Goal: Task Accomplishment & Management: Manage account settings

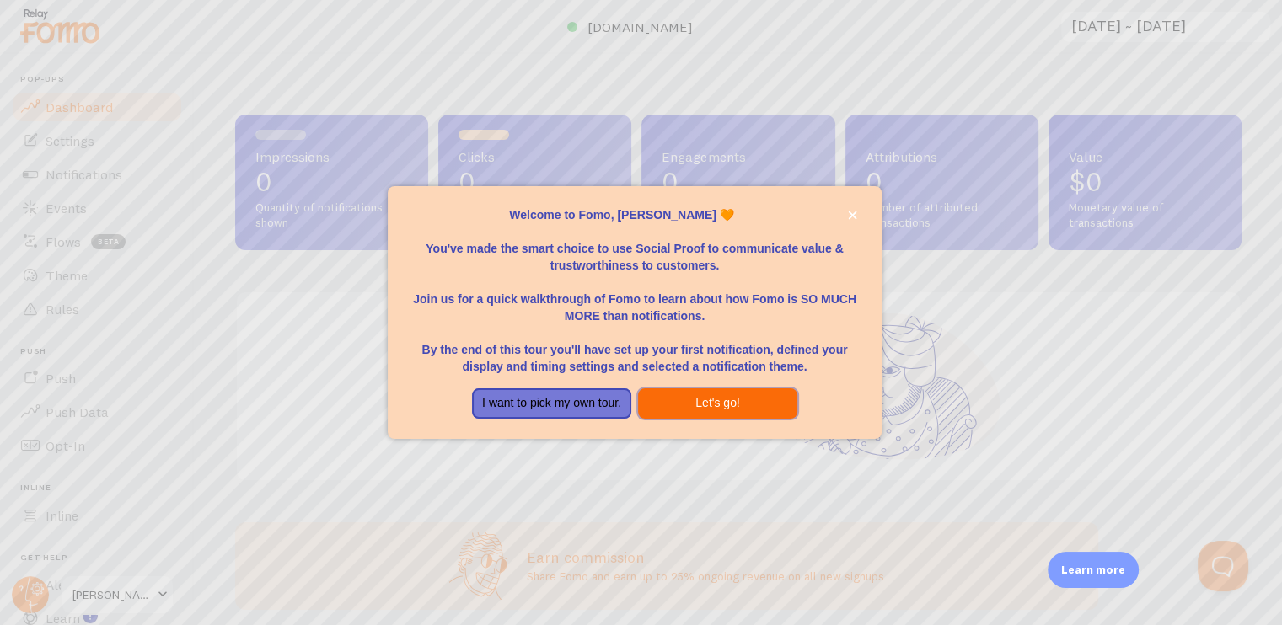
click at [674, 409] on button "Let's go!" at bounding box center [717, 403] width 159 height 30
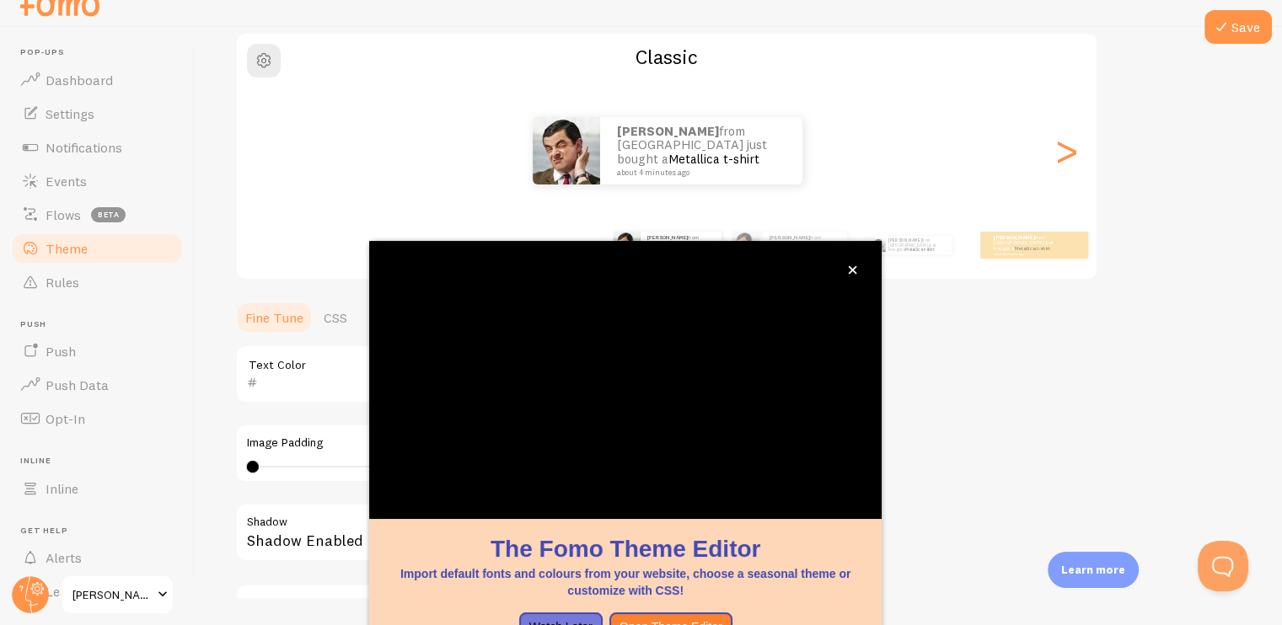
scroll to position [138, 0]
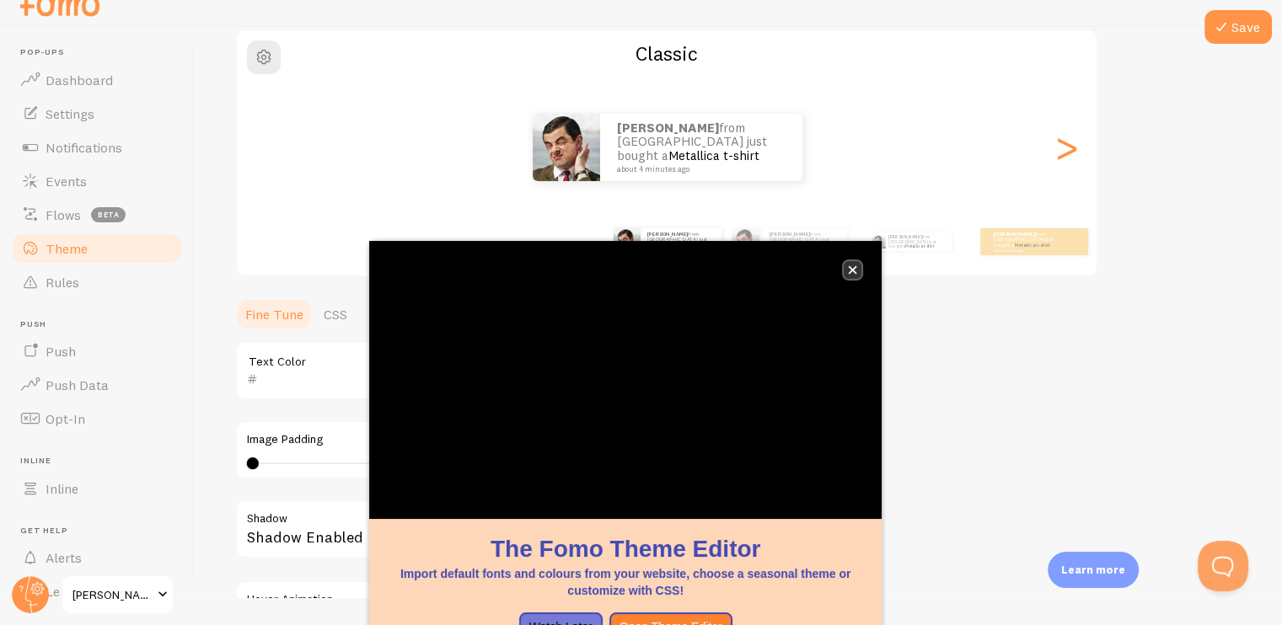
click at [843, 270] on button "close," at bounding box center [852, 270] width 18 height 18
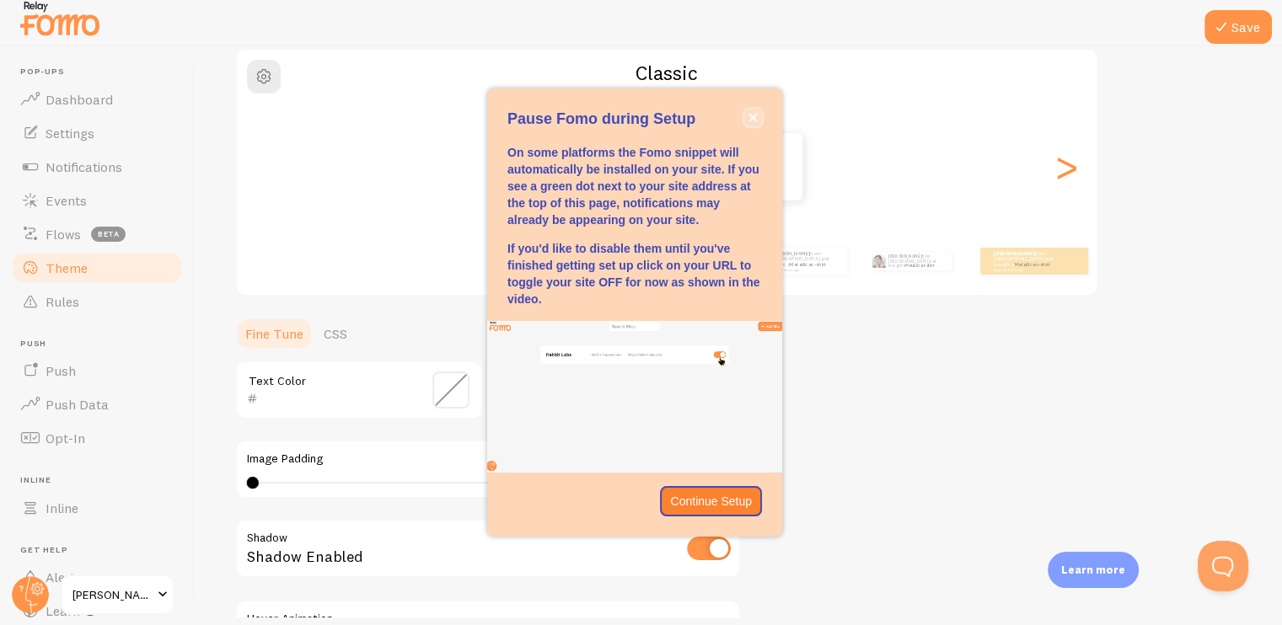
click at [745, 113] on button "close," at bounding box center [753, 118] width 18 height 18
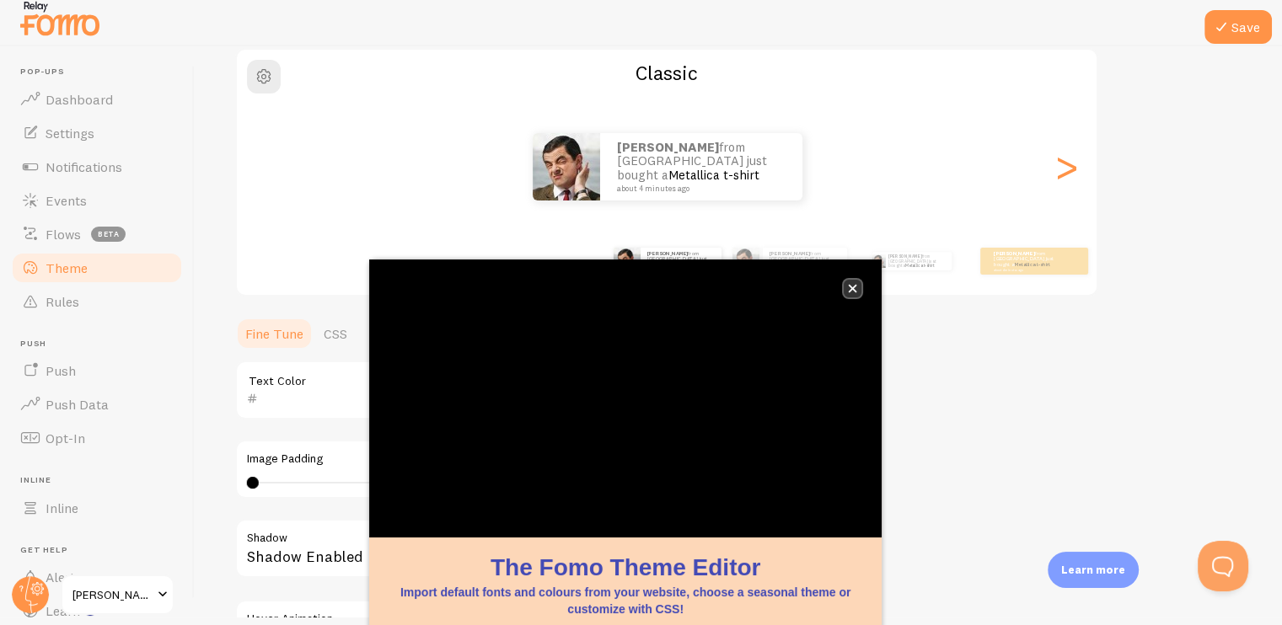
click at [849, 288] on icon "close," at bounding box center [852, 288] width 9 height 9
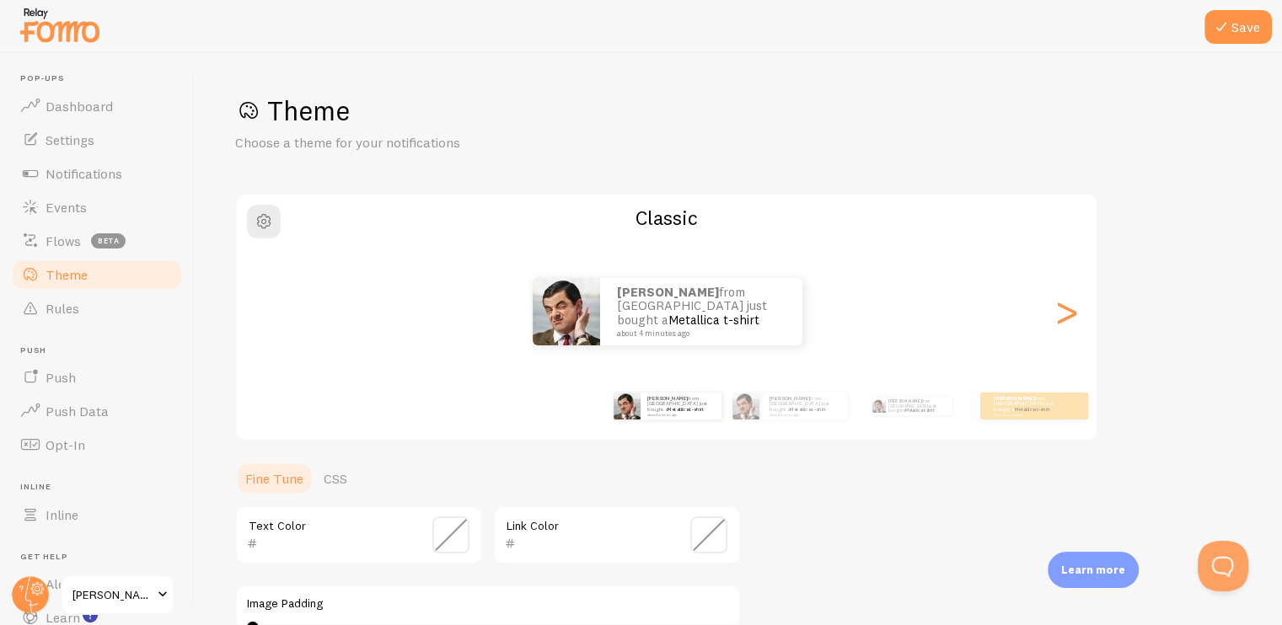
scroll to position [0, 0]
click at [1068, 317] on div ">" at bounding box center [1066, 312] width 20 height 121
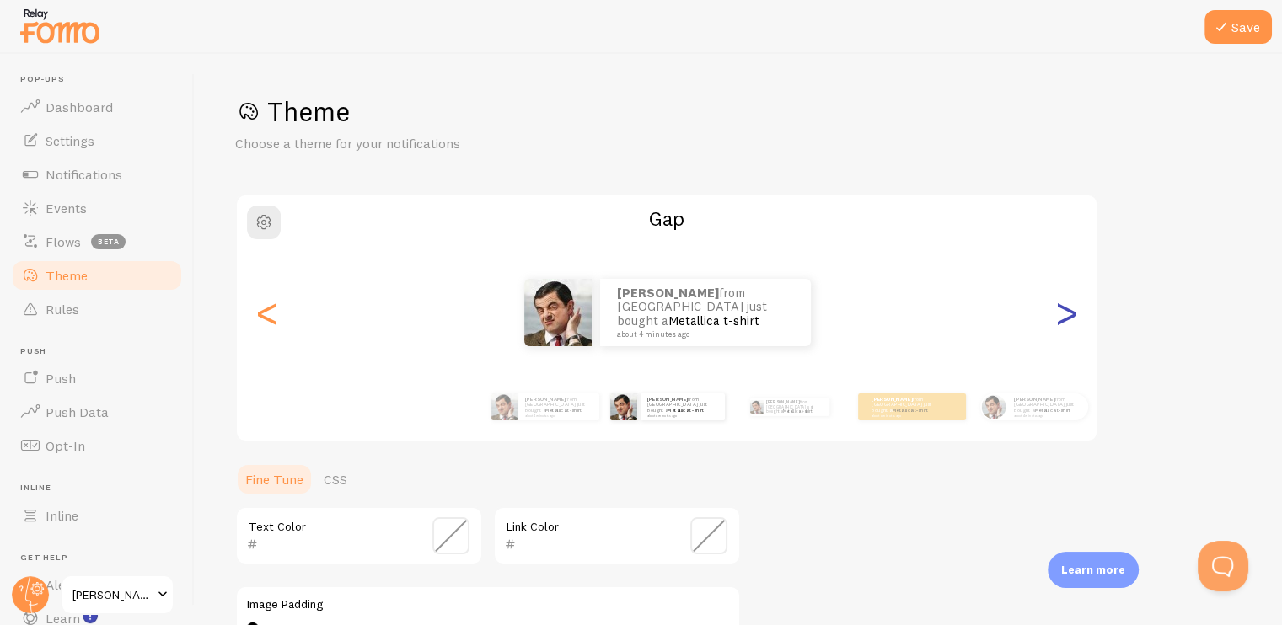
click at [1066, 317] on div ">" at bounding box center [1066, 312] width 20 height 121
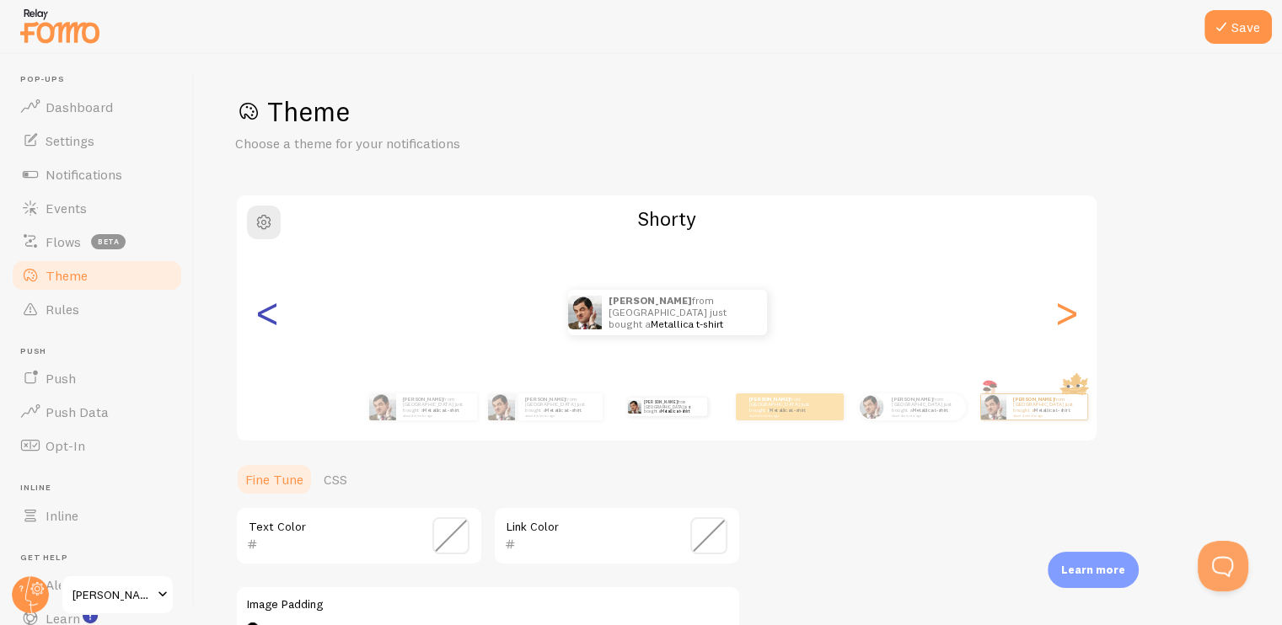
click at [260, 318] on div "<" at bounding box center [267, 312] width 20 height 121
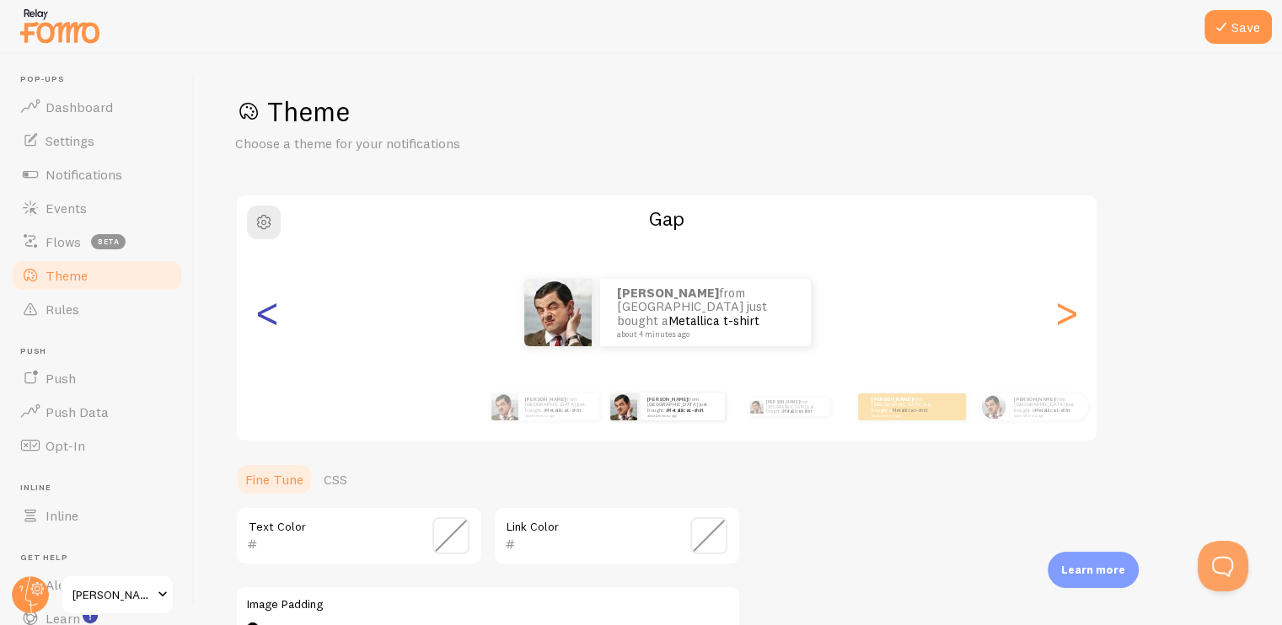
click at [260, 318] on div "<" at bounding box center [267, 312] width 20 height 121
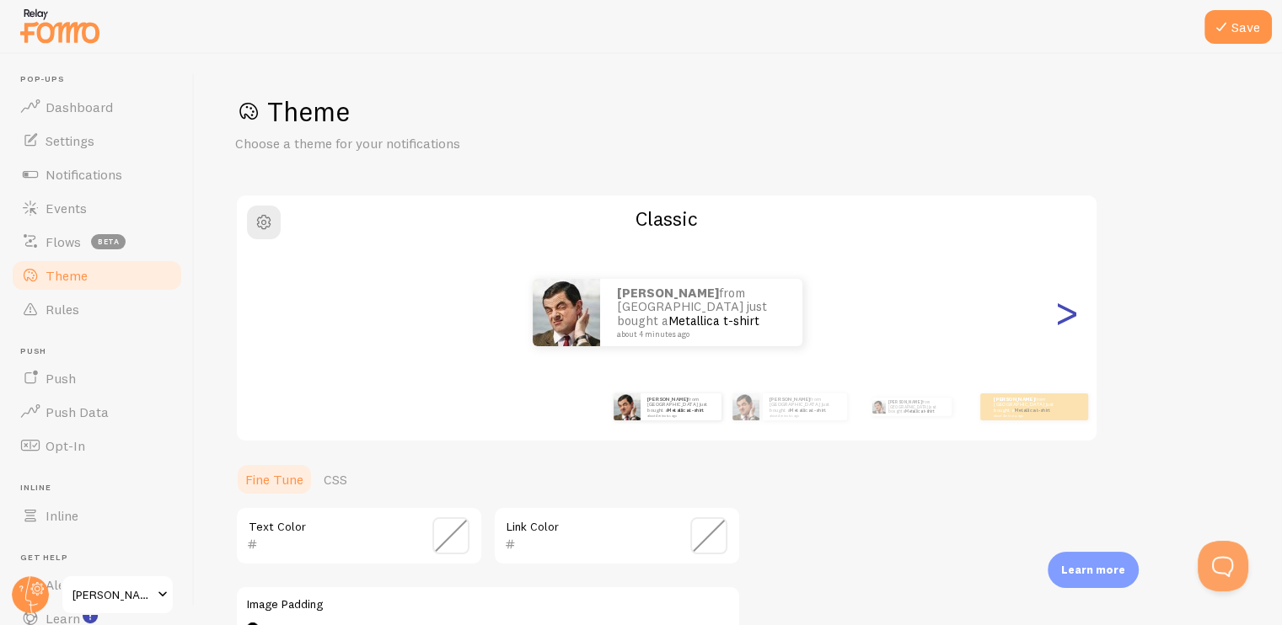
click at [1056, 318] on div ">" at bounding box center [1066, 312] width 20 height 121
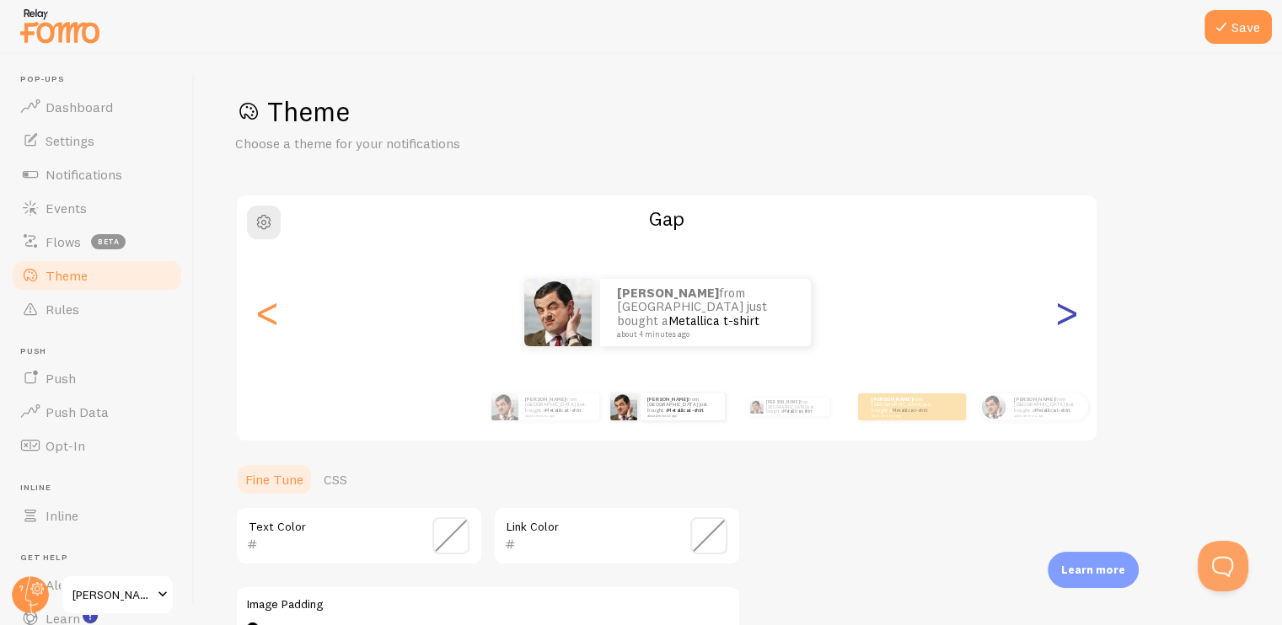
click at [1056, 318] on div ">" at bounding box center [1066, 312] width 20 height 121
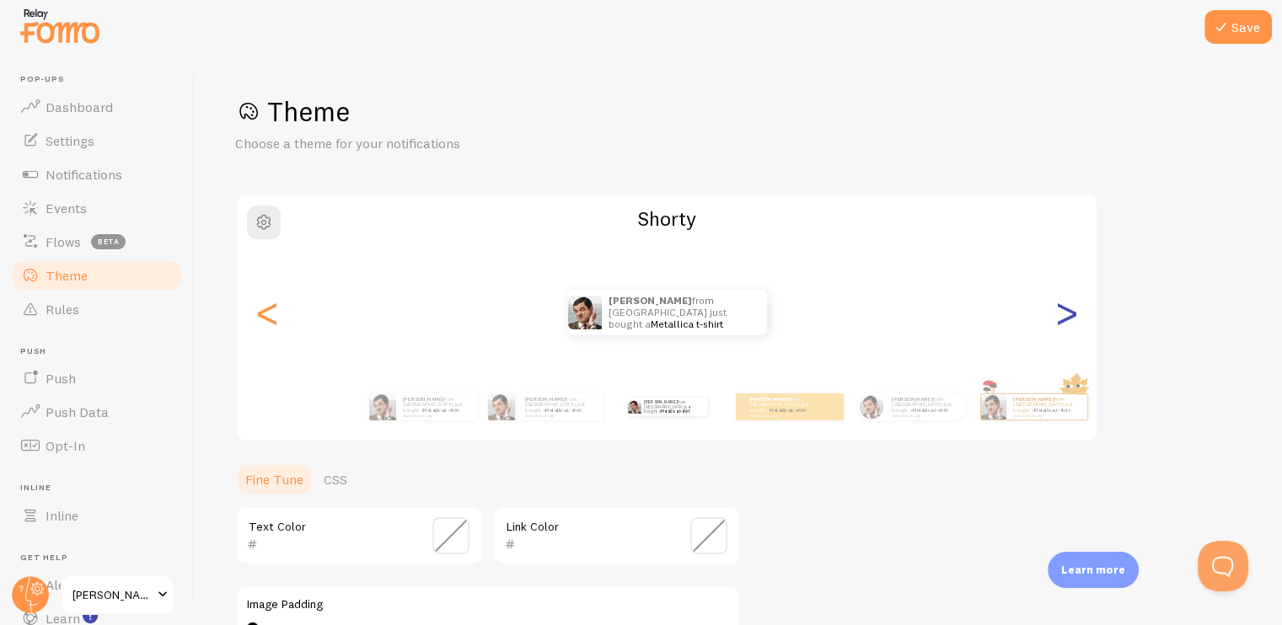
click at [1056, 320] on div ">" at bounding box center [1066, 312] width 20 height 121
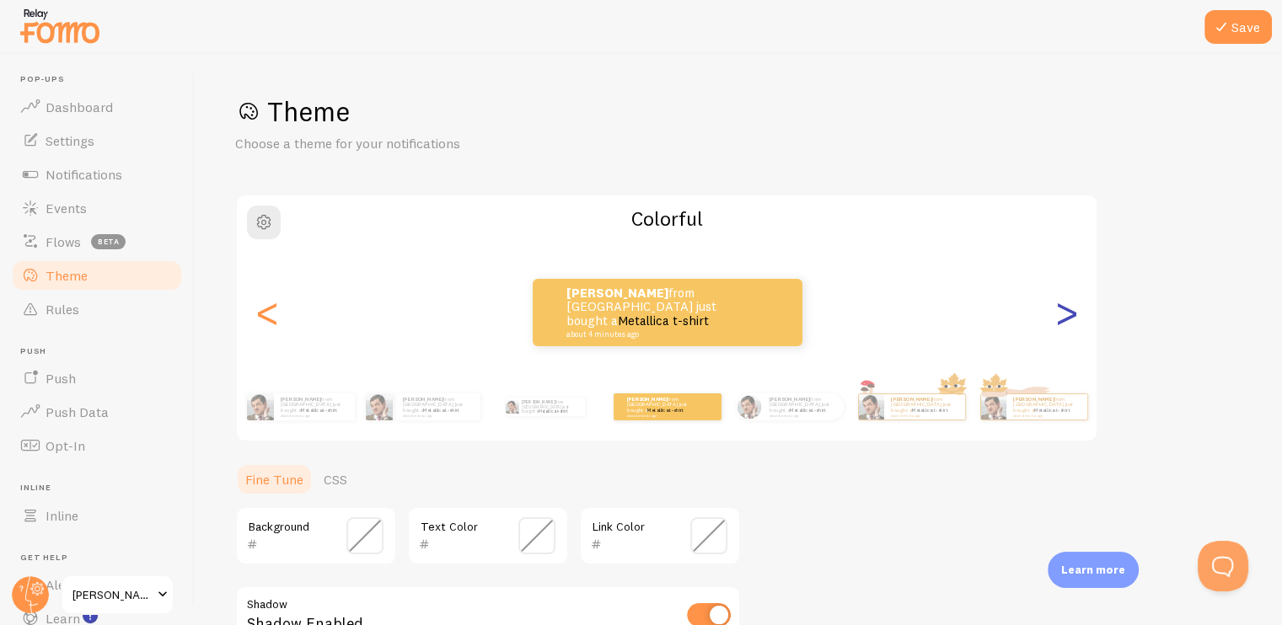
click at [1056, 320] on div ">" at bounding box center [1066, 312] width 20 height 121
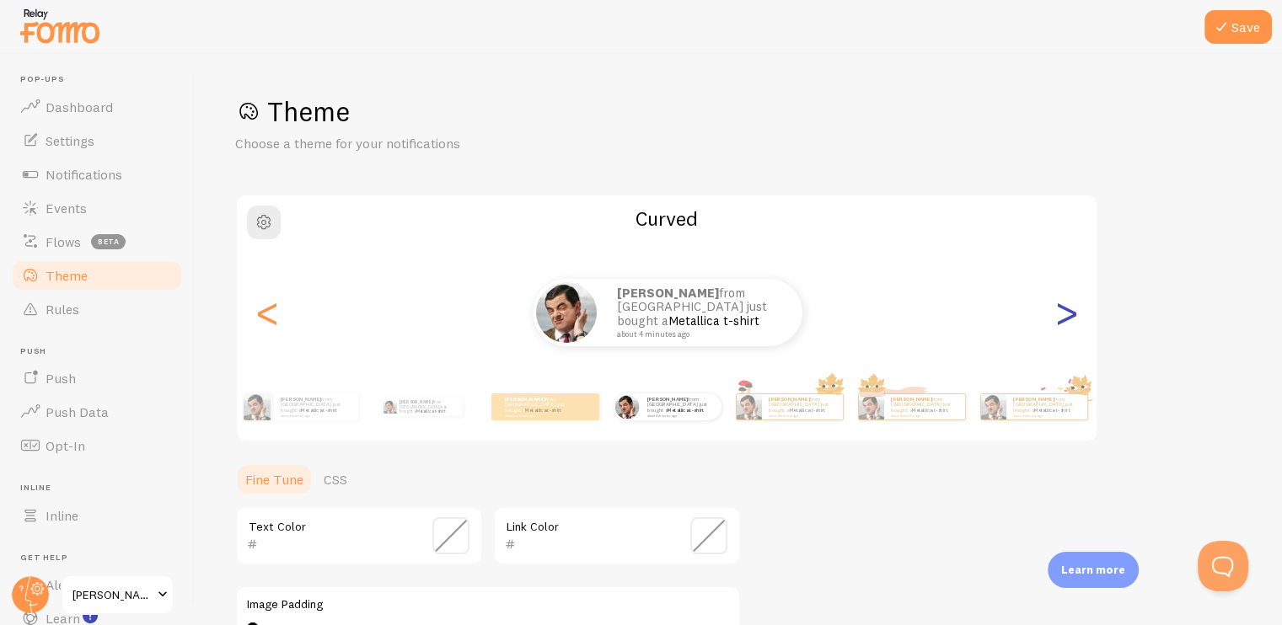
click at [1056, 320] on div ">" at bounding box center [1066, 312] width 20 height 121
type input "0"
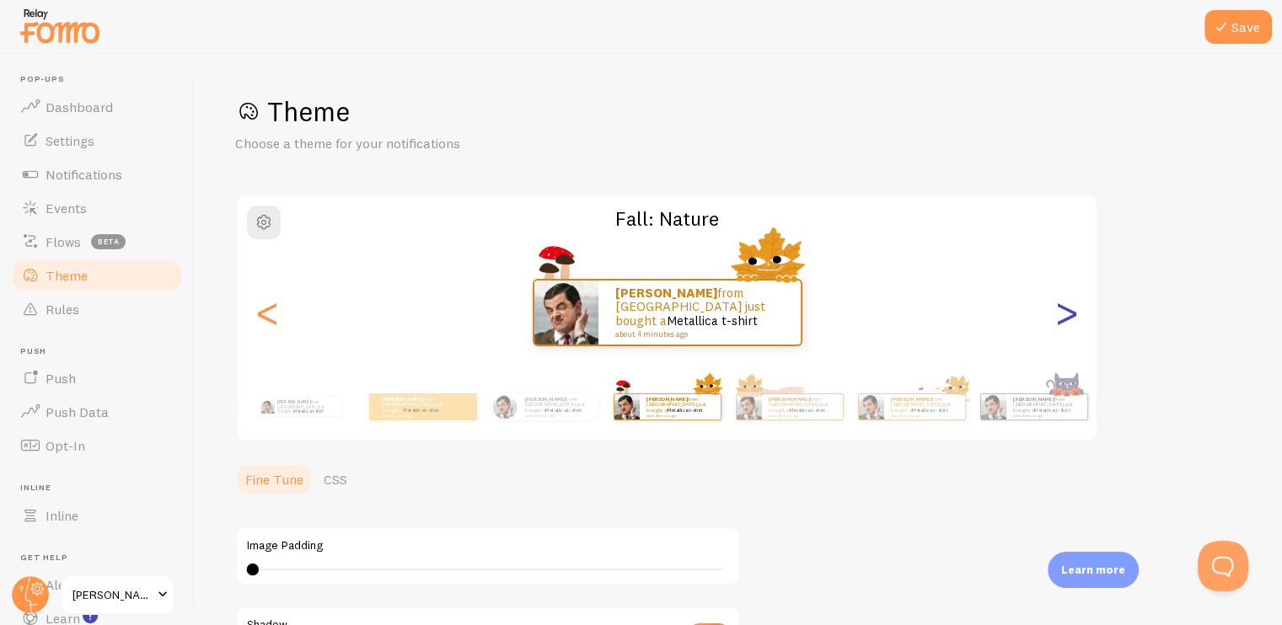
click at [1056, 320] on div ">" at bounding box center [1066, 312] width 20 height 121
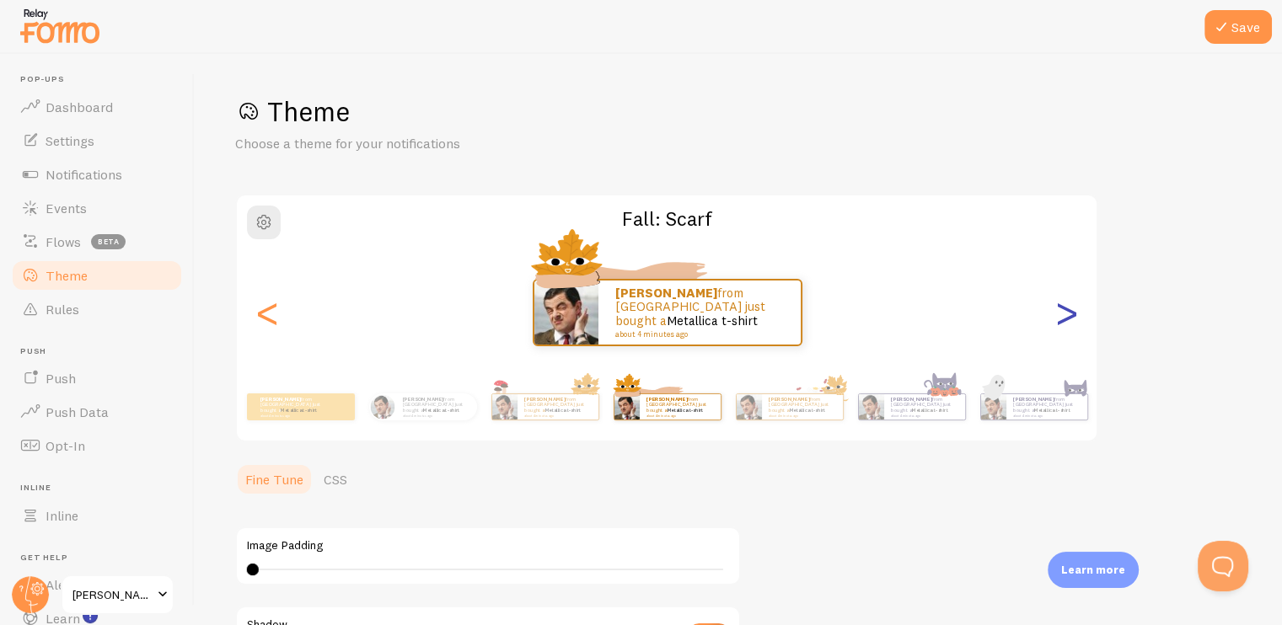
click at [1056, 320] on div ">" at bounding box center [1066, 312] width 20 height 121
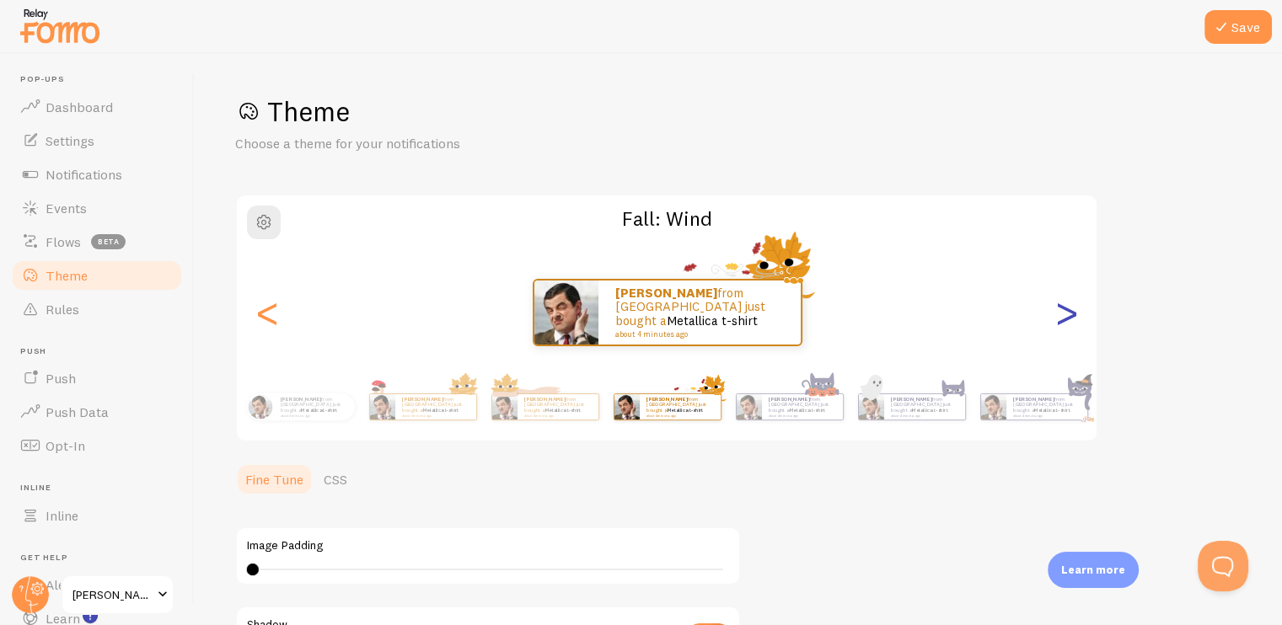
click at [1056, 320] on div ">" at bounding box center [1066, 312] width 20 height 121
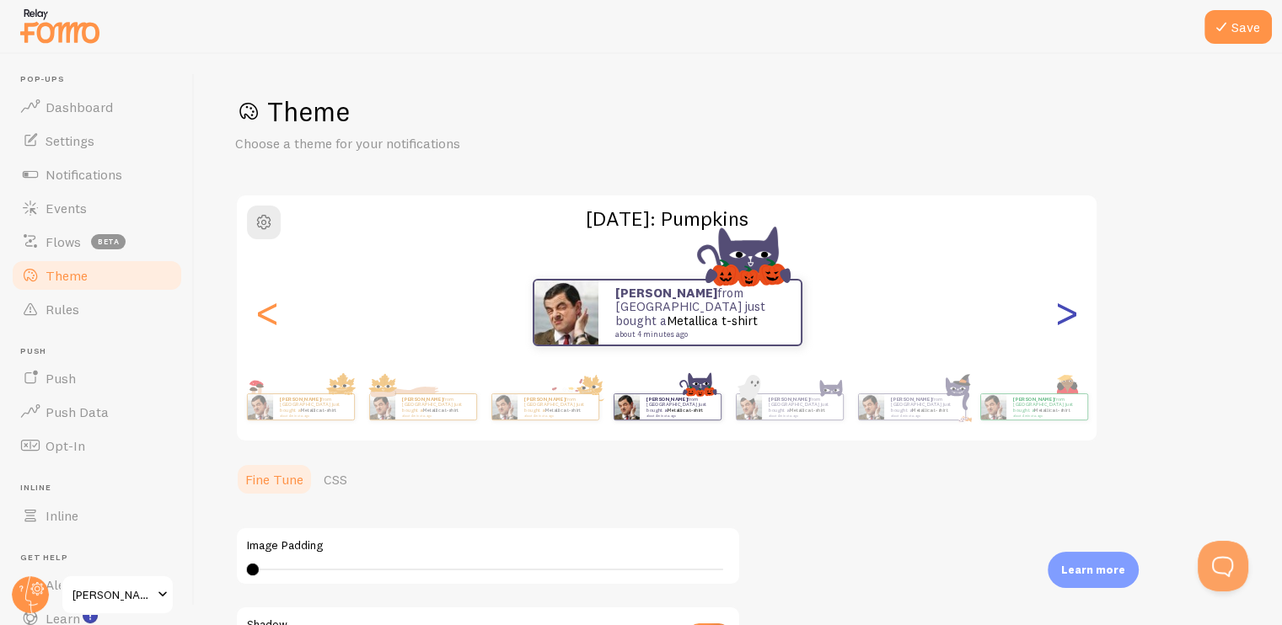
click at [1056, 320] on div ">" at bounding box center [1066, 312] width 20 height 121
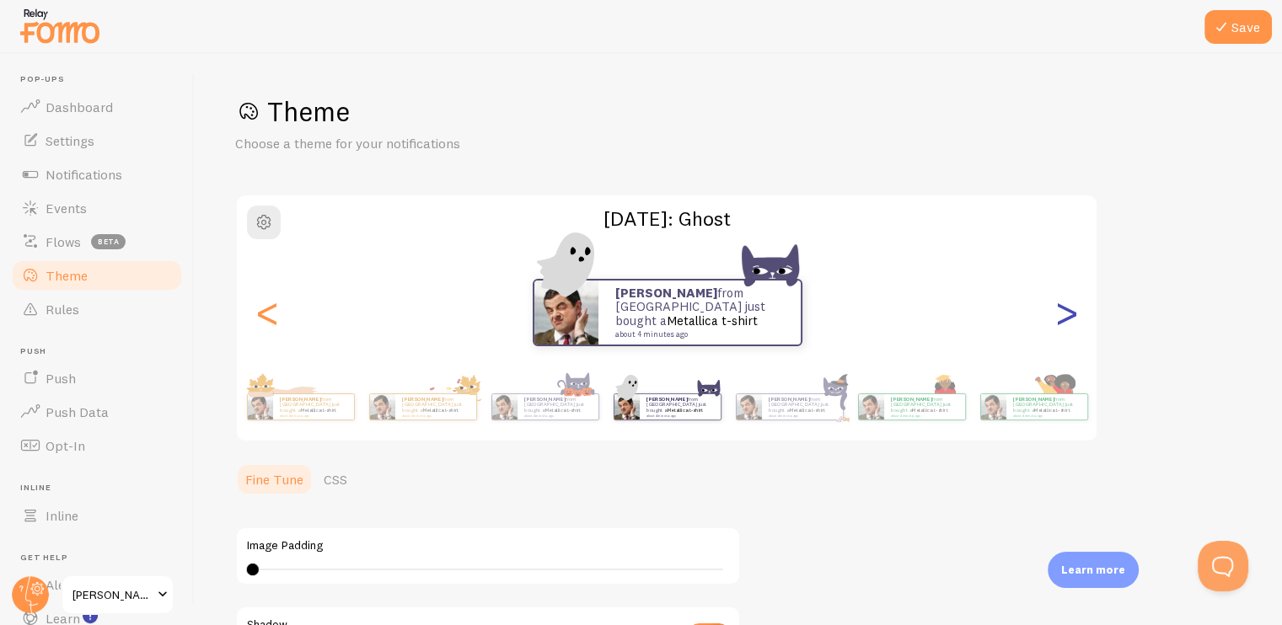
click at [1056, 320] on div ">" at bounding box center [1066, 312] width 20 height 121
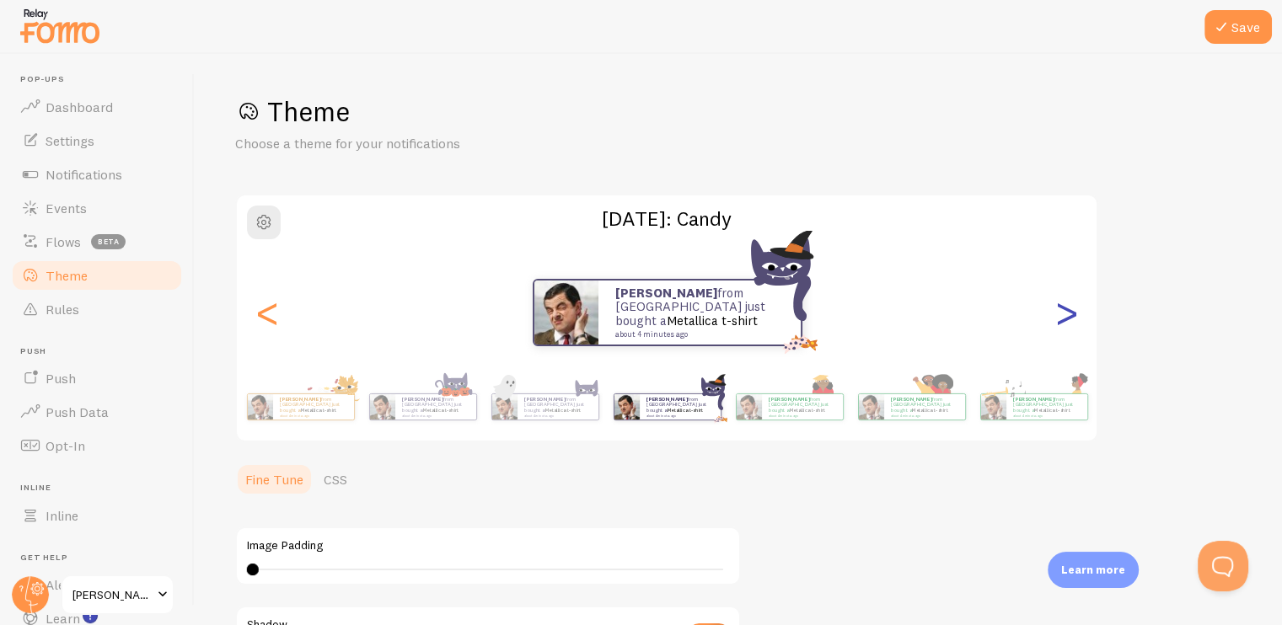
click at [1056, 320] on div ">" at bounding box center [1066, 312] width 20 height 121
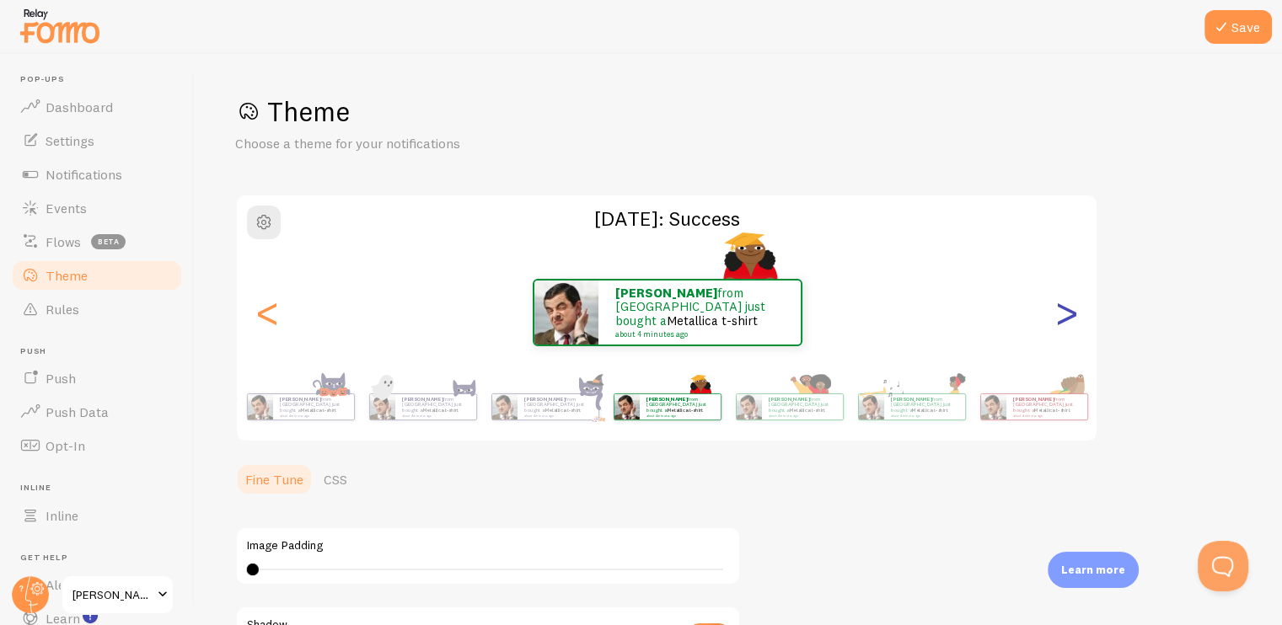
click at [1056, 320] on div ">" at bounding box center [1066, 312] width 20 height 121
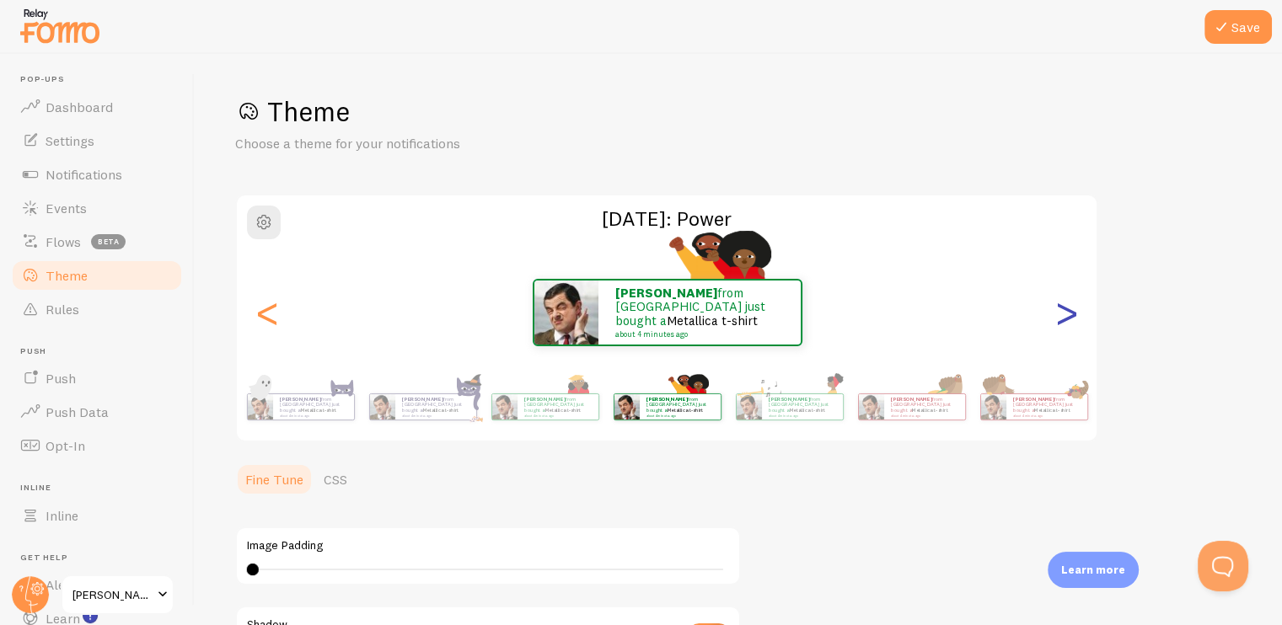
click at [1061, 317] on div ">" at bounding box center [1066, 312] width 20 height 121
click at [1060, 317] on div ">" at bounding box center [1066, 312] width 20 height 121
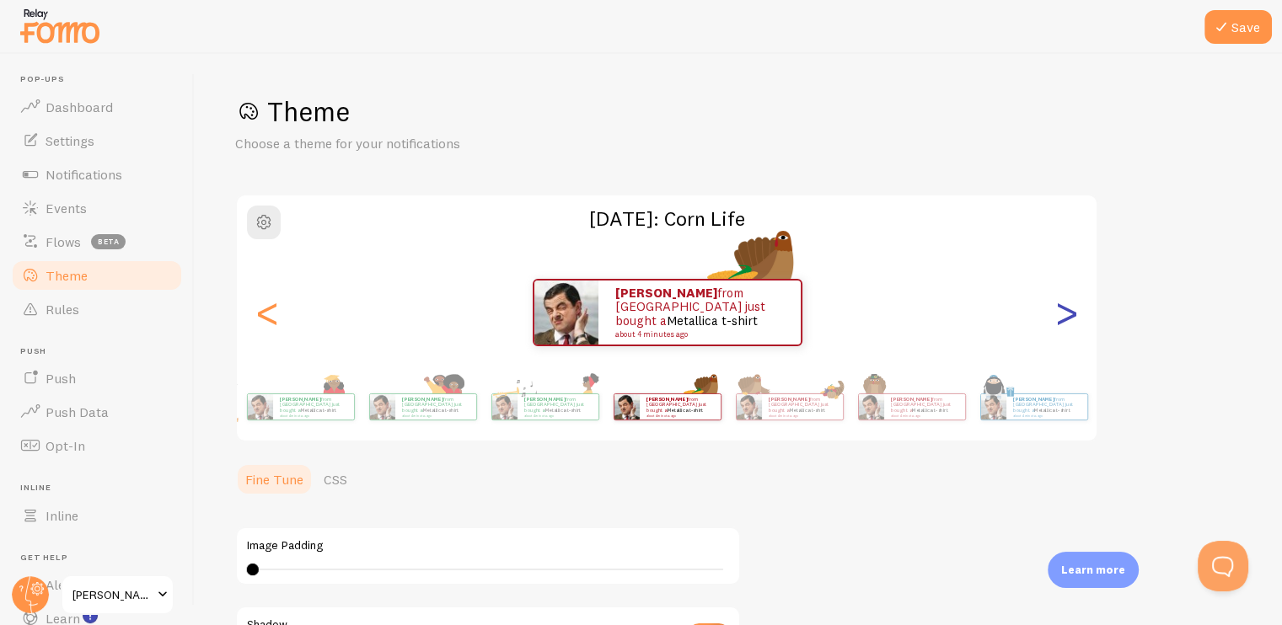
click at [1060, 317] on div ">" at bounding box center [1066, 312] width 20 height 121
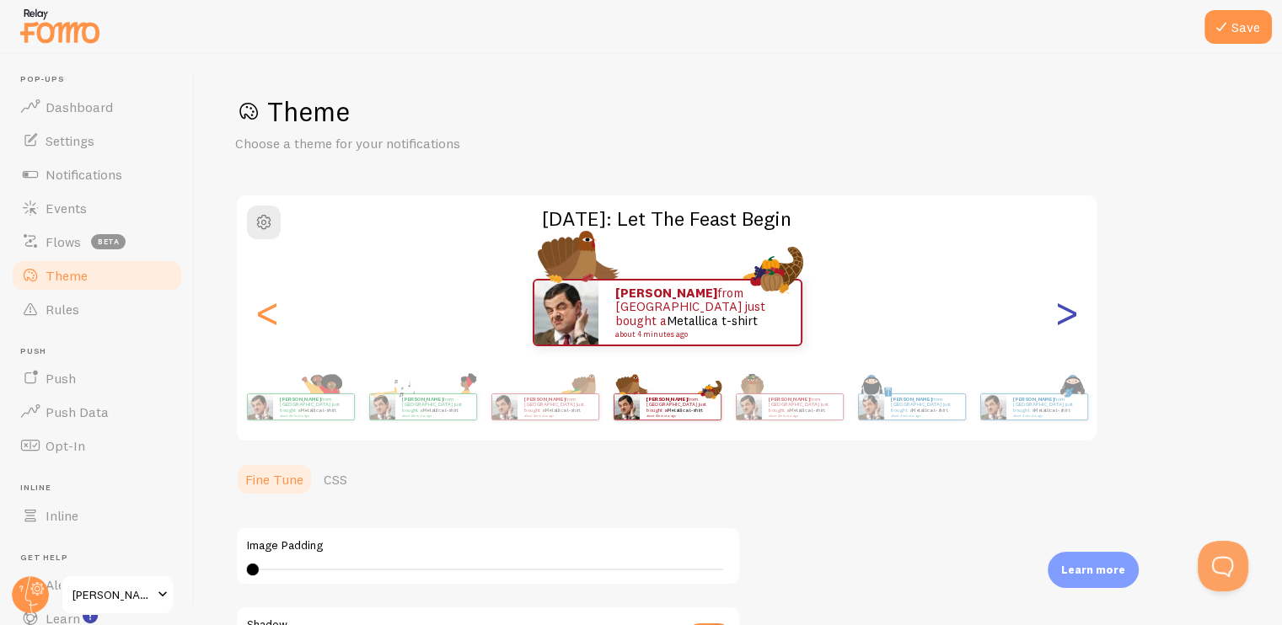
click at [1060, 317] on div ">" at bounding box center [1066, 312] width 20 height 121
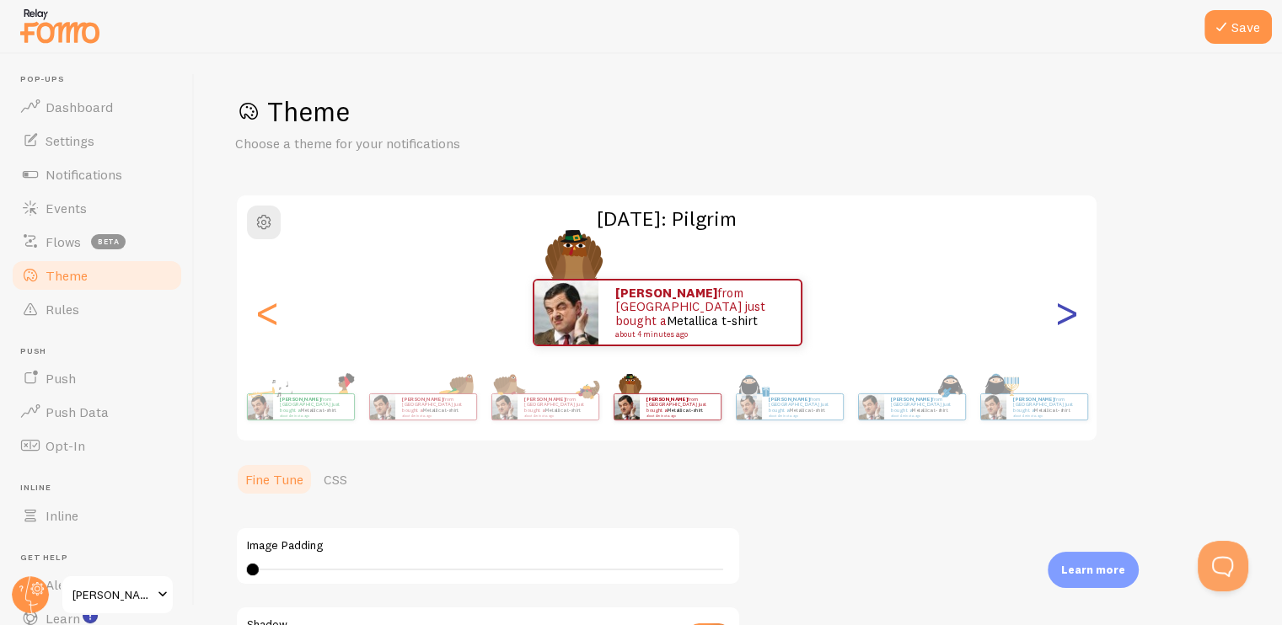
click at [1060, 317] on div ">" at bounding box center [1066, 312] width 20 height 121
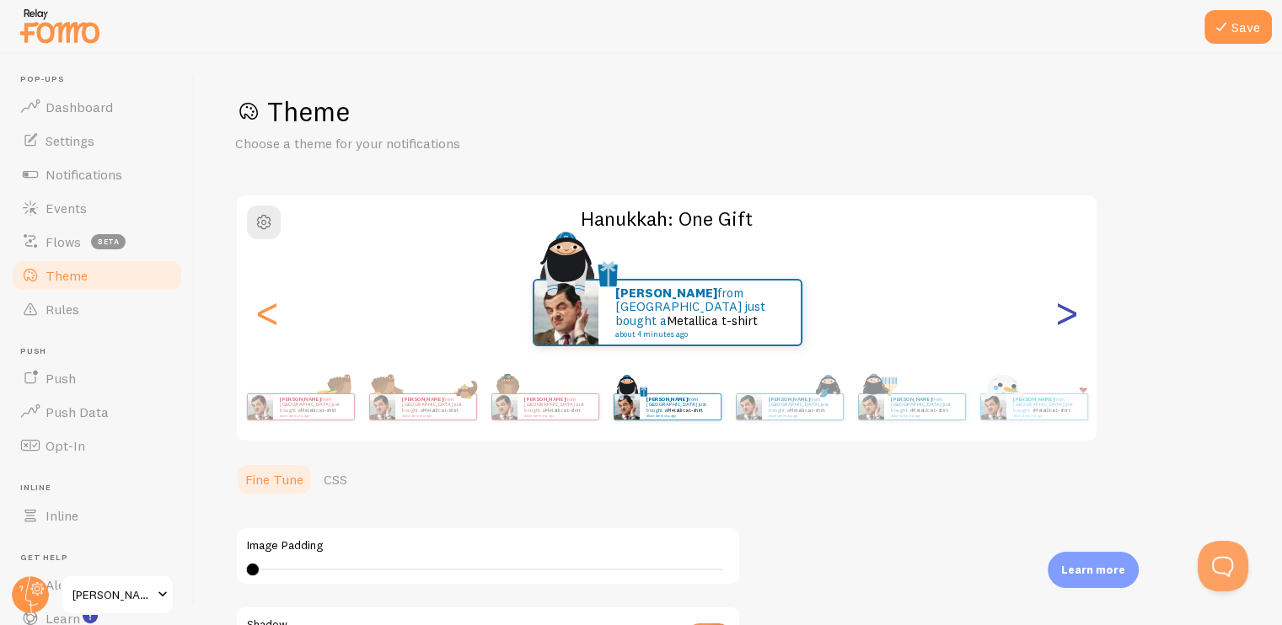
click at [1060, 317] on div ">" at bounding box center [1066, 312] width 20 height 121
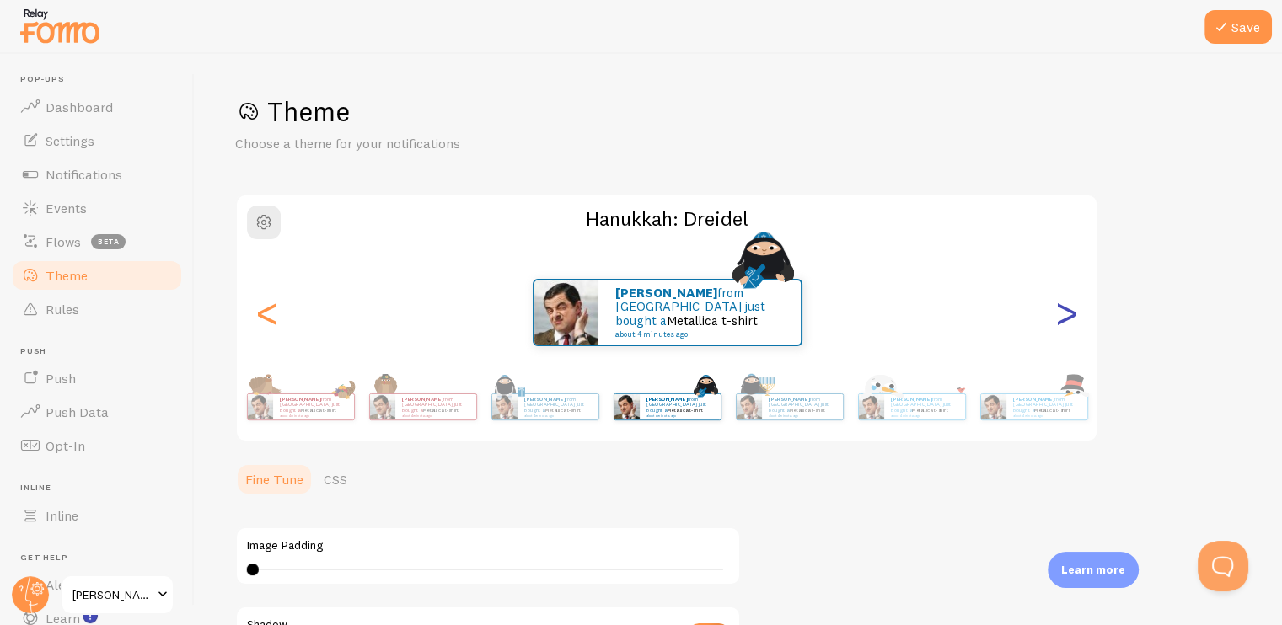
click at [1060, 317] on div ">" at bounding box center [1066, 312] width 20 height 121
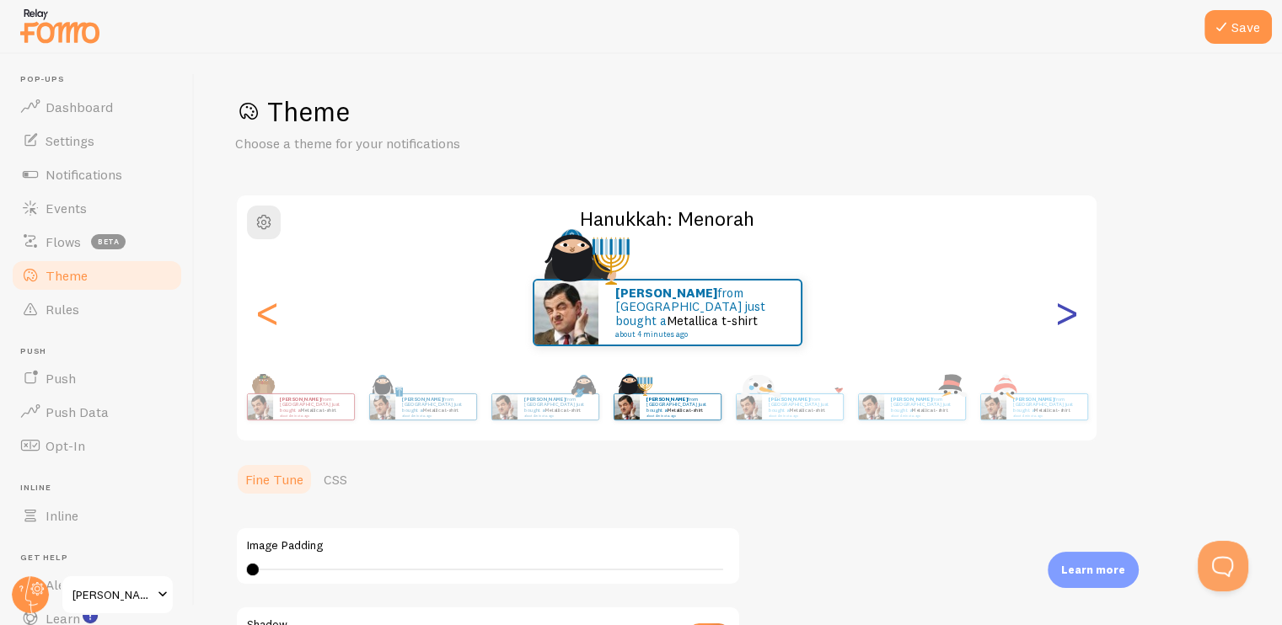
click at [1060, 317] on div ">" at bounding box center [1066, 312] width 20 height 121
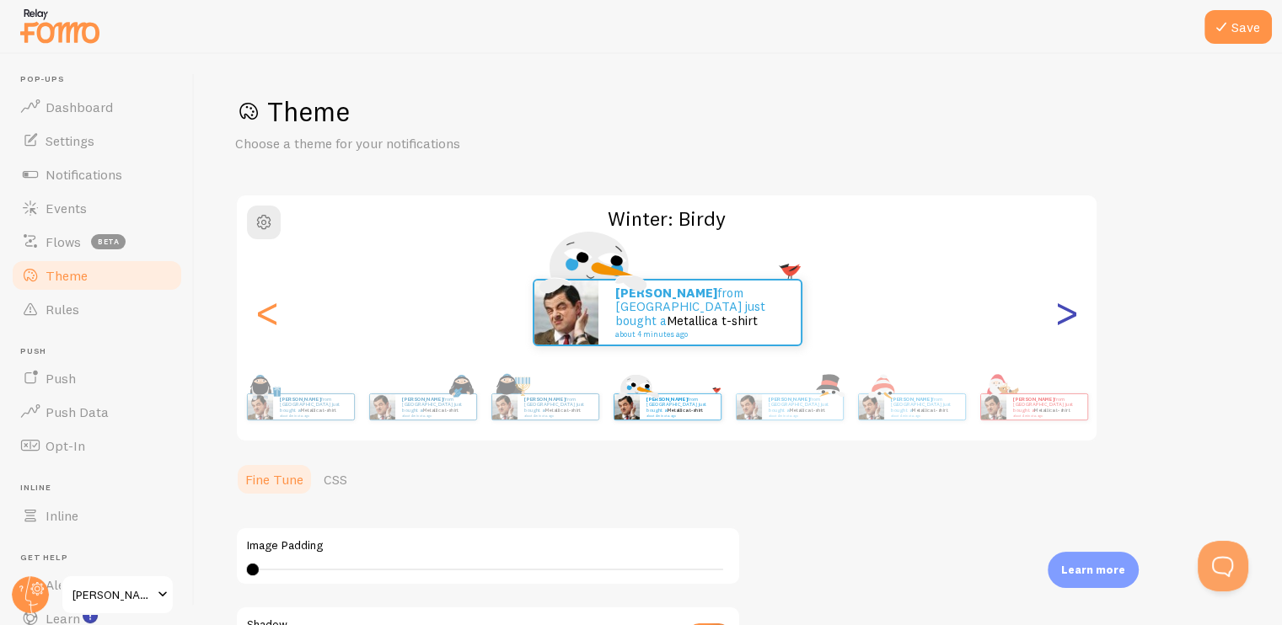
click at [1060, 317] on div ">" at bounding box center [1066, 312] width 20 height 121
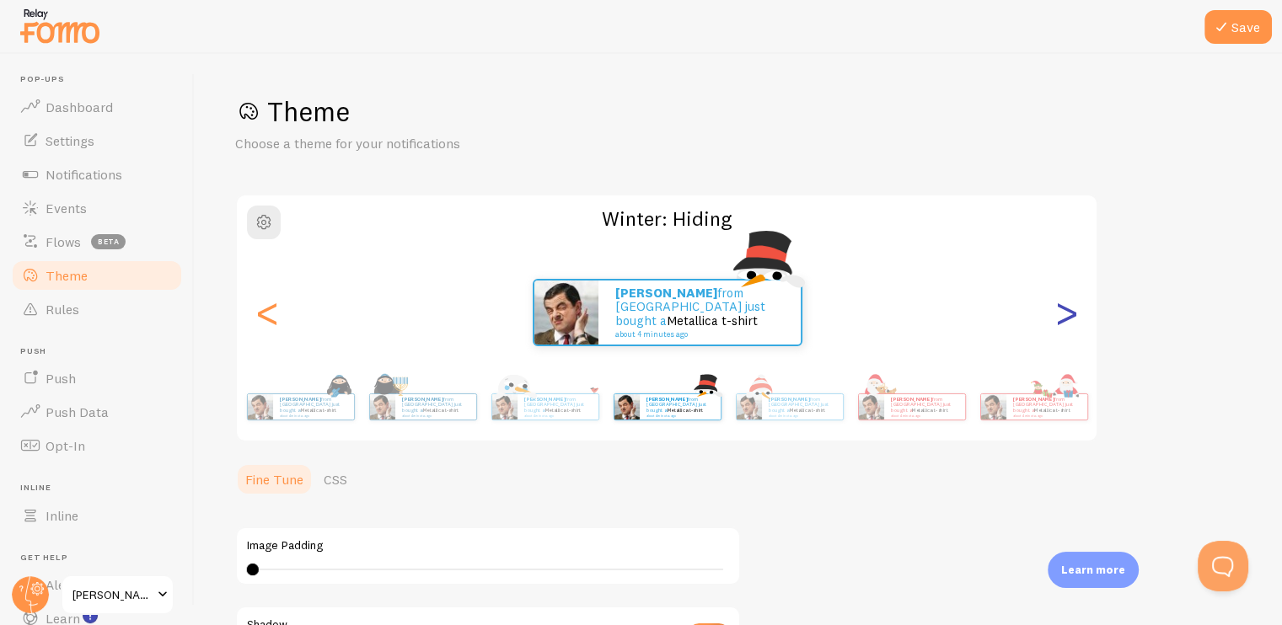
click at [1059, 317] on div ">" at bounding box center [1066, 312] width 20 height 121
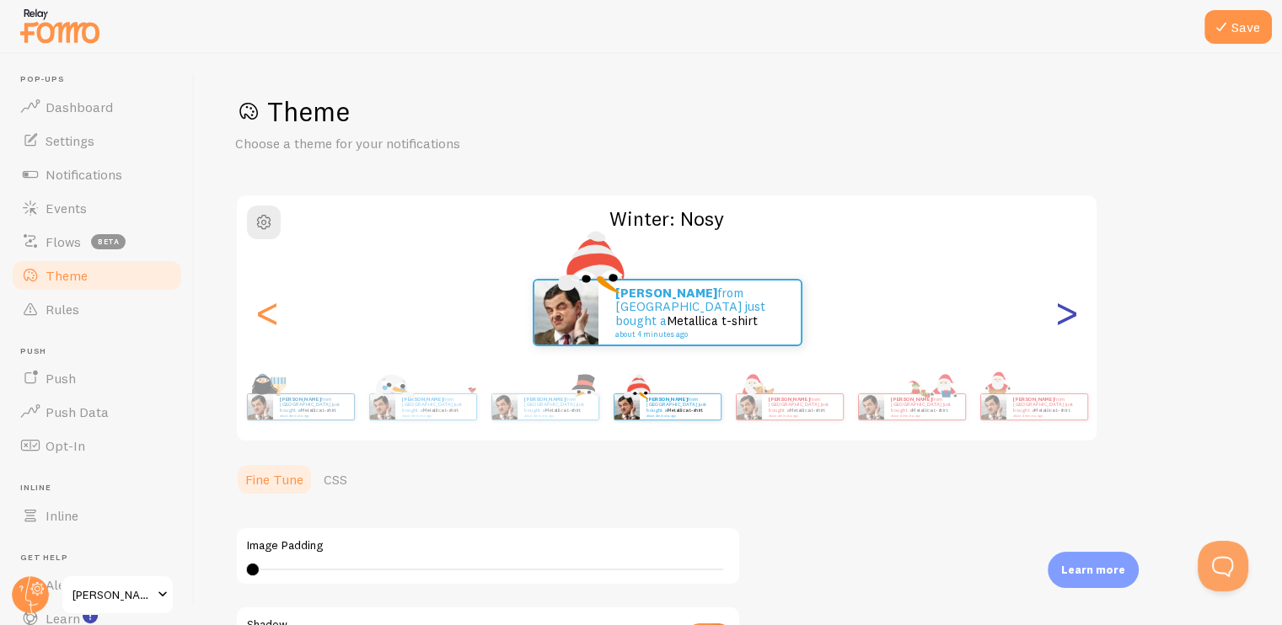
click at [1059, 317] on div ">" at bounding box center [1066, 312] width 20 height 121
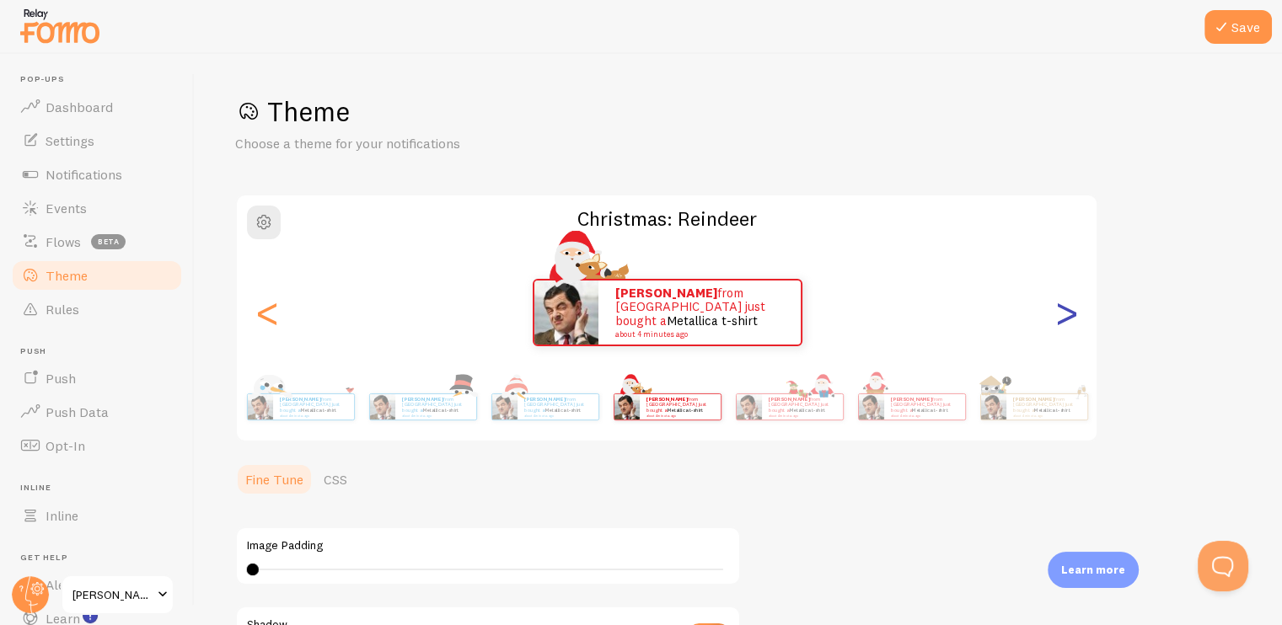
click at [1059, 317] on div ">" at bounding box center [1066, 312] width 20 height 121
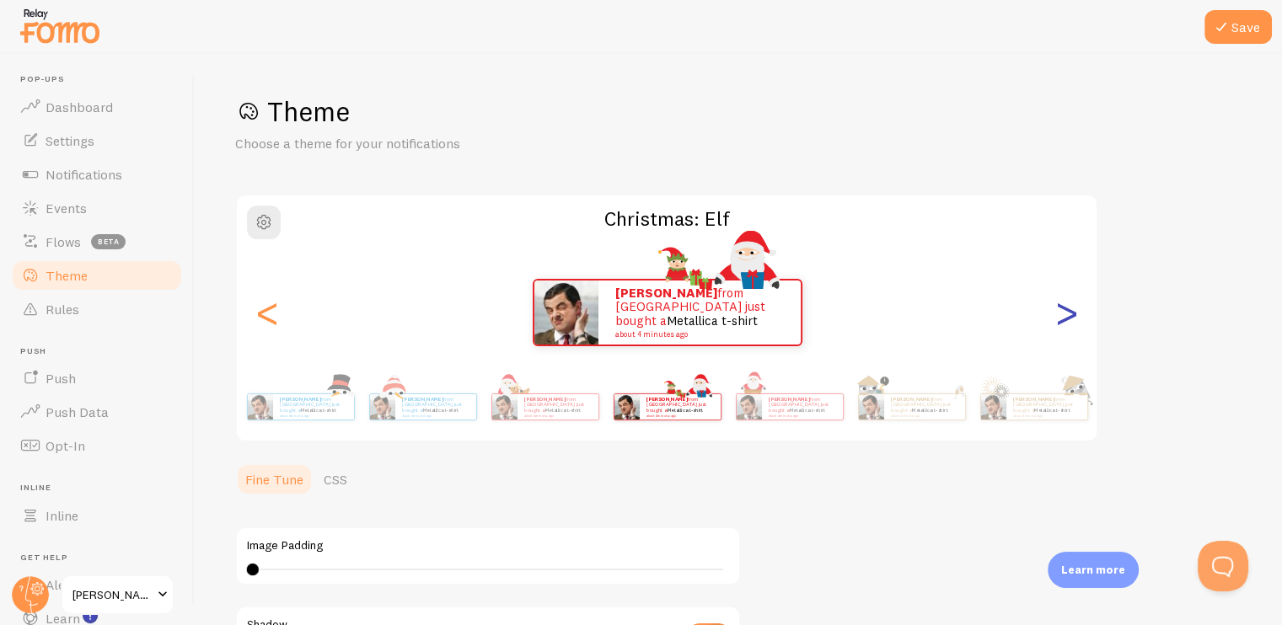
click at [1059, 317] on div ">" at bounding box center [1066, 312] width 20 height 121
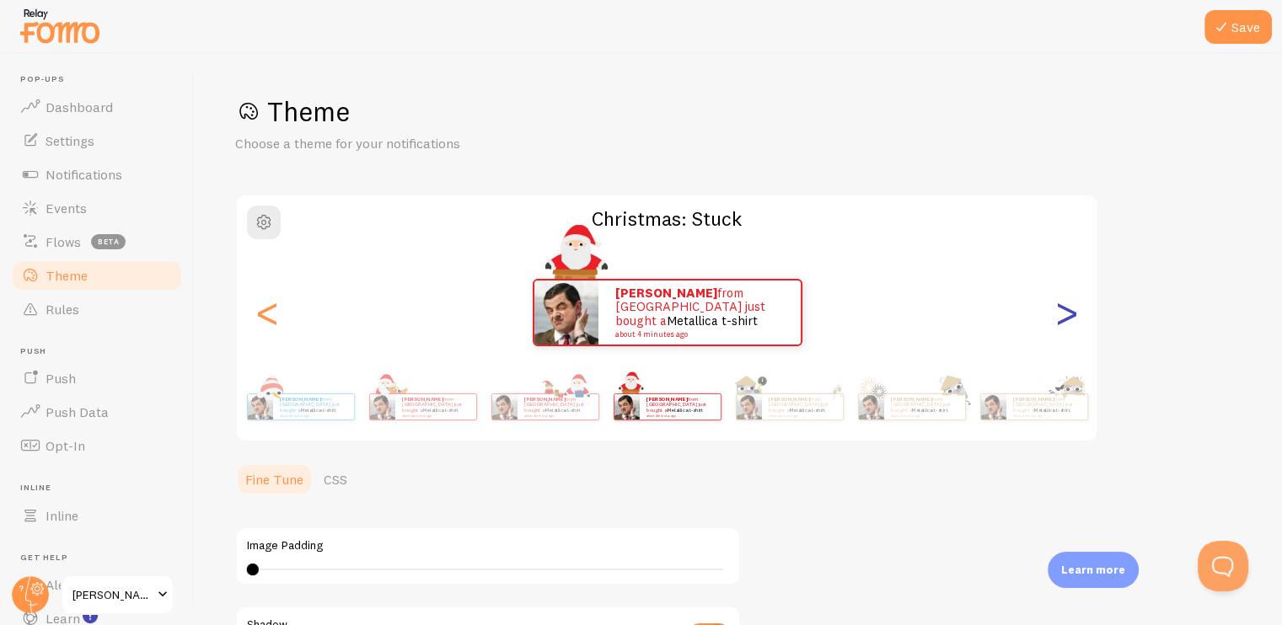
click at [1059, 317] on div ">" at bounding box center [1066, 312] width 20 height 121
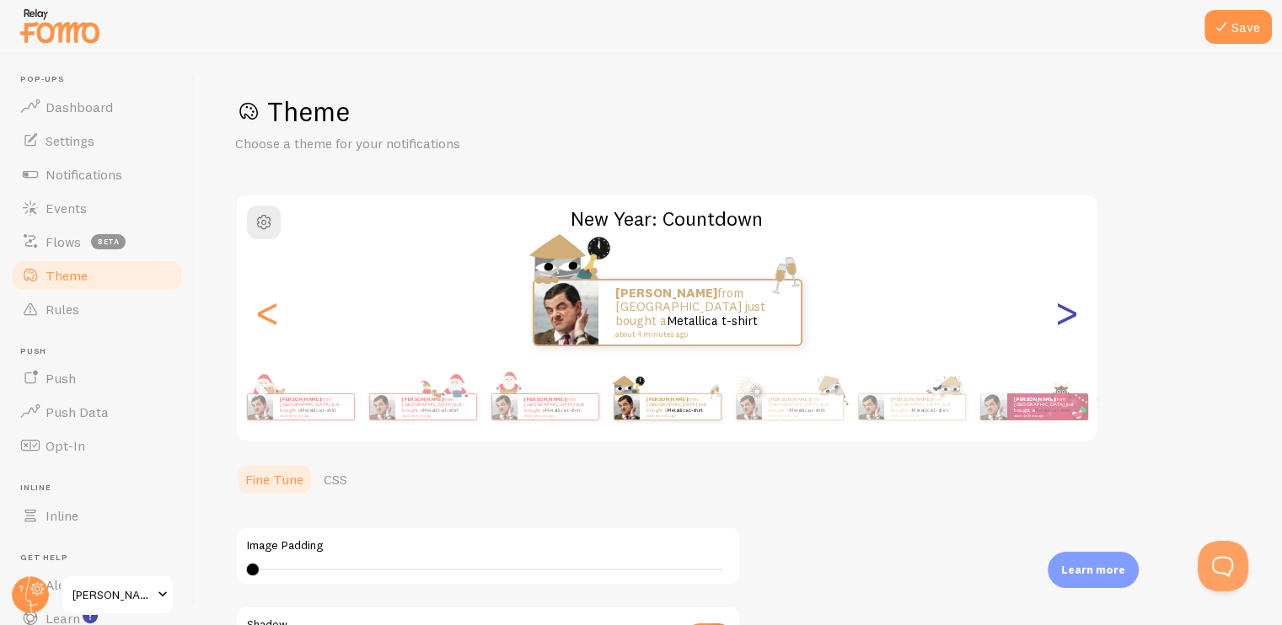
click at [1057, 316] on div ">" at bounding box center [1066, 312] width 20 height 121
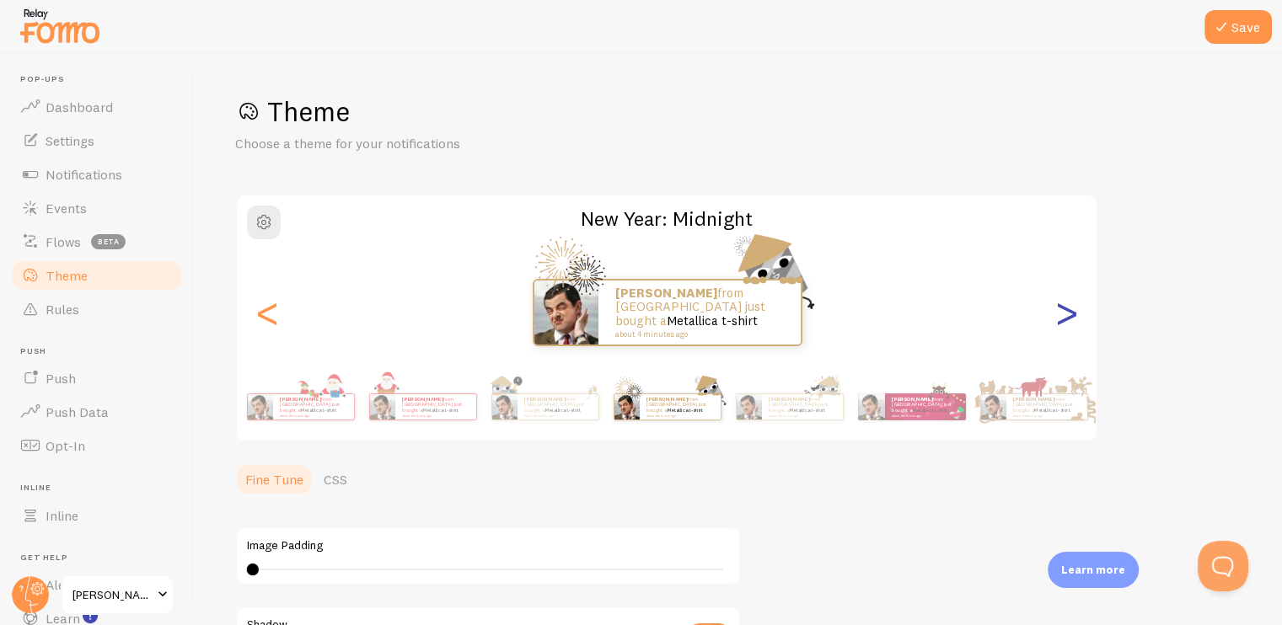
click at [1057, 316] on div ">" at bounding box center [1066, 312] width 20 height 121
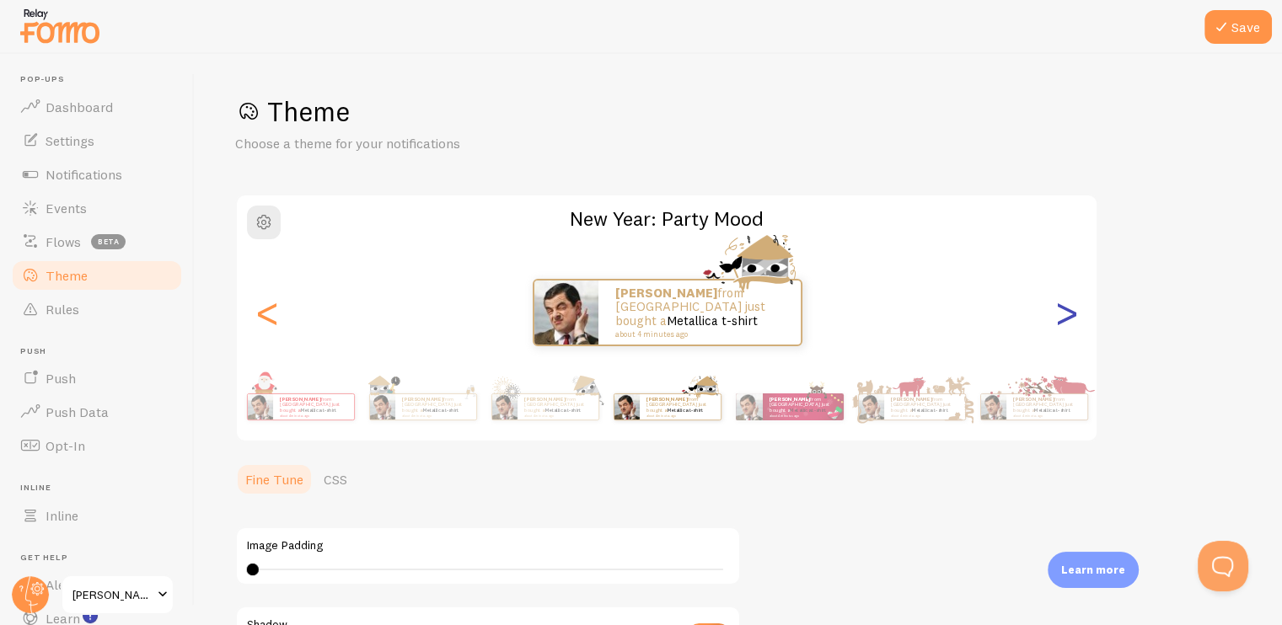
click at [1057, 316] on div ">" at bounding box center [1066, 312] width 20 height 121
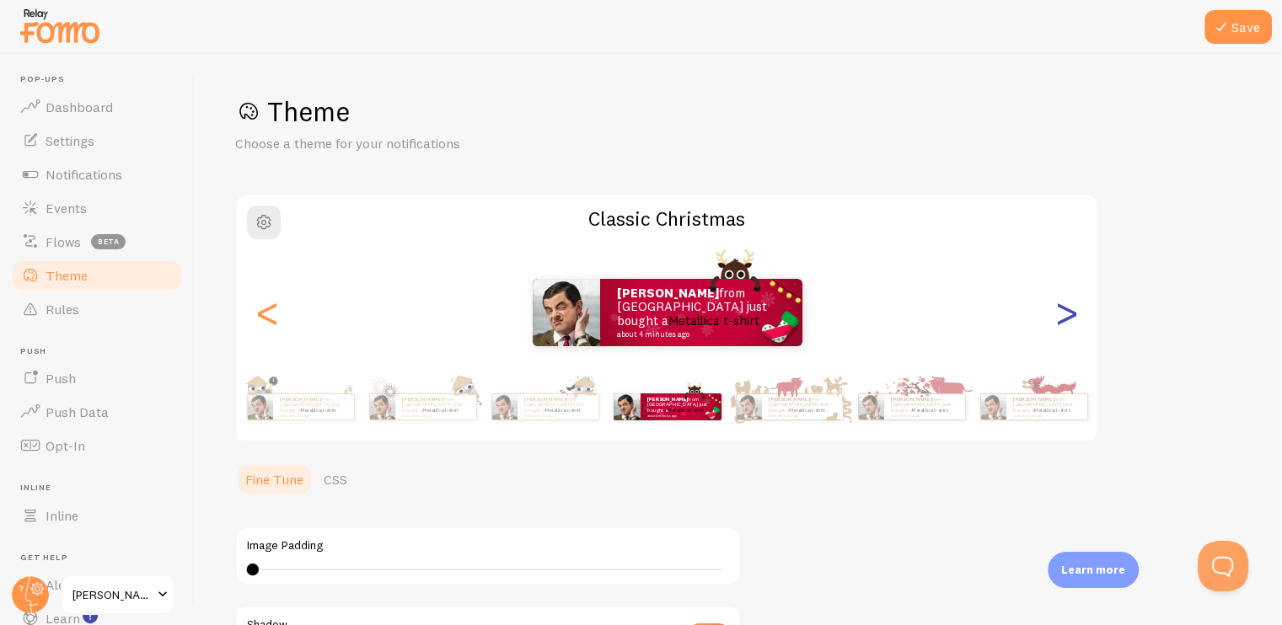
click at [1057, 316] on div ">" at bounding box center [1066, 312] width 20 height 121
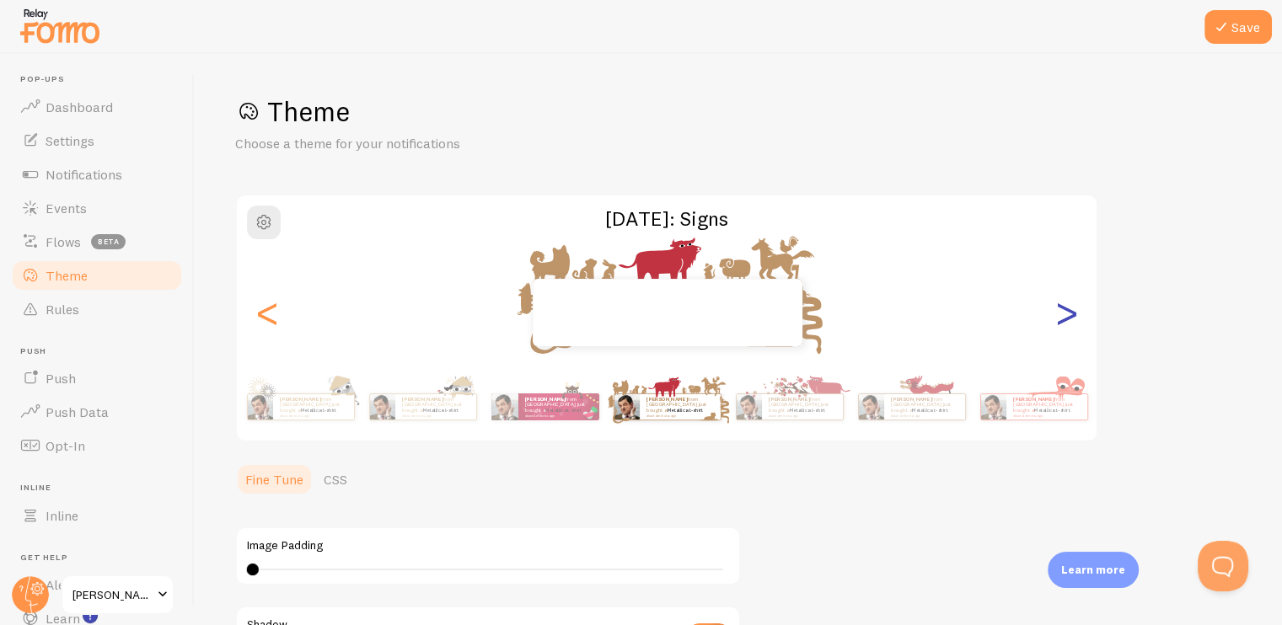
click at [1057, 316] on div ">" at bounding box center [1066, 312] width 20 height 121
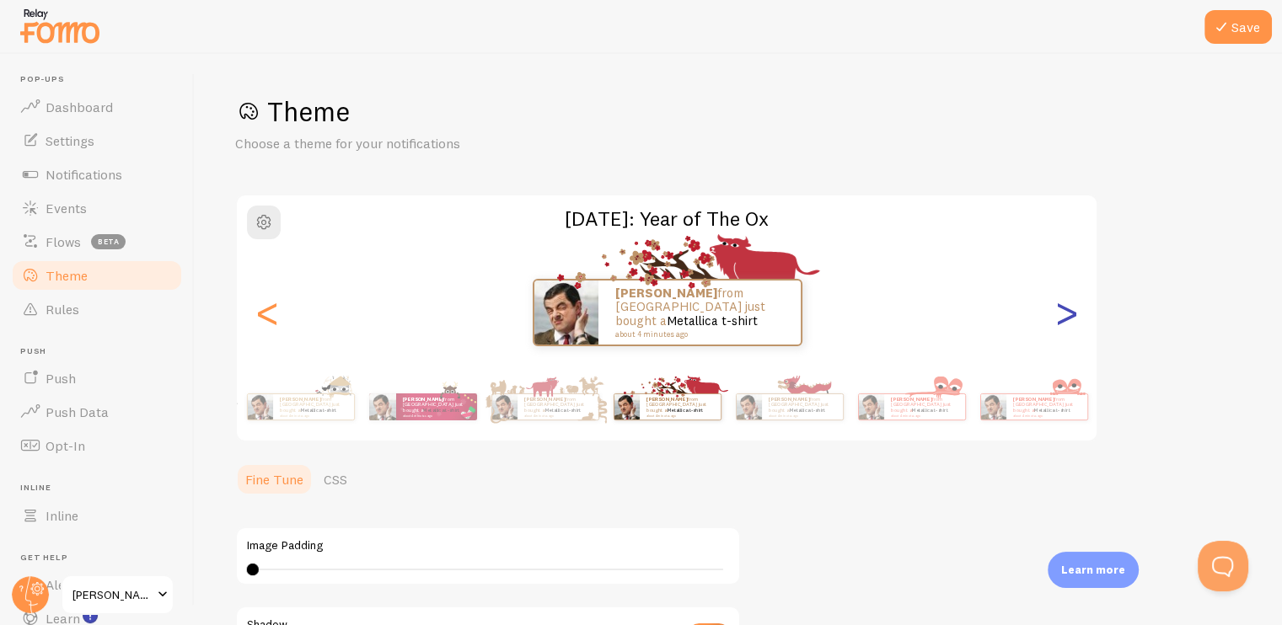
click at [1057, 316] on div ">" at bounding box center [1066, 312] width 20 height 121
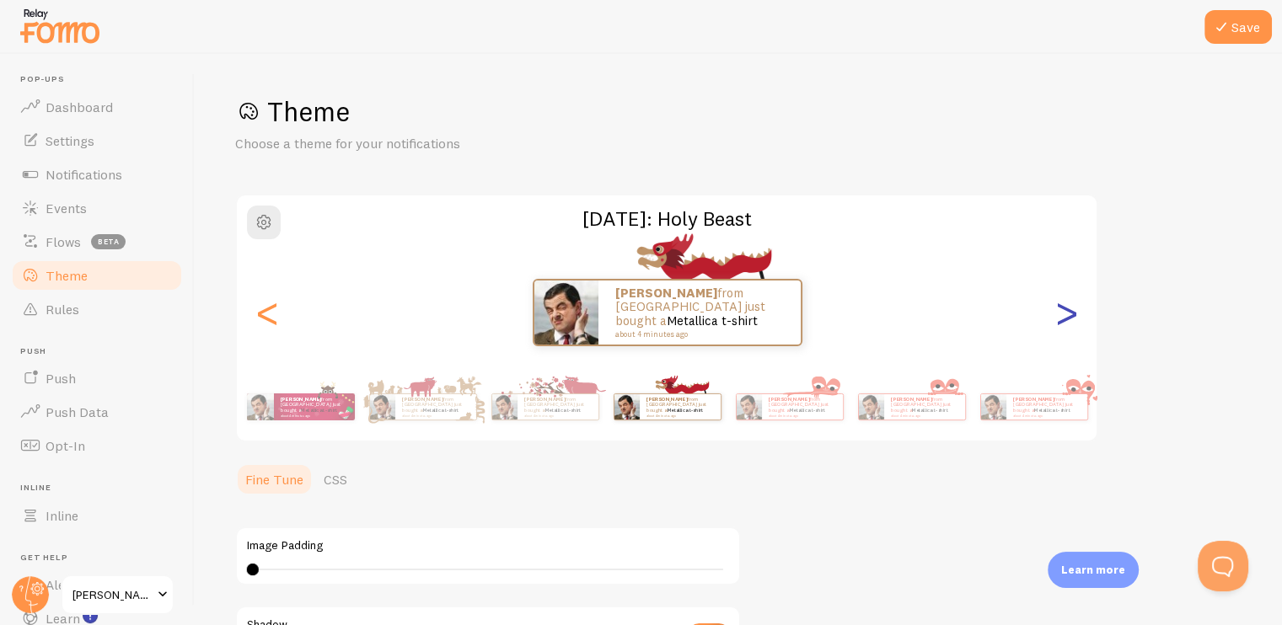
click at [1057, 316] on div ">" at bounding box center [1066, 312] width 20 height 121
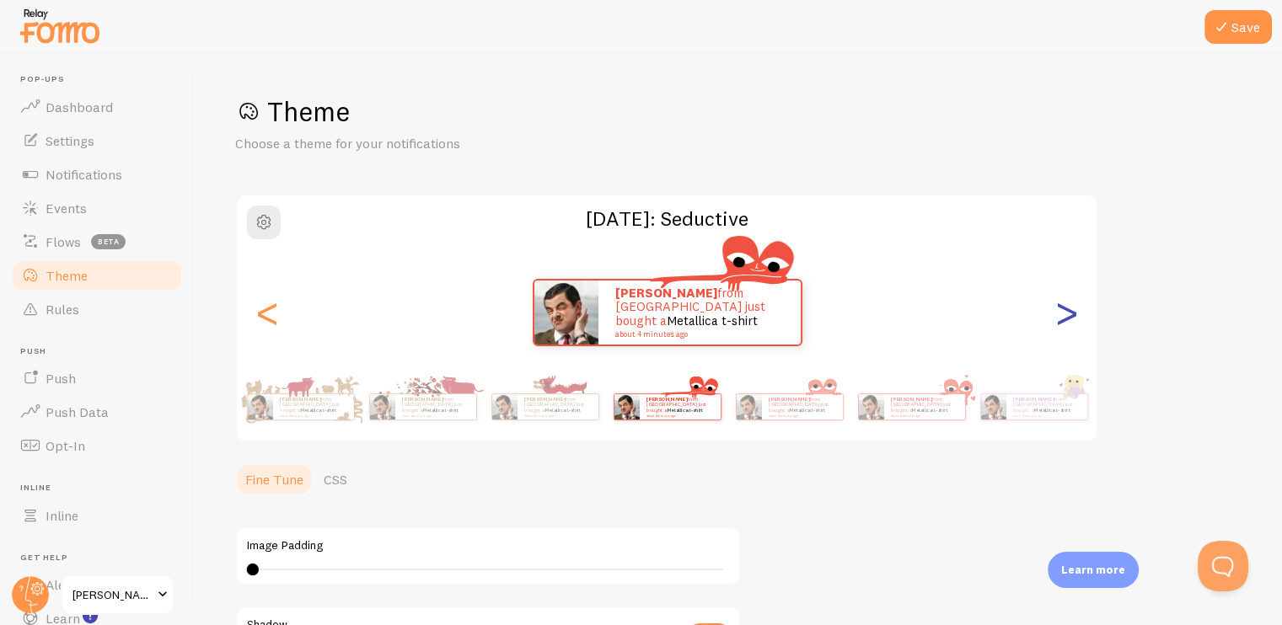
click at [1057, 316] on div ">" at bounding box center [1066, 312] width 20 height 121
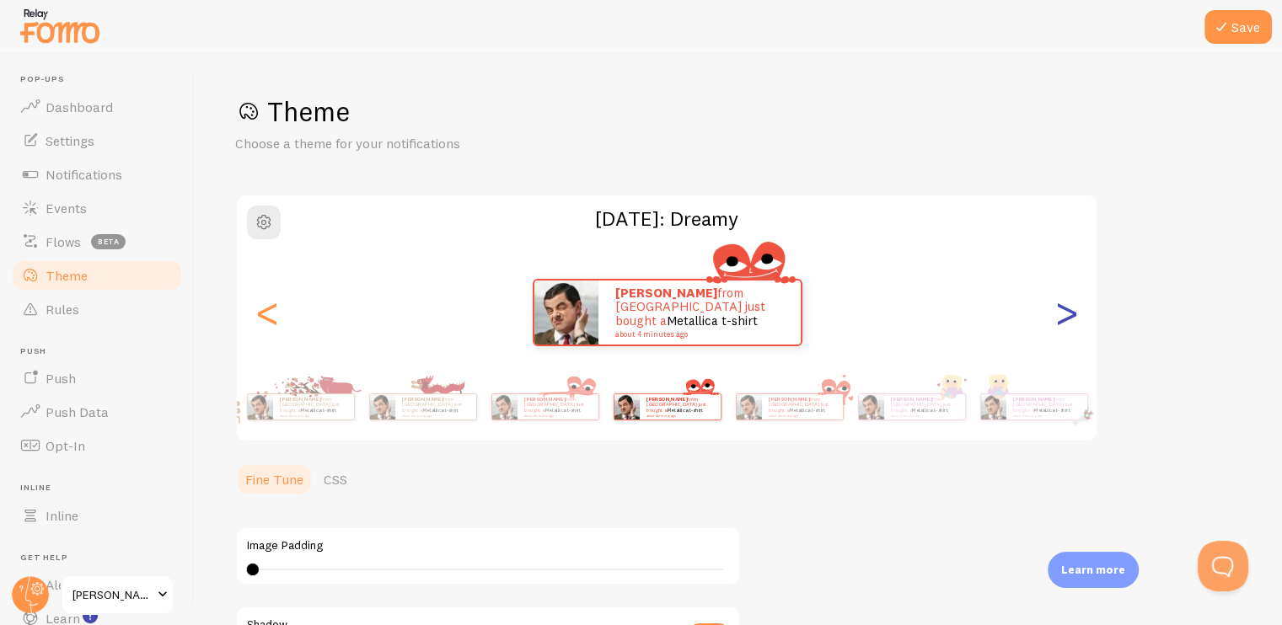
click at [1057, 316] on div ">" at bounding box center [1066, 312] width 20 height 121
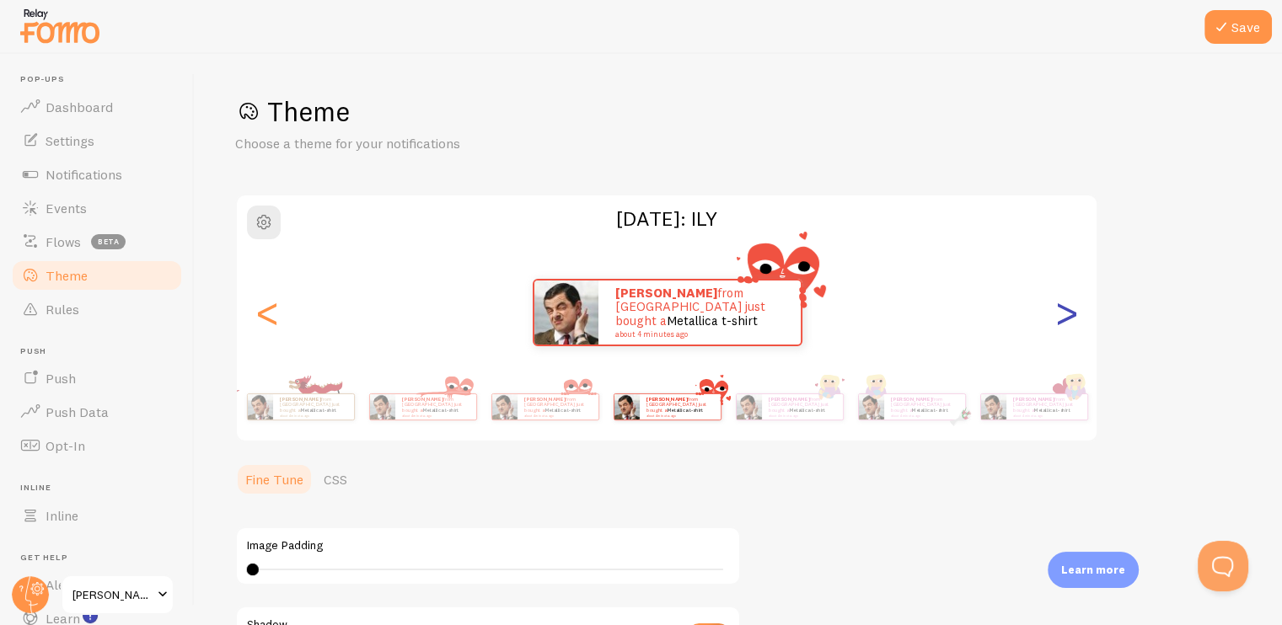
click at [1057, 316] on div ">" at bounding box center [1066, 312] width 20 height 121
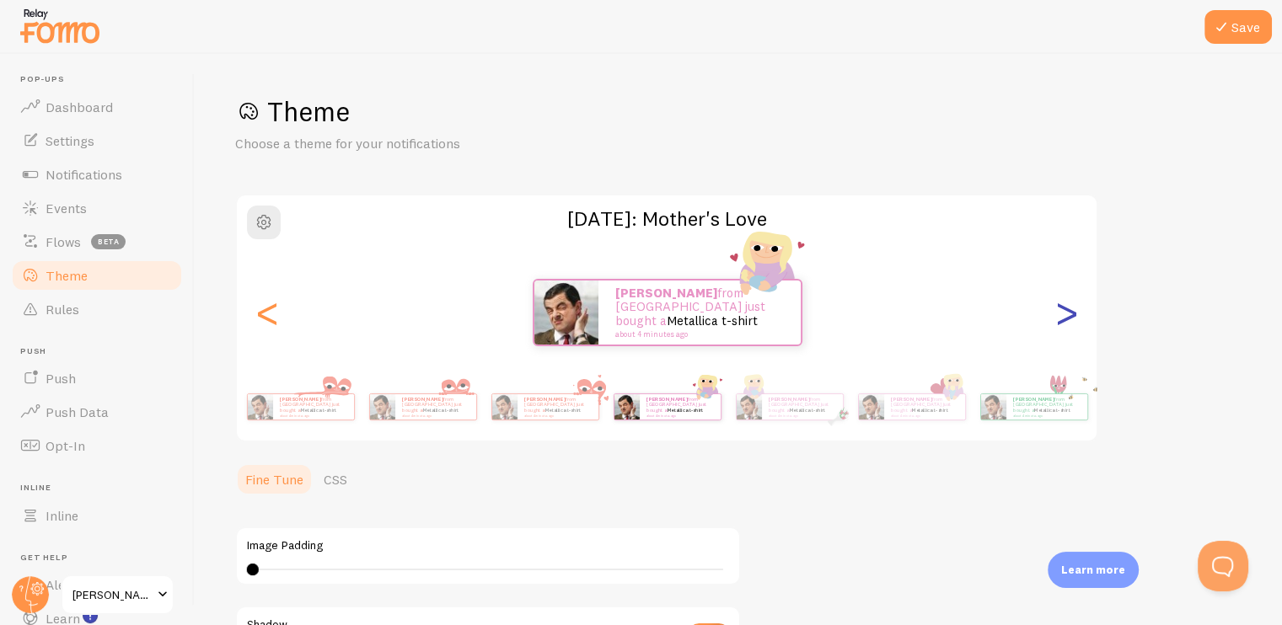
click at [1059, 314] on div ">" at bounding box center [1066, 312] width 20 height 121
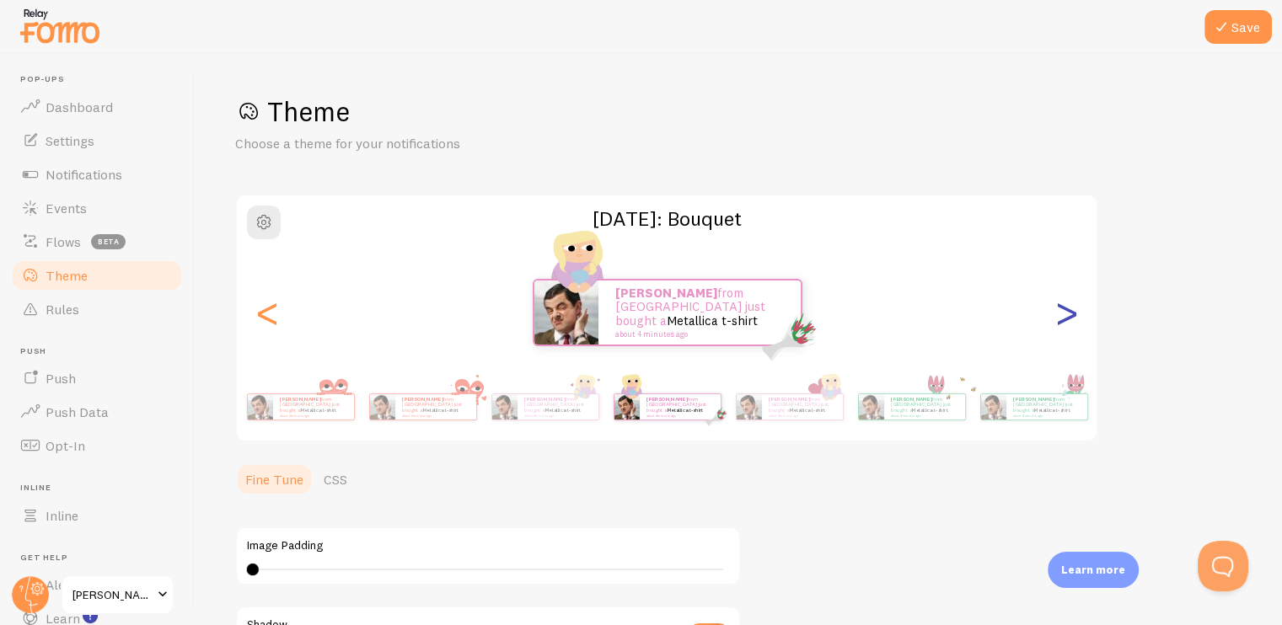
click at [1059, 314] on div ">" at bounding box center [1066, 312] width 20 height 121
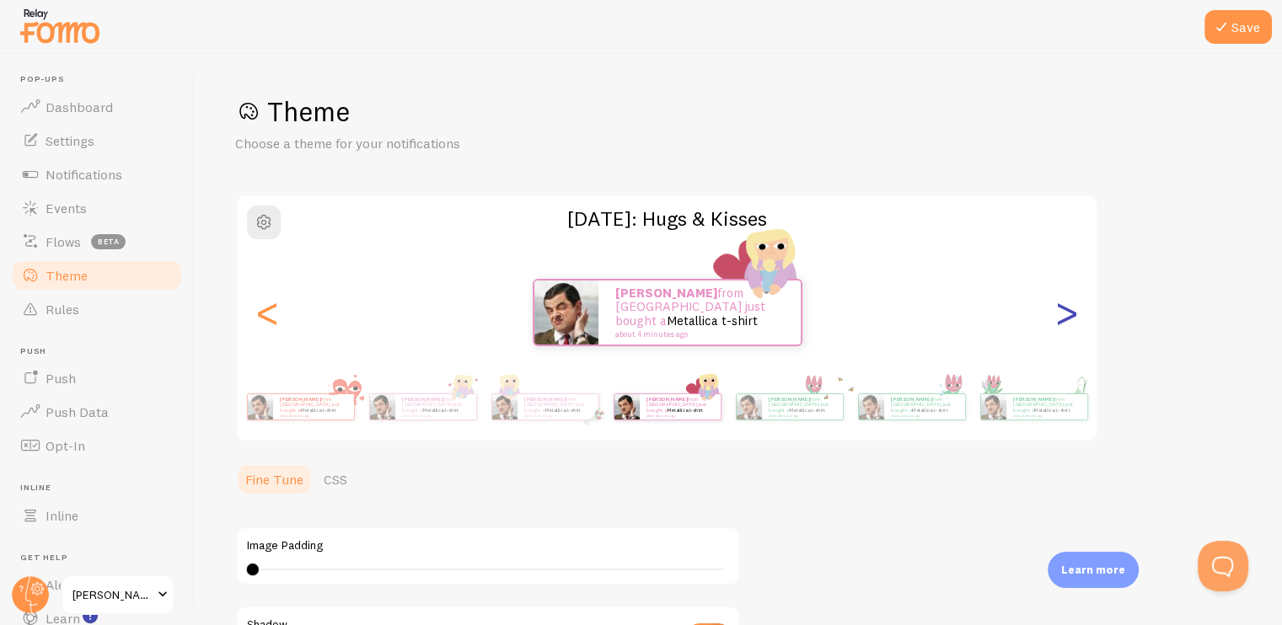
click at [1058, 314] on div ">" at bounding box center [1066, 312] width 20 height 121
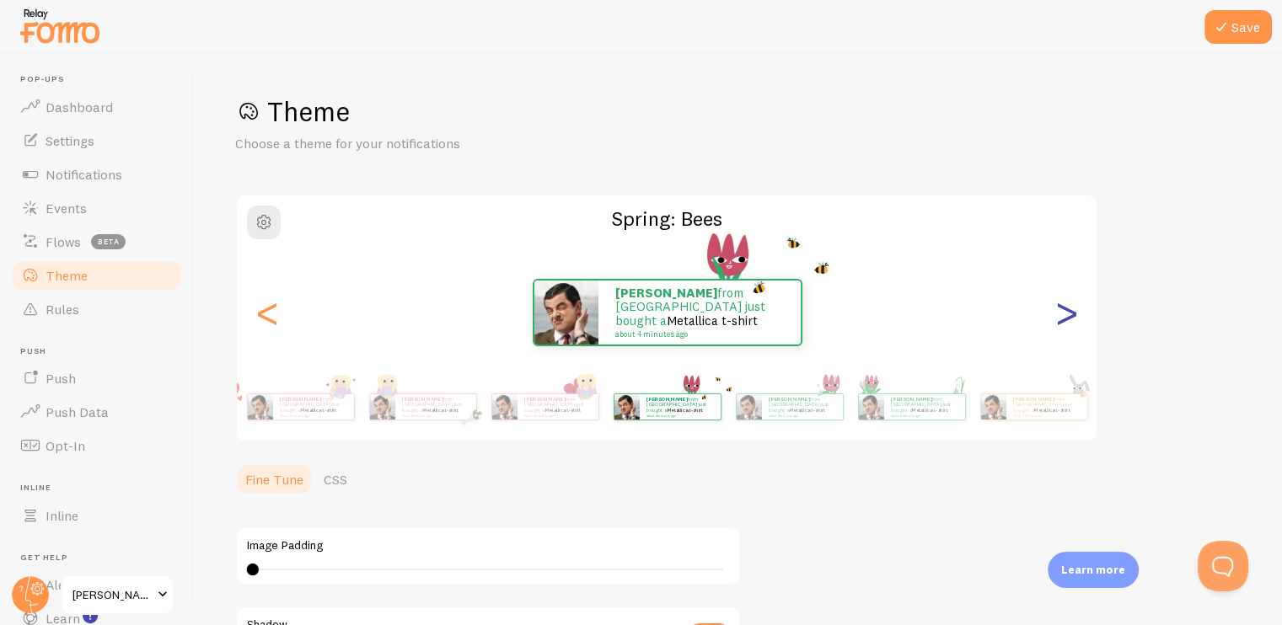
click at [1057, 315] on div ">" at bounding box center [1066, 312] width 20 height 121
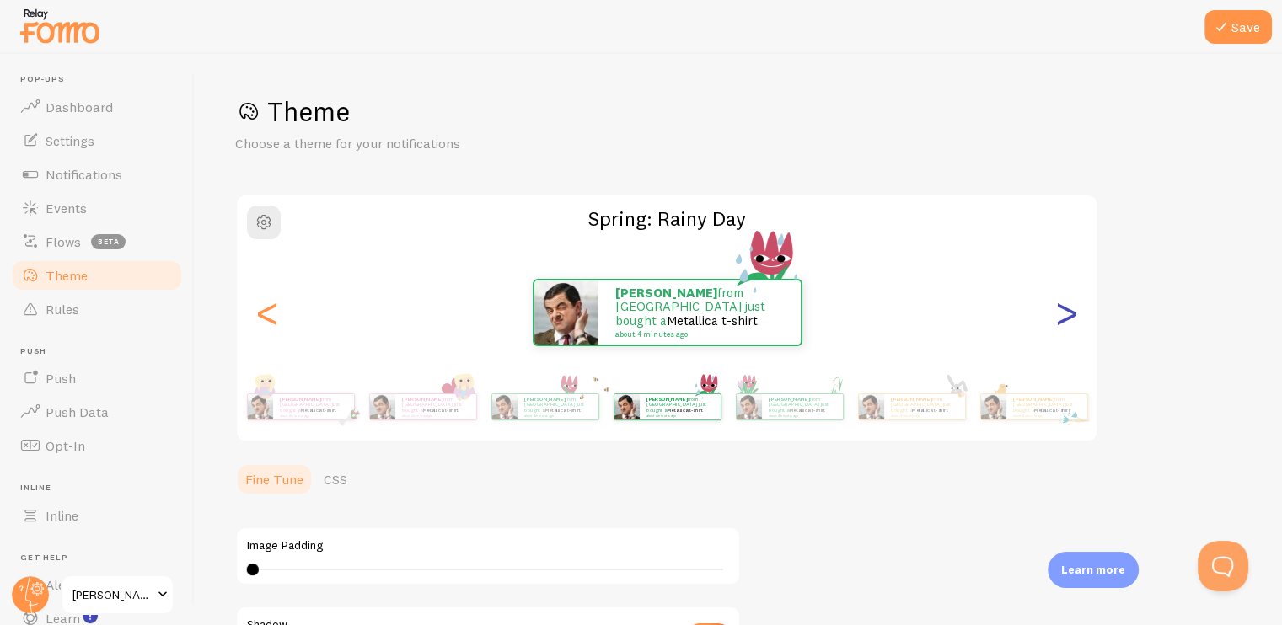
click at [1057, 315] on div ">" at bounding box center [1066, 312] width 20 height 121
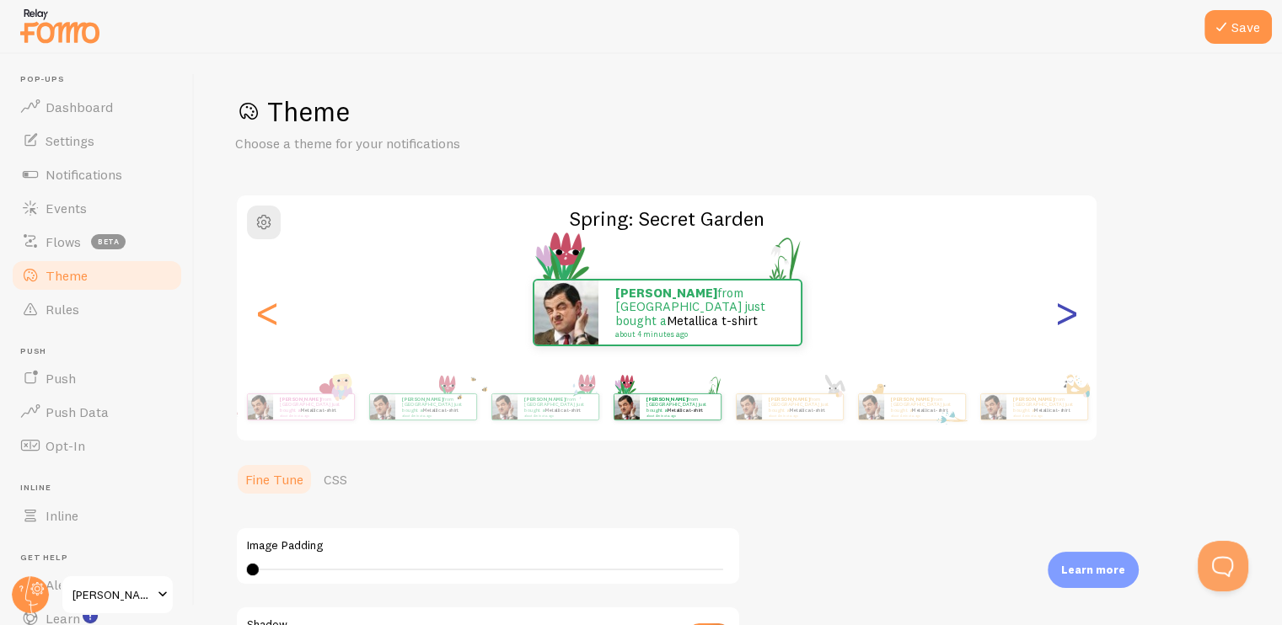
click at [1057, 315] on div ">" at bounding box center [1066, 312] width 20 height 121
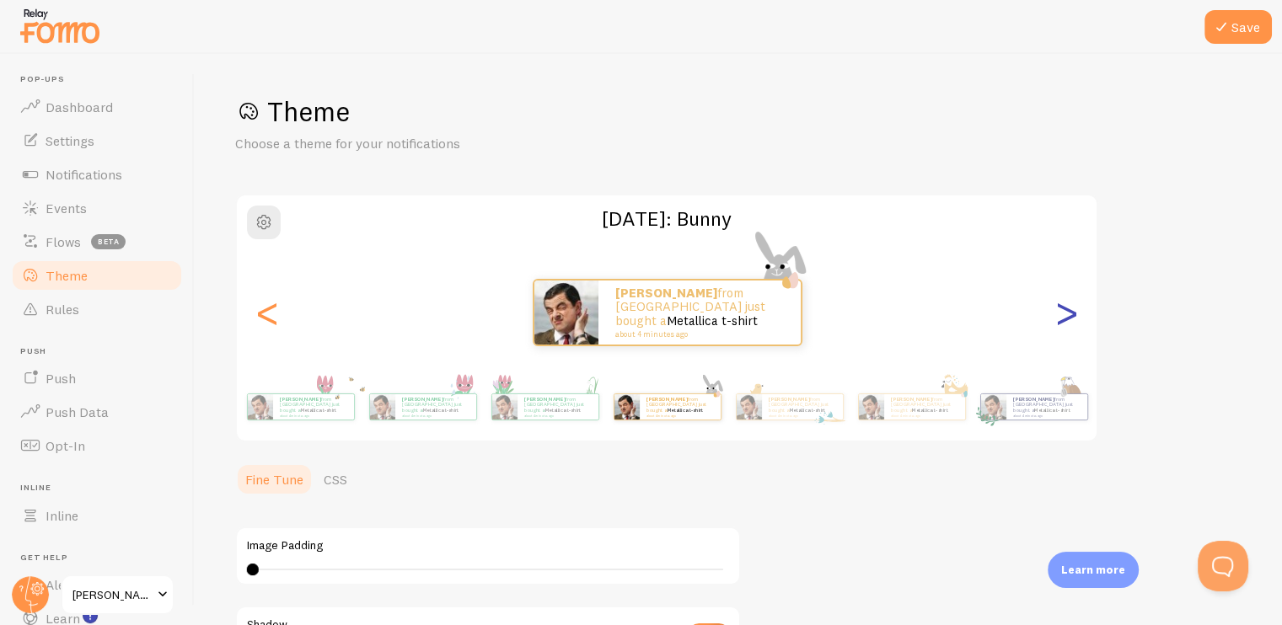
click at [1057, 315] on div ">" at bounding box center [1066, 312] width 20 height 121
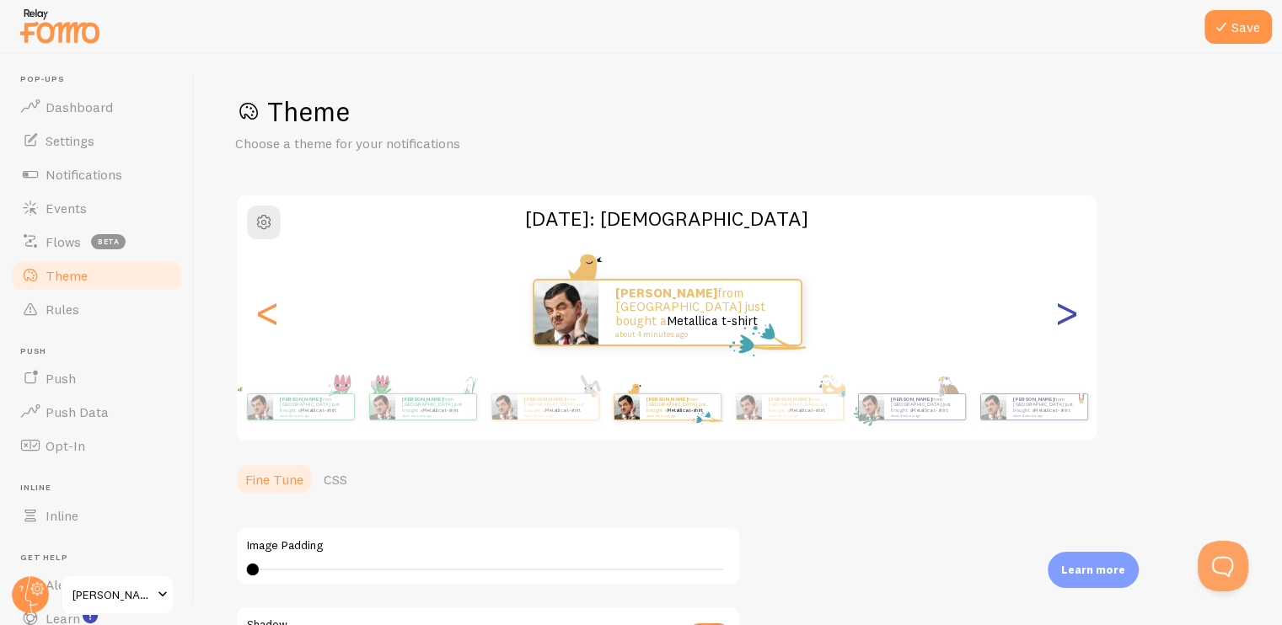
click at [1057, 315] on div ">" at bounding box center [1066, 312] width 20 height 121
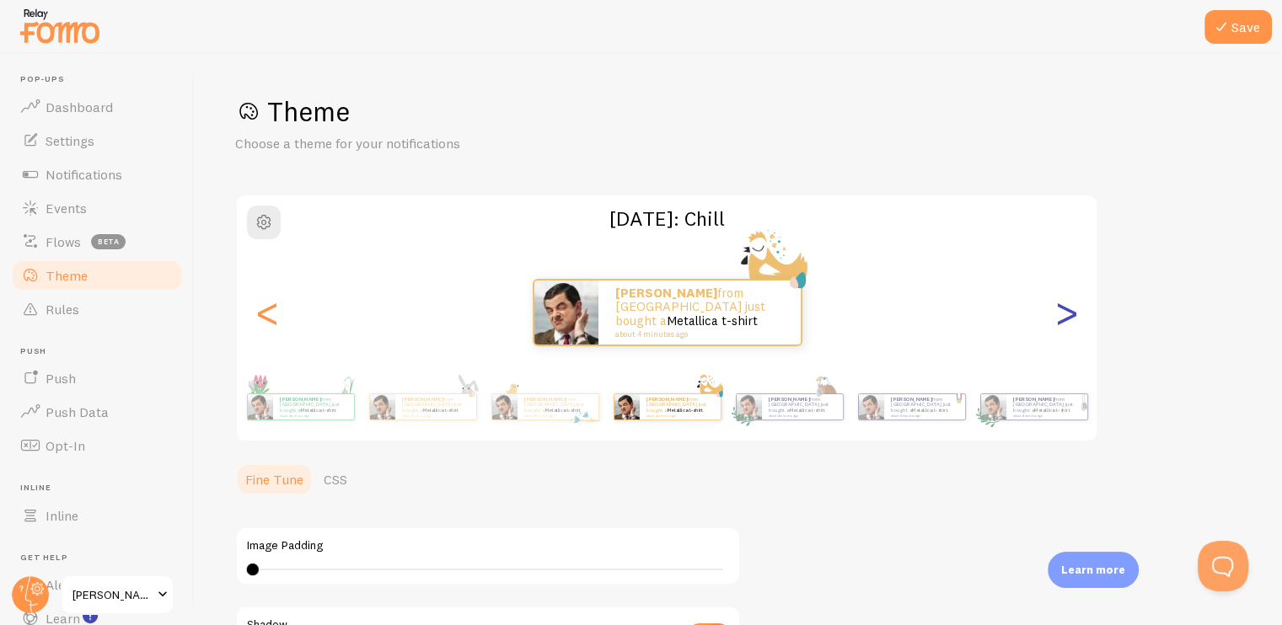
click at [1057, 315] on div ">" at bounding box center [1066, 312] width 20 height 121
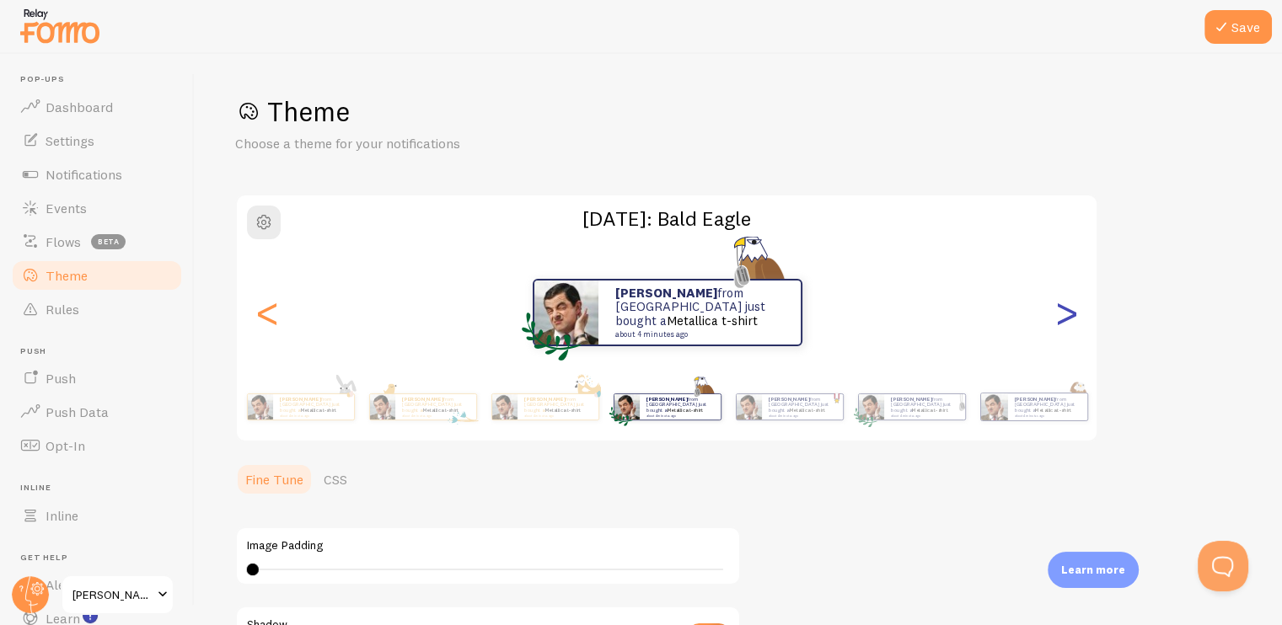
click at [1057, 315] on div ">" at bounding box center [1066, 312] width 20 height 121
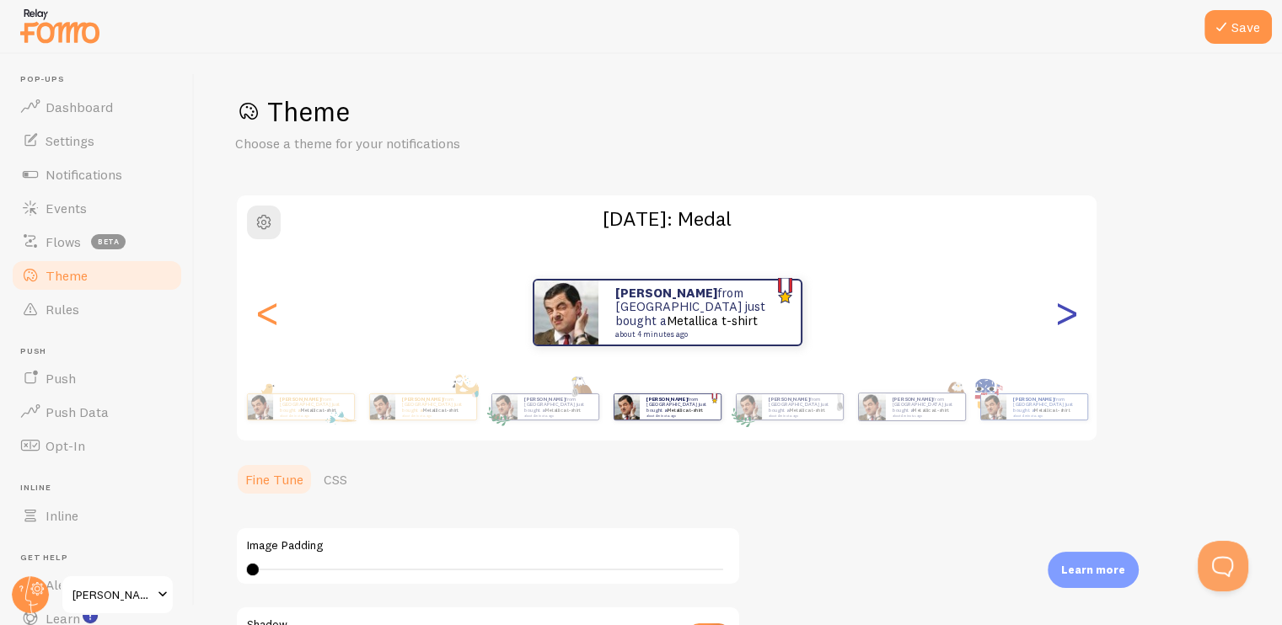
click at [1057, 315] on div ">" at bounding box center [1066, 312] width 20 height 121
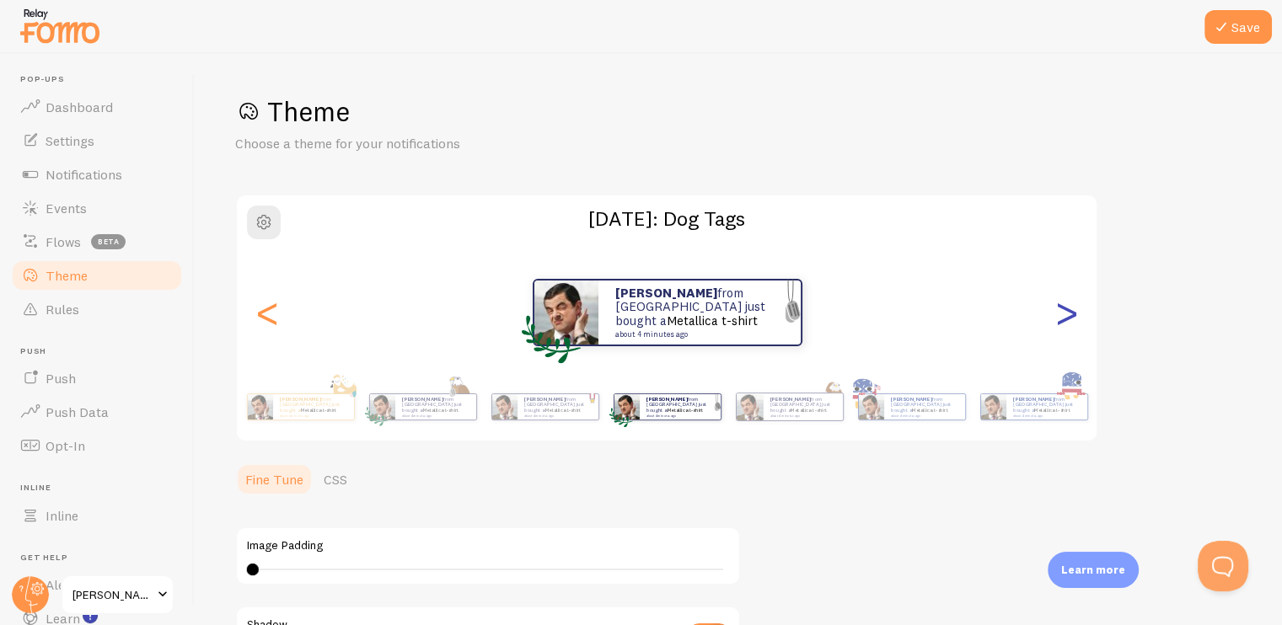
click at [1057, 315] on div ">" at bounding box center [1066, 312] width 20 height 121
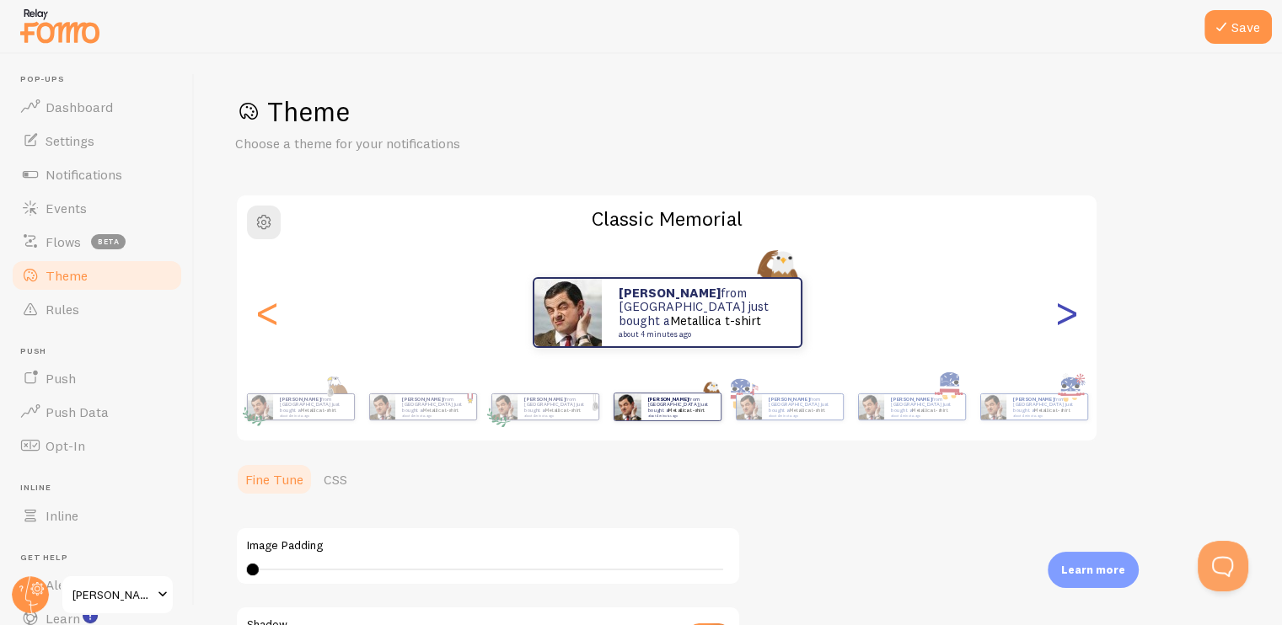
click at [1057, 315] on div ">" at bounding box center [1066, 312] width 20 height 121
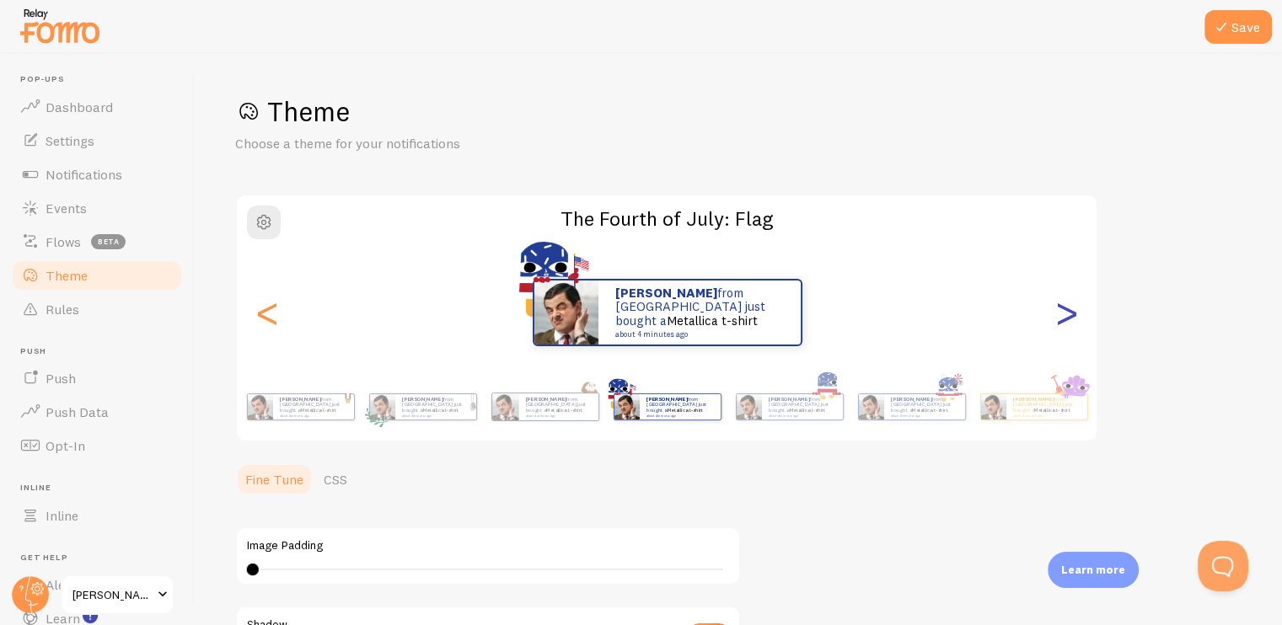
click at [1057, 315] on div ">" at bounding box center [1066, 312] width 20 height 121
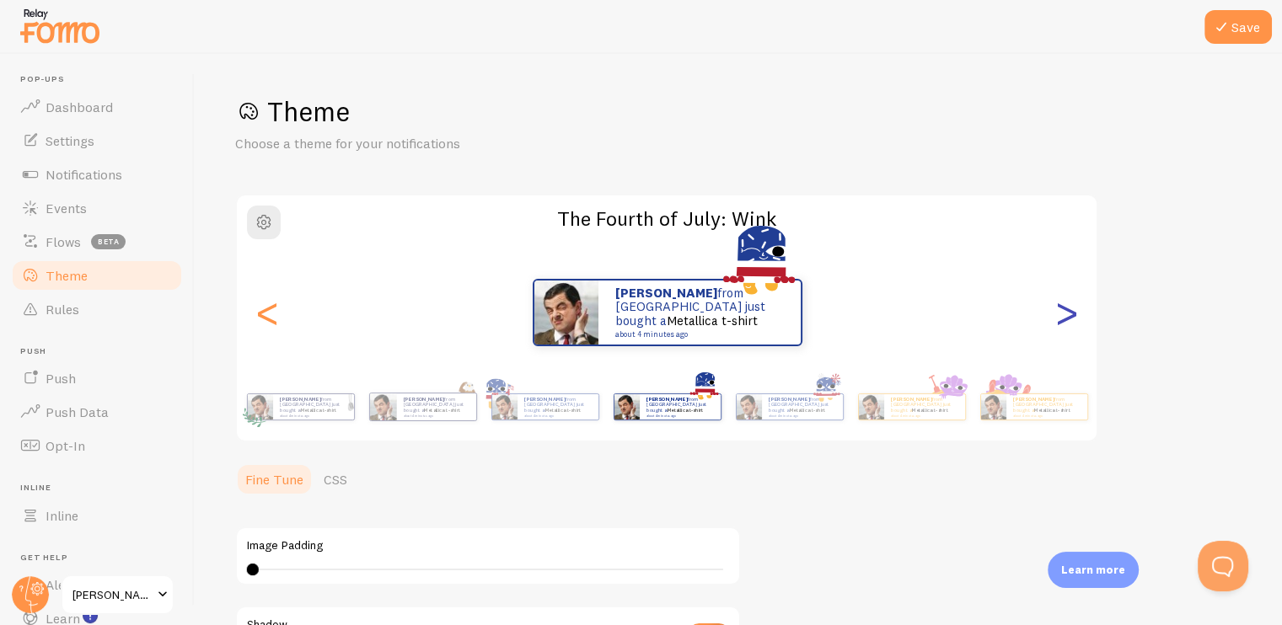
click at [1057, 315] on div ">" at bounding box center [1066, 312] width 20 height 121
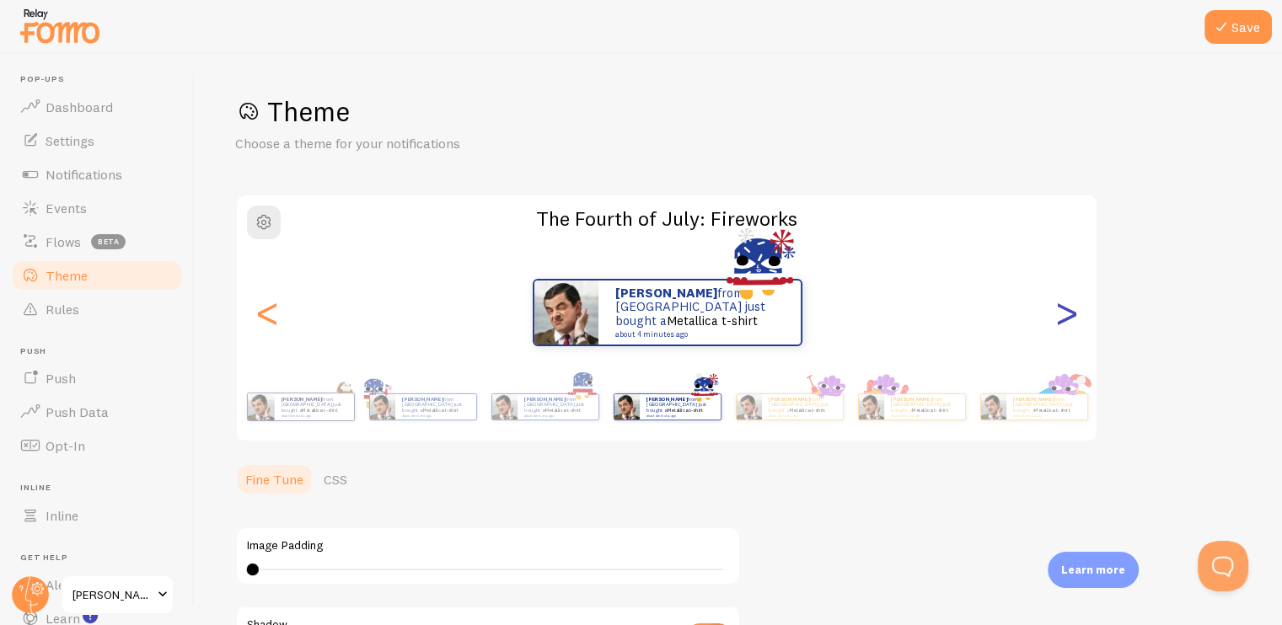
click at [1057, 315] on div ">" at bounding box center [1066, 312] width 20 height 121
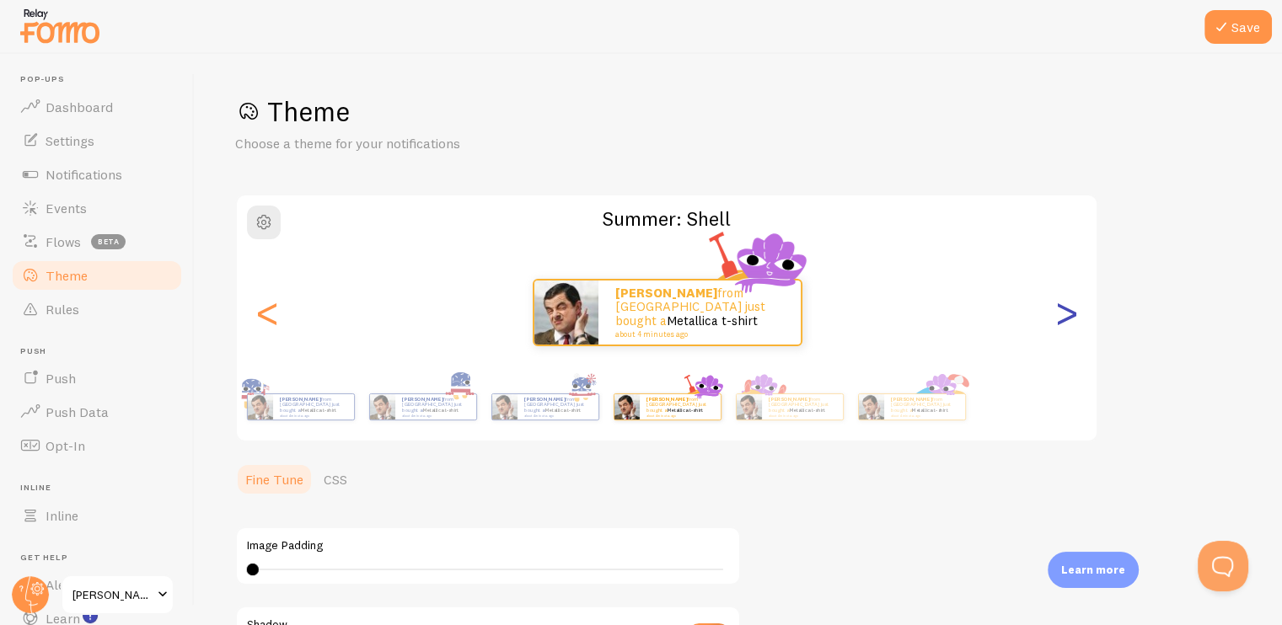
click at [1057, 315] on div ">" at bounding box center [1066, 312] width 20 height 121
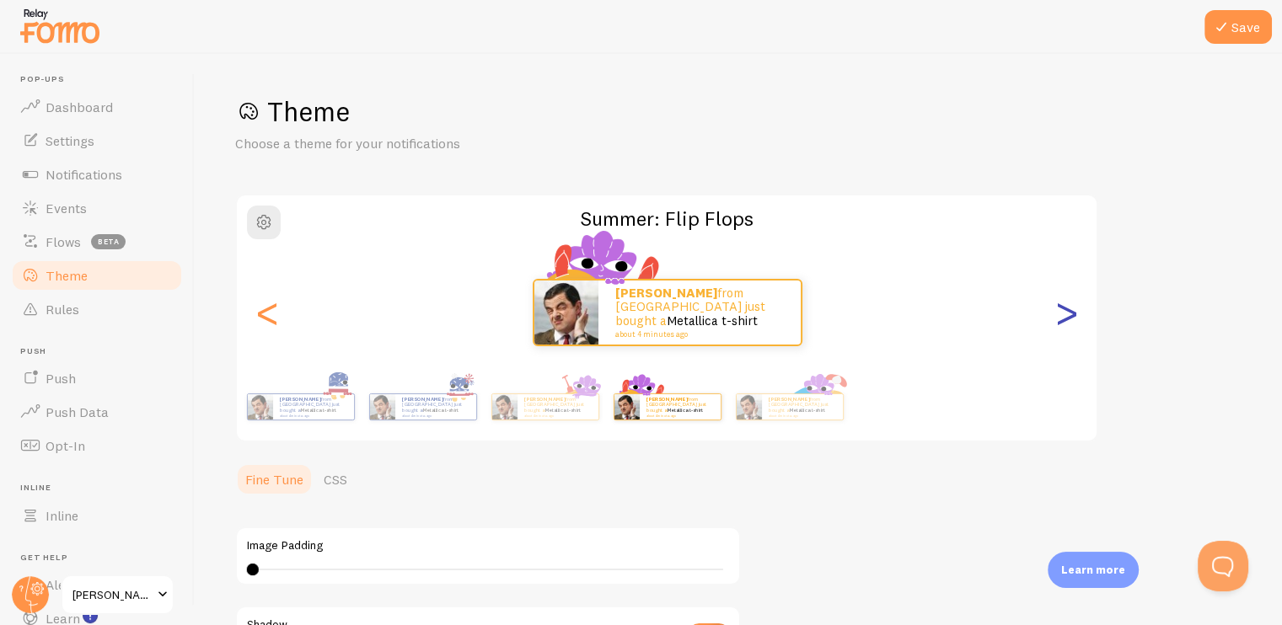
click at [1057, 312] on div ">" at bounding box center [1066, 312] width 20 height 121
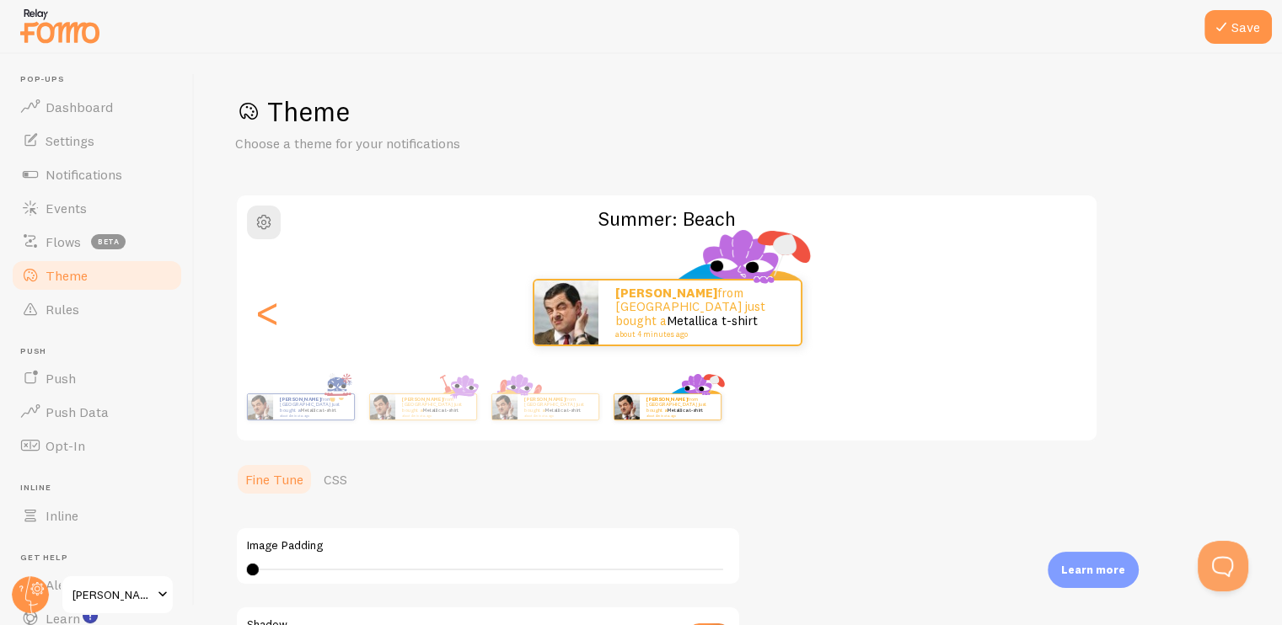
click at [1058, 311] on div "[PERSON_NAME] from [GEOGRAPHIC_DATA] just bought a Metallica t-shirt about 4 mi…" at bounding box center [667, 312] width 860 height 67
click at [1214, 412] on div "Theme Choose a theme for your notifications Summer: Beach [PERSON_NAME] from [G…" at bounding box center [738, 464] width 1006 height 741
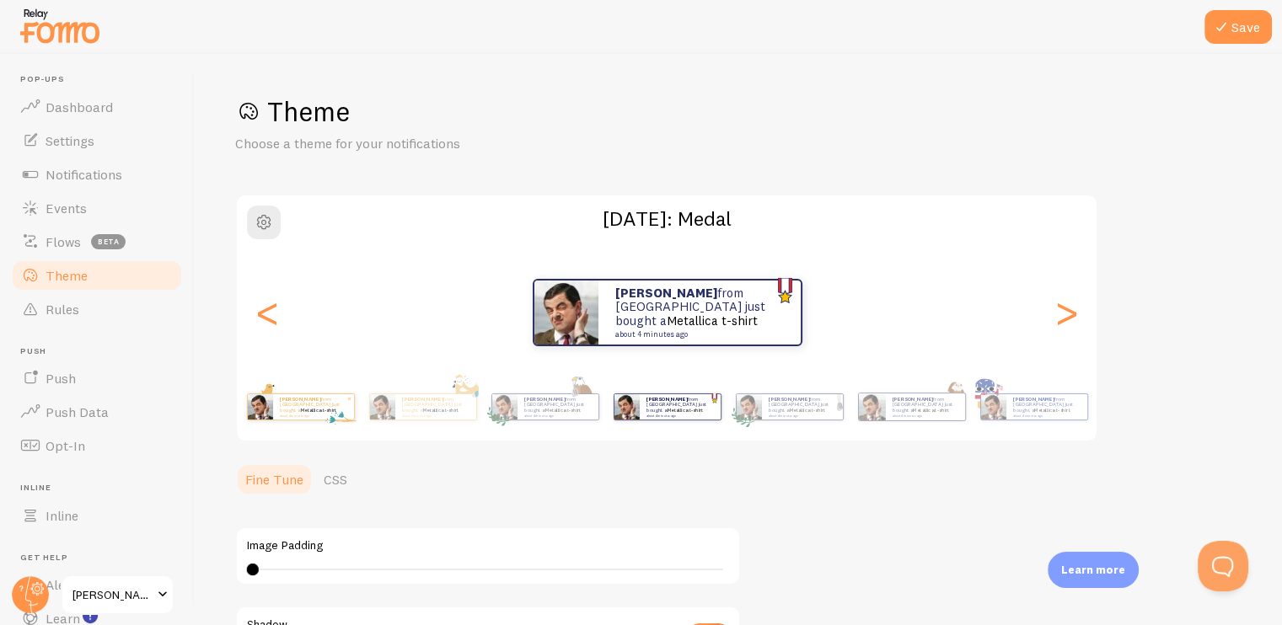
click at [303, 409] on p "[PERSON_NAME] from [GEOGRAPHIC_DATA] just bought a Metallica t-shirt about 4 mi…" at bounding box center [313, 406] width 67 height 21
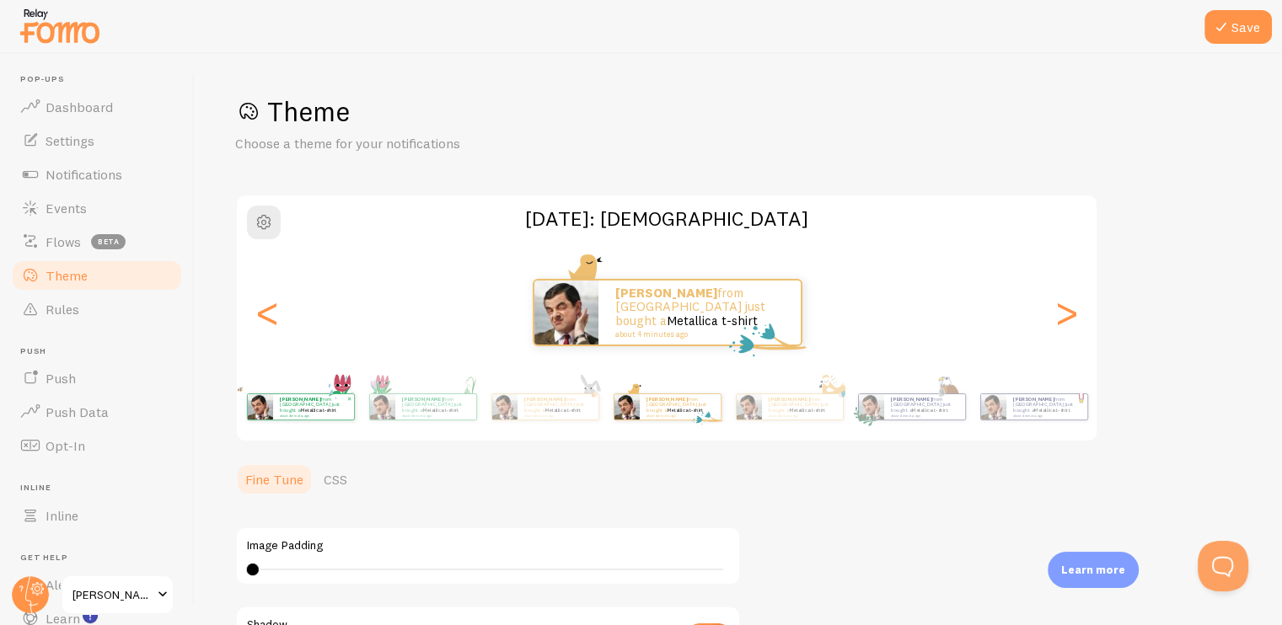
click at [288, 414] on small "about 4 minutes ago" at bounding box center [313, 415] width 66 height 3
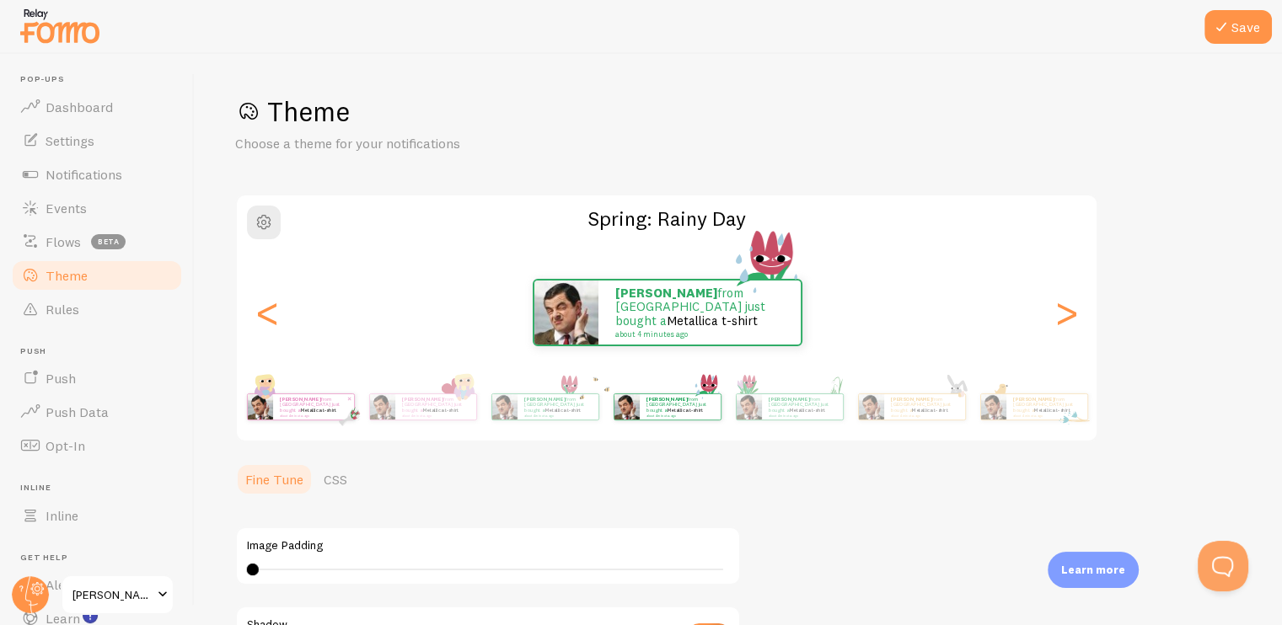
click at [281, 416] on div "[PERSON_NAME] from [GEOGRAPHIC_DATA] just bought a Metallica t-shirt about 4 mi…" at bounding box center [313, 406] width 81 height 25
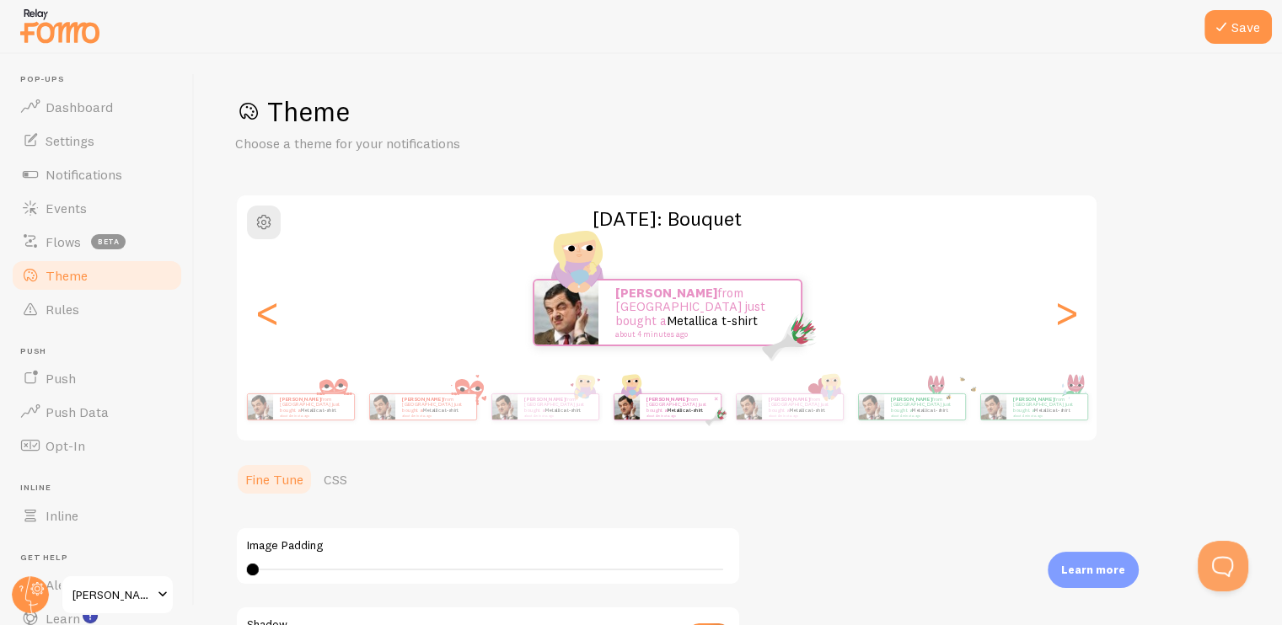
click at [281, 416] on div "[PERSON_NAME] from [GEOGRAPHIC_DATA] just bought a Metallica t-shirt about 4 mi…" at bounding box center [313, 406] width 81 height 25
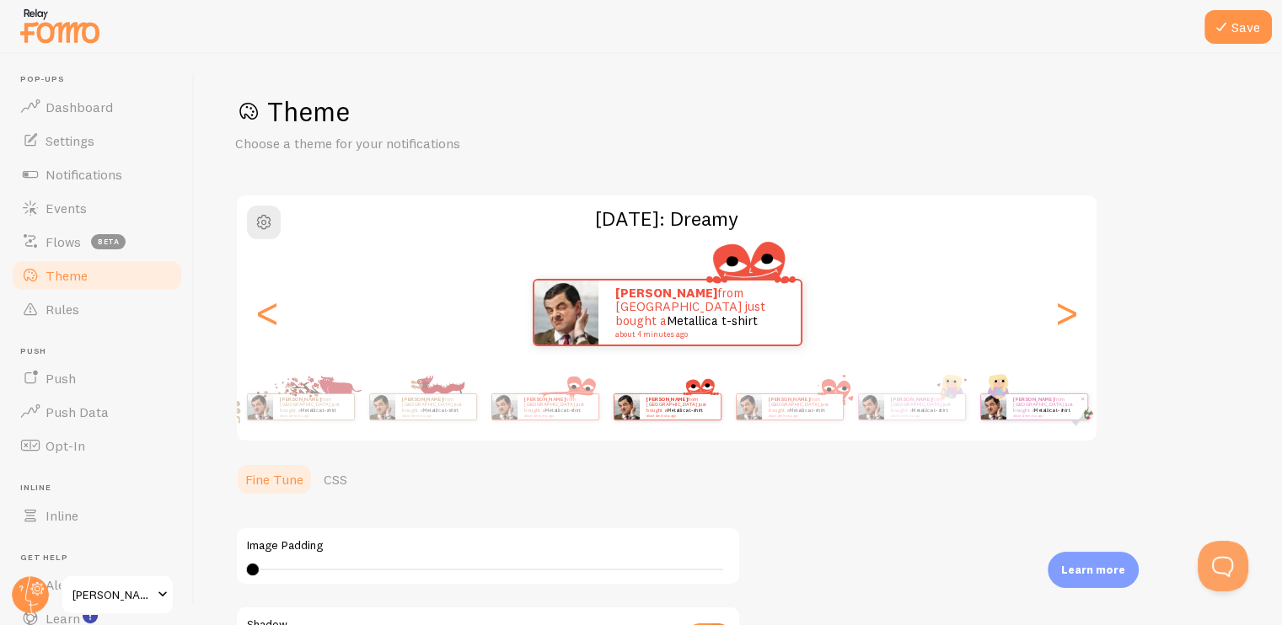
click at [281, 416] on div "[PERSON_NAME] from [GEOGRAPHIC_DATA] just bought a Metallica t-shirt about 4 mi…" at bounding box center [313, 406] width 81 height 25
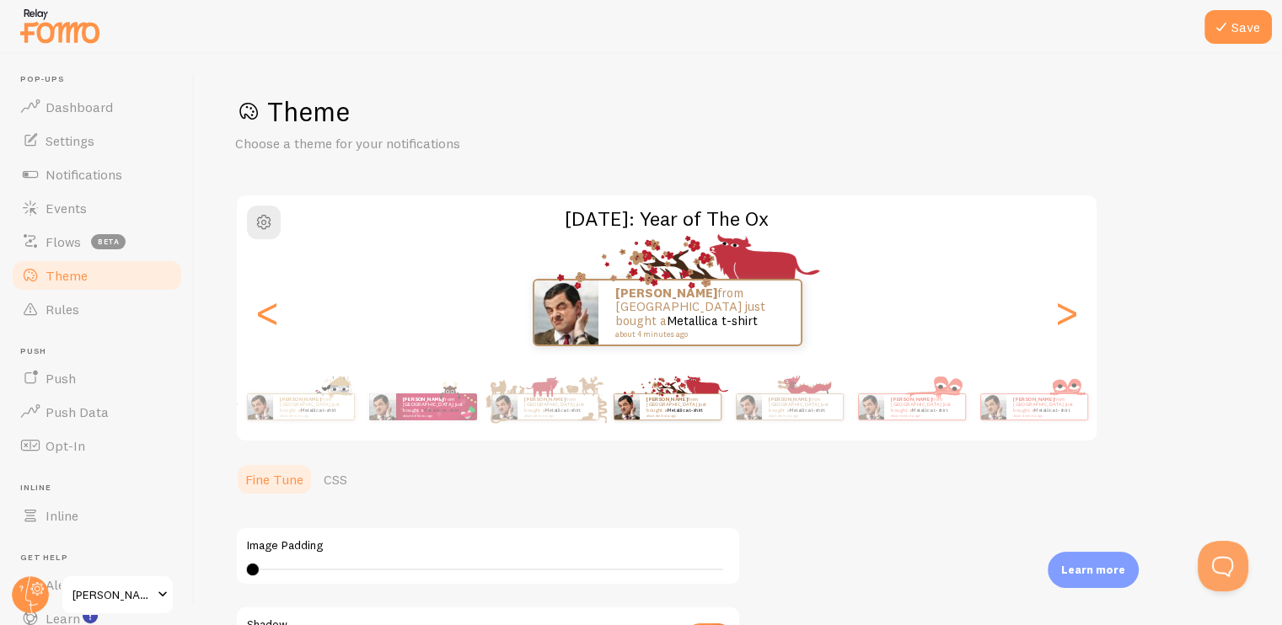
click at [281, 416] on div "[PERSON_NAME] from [GEOGRAPHIC_DATA] just bought a Metallica t-shirt about 4 mi…" at bounding box center [313, 406] width 81 height 25
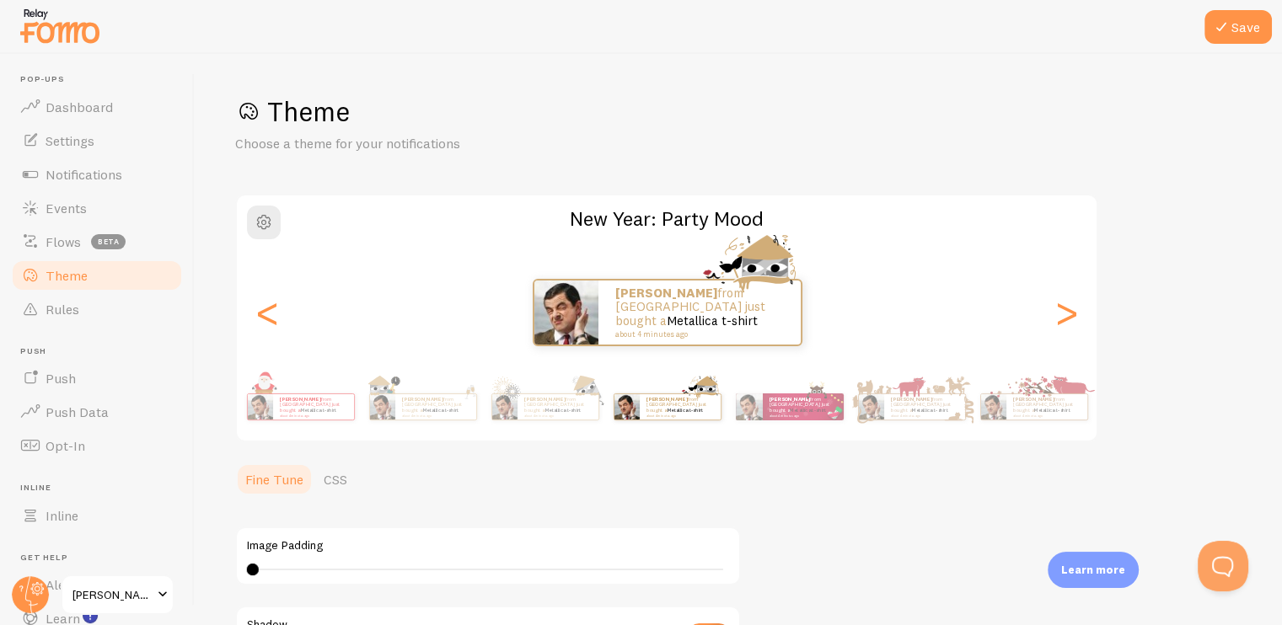
click at [281, 416] on div "[PERSON_NAME] from [GEOGRAPHIC_DATA] just bought a Metallica t-shirt about 4 mi…" at bounding box center [313, 406] width 81 height 25
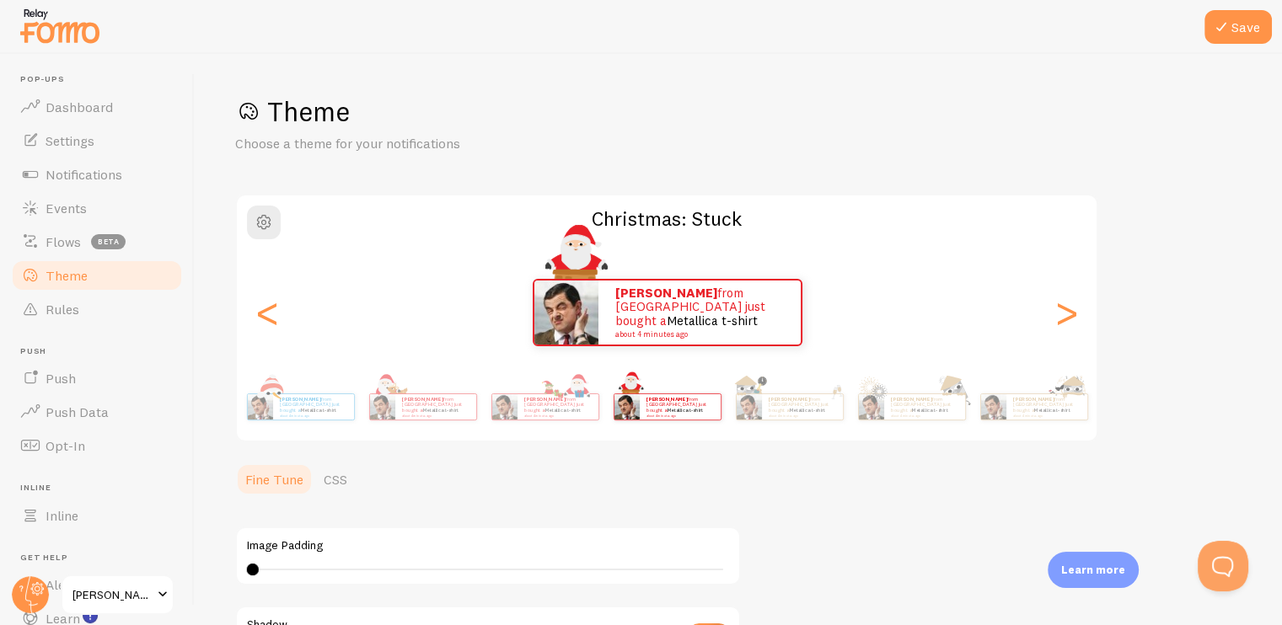
click at [281, 416] on div "[PERSON_NAME] from [GEOGRAPHIC_DATA] just bought a Metallica t-shirt about 4 mi…" at bounding box center [313, 406] width 81 height 25
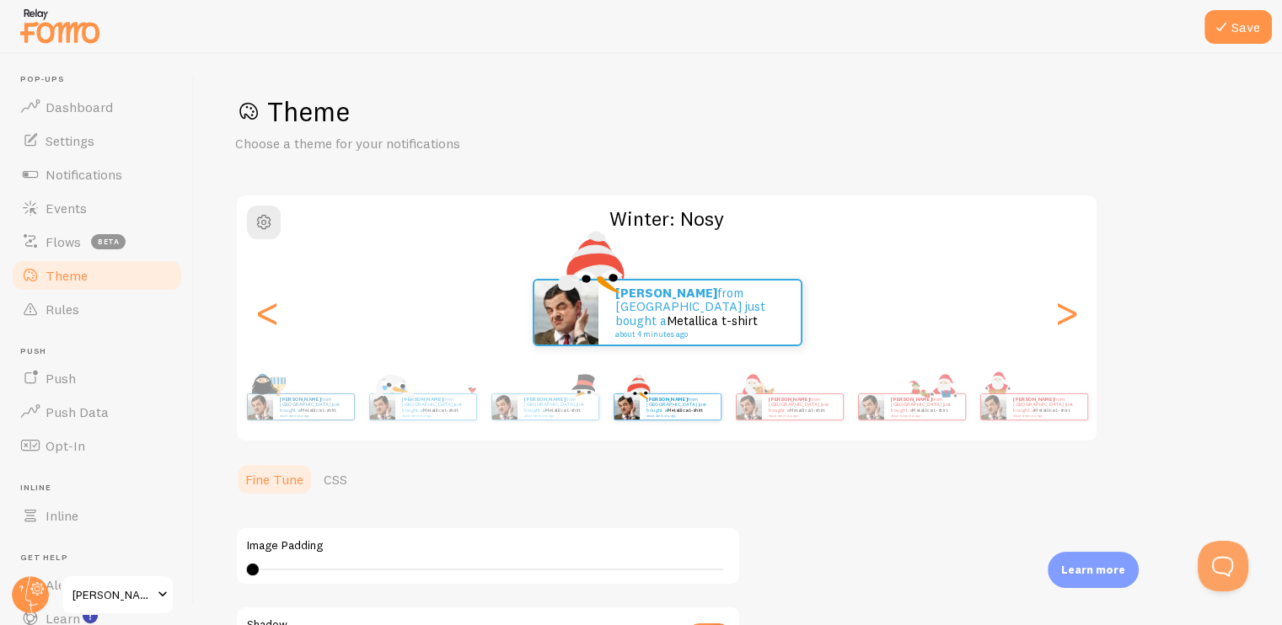
click at [281, 416] on div "[PERSON_NAME] from [GEOGRAPHIC_DATA] just bought a Metallica t-shirt about 4 mi…" at bounding box center [313, 406] width 81 height 25
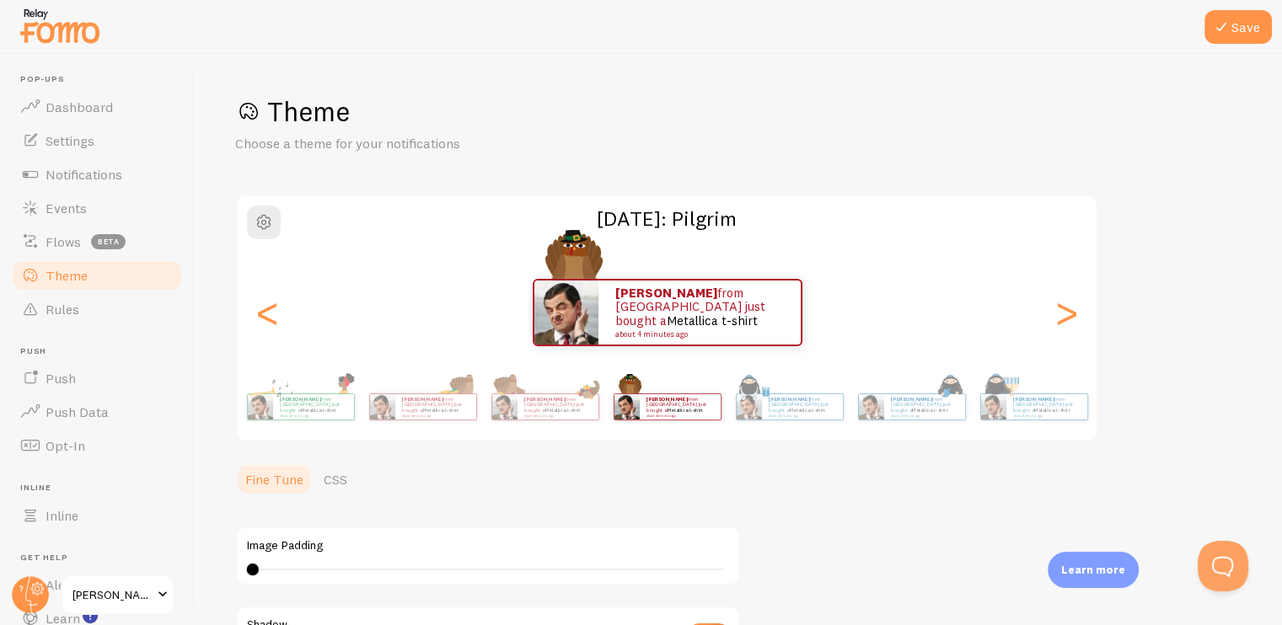
click at [281, 416] on div "[PERSON_NAME] from [GEOGRAPHIC_DATA] just bought a Metallica t-shirt about 4 mi…" at bounding box center [313, 406] width 81 height 25
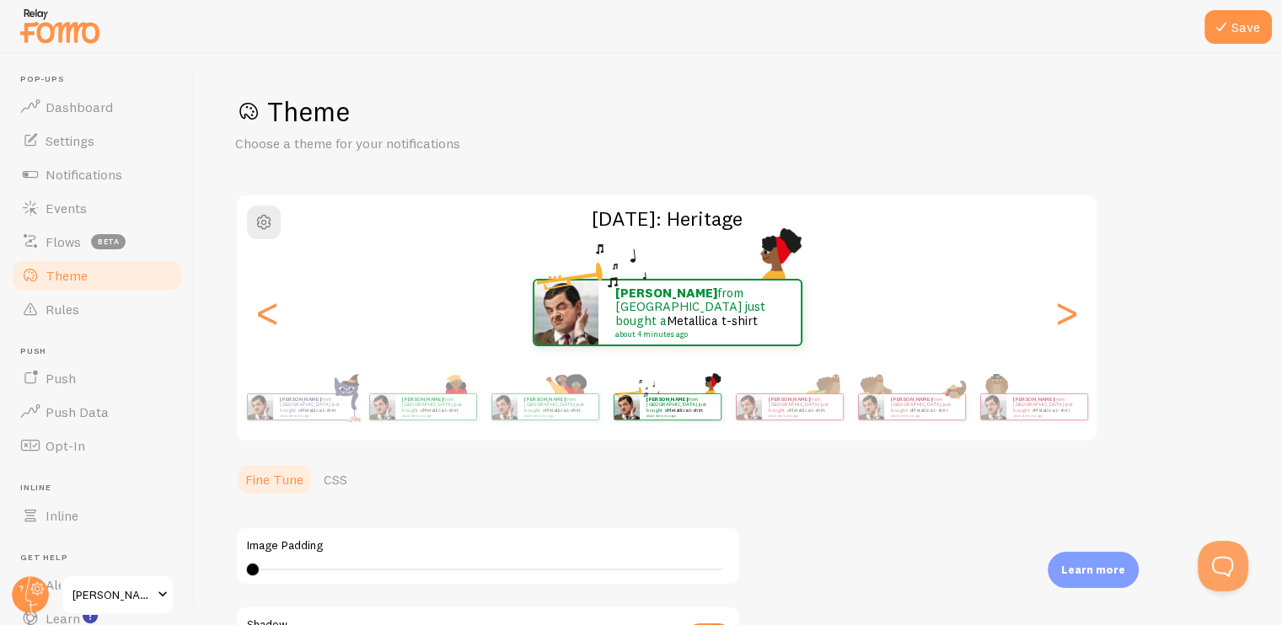
click at [281, 416] on div "[PERSON_NAME] from [GEOGRAPHIC_DATA] just bought a Metallica t-shirt about 4 mi…" at bounding box center [313, 406] width 81 height 25
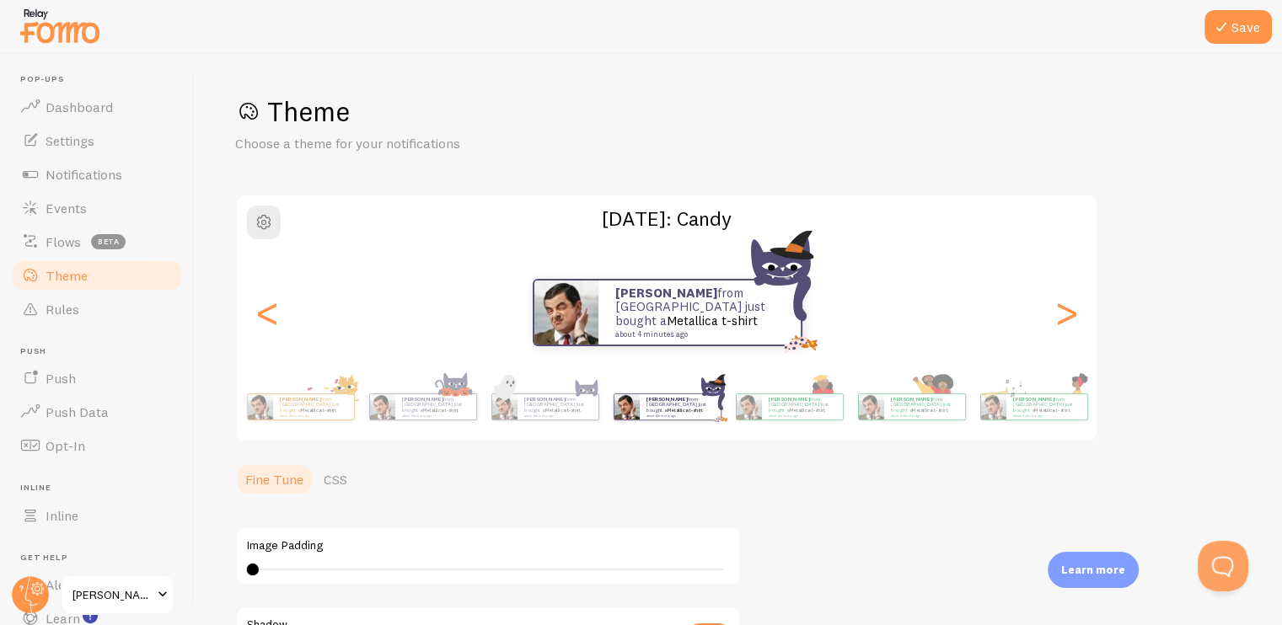
click at [281, 416] on div "[PERSON_NAME] from [GEOGRAPHIC_DATA] just bought a Metallica t-shirt about 4 mi…" at bounding box center [313, 406] width 81 height 25
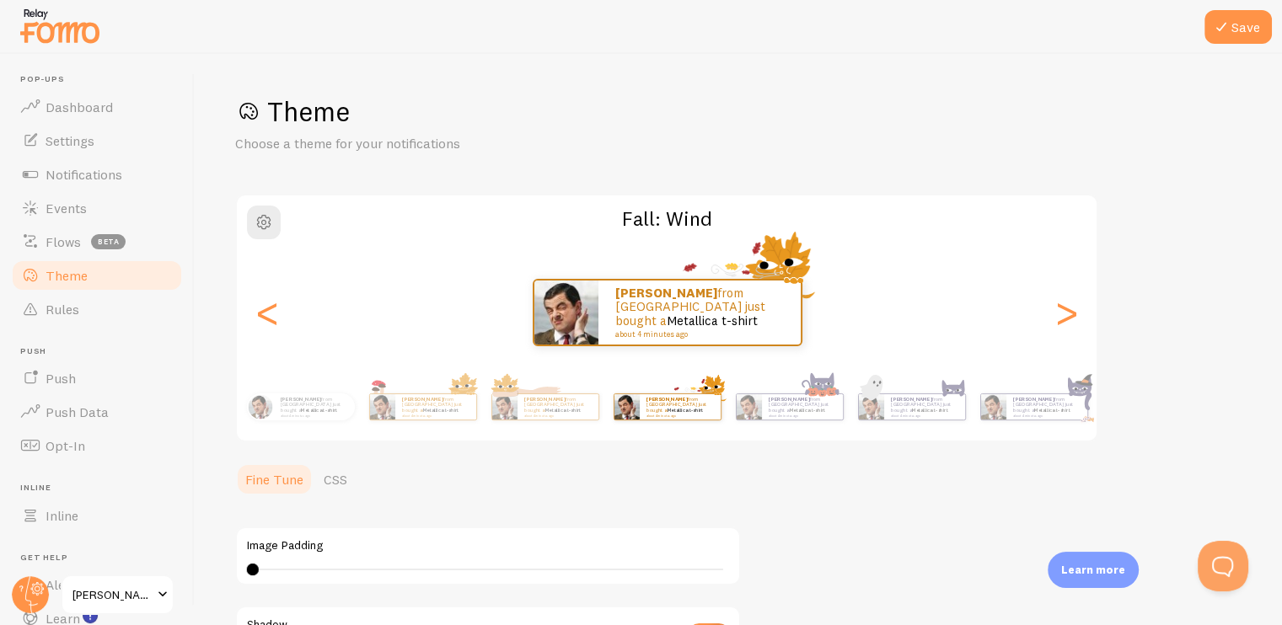
click at [281, 416] on div "[PERSON_NAME] from [GEOGRAPHIC_DATA] just bought a Metallica t-shirt about 4 mi…" at bounding box center [314, 406] width 81 height 27
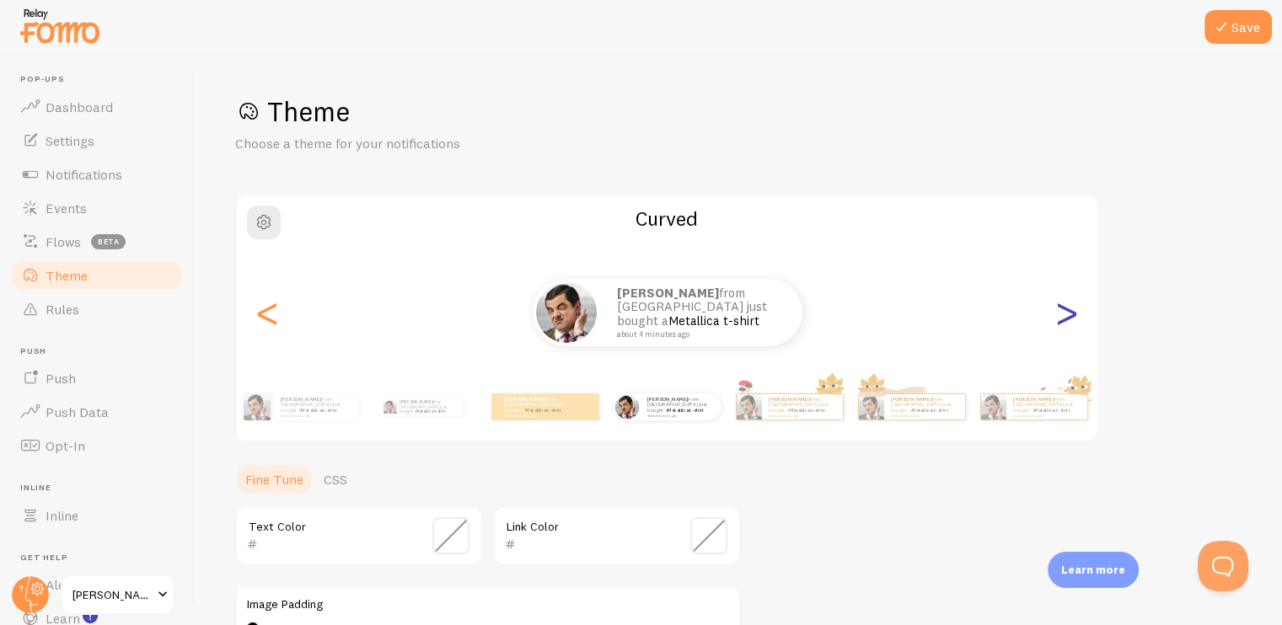
click at [1073, 319] on div ">" at bounding box center [1066, 312] width 20 height 121
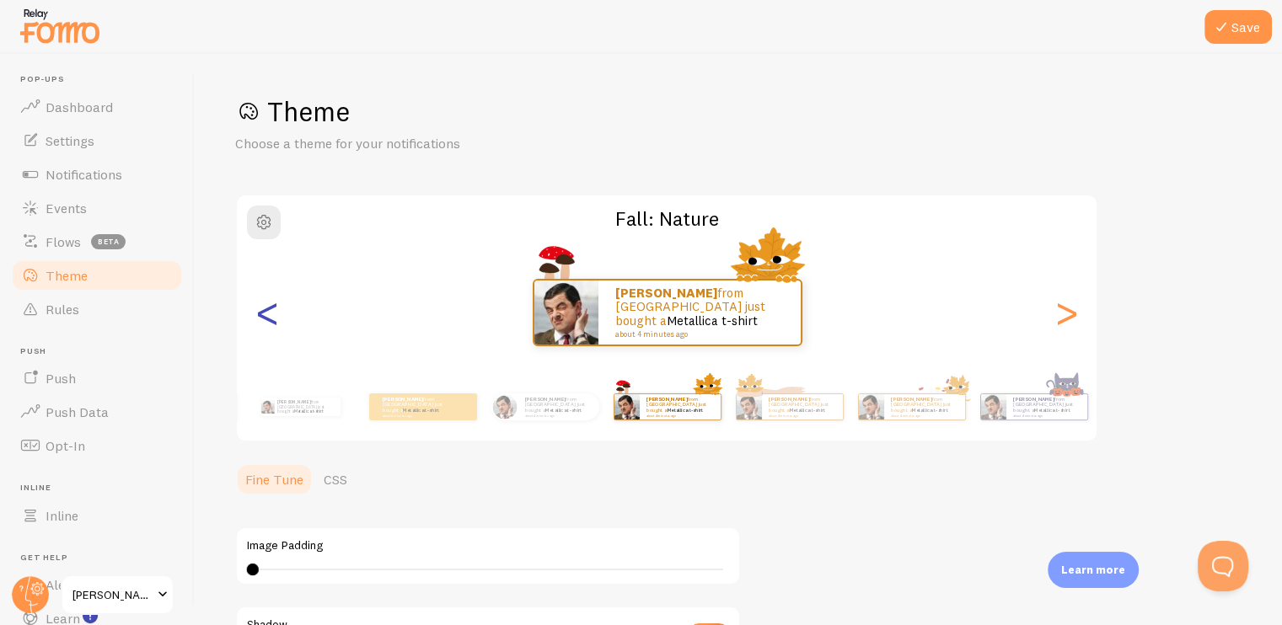
click at [269, 319] on div "<" at bounding box center [267, 312] width 20 height 121
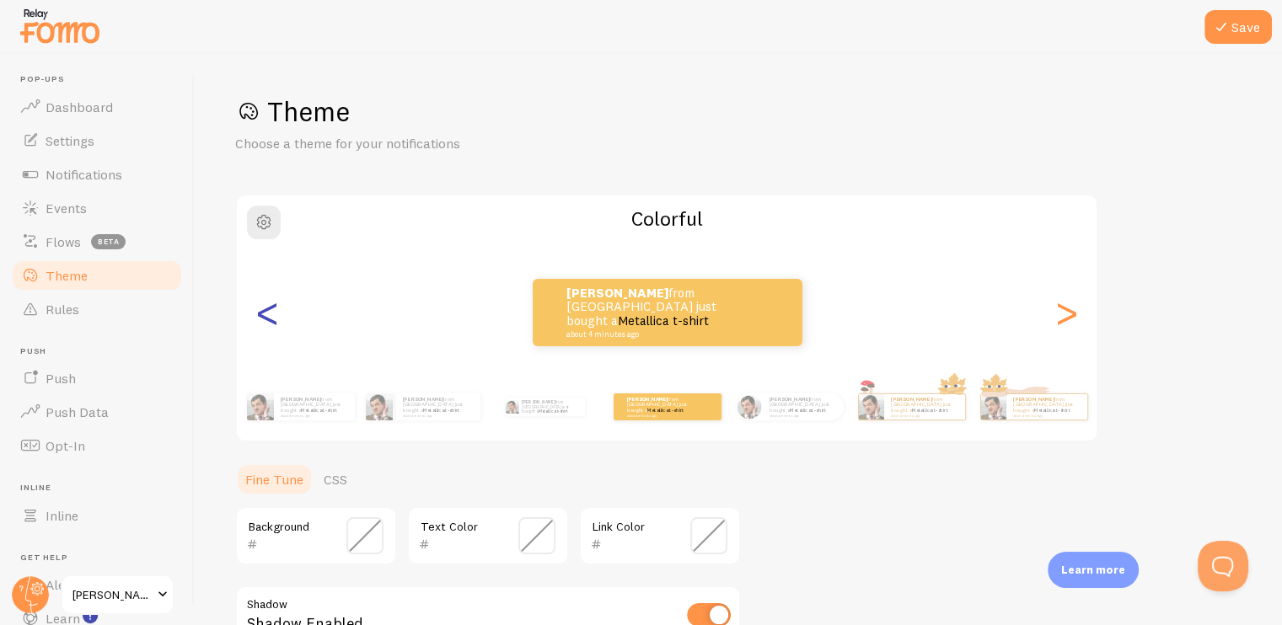
click at [269, 319] on div "<" at bounding box center [267, 312] width 20 height 121
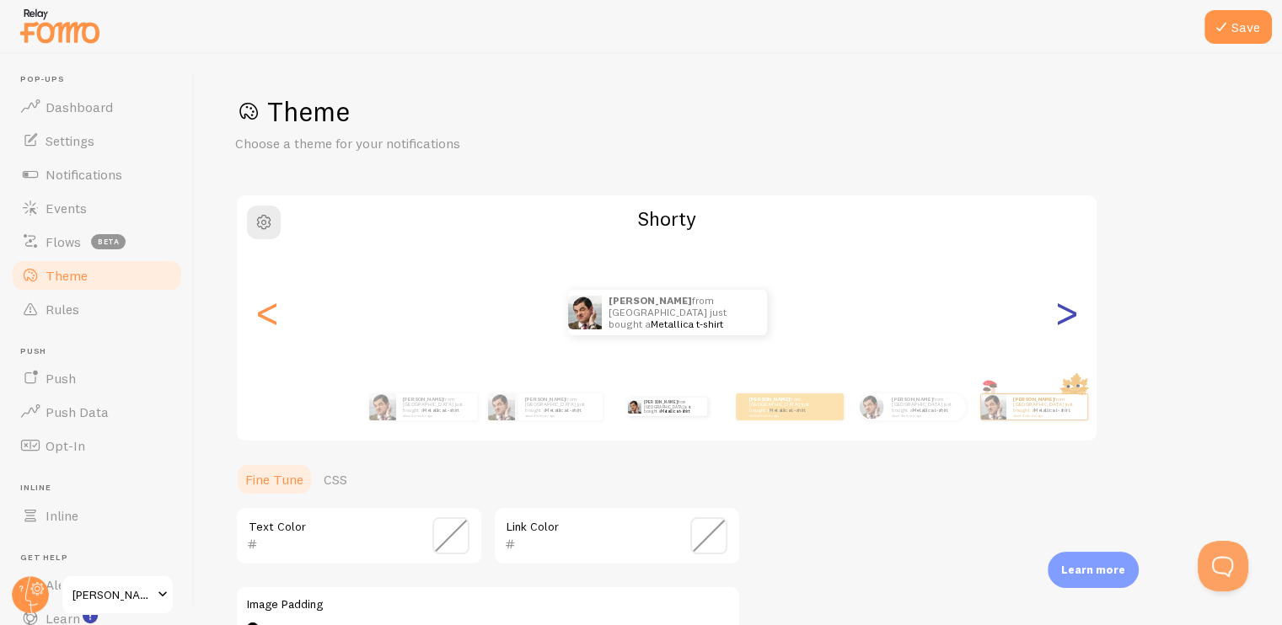
click at [1063, 327] on div ">" at bounding box center [1066, 312] width 20 height 121
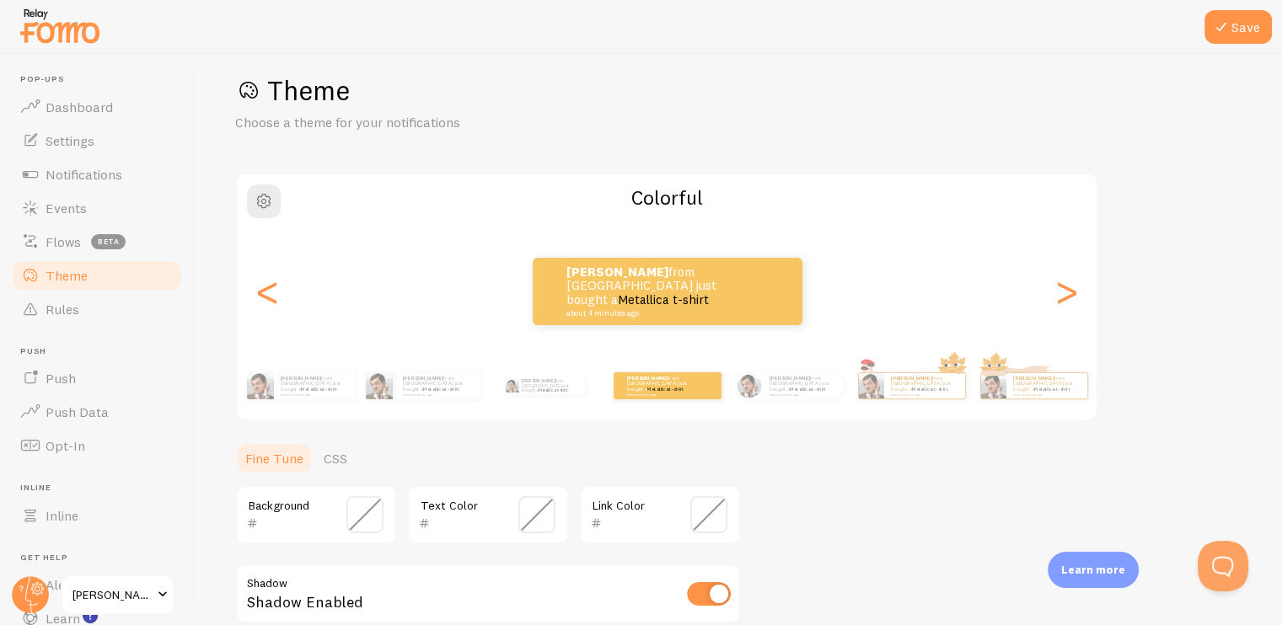
scroll to position [16, 0]
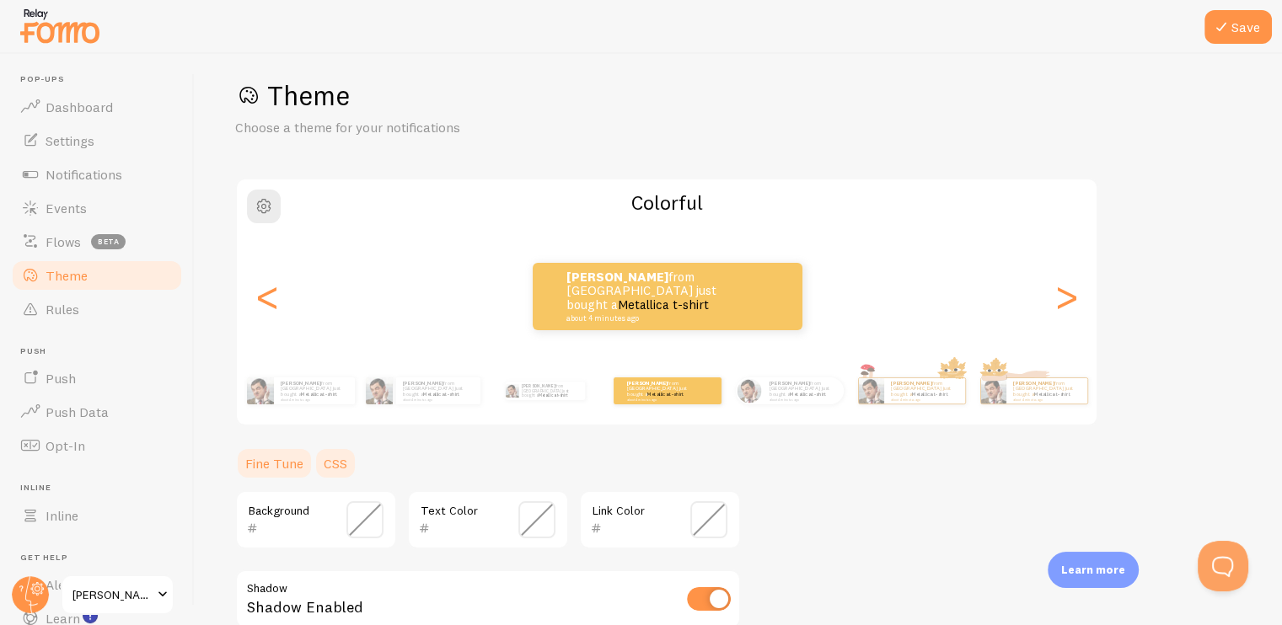
click at [340, 464] on link "CSS" at bounding box center [335, 464] width 44 height 34
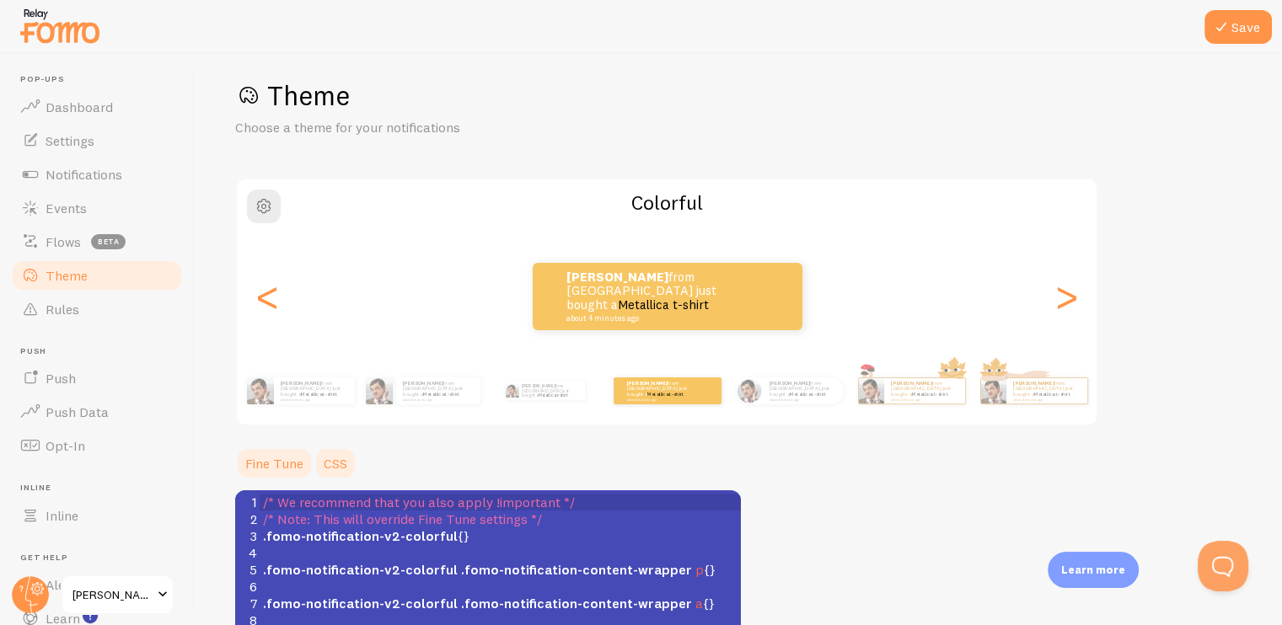
click at [291, 467] on link "Fine Tune" at bounding box center [274, 464] width 78 height 34
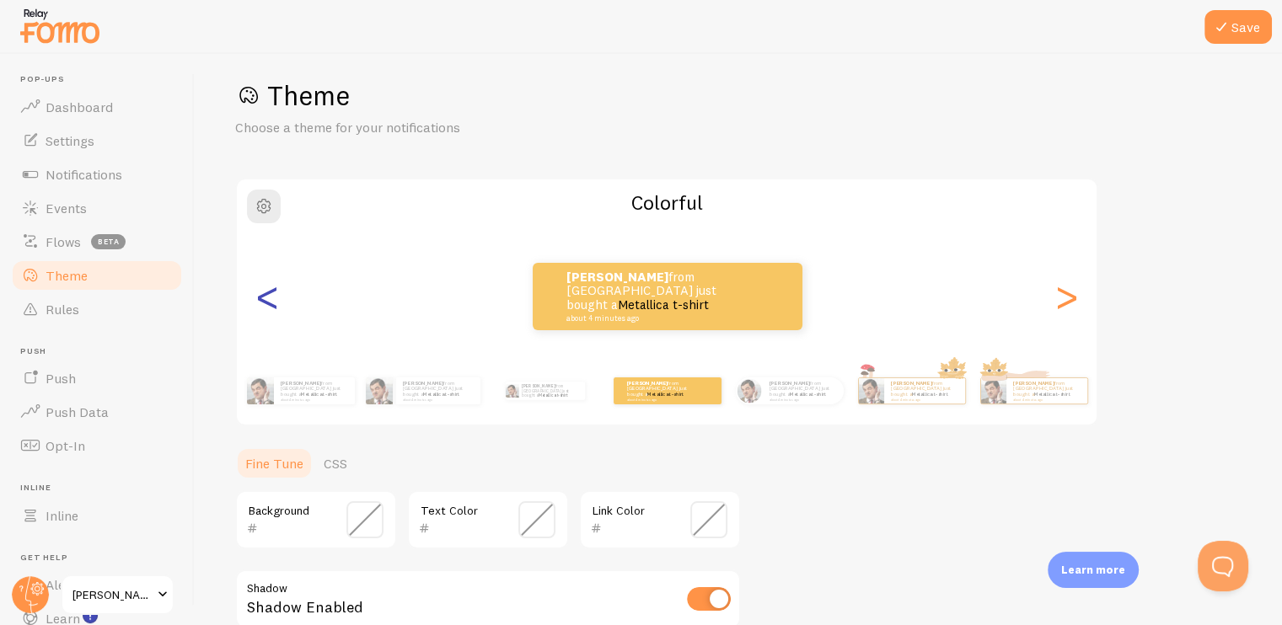
click at [268, 305] on div "<" at bounding box center [267, 296] width 20 height 121
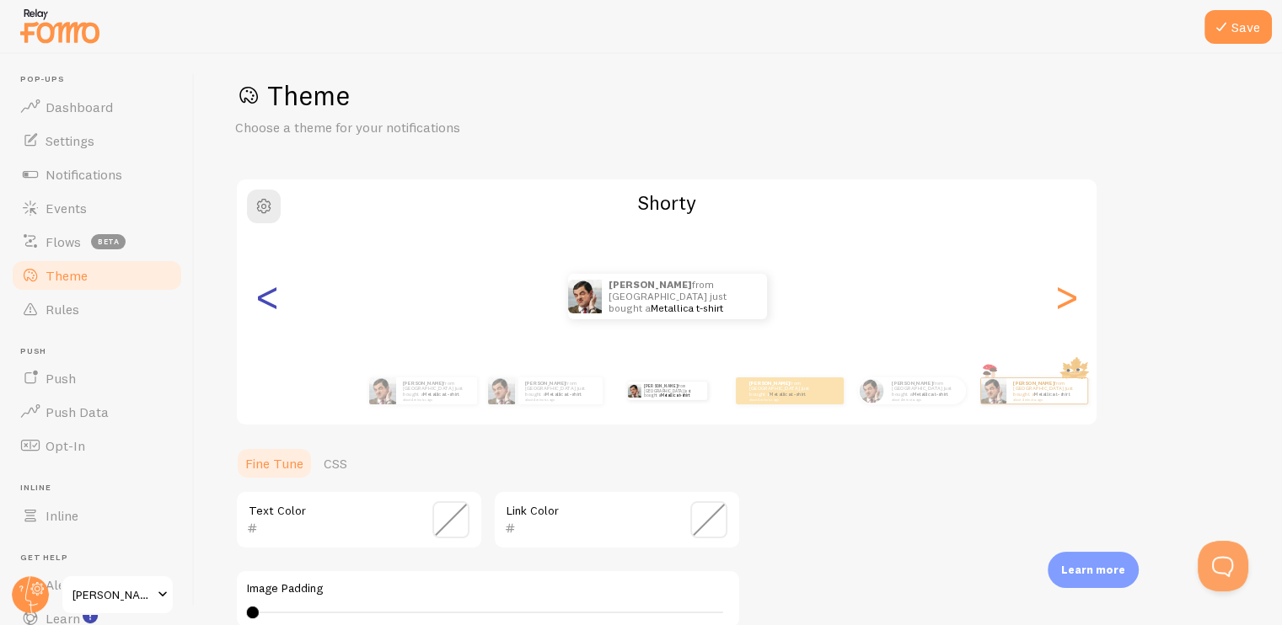
click at [268, 305] on div "<" at bounding box center [267, 296] width 20 height 121
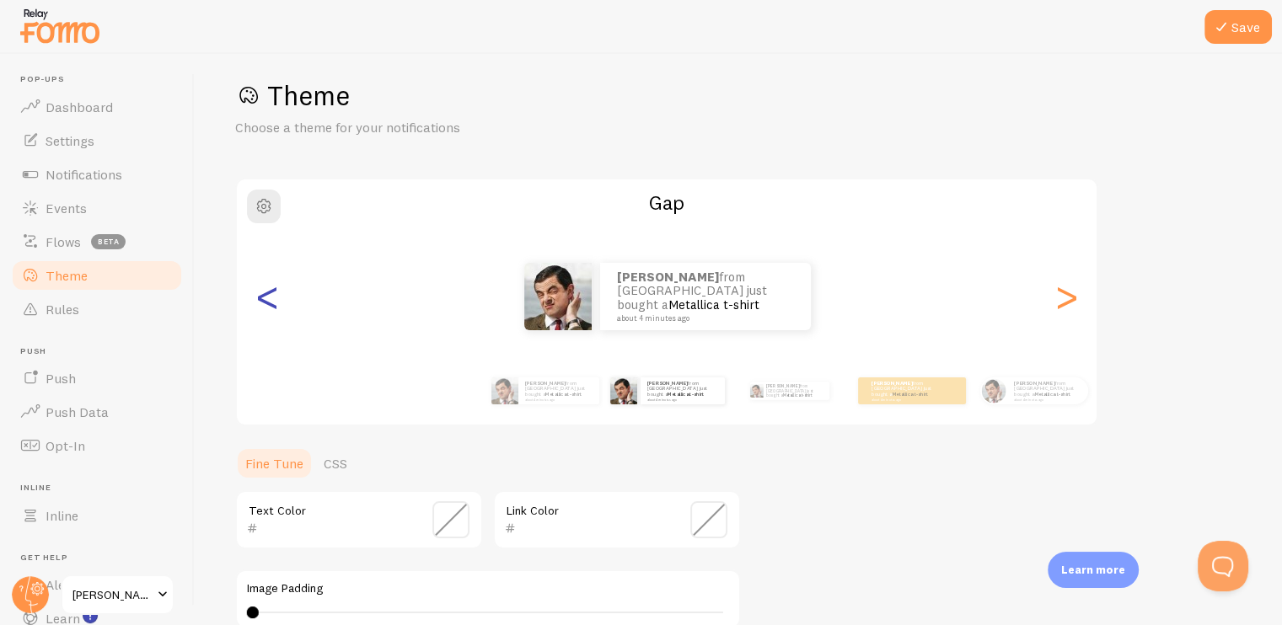
click at [268, 305] on div "<" at bounding box center [267, 296] width 20 height 121
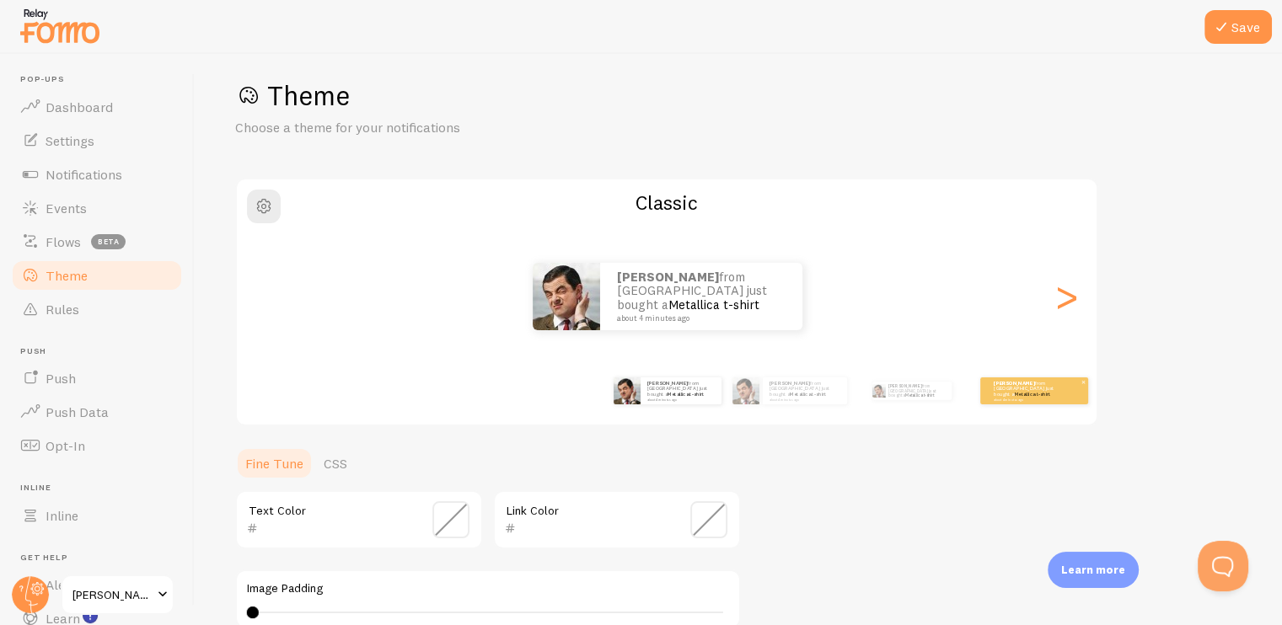
click at [990, 393] on div "[PERSON_NAME] from [GEOGRAPHIC_DATA] just bought a Metallica t-shirt about 4 mi…" at bounding box center [1034, 390] width 108 height 27
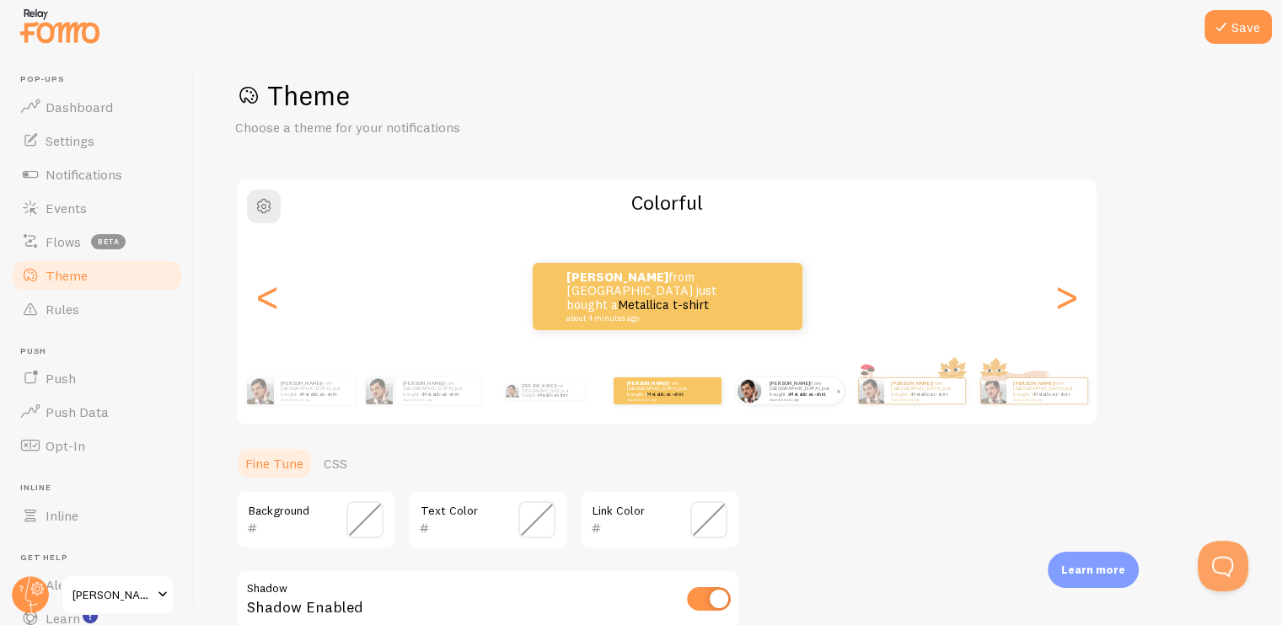
click at [812, 401] on div "[PERSON_NAME] from [GEOGRAPHIC_DATA] just bought a Metallica t-shirt about 4 mi…" at bounding box center [803, 390] width 81 height 27
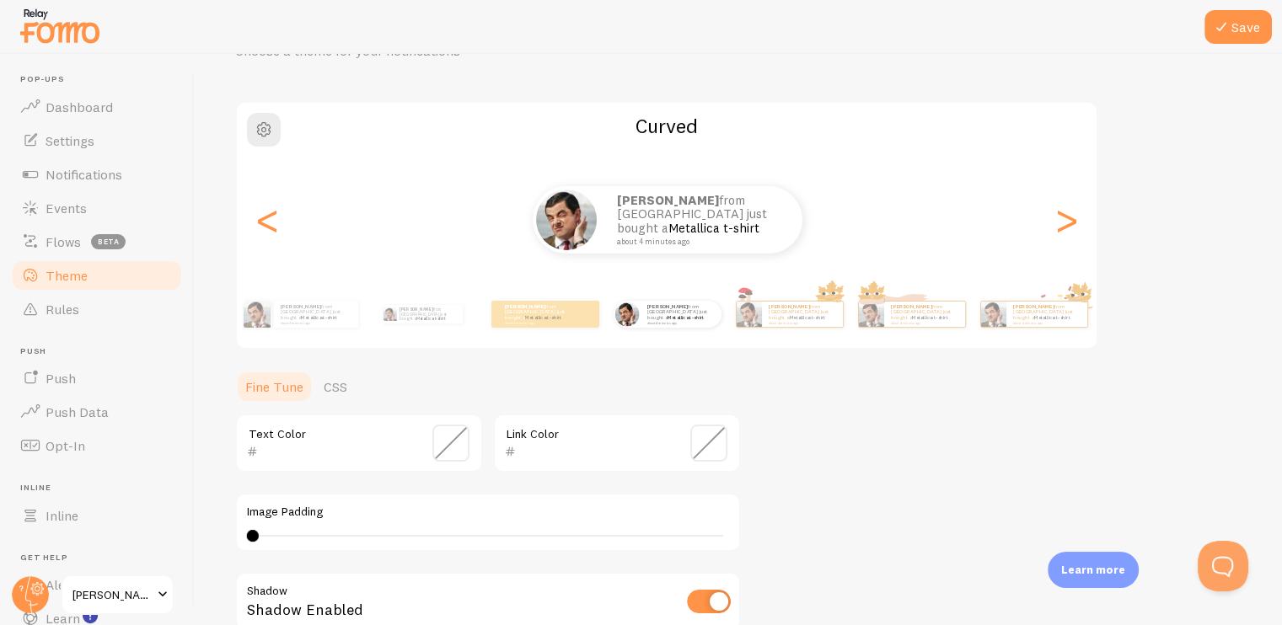
scroll to position [185, 0]
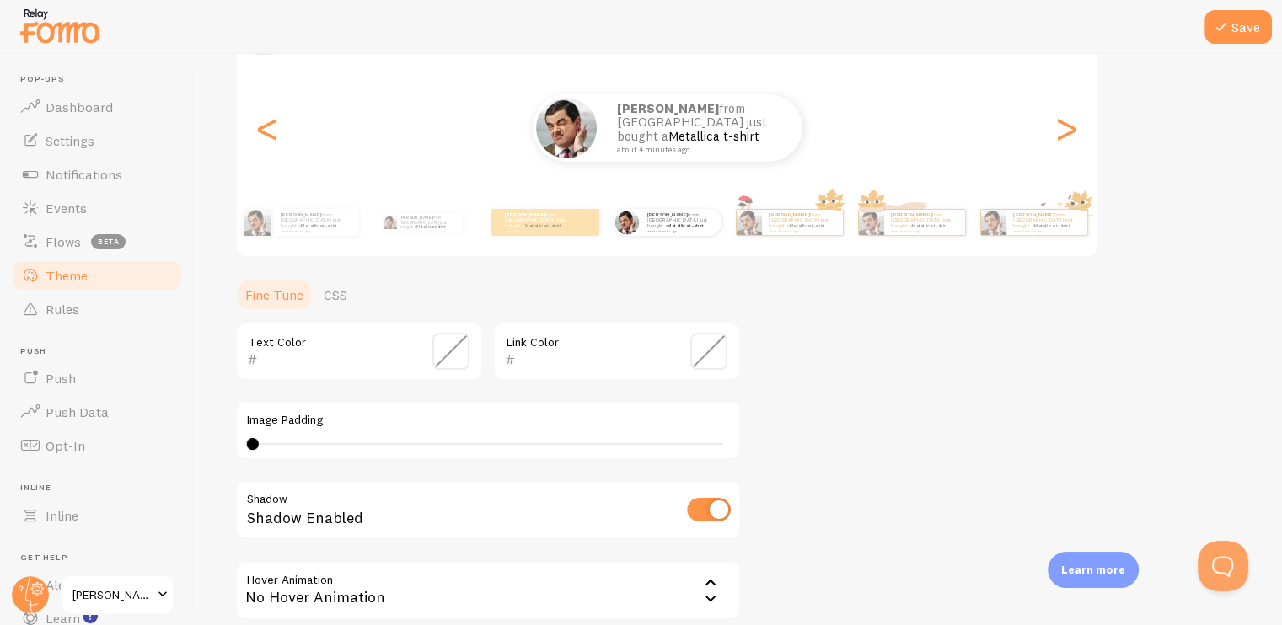
click at [458, 349] on span at bounding box center [450, 351] width 37 height 37
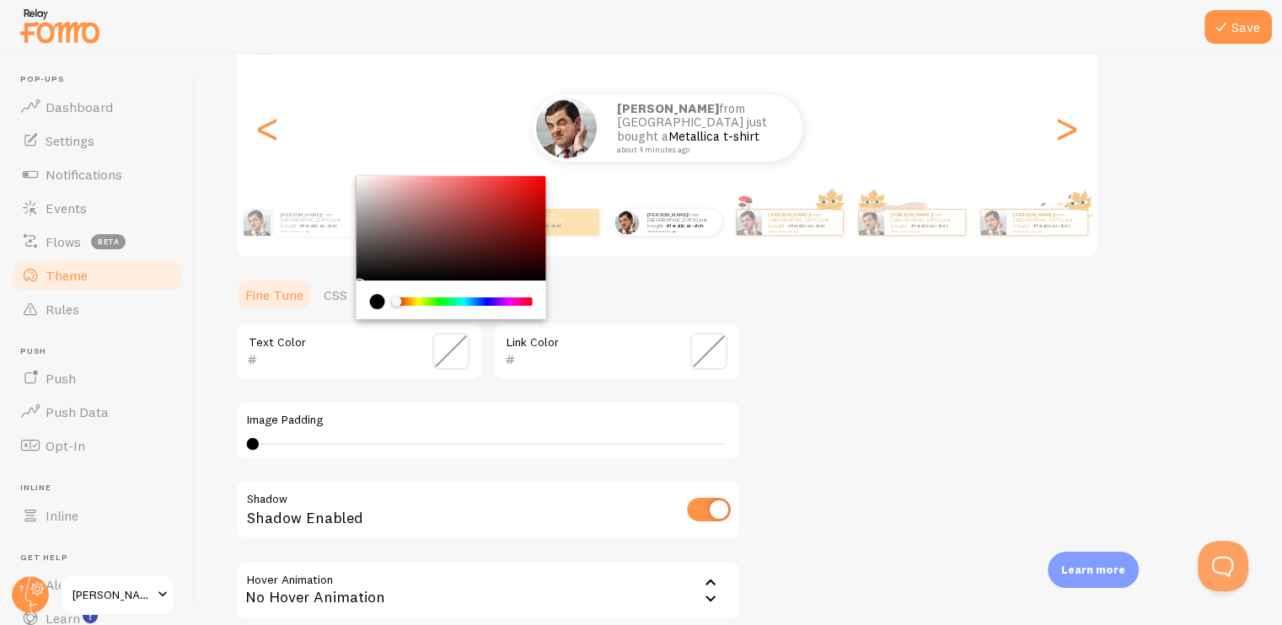
click at [374, 299] on div "current color is #000000" at bounding box center [377, 301] width 15 height 15
type input "000000"
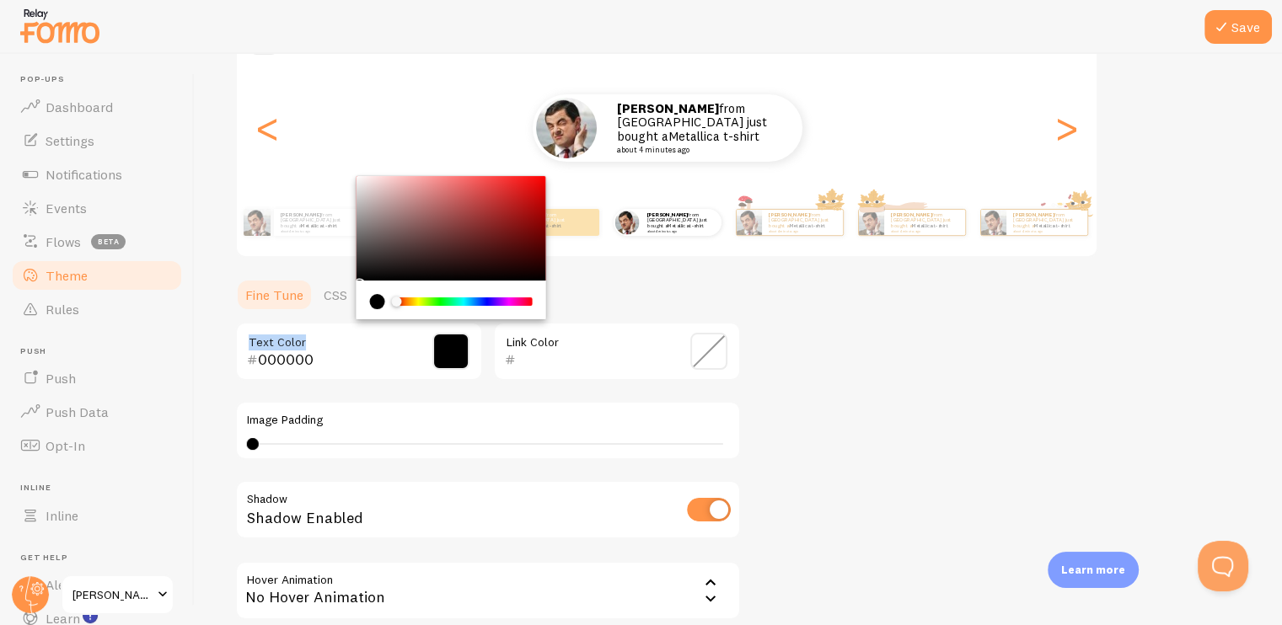
drag, startPoint x: 590, startPoint y: 286, endPoint x: 660, endPoint y: 345, distance: 91.5
click at [660, 345] on div "000000 Text Color Link Color" at bounding box center [488, 351] width 506 height 59
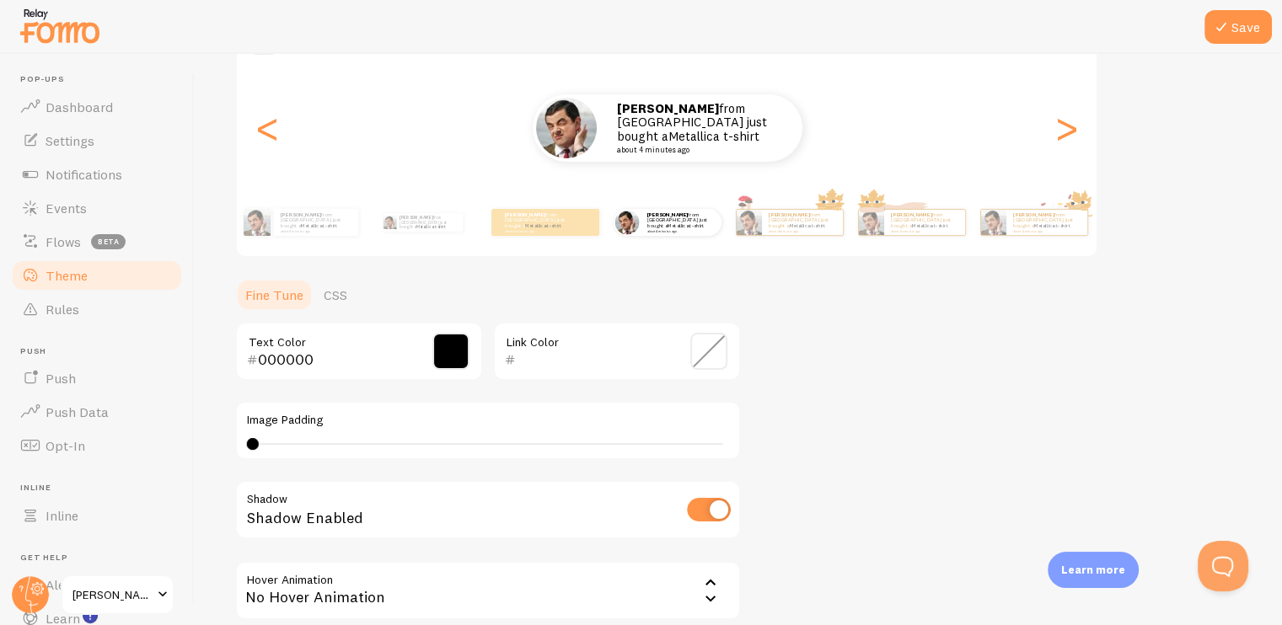
click at [893, 342] on div "Theme Choose a theme for your notifications Curved [PERSON_NAME] from [GEOGRAPH…" at bounding box center [738, 310] width 1006 height 800
click at [702, 353] on span at bounding box center [708, 351] width 37 height 37
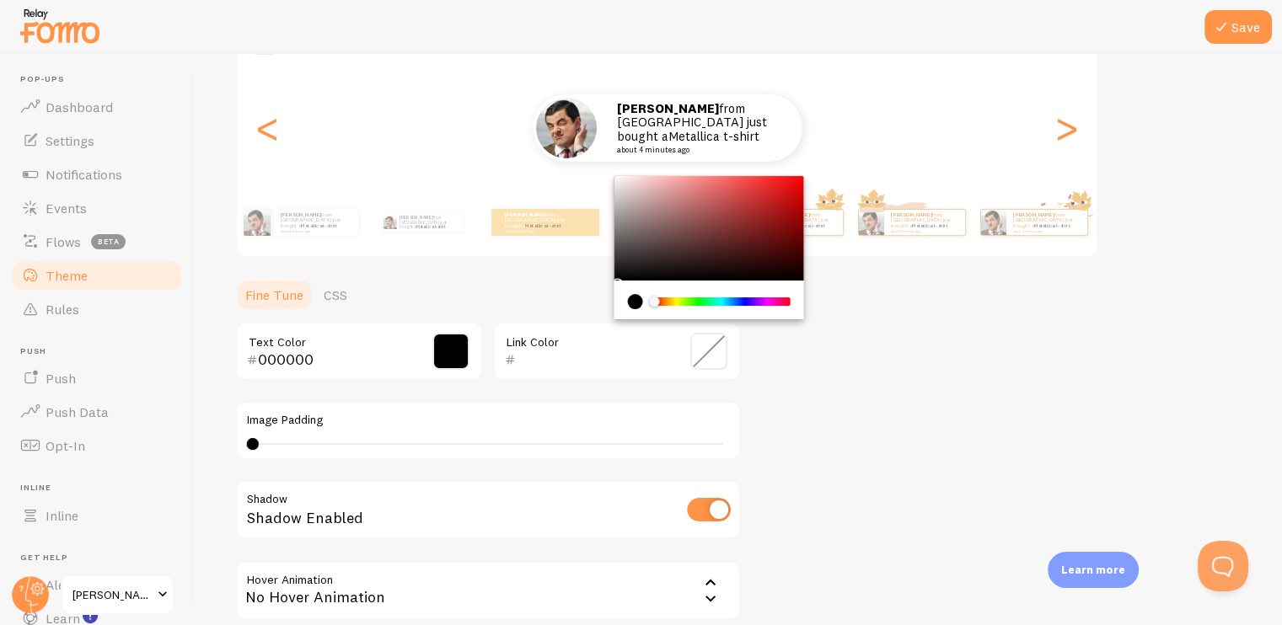
click at [516, 359] on input "text" at bounding box center [593, 360] width 154 height 20
paste input "F29CC3"
type input "F29CC3"
click at [934, 495] on div "Theme Choose a theme for your notifications Curved [PERSON_NAME] from [GEOGRAPH…" at bounding box center [738, 310] width 1006 height 800
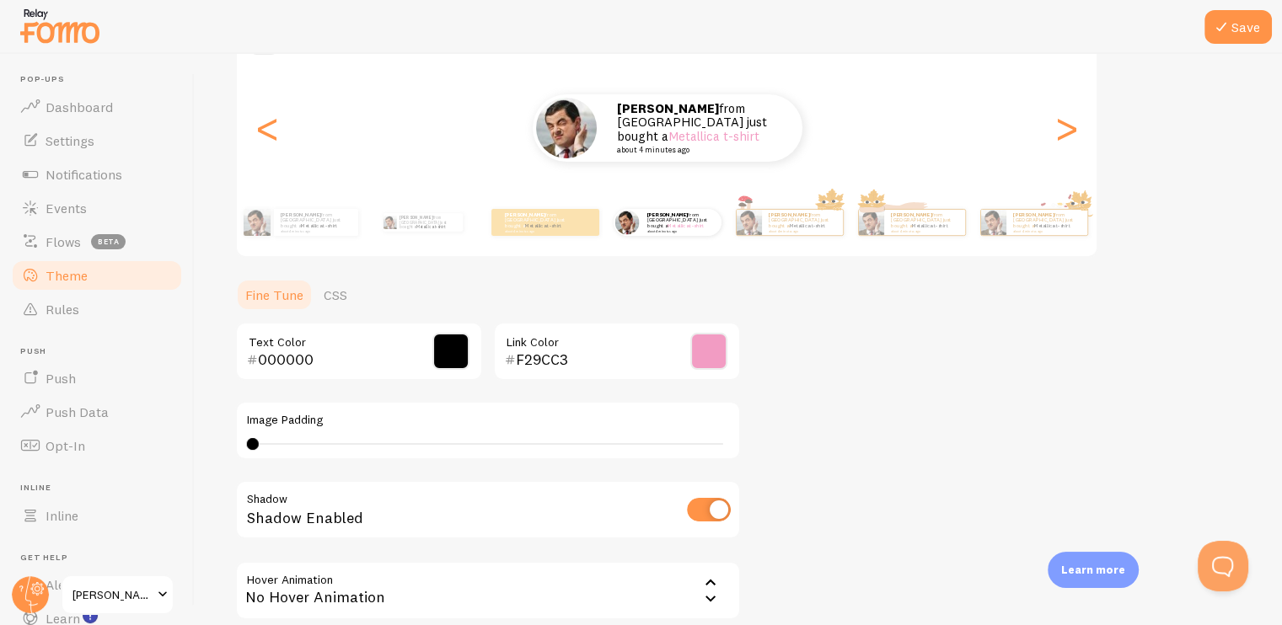
click at [276, 438] on div "4 4 - undefined" at bounding box center [488, 443] width 482 height 13
drag, startPoint x: 285, startPoint y: 442, endPoint x: 433, endPoint y: 441, distance: 148.3
click at [433, 441] on div "6" at bounding box center [488, 443] width 482 height 13
click at [433, 437] on div "18" at bounding box center [488, 443] width 482 height 13
click at [516, 441] on div "18" at bounding box center [488, 443] width 482 height 13
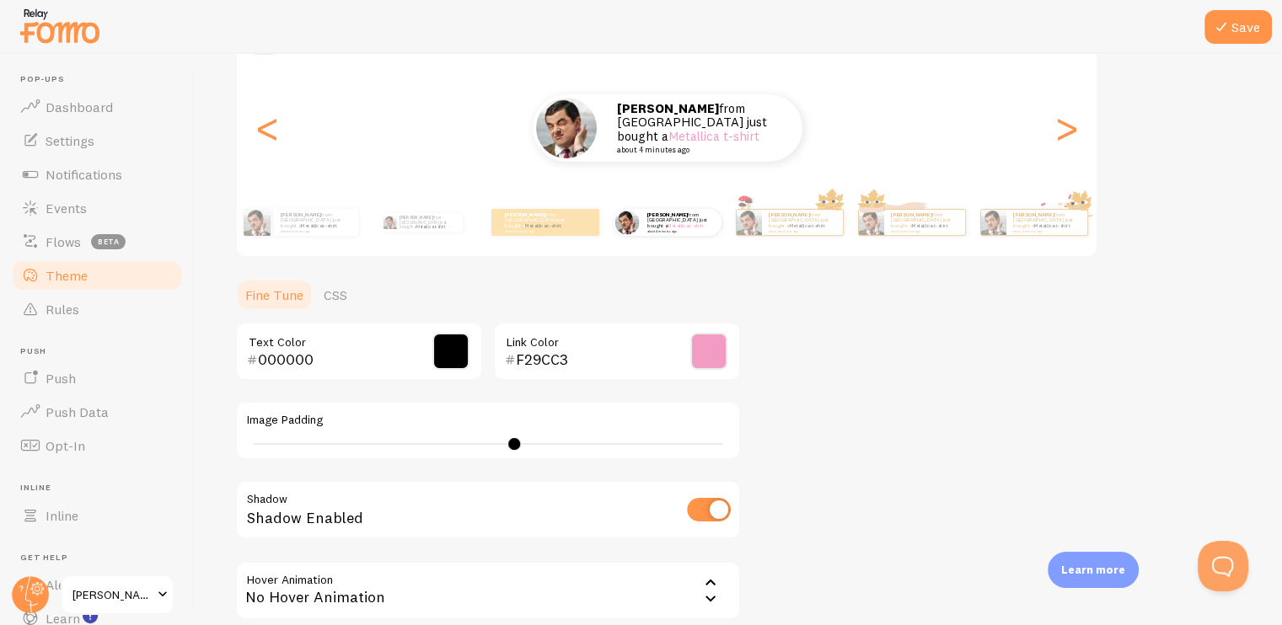
type input "4"
drag, startPoint x: 512, startPoint y: 445, endPoint x: 0, endPoint y: 479, distance: 513.4
click at [33, 479] on main "Pop-ups Dashboard Settings Notifications Events Flows beta Theme Rules [GEOGRAP…" at bounding box center [641, 339] width 1282 height 571
click at [719, 506] on input "checkbox" at bounding box center [709, 510] width 44 height 24
click at [711, 506] on input "checkbox" at bounding box center [709, 510] width 44 height 24
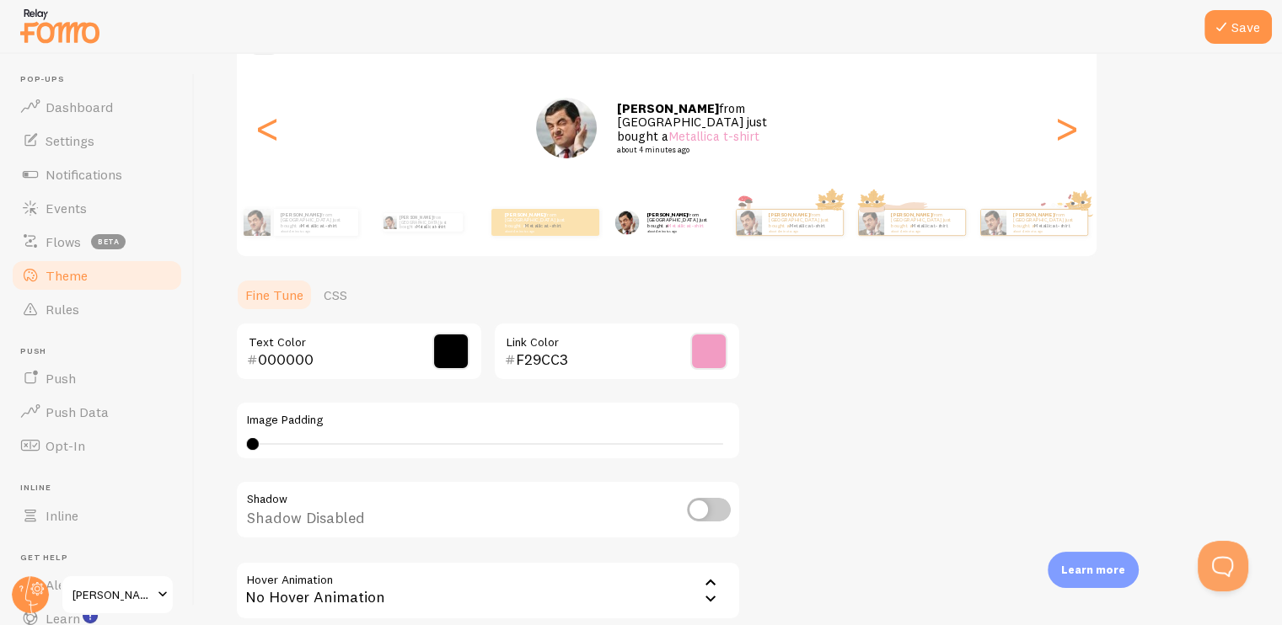
checkbox input "true"
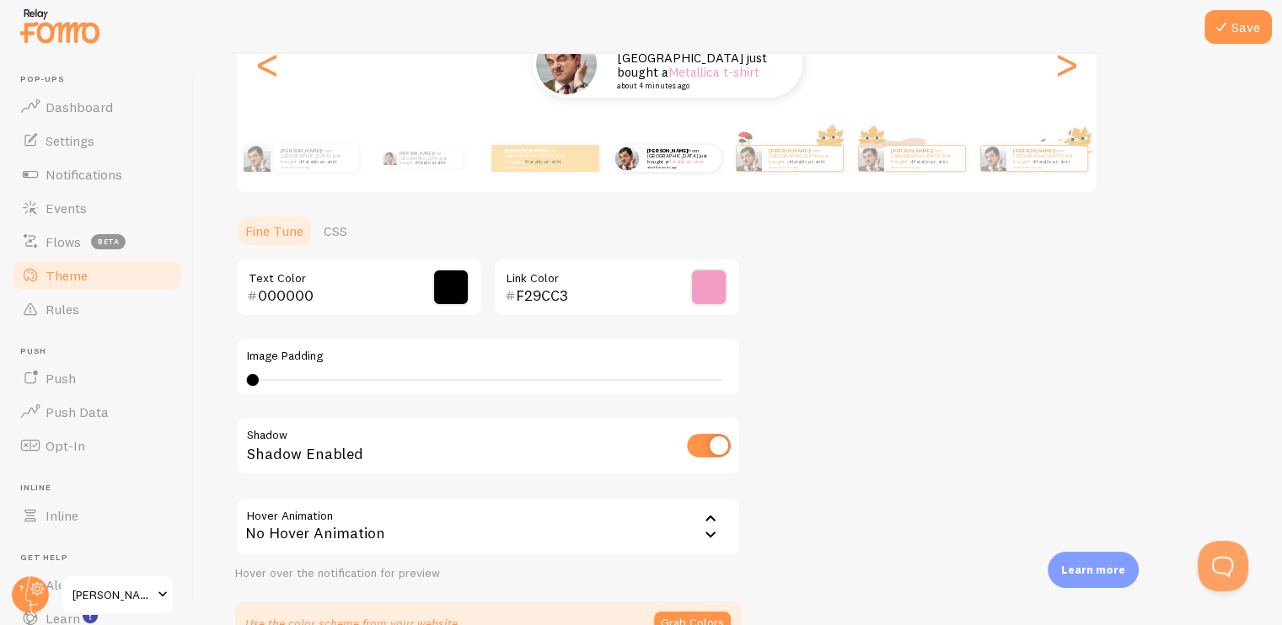
scroll to position [347, 0]
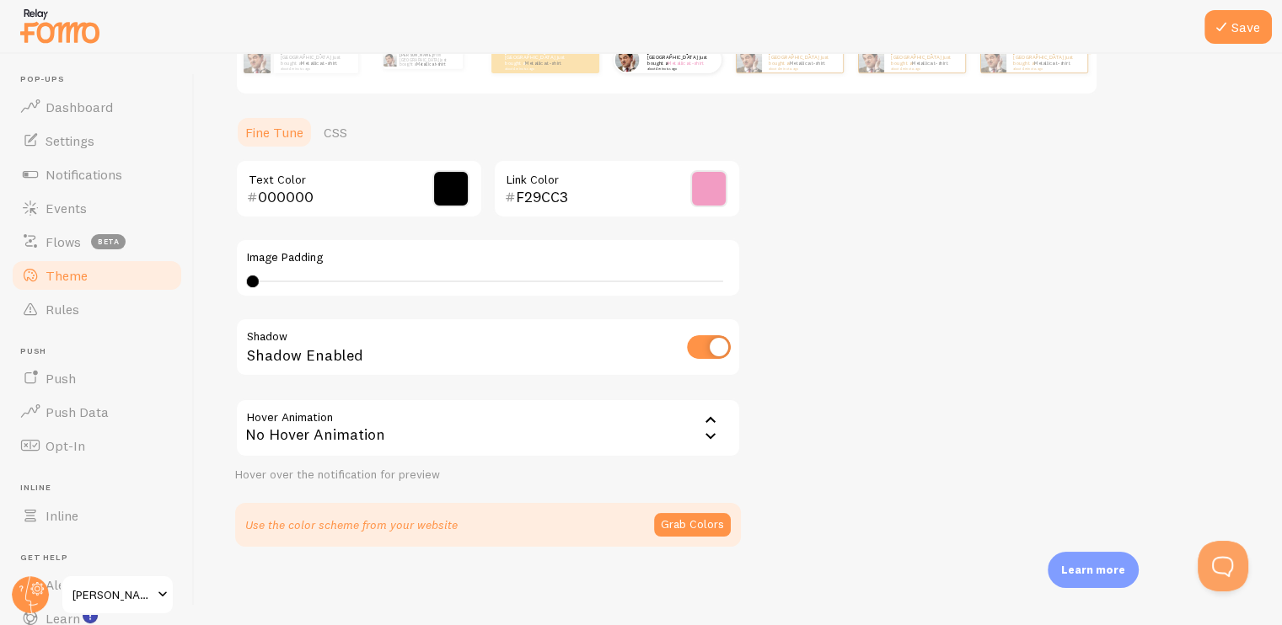
click at [653, 427] on div "No Hover Animation" at bounding box center [488, 428] width 506 height 59
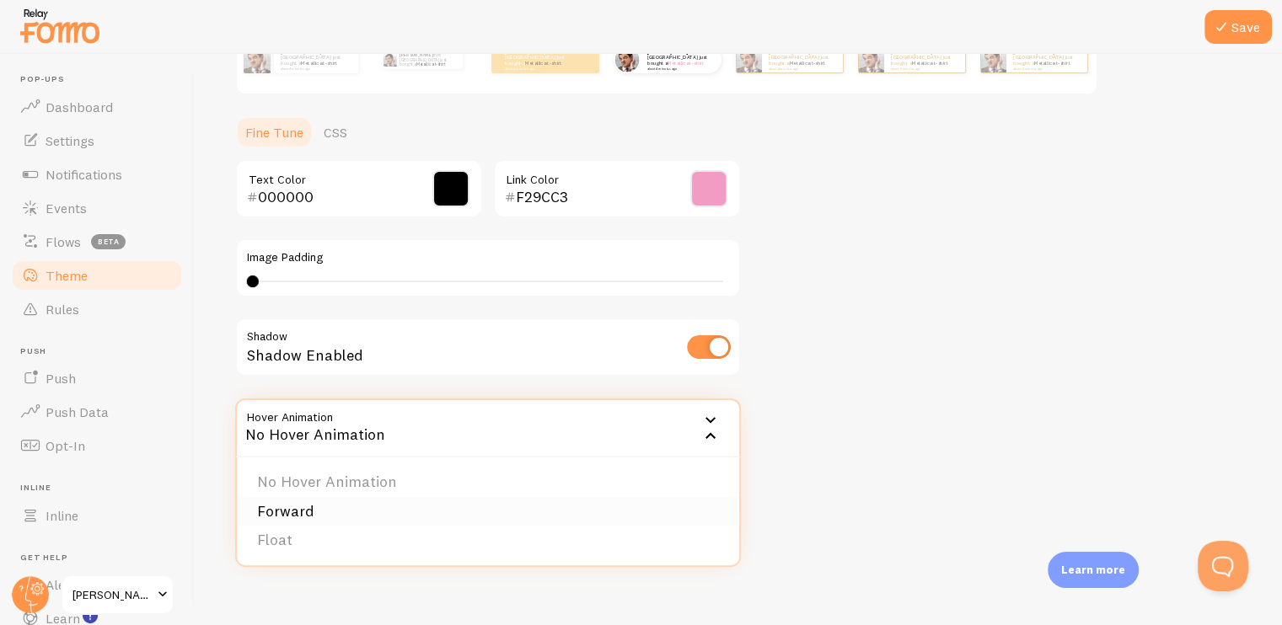
click at [317, 508] on li "Forward" at bounding box center [488, 511] width 502 height 29
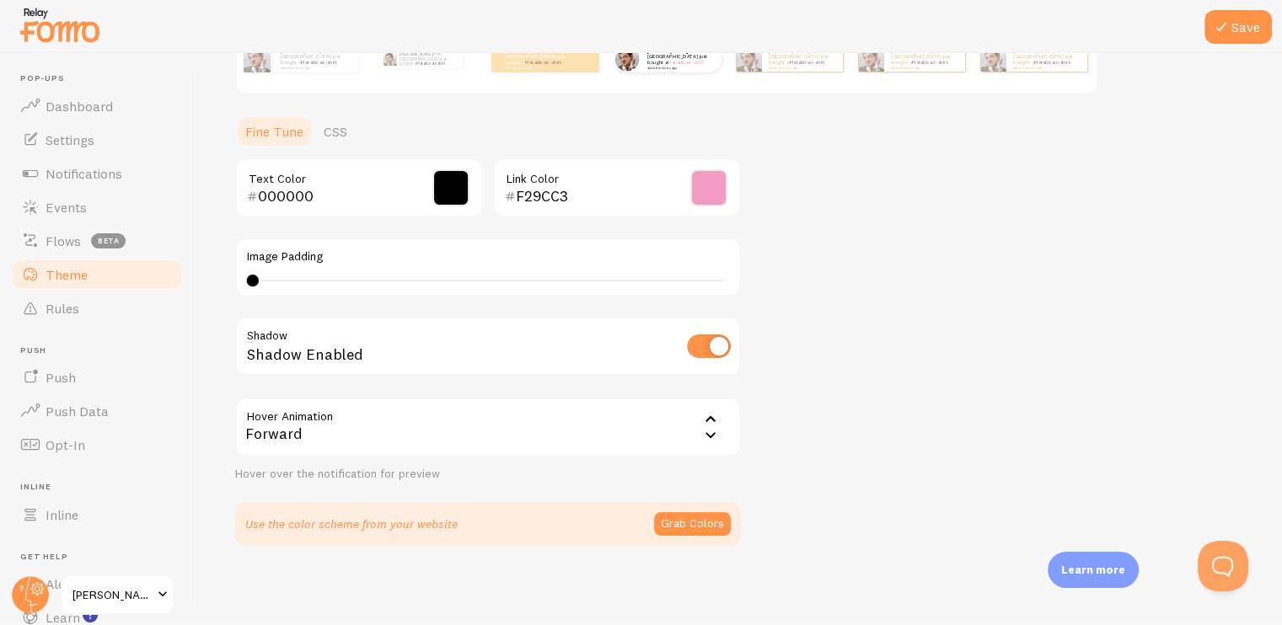
scroll to position [0, 0]
click at [687, 436] on div "Forward" at bounding box center [488, 428] width 506 height 59
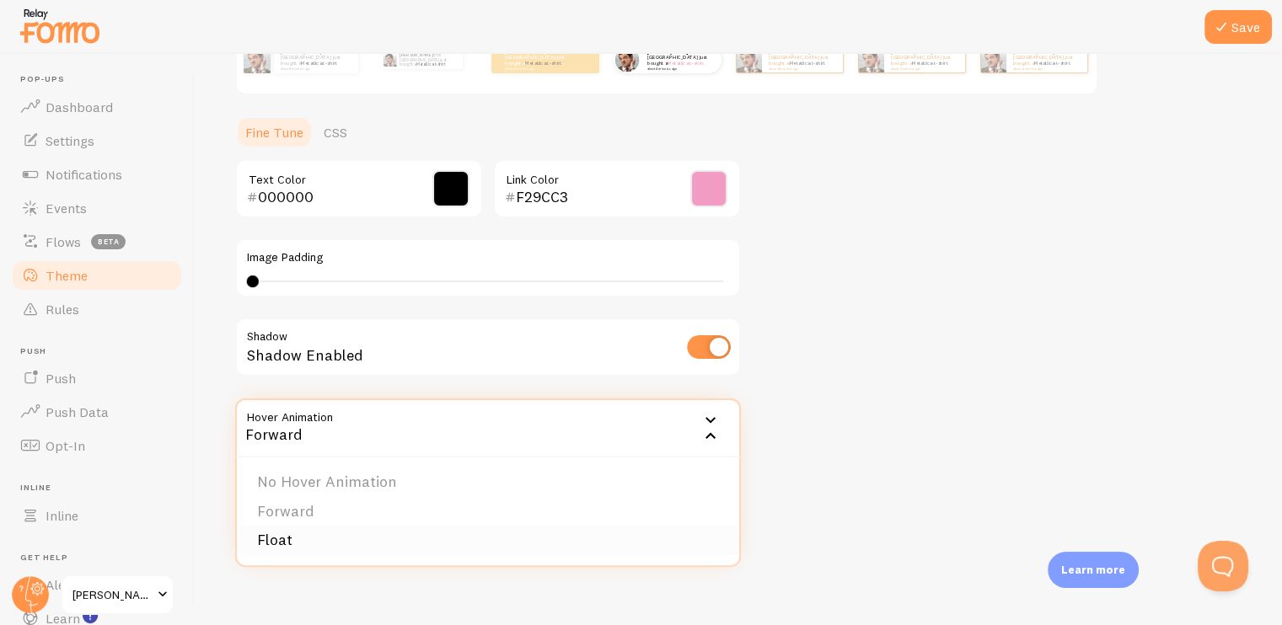
click at [328, 535] on li "Float" at bounding box center [488, 540] width 502 height 29
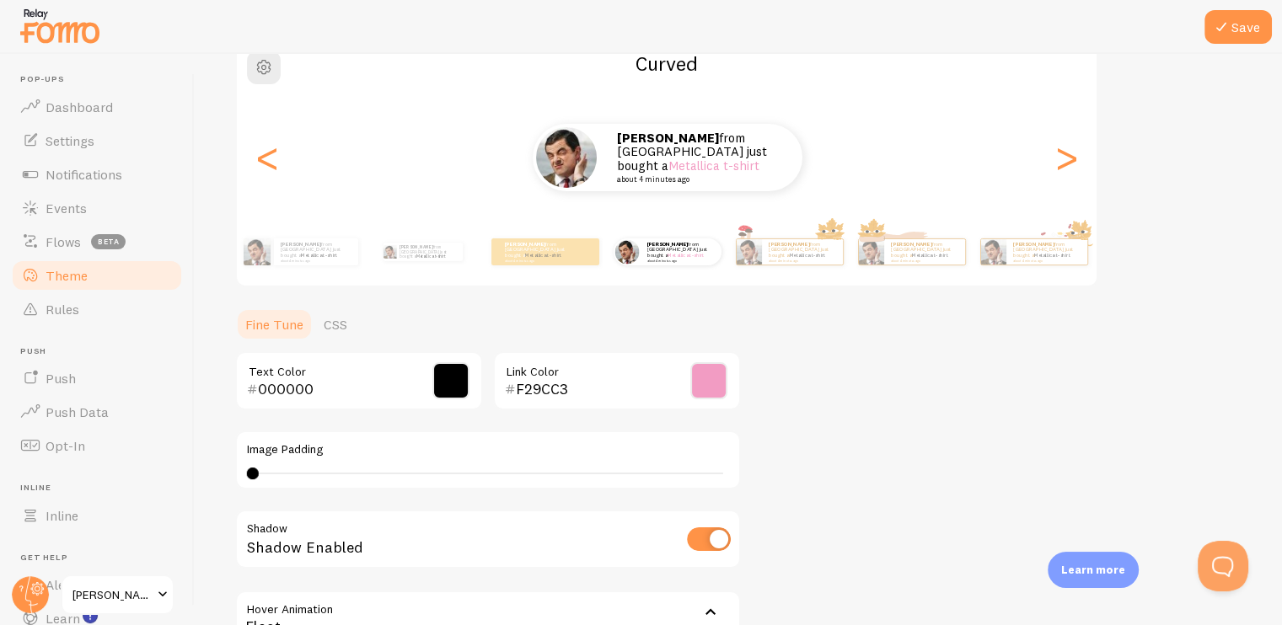
scroll to position [347, 0]
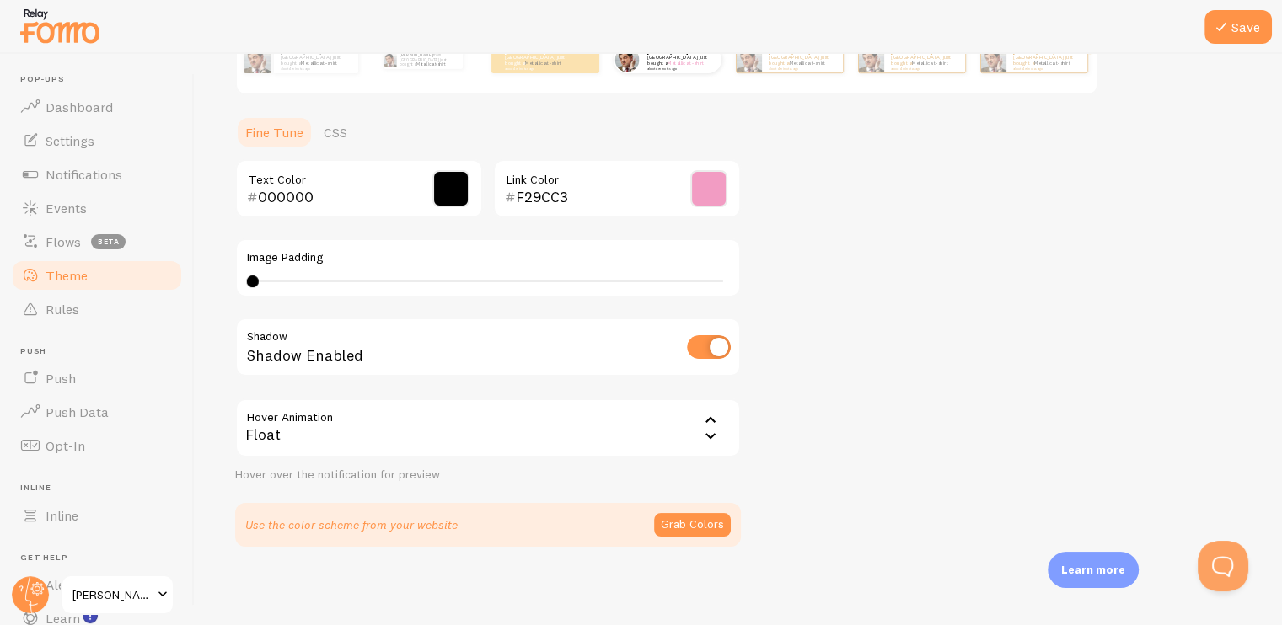
click at [621, 420] on div "Float" at bounding box center [488, 428] width 506 height 59
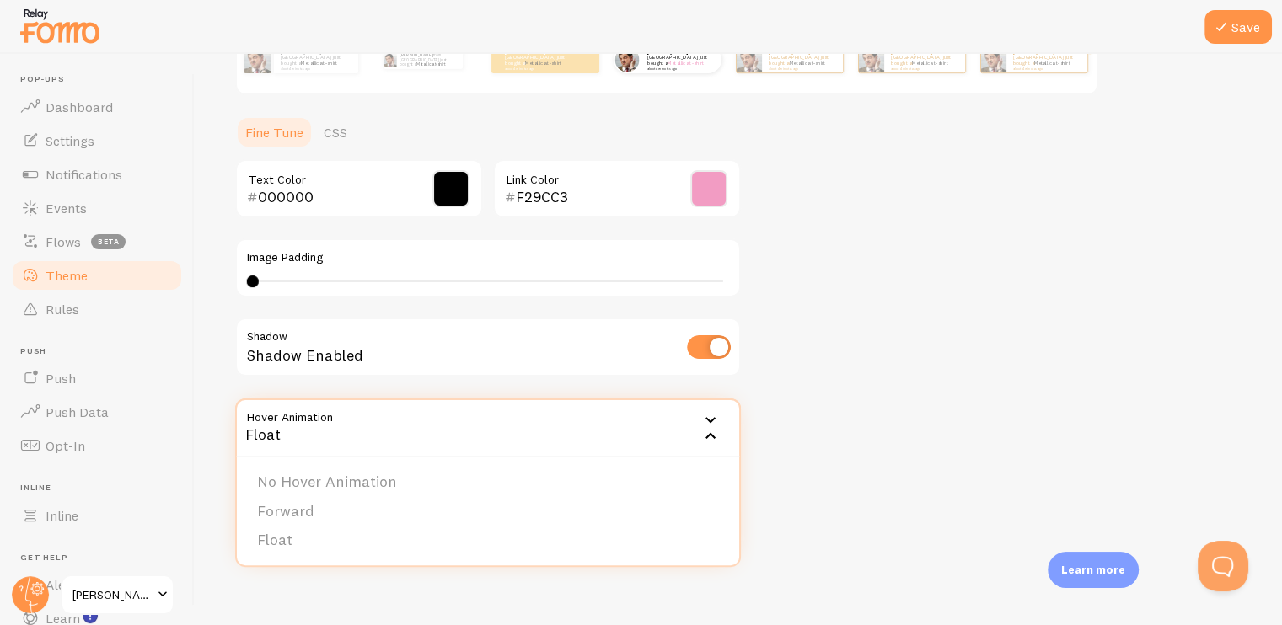
click at [488, 506] on li "Forward" at bounding box center [488, 511] width 502 height 29
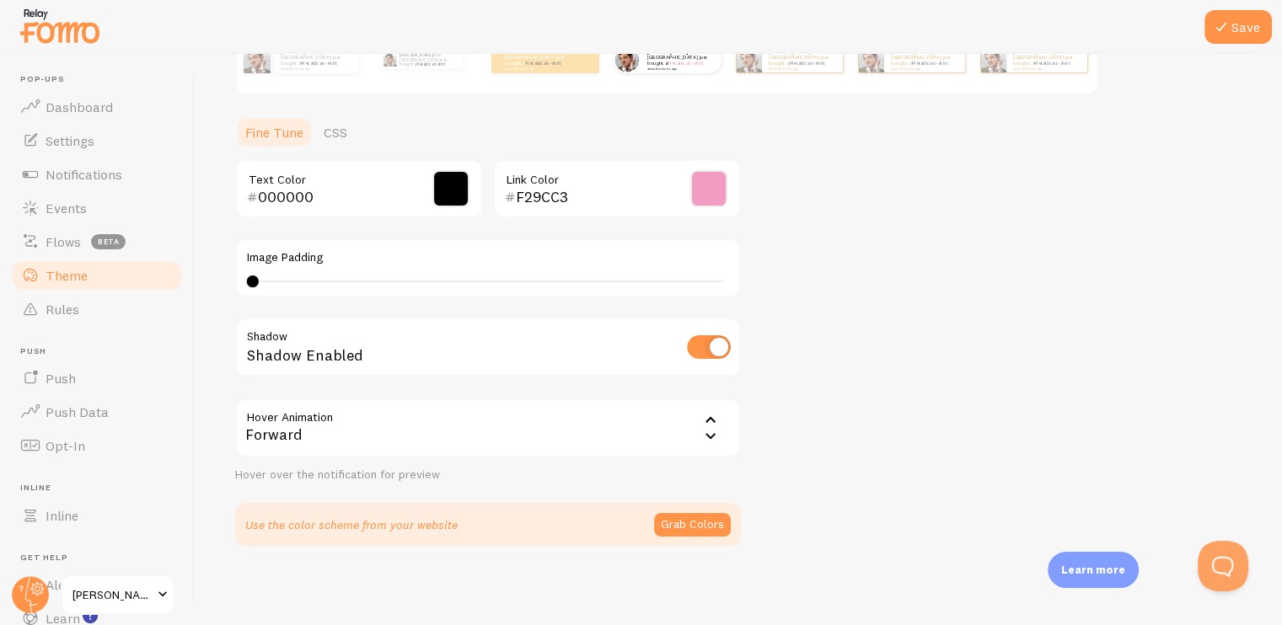
click at [623, 408] on div "Forward" at bounding box center [488, 428] width 506 height 59
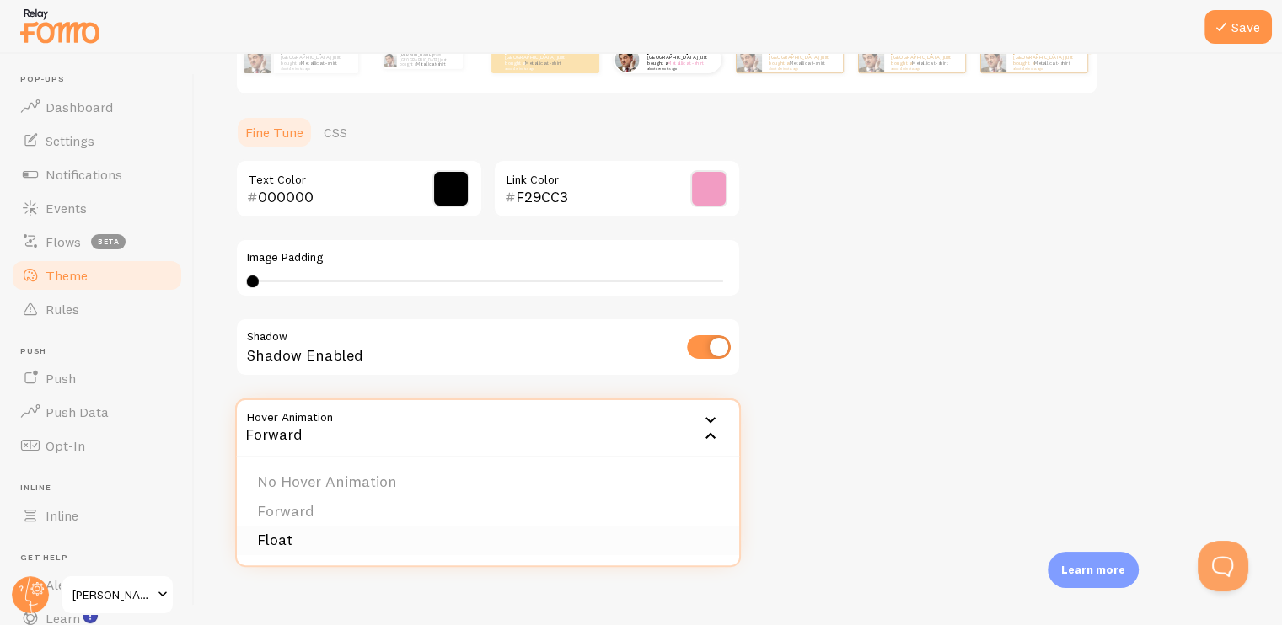
click at [468, 530] on li "Float" at bounding box center [488, 540] width 502 height 29
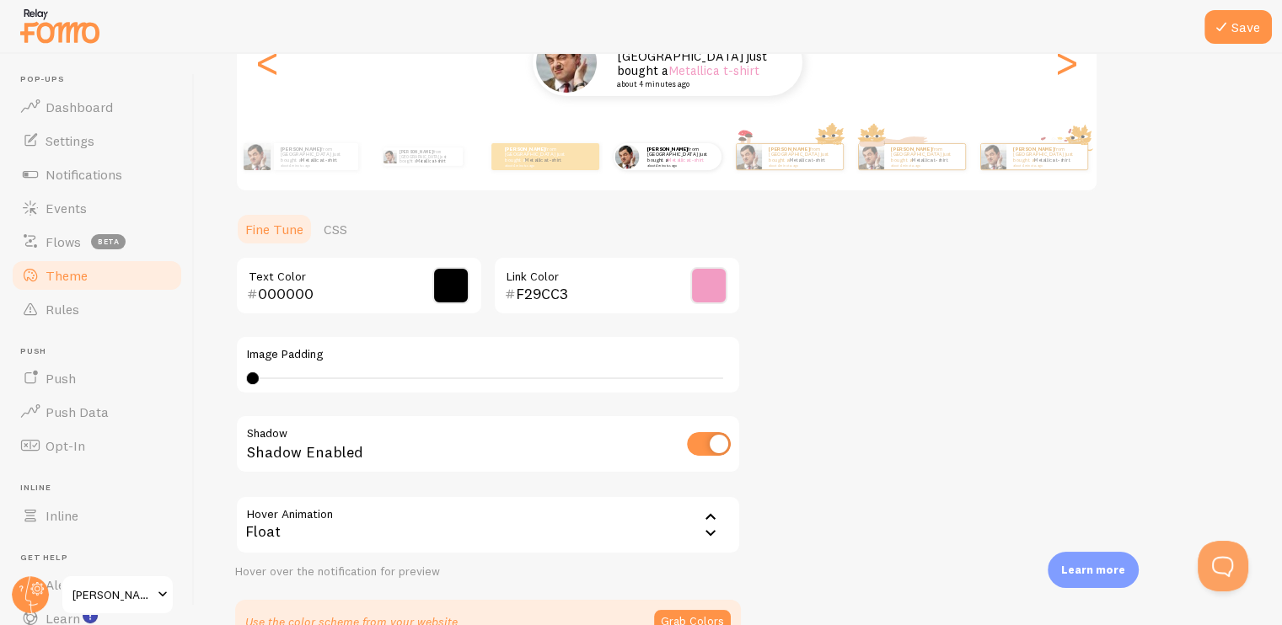
scroll to position [94, 0]
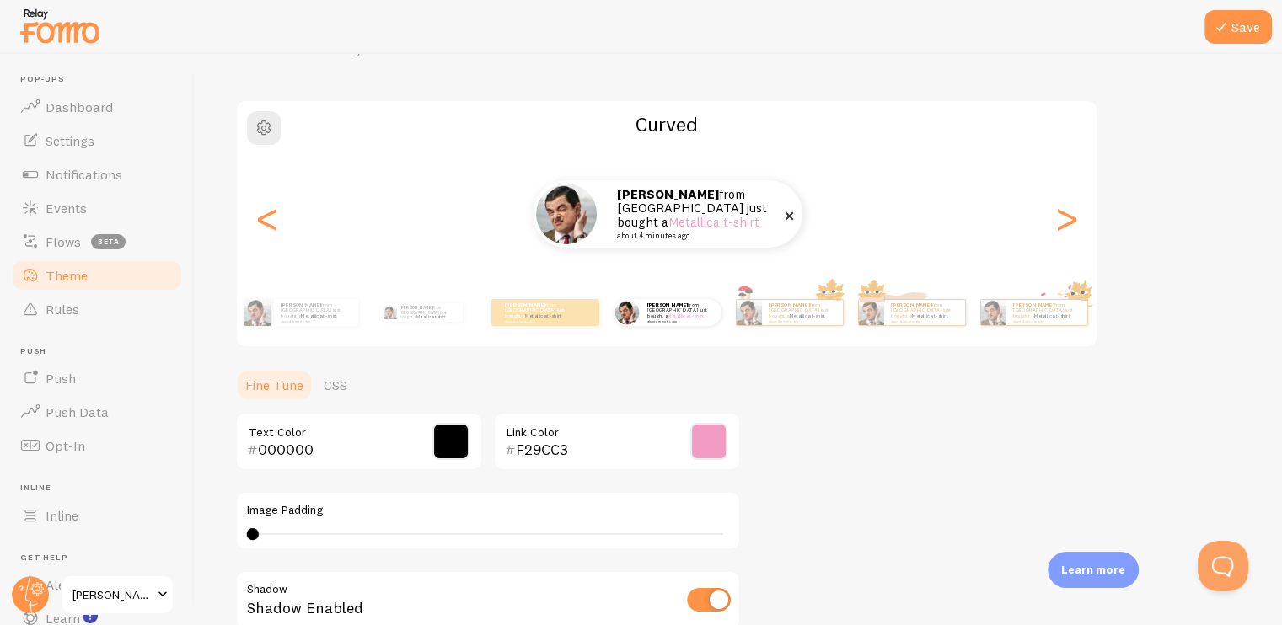
click at [641, 202] on strong "[PERSON_NAME]" at bounding box center [668, 194] width 102 height 16
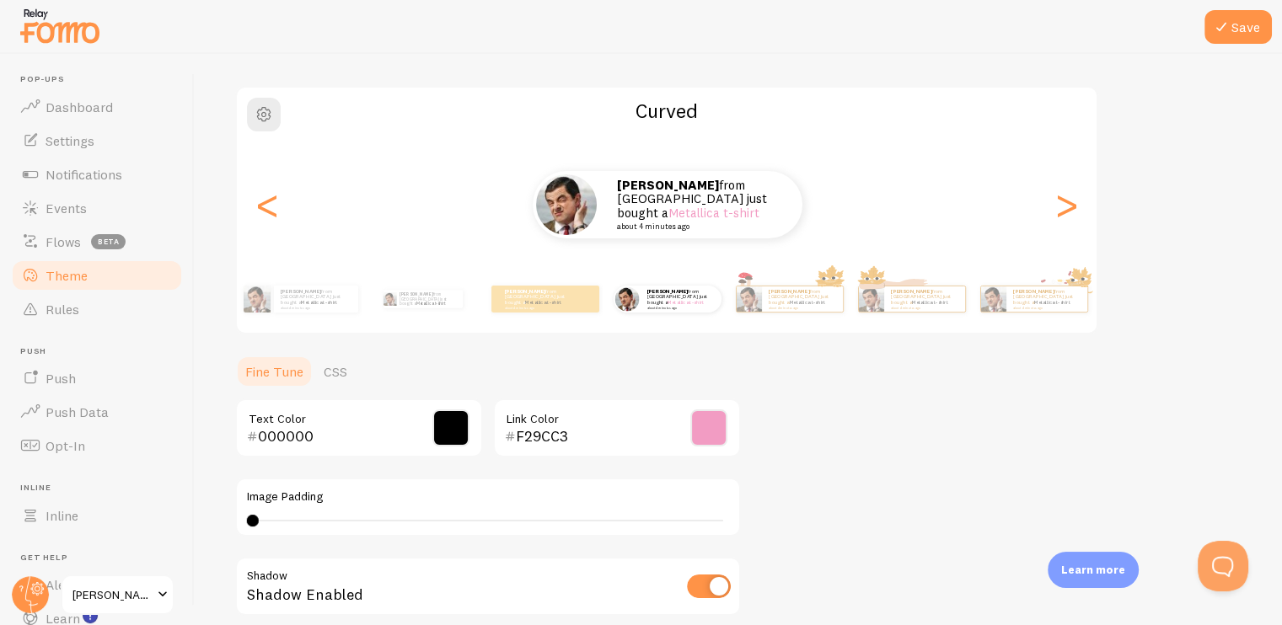
scroll to position [0, 0]
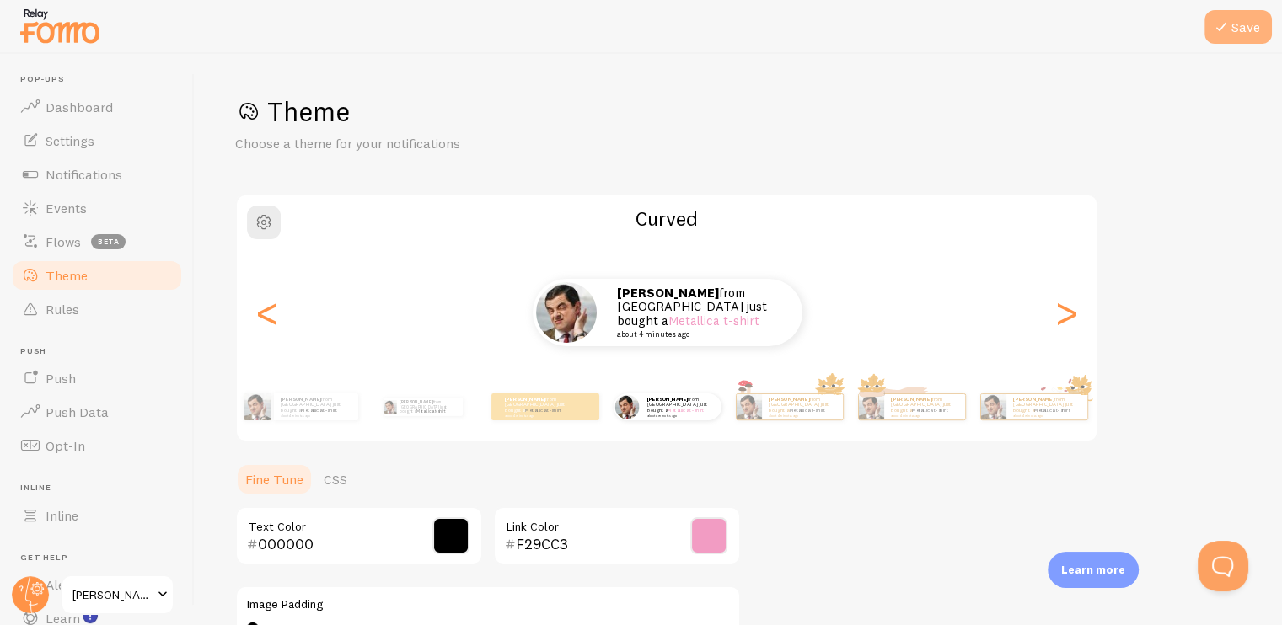
click at [1253, 35] on button "Save" at bounding box center [1237, 27] width 67 height 34
click at [128, 108] on link "Dashboard" at bounding box center [97, 107] width 174 height 34
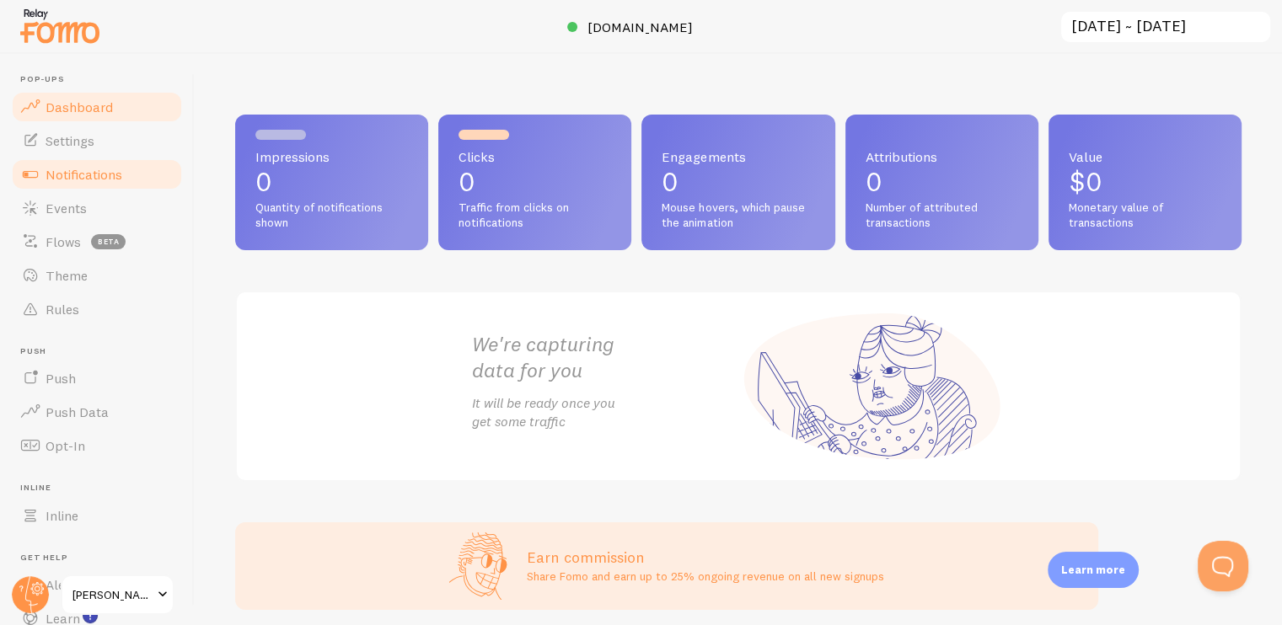
click at [79, 170] on span "Notifications" at bounding box center [83, 174] width 77 height 17
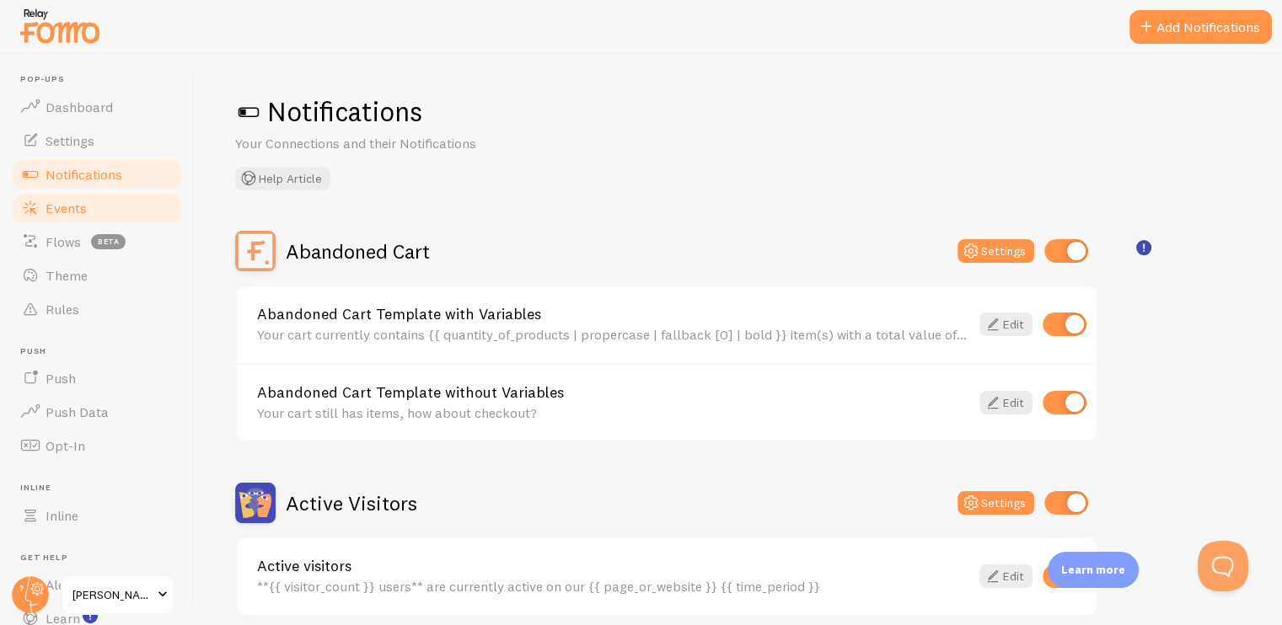
click at [107, 208] on link "Events" at bounding box center [97, 208] width 174 height 34
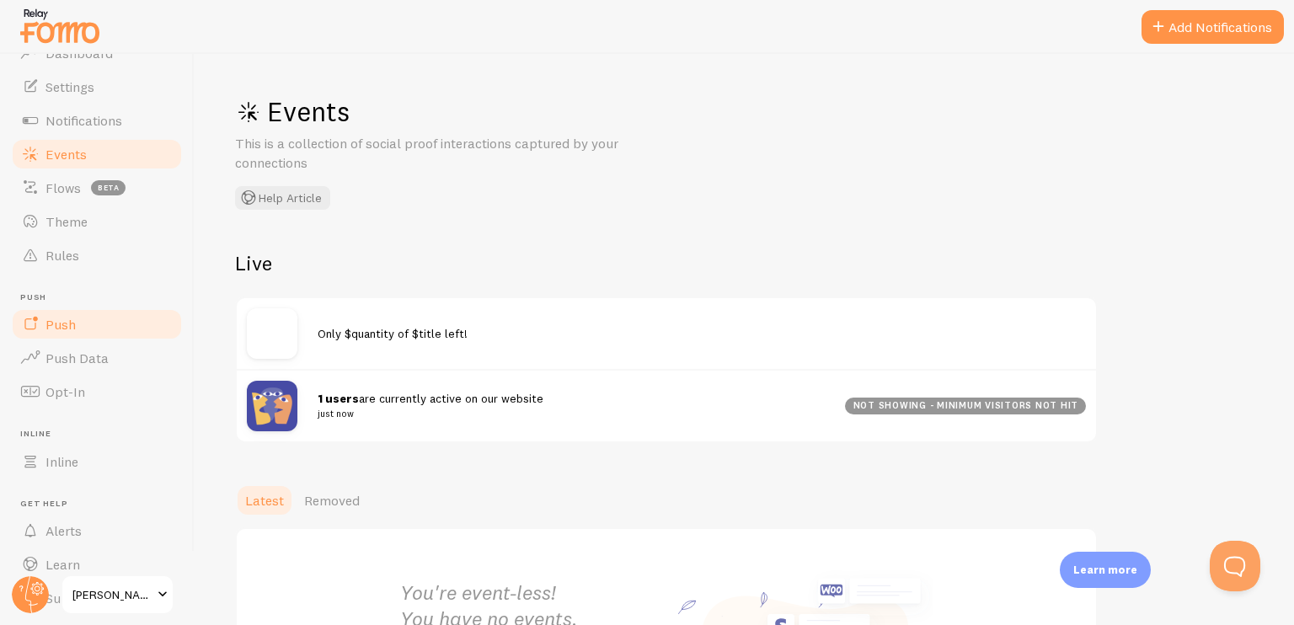
scroll to position [84, 0]
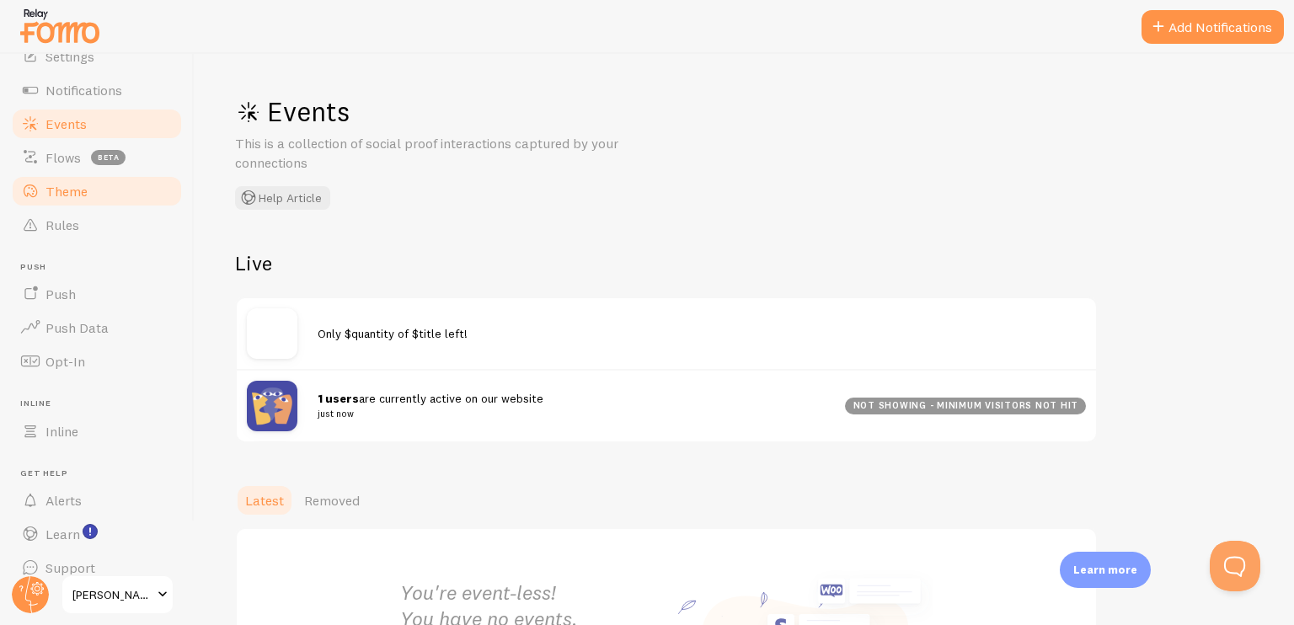
click at [71, 198] on span "Theme" at bounding box center [66, 191] width 42 height 17
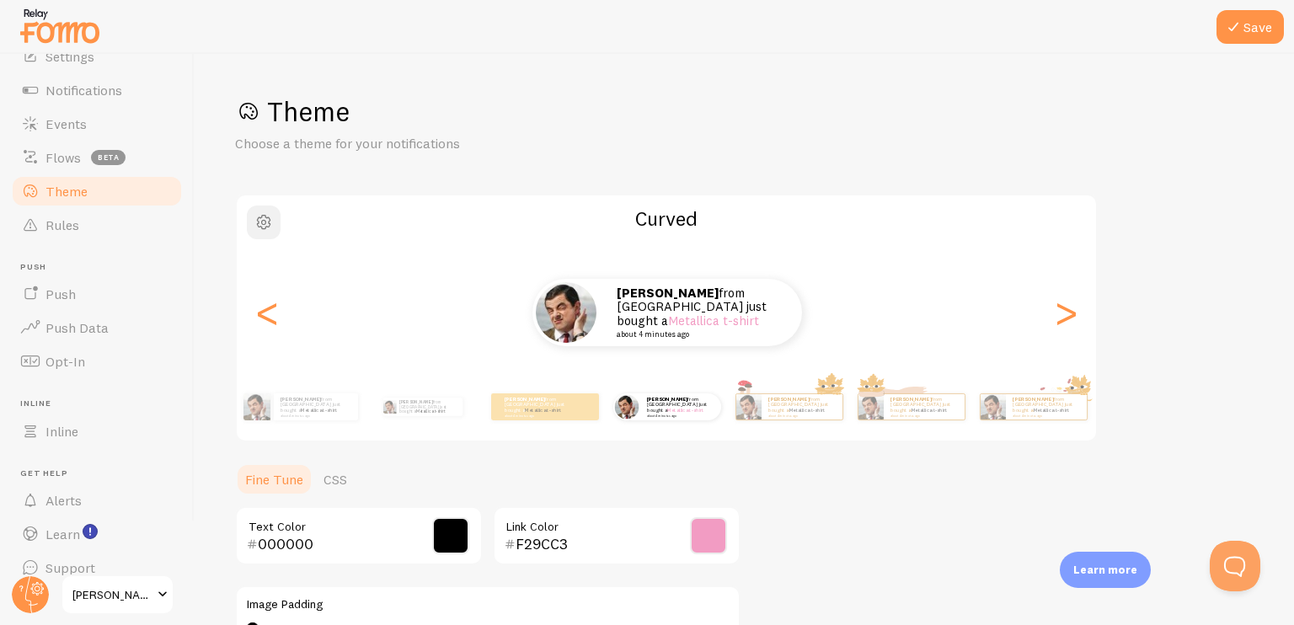
click at [266, 224] on span "button" at bounding box center [264, 222] width 20 height 20
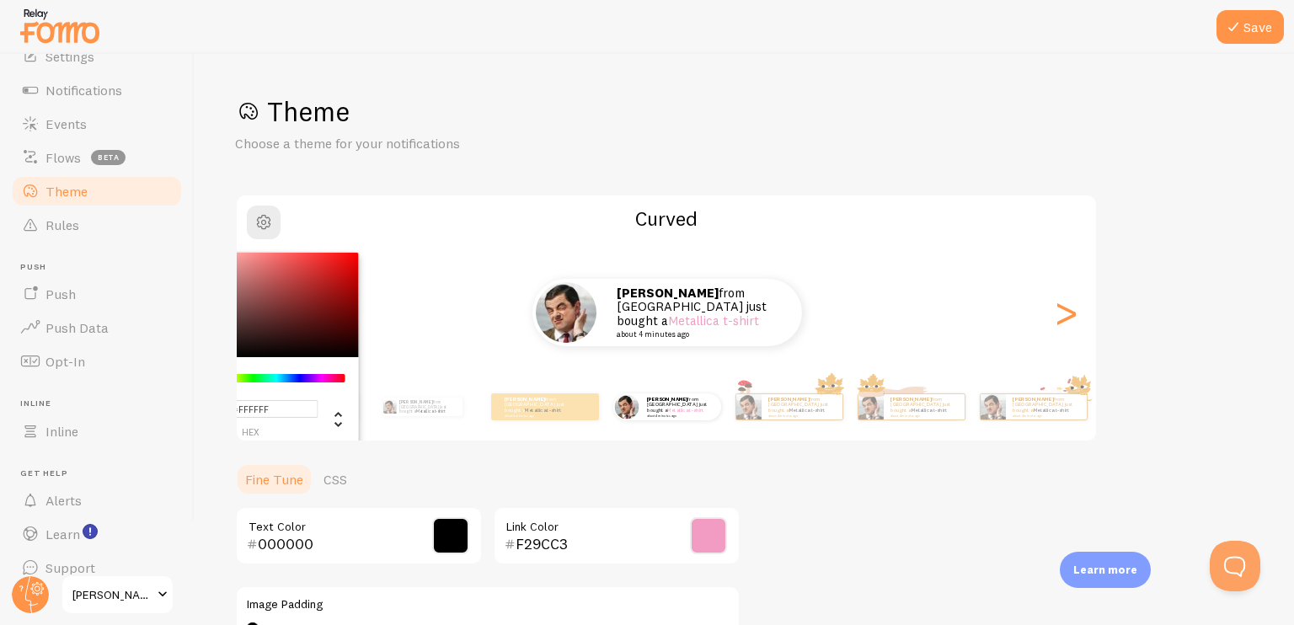
click at [614, 113] on h1 "Theme" at bounding box center [744, 111] width 1019 height 35
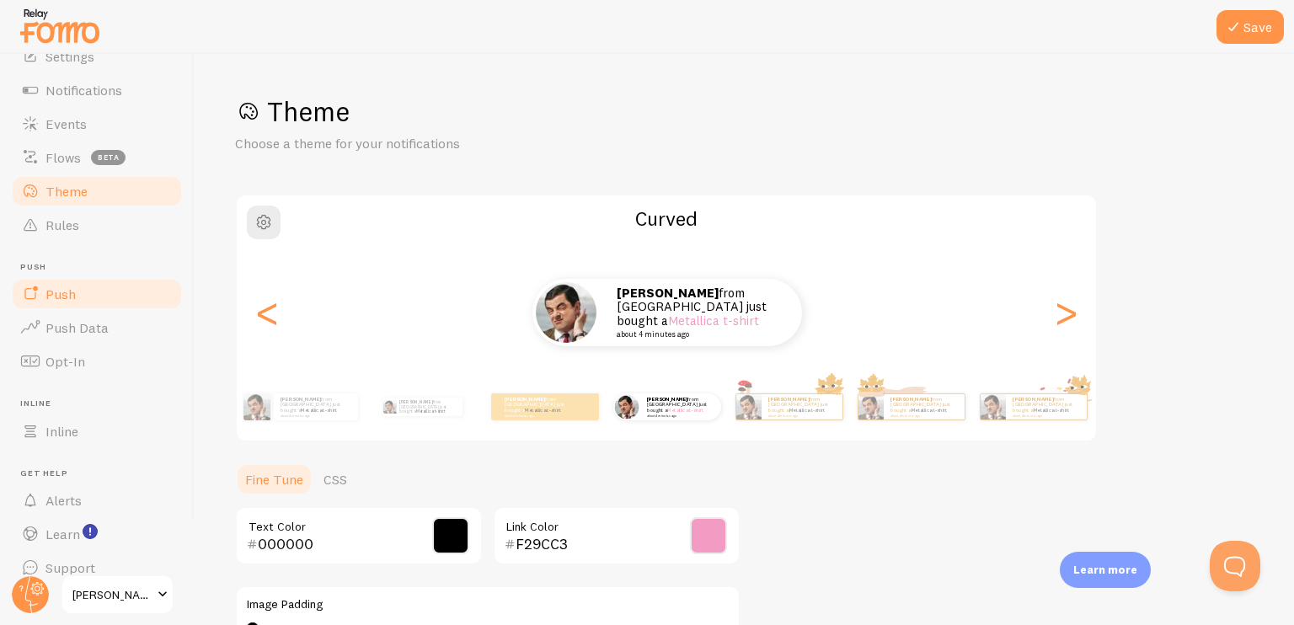
click at [83, 307] on link "Push" at bounding box center [97, 294] width 174 height 34
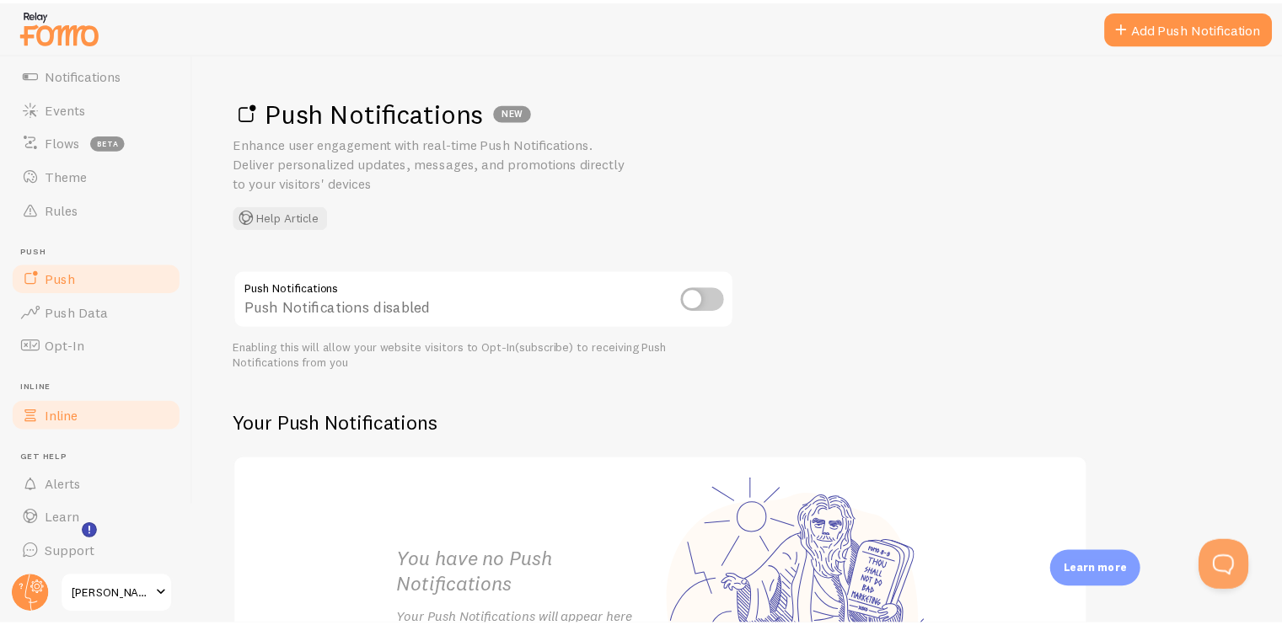
scroll to position [104, 0]
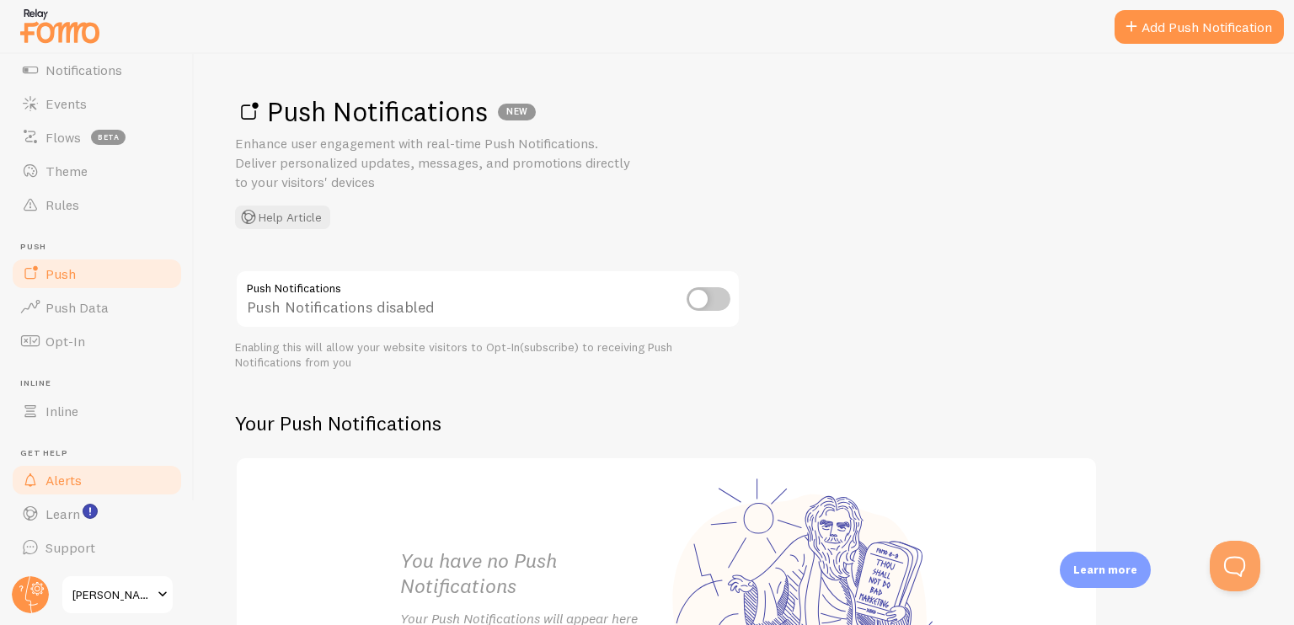
click at [95, 487] on link "Alerts" at bounding box center [97, 480] width 174 height 34
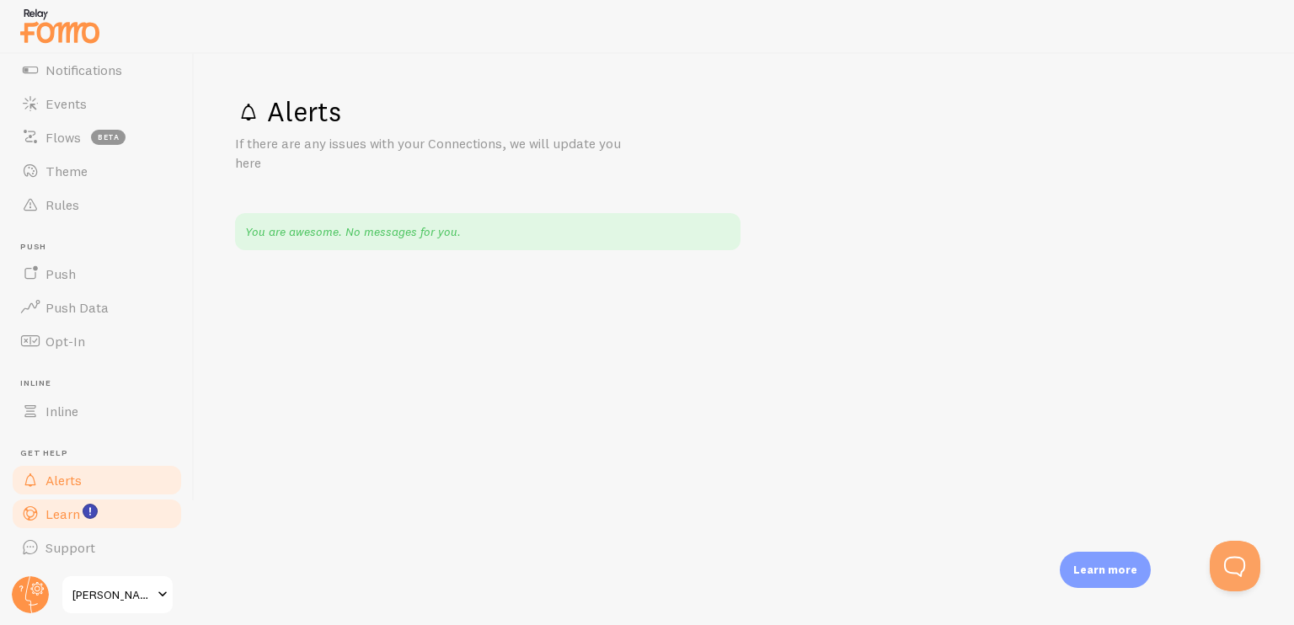
click at [55, 528] on link "Learn" at bounding box center [97, 514] width 174 height 34
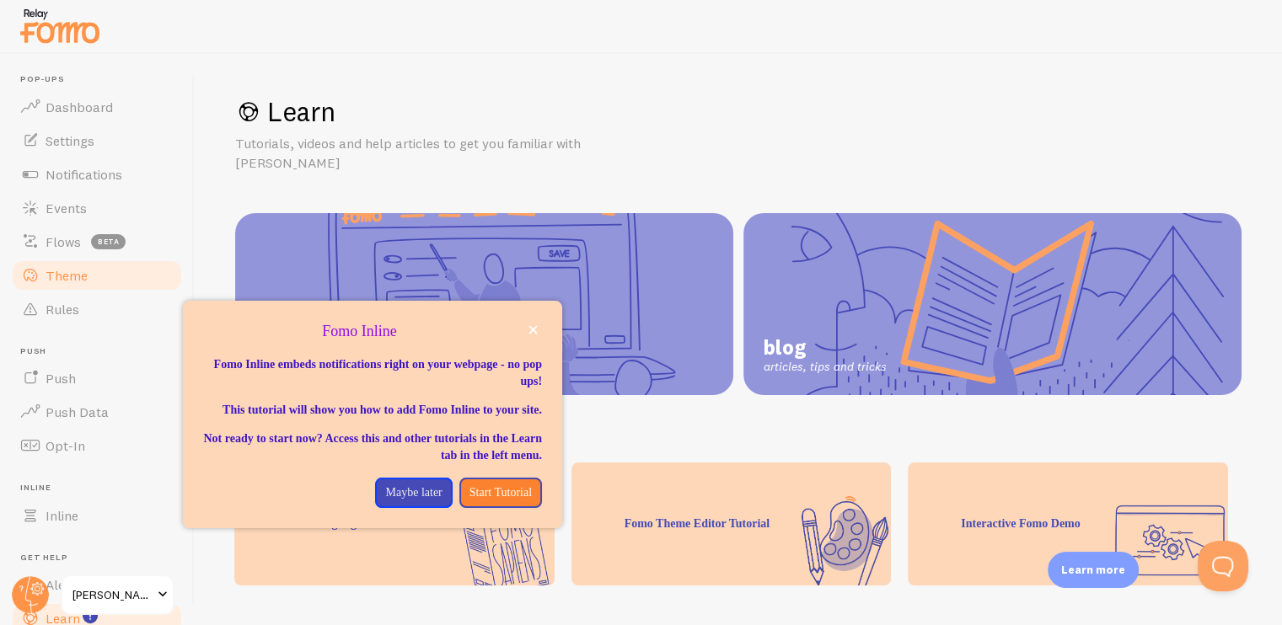
click at [91, 266] on link "Theme" at bounding box center [97, 276] width 174 height 34
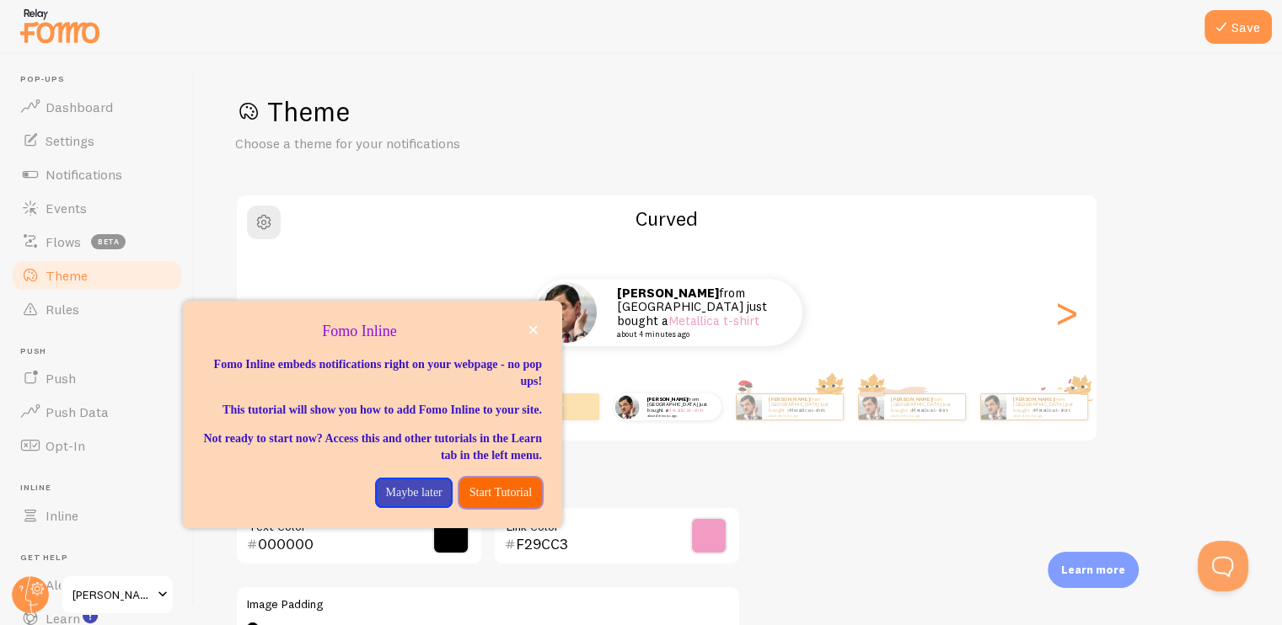
click at [500, 501] on p "Start Tutorial" at bounding box center [500, 492] width 62 height 17
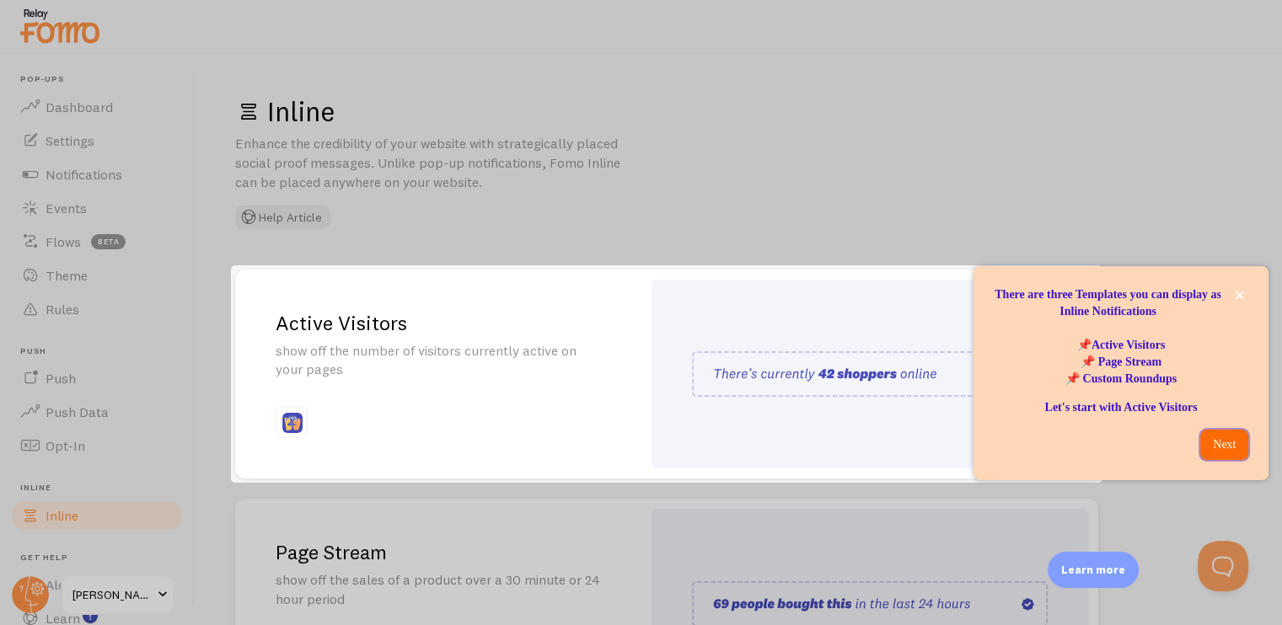
click at [1214, 447] on p "Next" at bounding box center [1224, 444] width 28 height 17
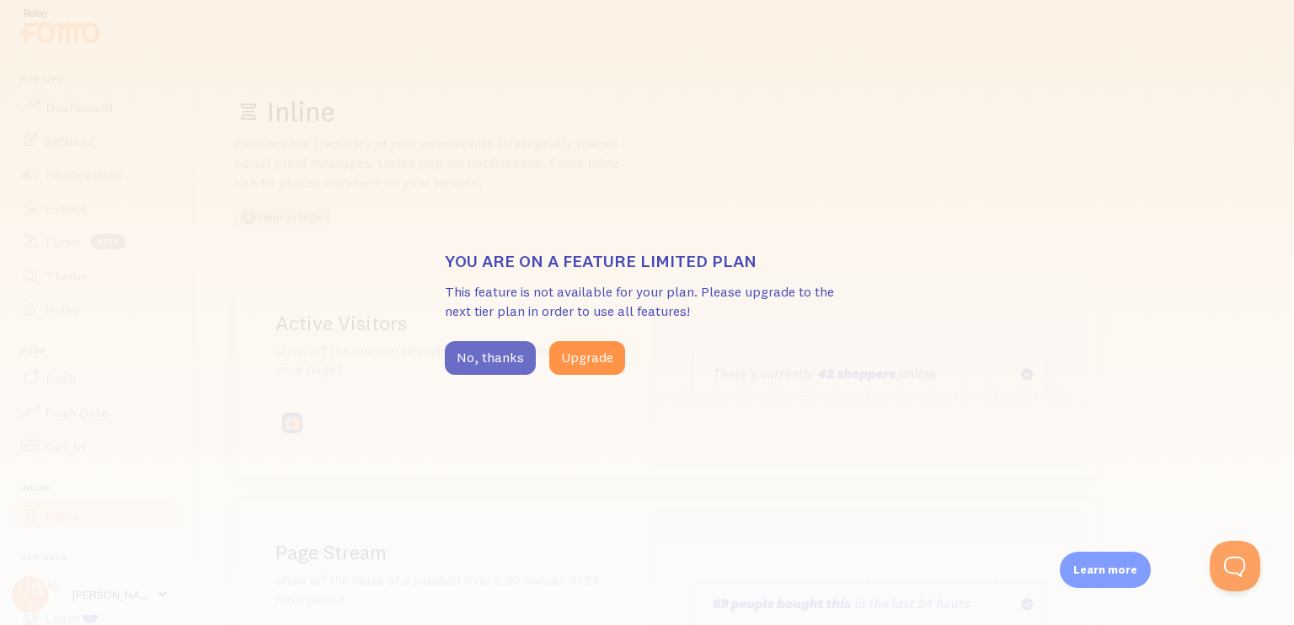
click at [495, 366] on button "No, thanks" at bounding box center [490, 358] width 91 height 34
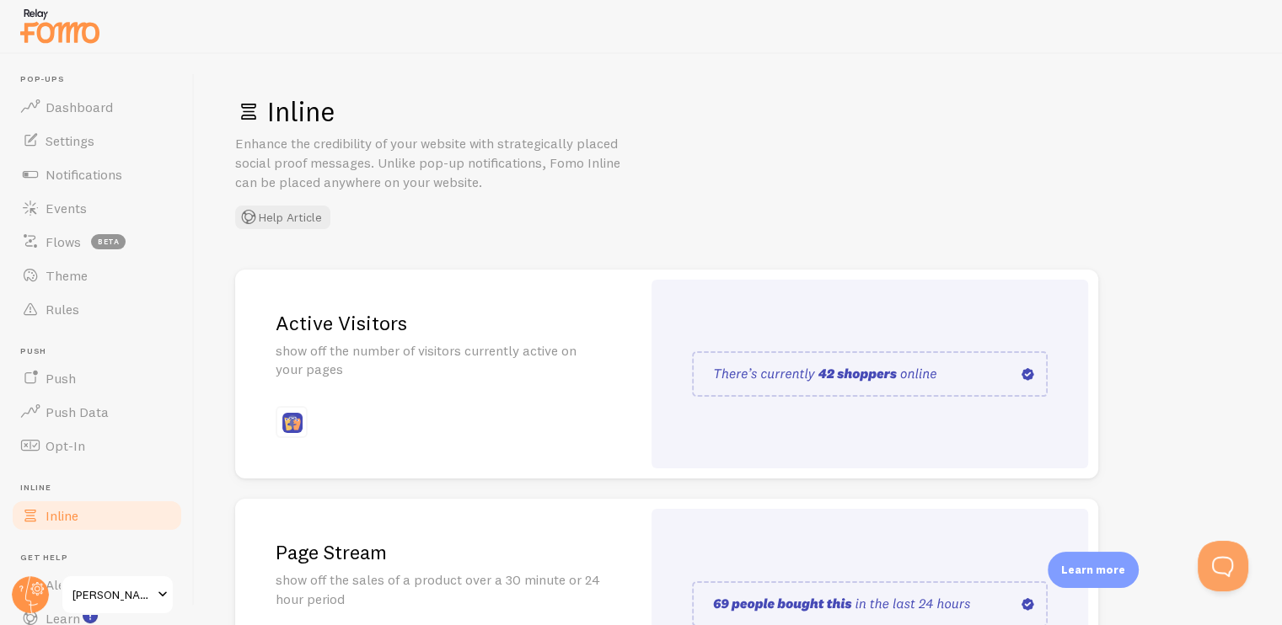
scroll to position [253, 0]
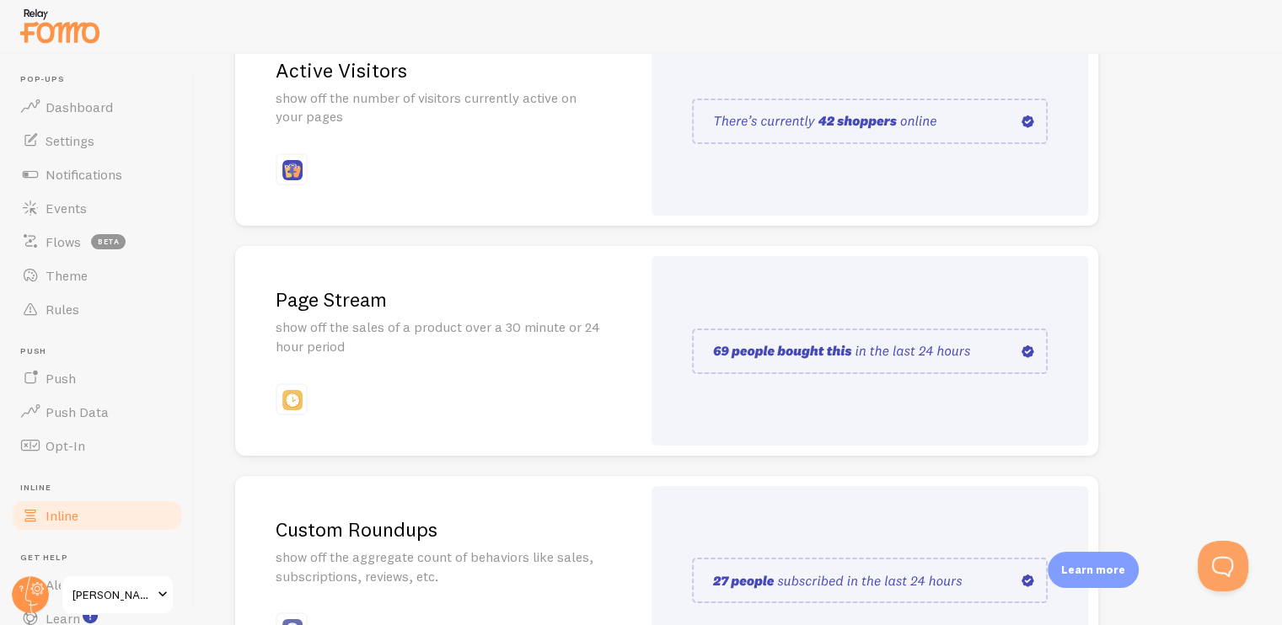
click at [522, 393] on div "Page Stream show off the sales of a product over a 30 minute or 24 hour period" at bounding box center [438, 351] width 406 height 210
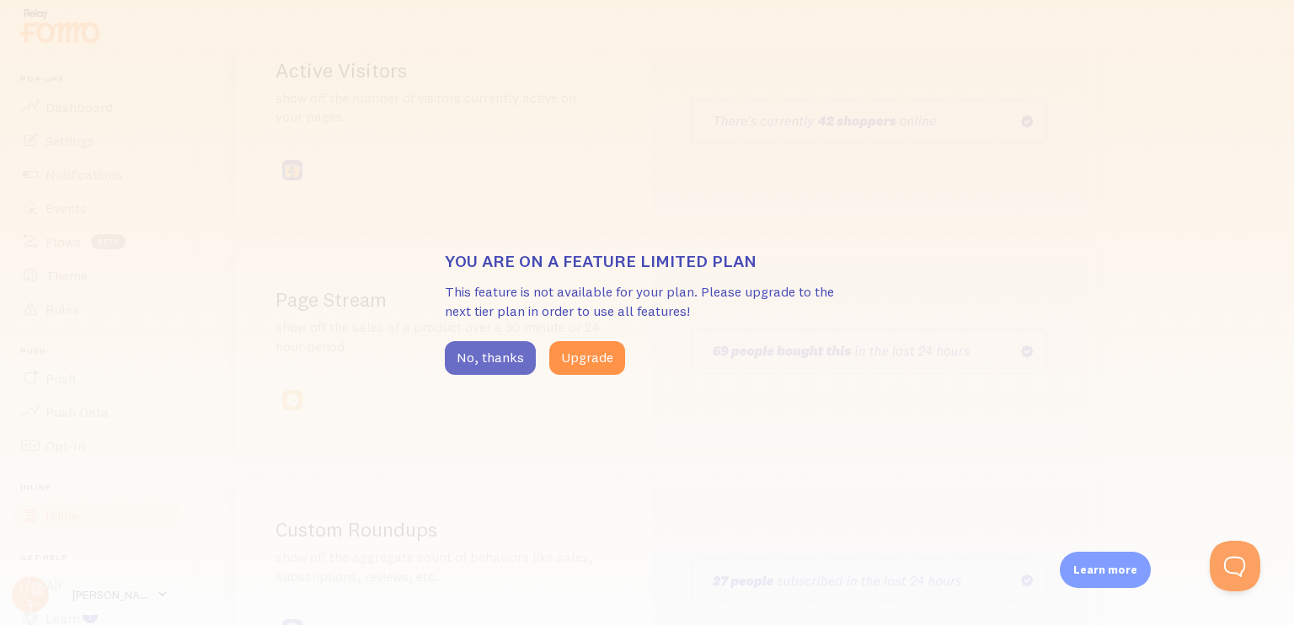
click at [513, 367] on button "No, thanks" at bounding box center [490, 358] width 91 height 34
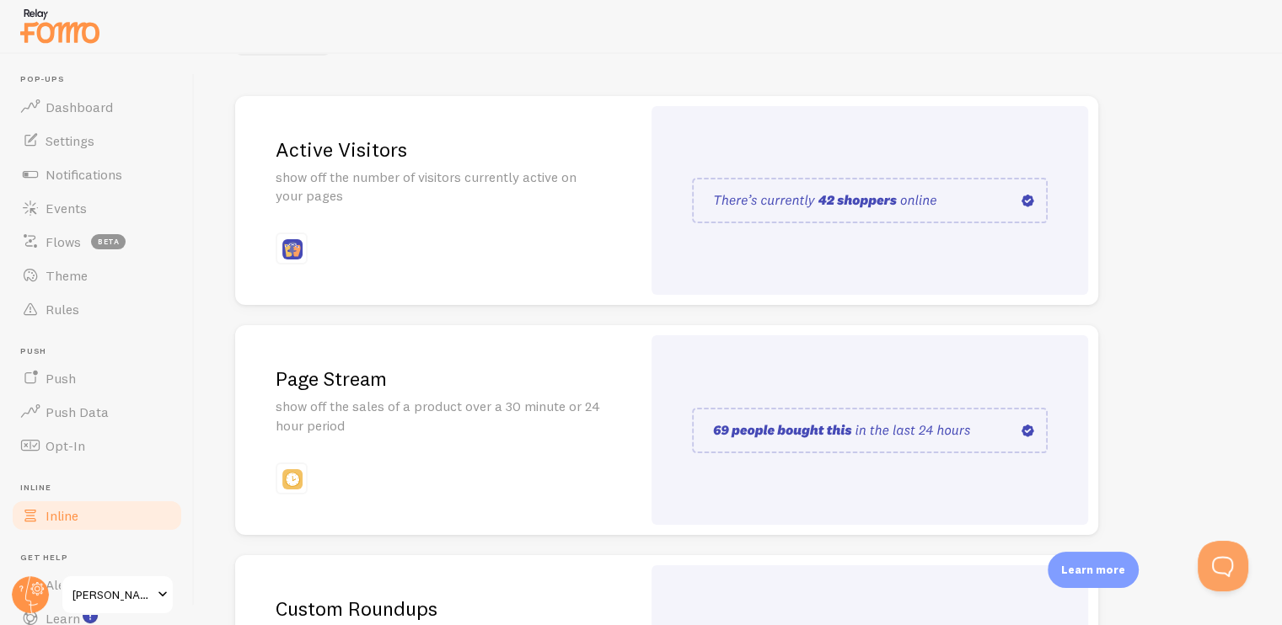
scroll to position [141, 0]
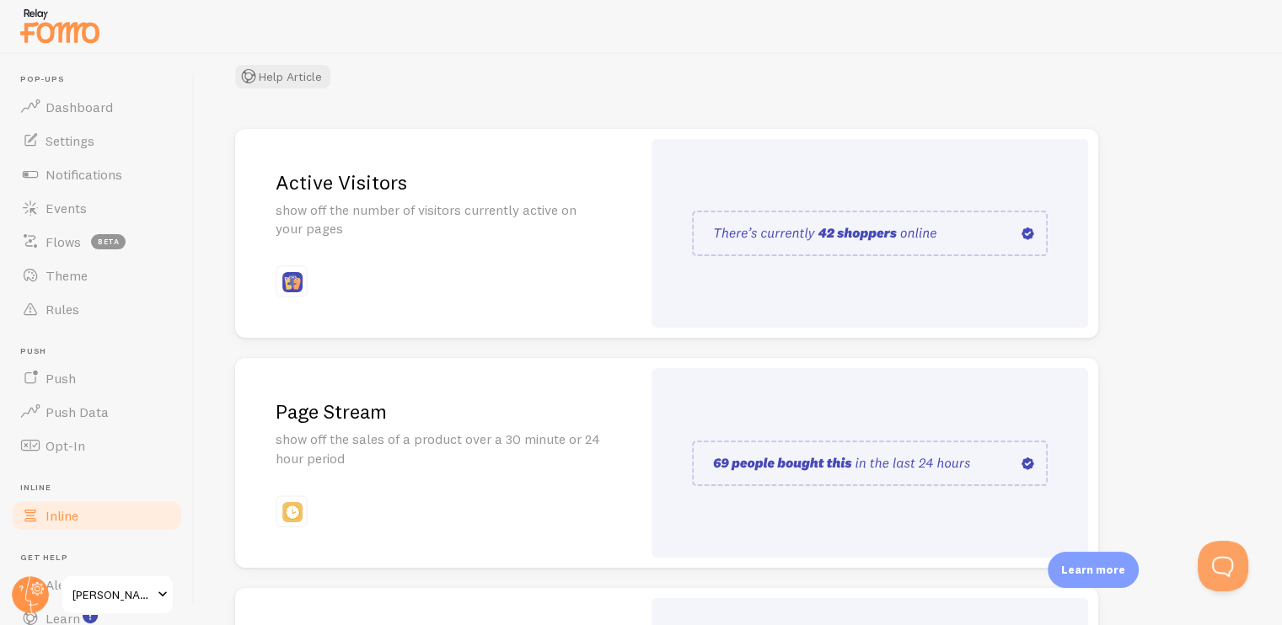
click at [461, 464] on p "show off the sales of a product over a 30 minute or 24 hour period" at bounding box center [438, 449] width 325 height 39
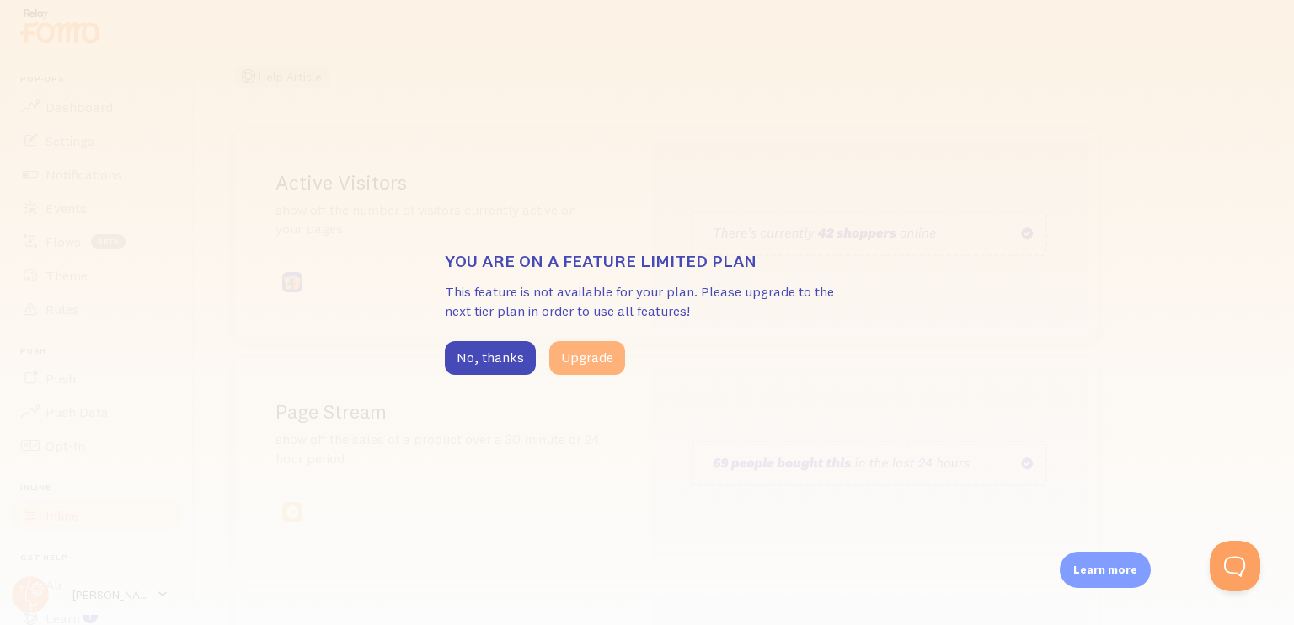
click at [559, 356] on button "Upgrade" at bounding box center [587, 358] width 76 height 34
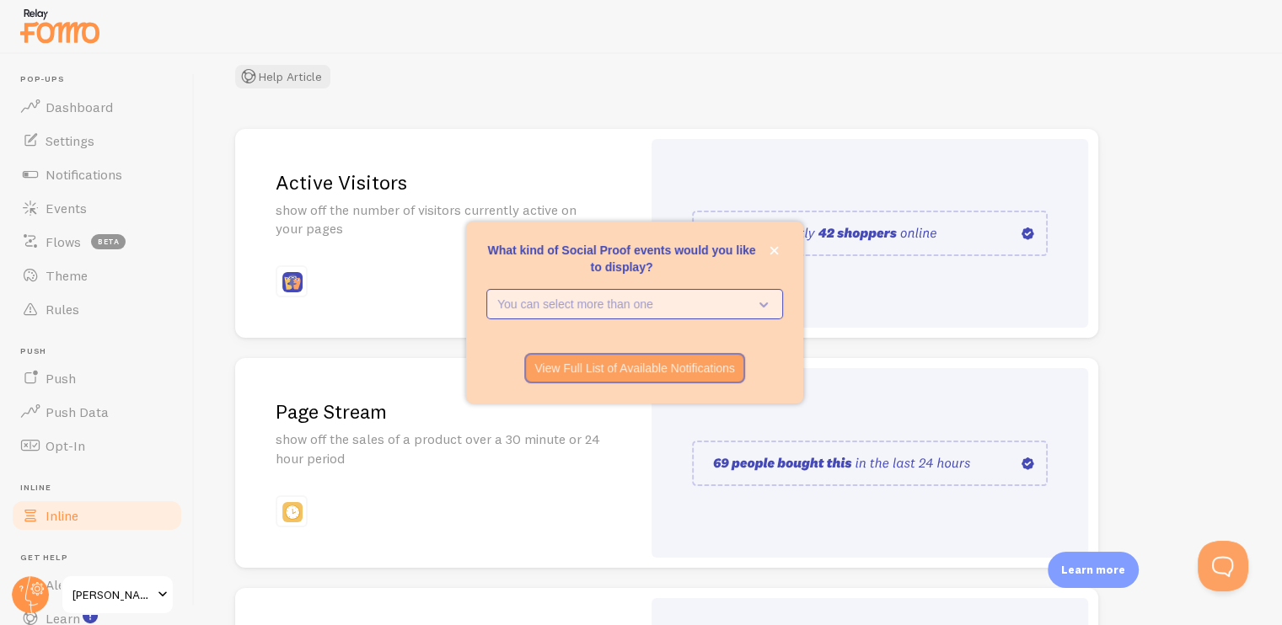
click at [630, 308] on p "You can select more than one" at bounding box center [622, 304] width 251 height 17
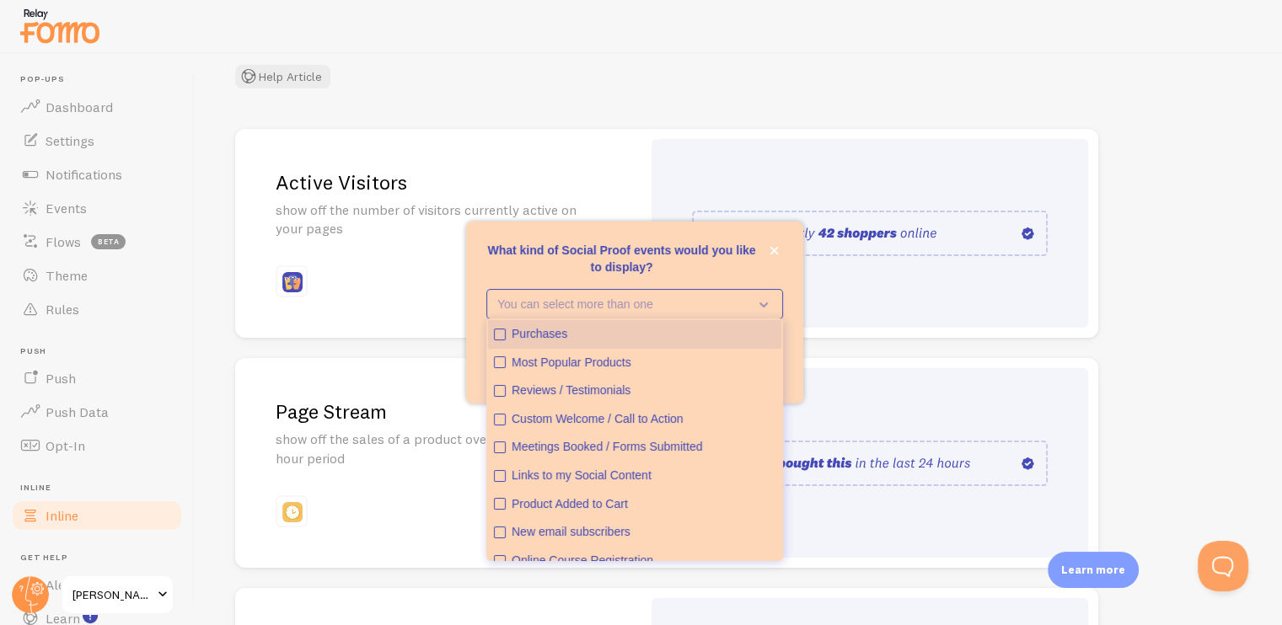
click at [614, 332] on div "Purchases" at bounding box center [643, 334] width 264 height 17
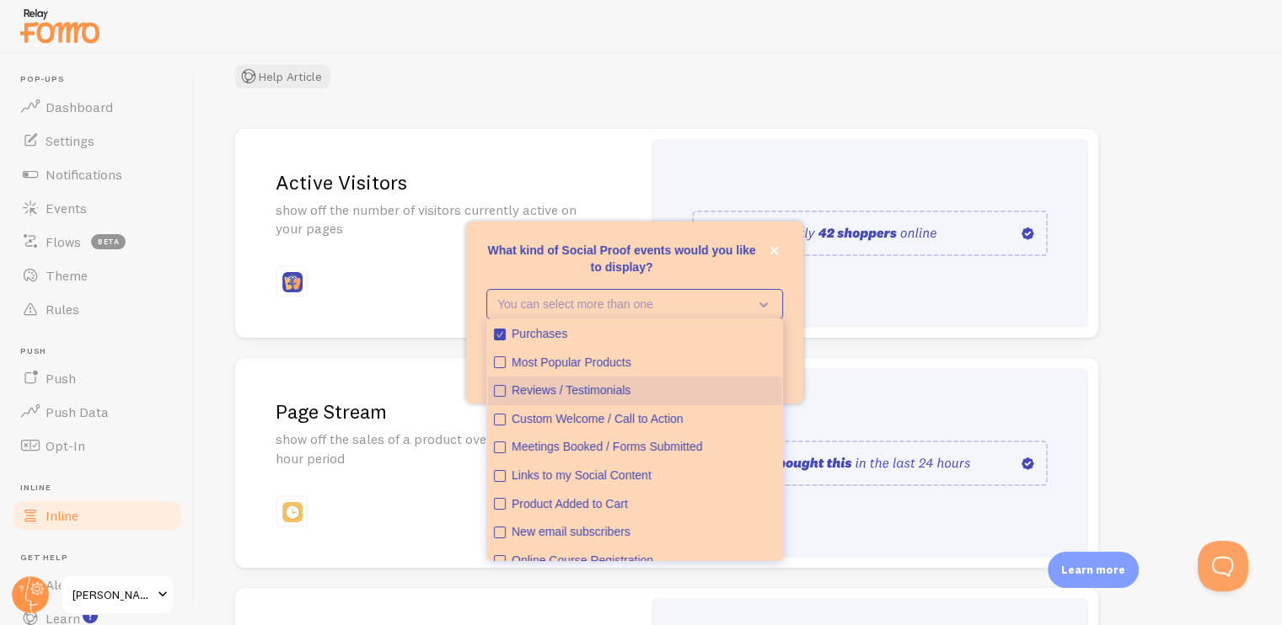
click at [633, 398] on div "Reviews / Testimonials" at bounding box center [643, 391] width 264 height 17
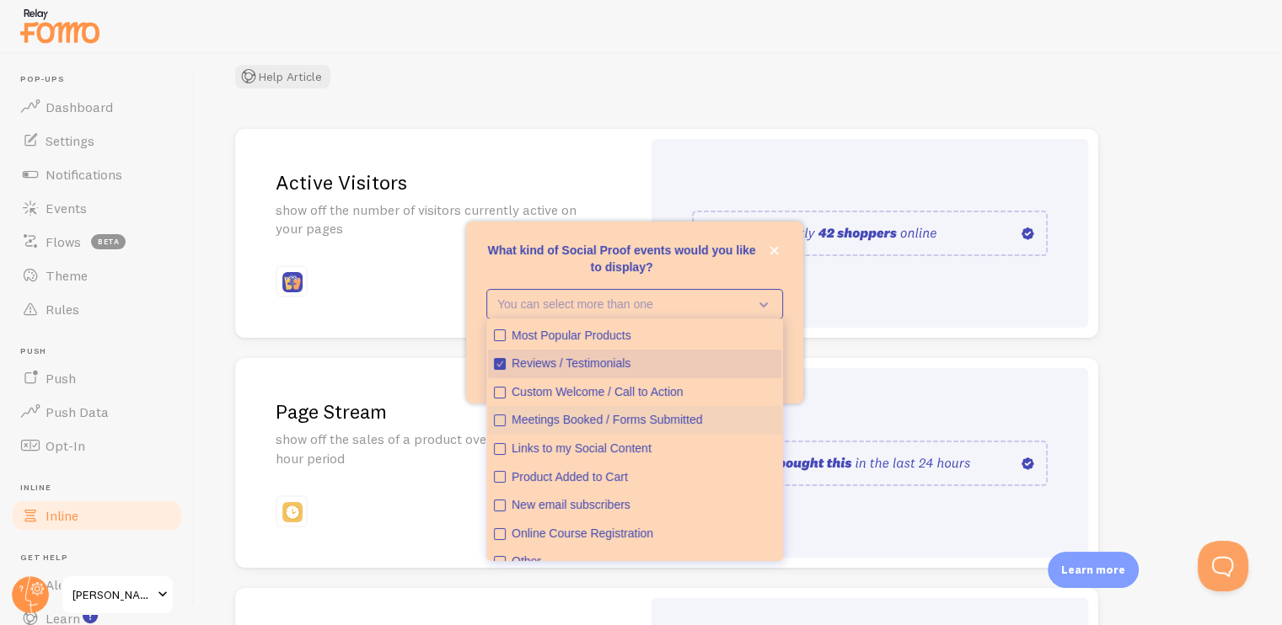
scroll to position [0, 0]
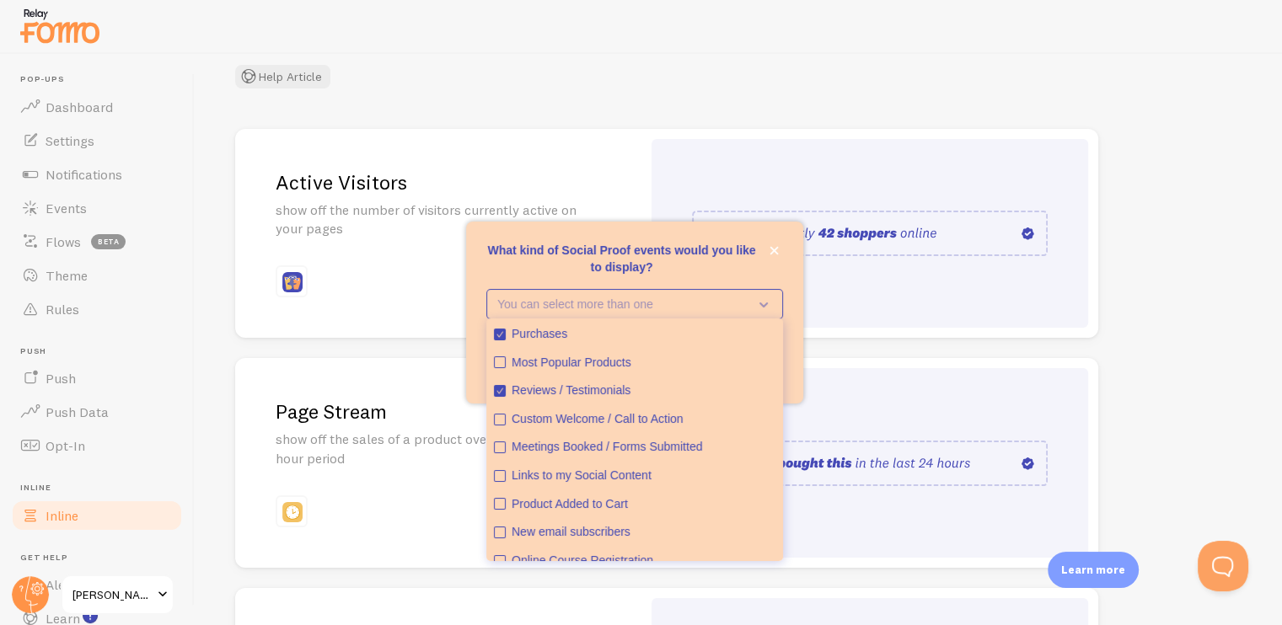
click at [912, 377] on div at bounding box center [869, 463] width 436 height 190
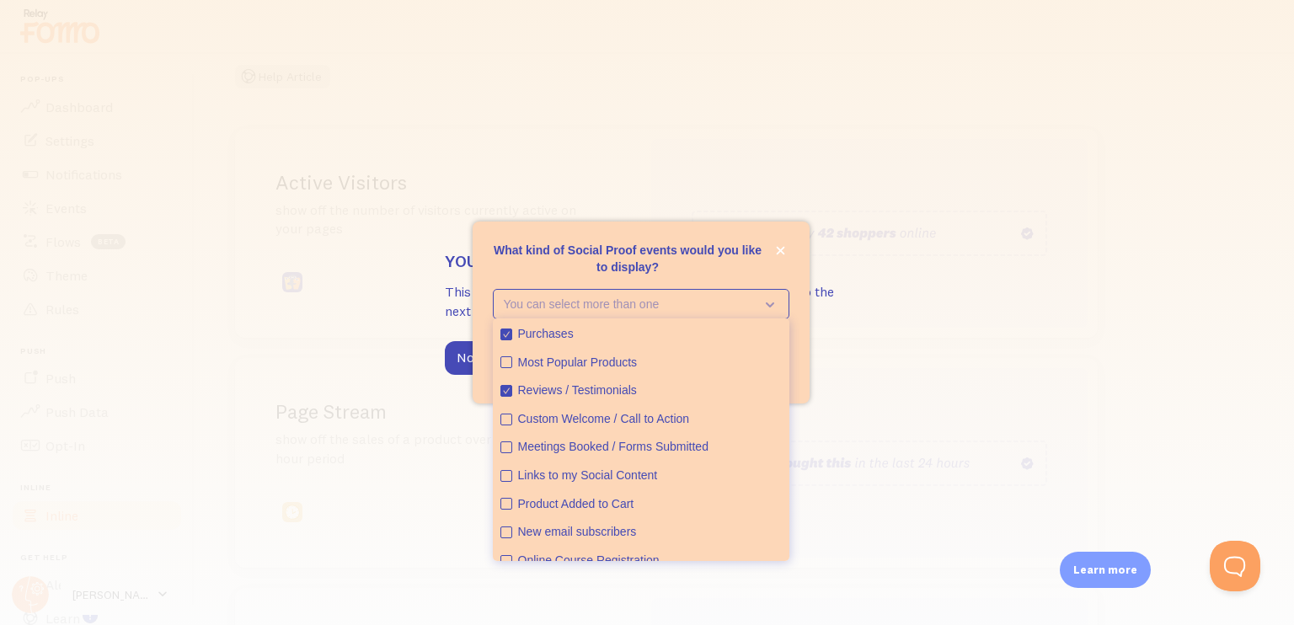
click at [684, 276] on div "What kind of Social Proof events would you like to display?" at bounding box center [641, 282] width 337 height 13
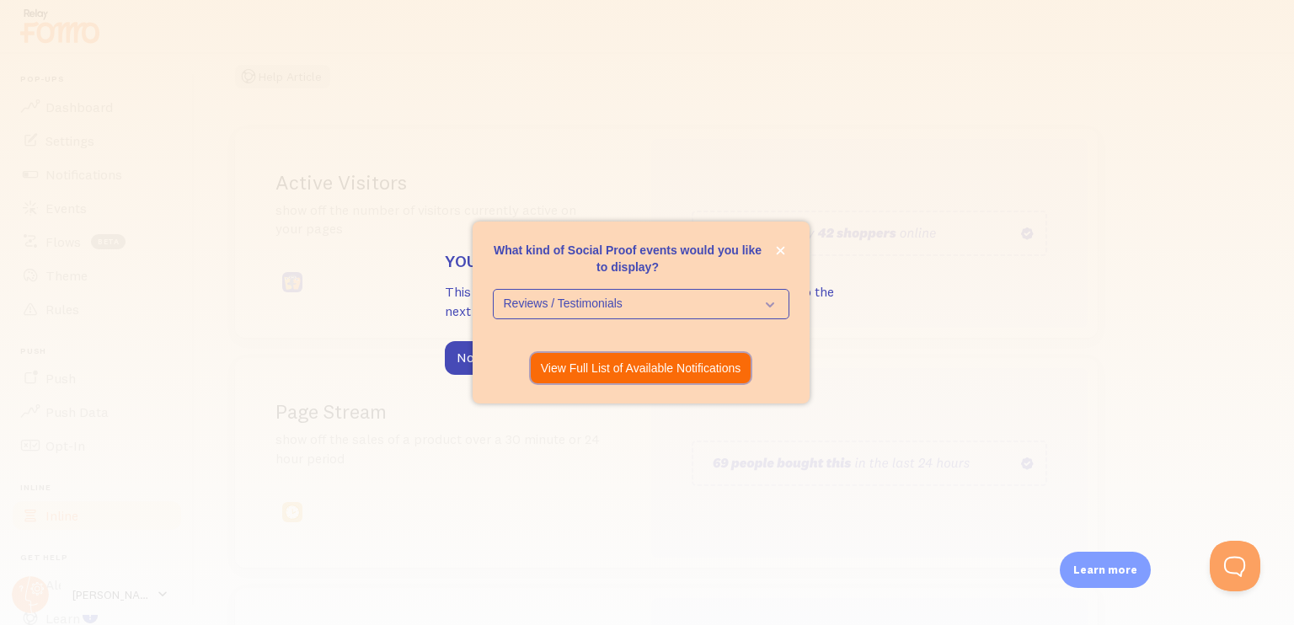
click at [670, 376] on p "View Full List of Available Notifications" at bounding box center [641, 368] width 201 height 17
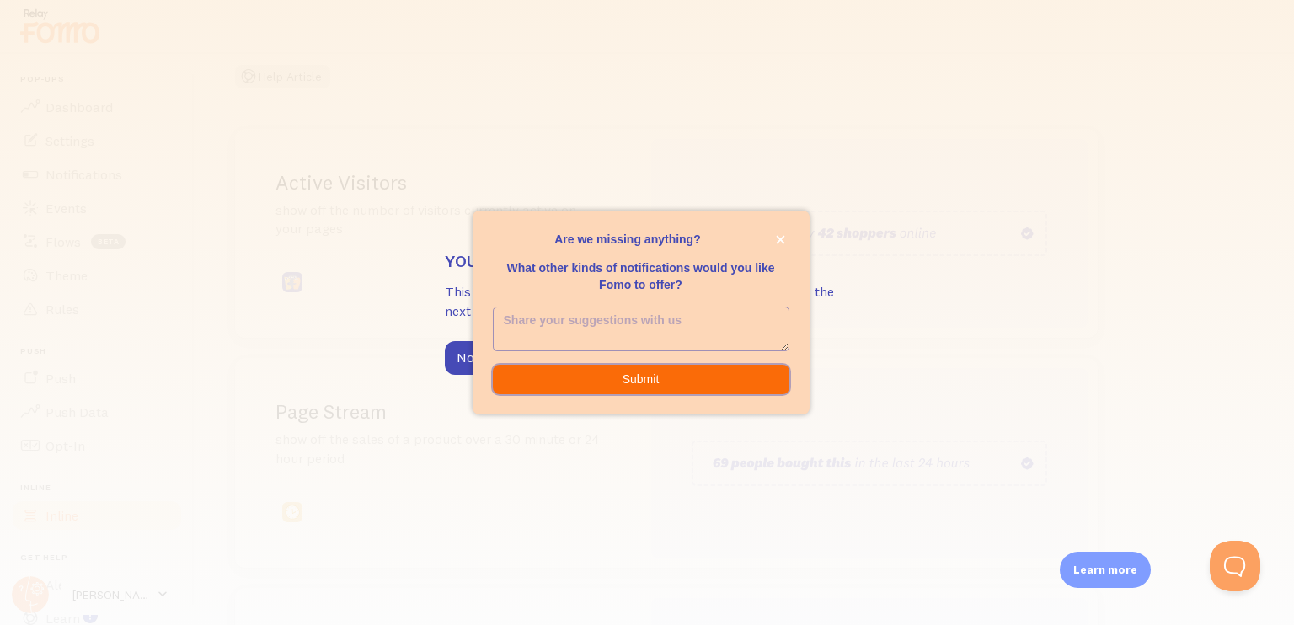
click at [656, 381] on button "Submit" at bounding box center [641, 380] width 297 height 30
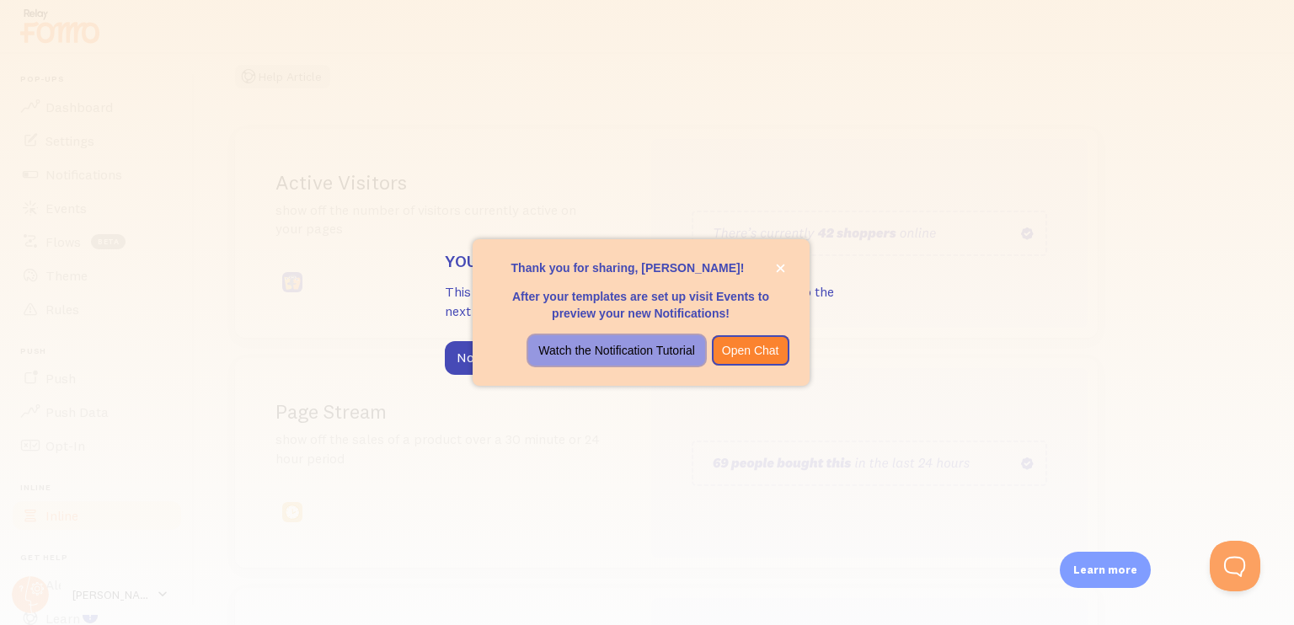
click at [669, 354] on p "Watch the Notification Tutorial" at bounding box center [616, 350] width 156 height 17
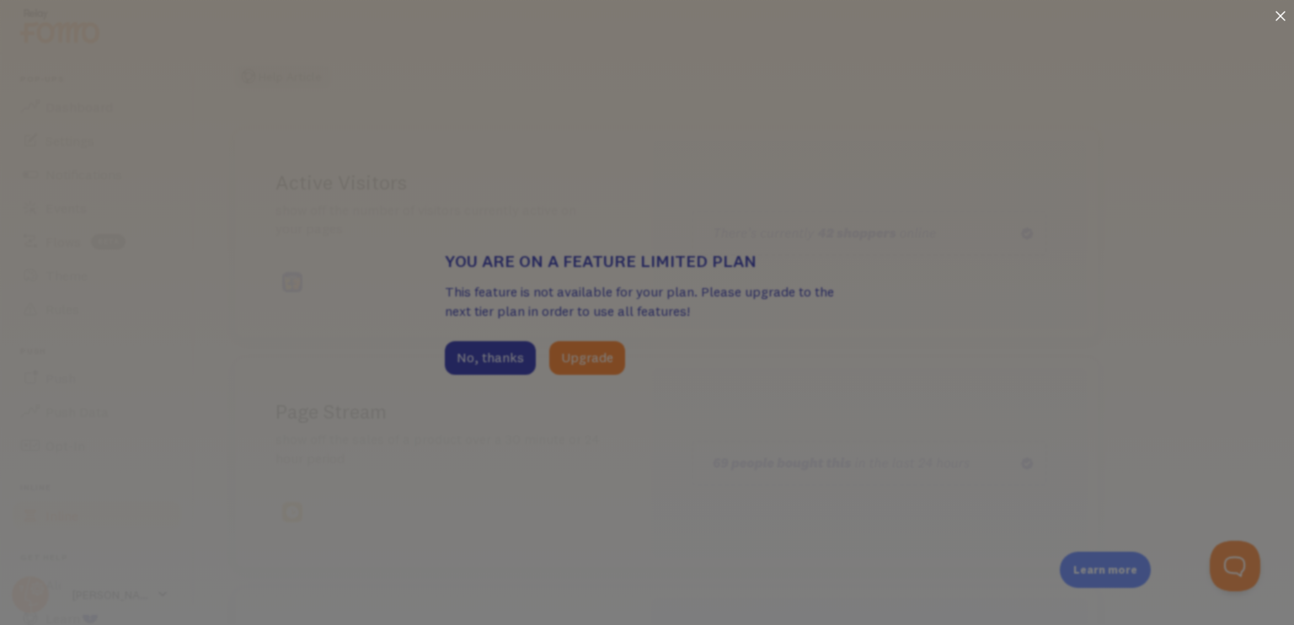
click at [1282, 13] on icon at bounding box center [1281, 16] width 10 height 10
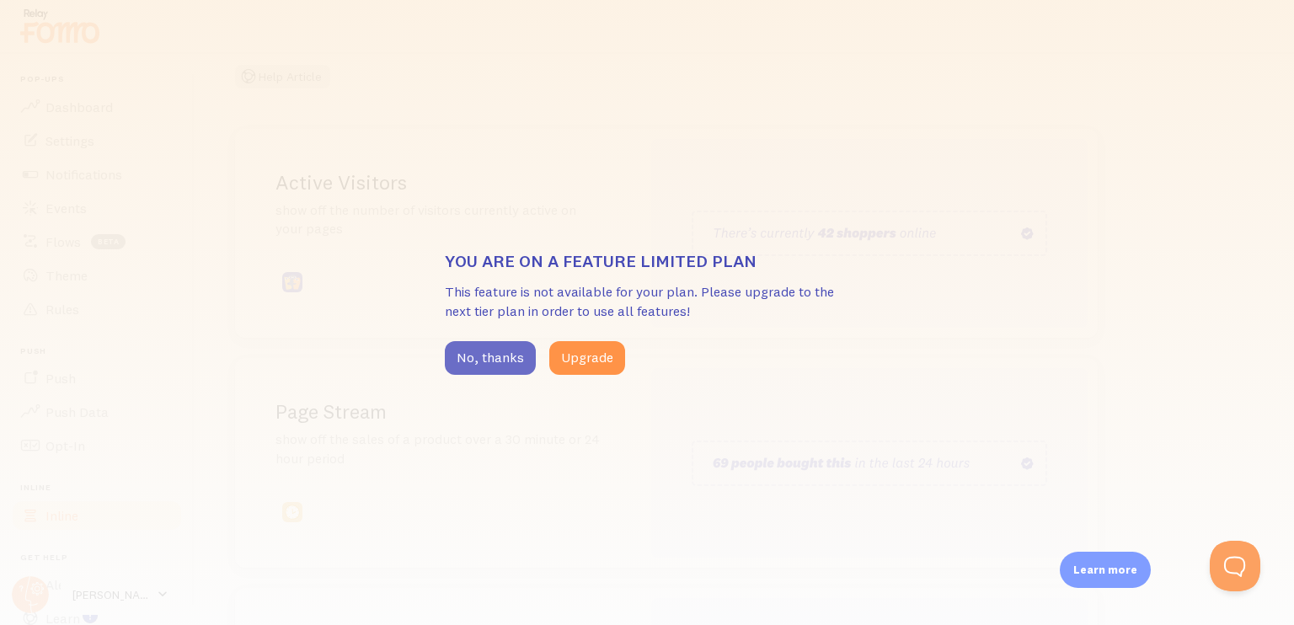
click at [490, 353] on button "No, thanks" at bounding box center [490, 358] width 91 height 34
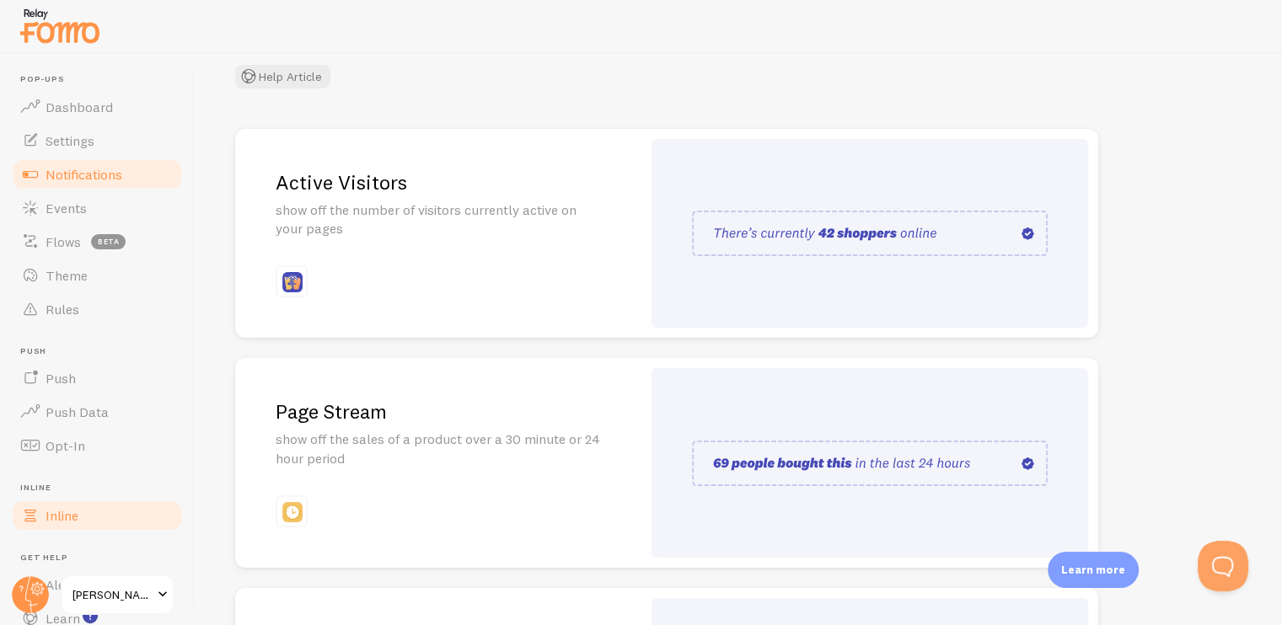
click at [123, 171] on link "Notifications" at bounding box center [97, 175] width 174 height 34
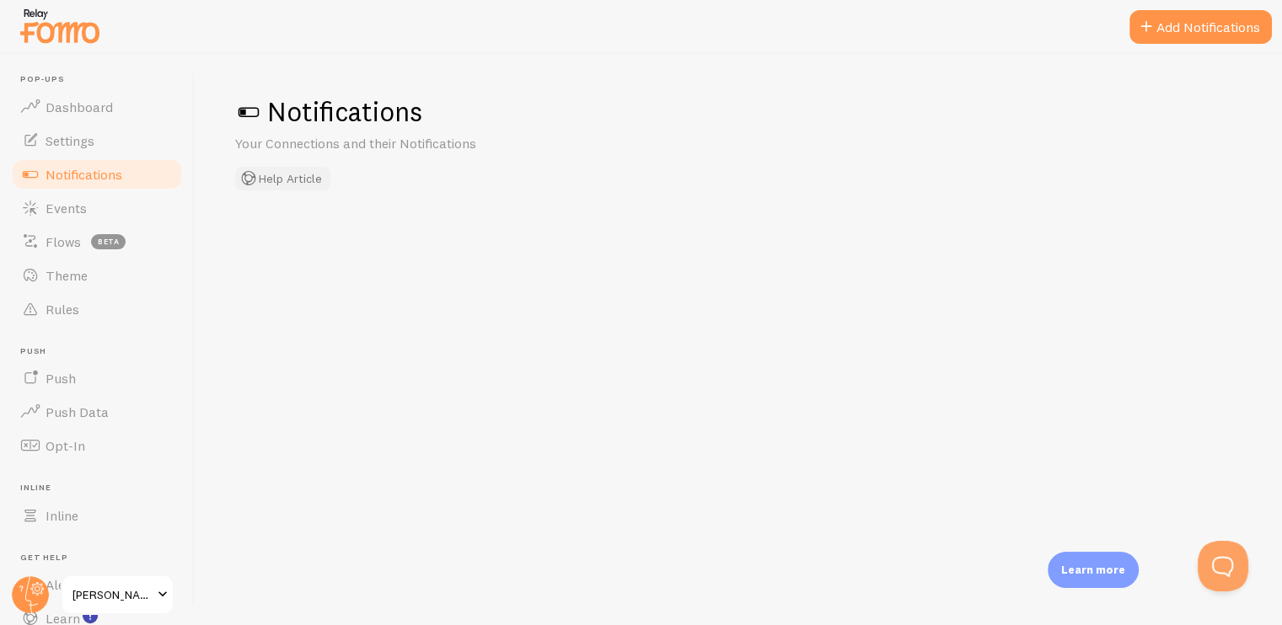
checkbox input "false"
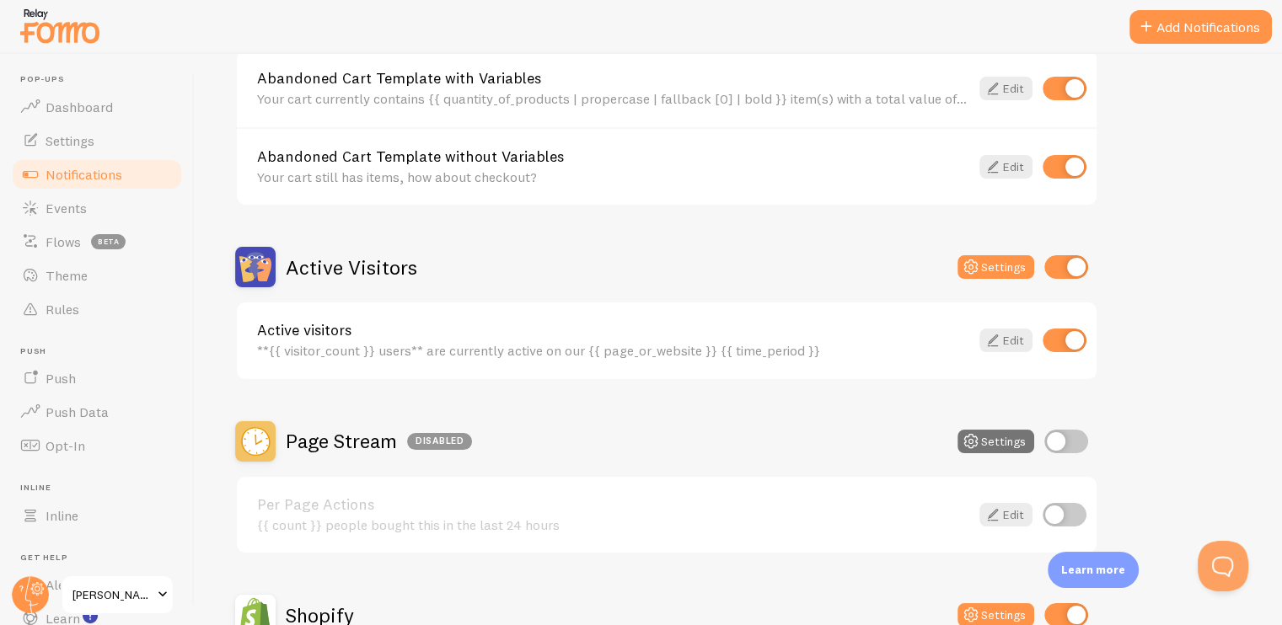
scroll to position [253, 0]
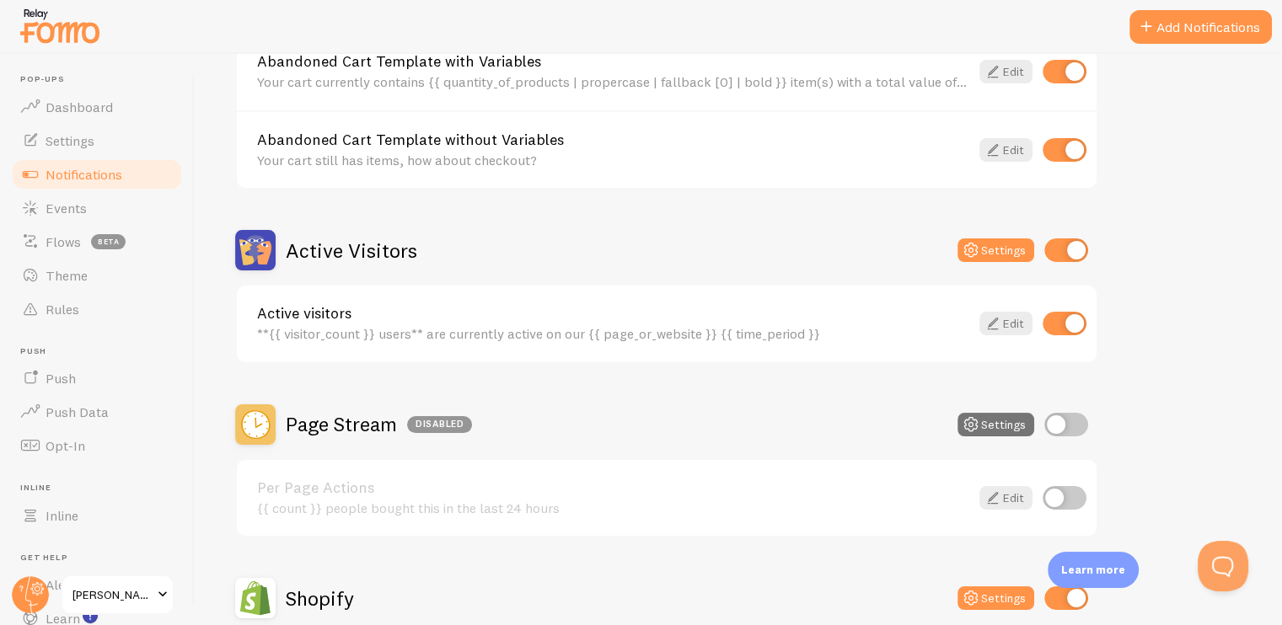
click at [1057, 497] on input "checkbox" at bounding box center [1064, 498] width 44 height 24
checkbox input "true"
click at [1067, 424] on input "checkbox" at bounding box center [1066, 425] width 44 height 24
checkbox input "true"
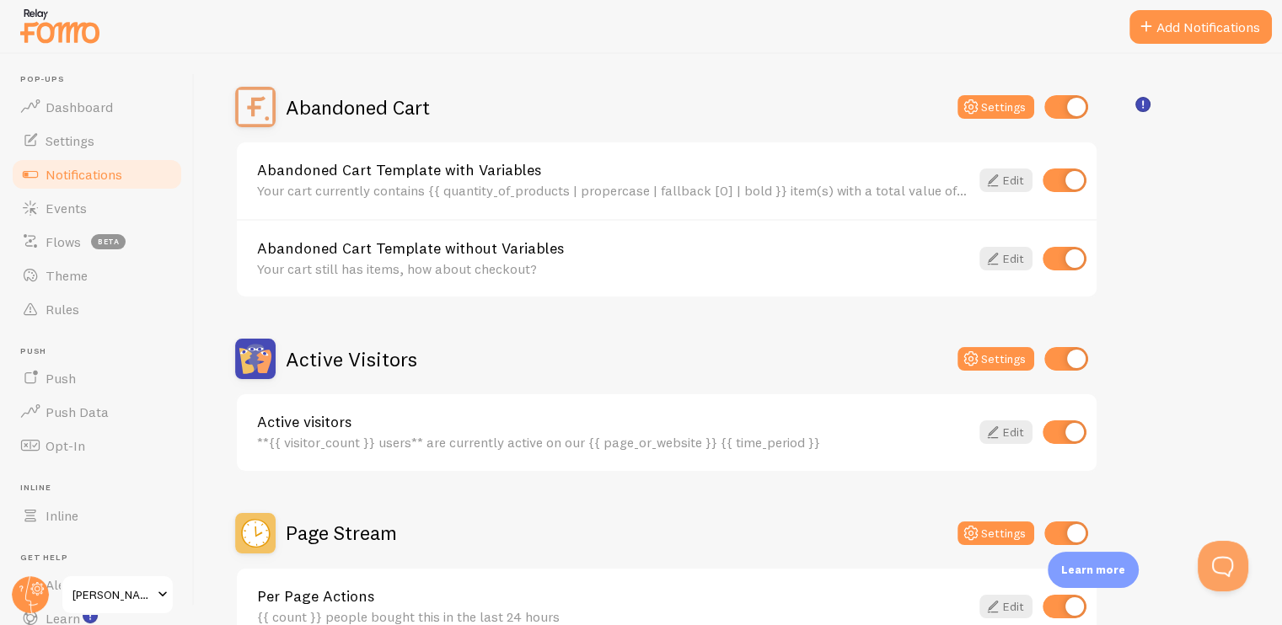
scroll to position [142, 0]
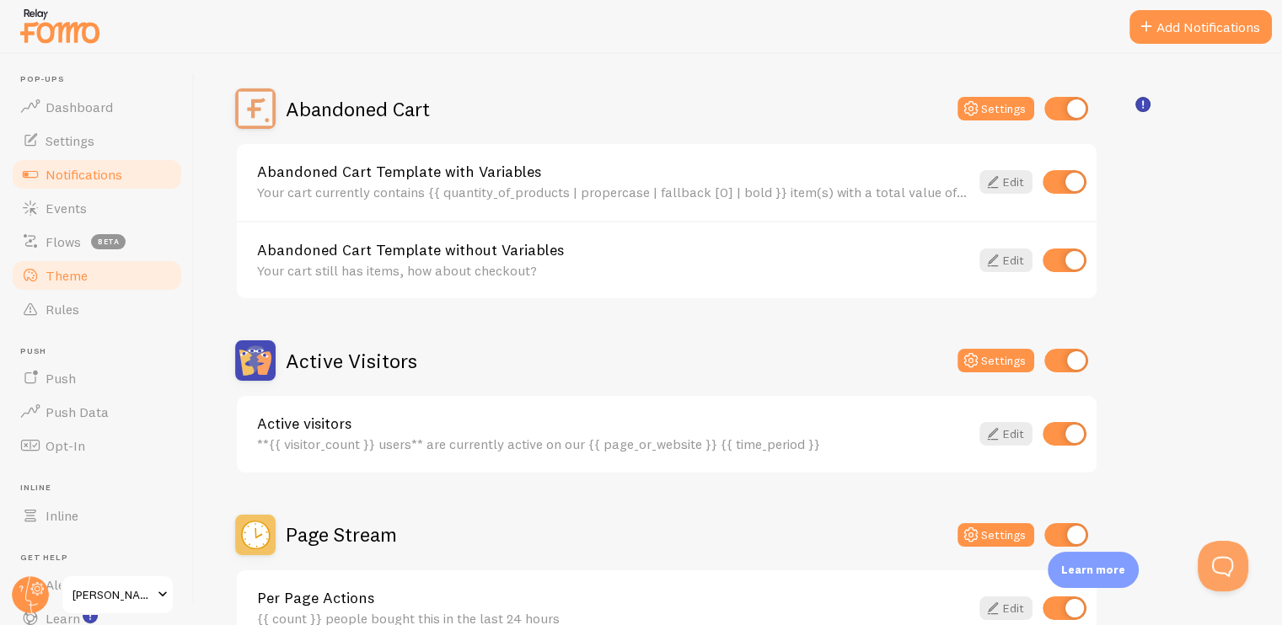
click at [88, 273] on link "Theme" at bounding box center [97, 276] width 174 height 34
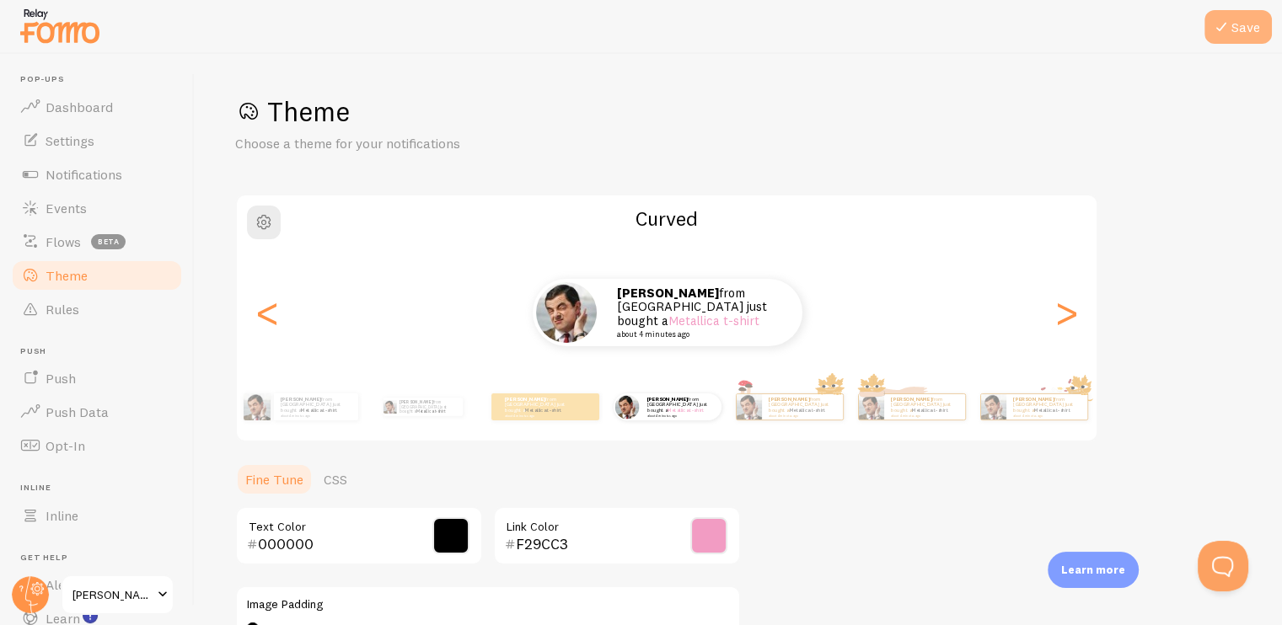
click at [1208, 24] on button "Save" at bounding box center [1237, 27] width 67 height 34
click at [102, 179] on span "Notifications" at bounding box center [83, 174] width 77 height 17
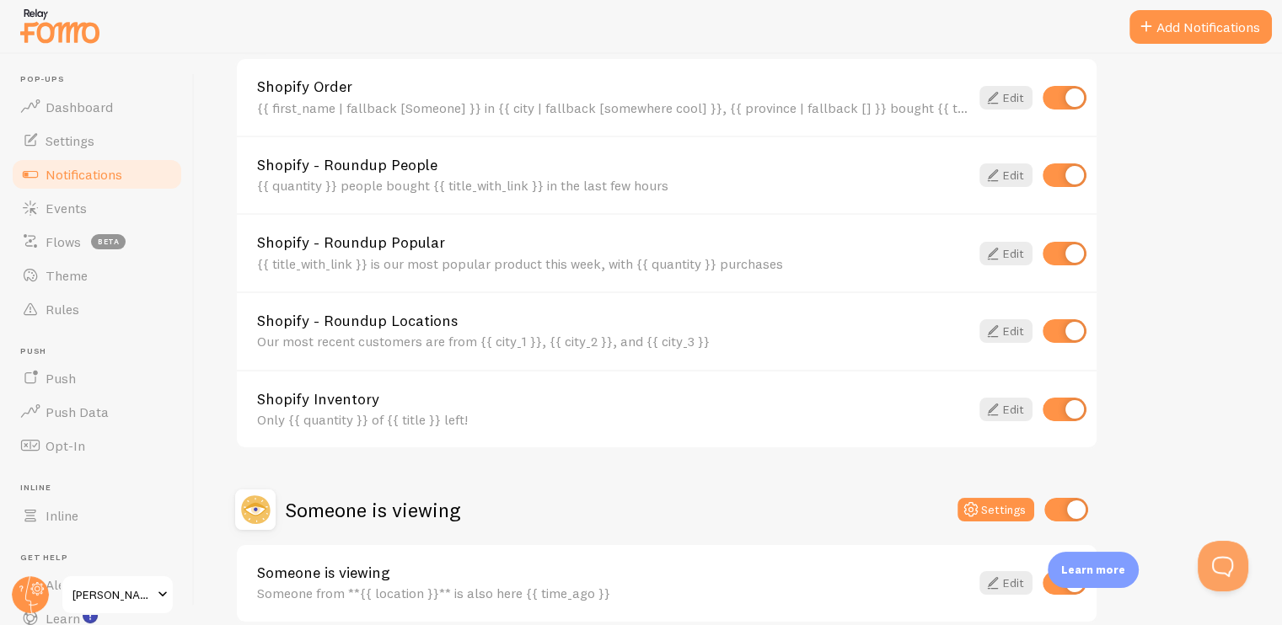
scroll to position [843, 0]
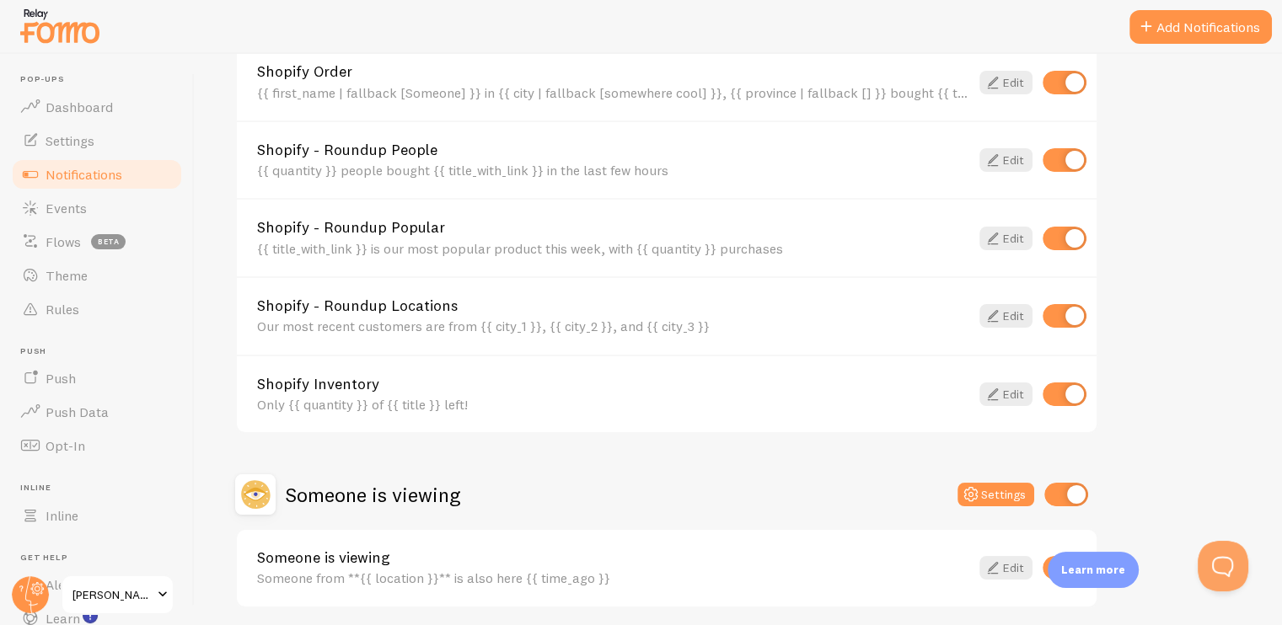
click at [334, 398] on div "Only {{ quantity }} of {{ title }} left!" at bounding box center [613, 404] width 712 height 15
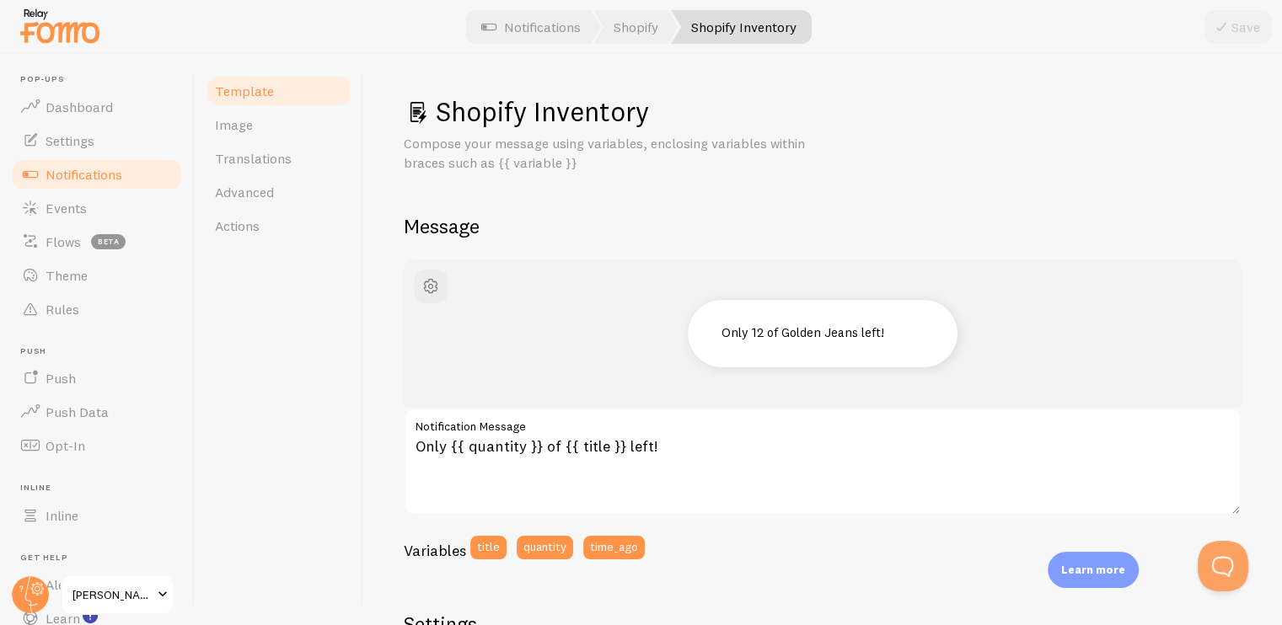
scroll to position [84, 0]
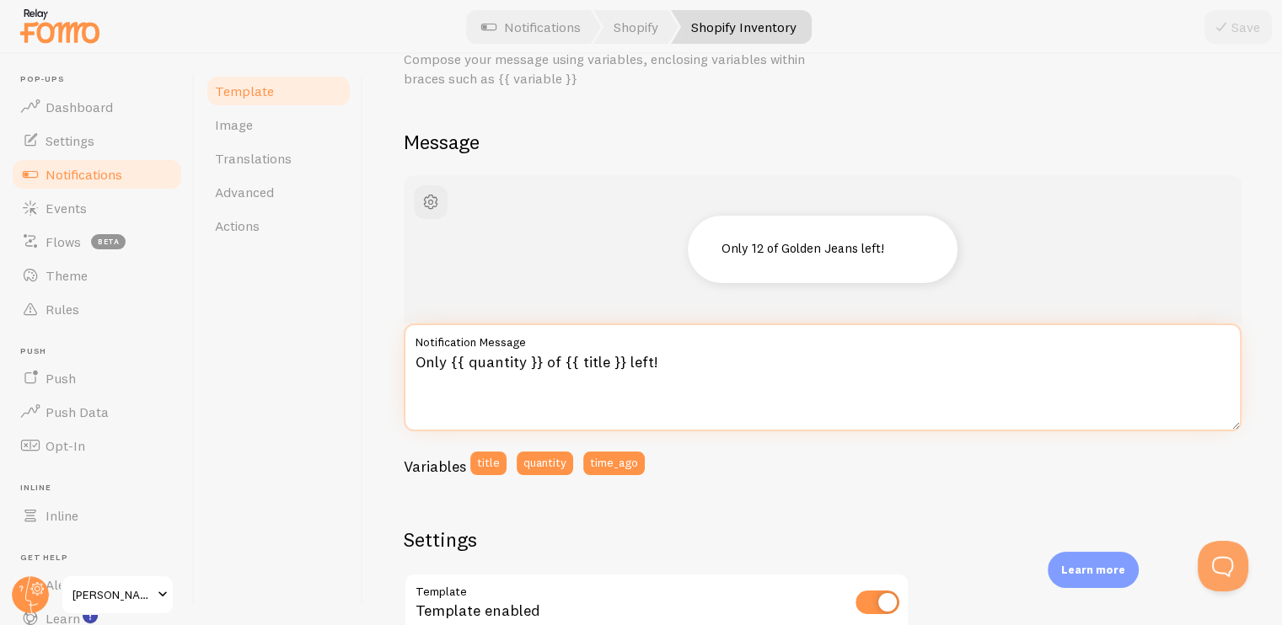
drag, startPoint x: 519, startPoint y: 363, endPoint x: 468, endPoint y: 363, distance: 50.6
click at [468, 363] on textarea "Only {{ quantity }} of {{ title }} left!" at bounding box center [823, 378] width 838 height 108
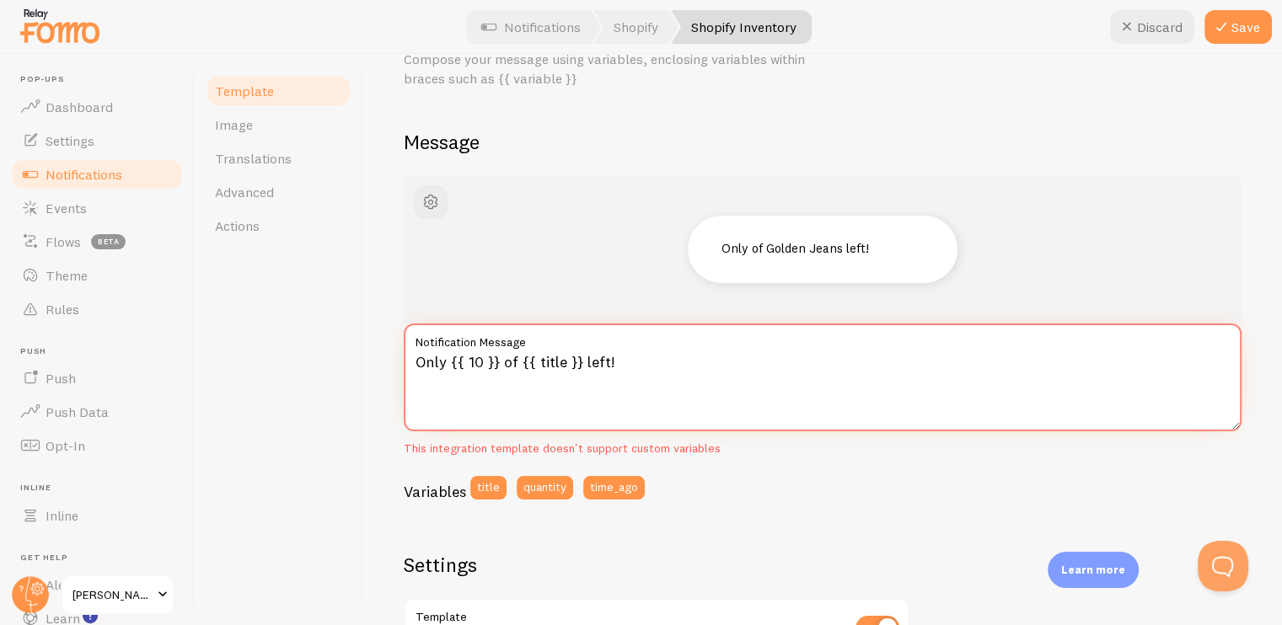
click at [516, 363] on textarea "Only {{ 10 }} of {{ title }} left!" at bounding box center [823, 378] width 838 height 108
click at [616, 367] on textarea "Only {{ 10 }} bottles of {{ title }} left!" at bounding box center [823, 378] width 838 height 108
click at [546, 282] on div "Only bottles of {{ Florelle Hair Oil }} left!" at bounding box center [823, 249] width 838 height 148
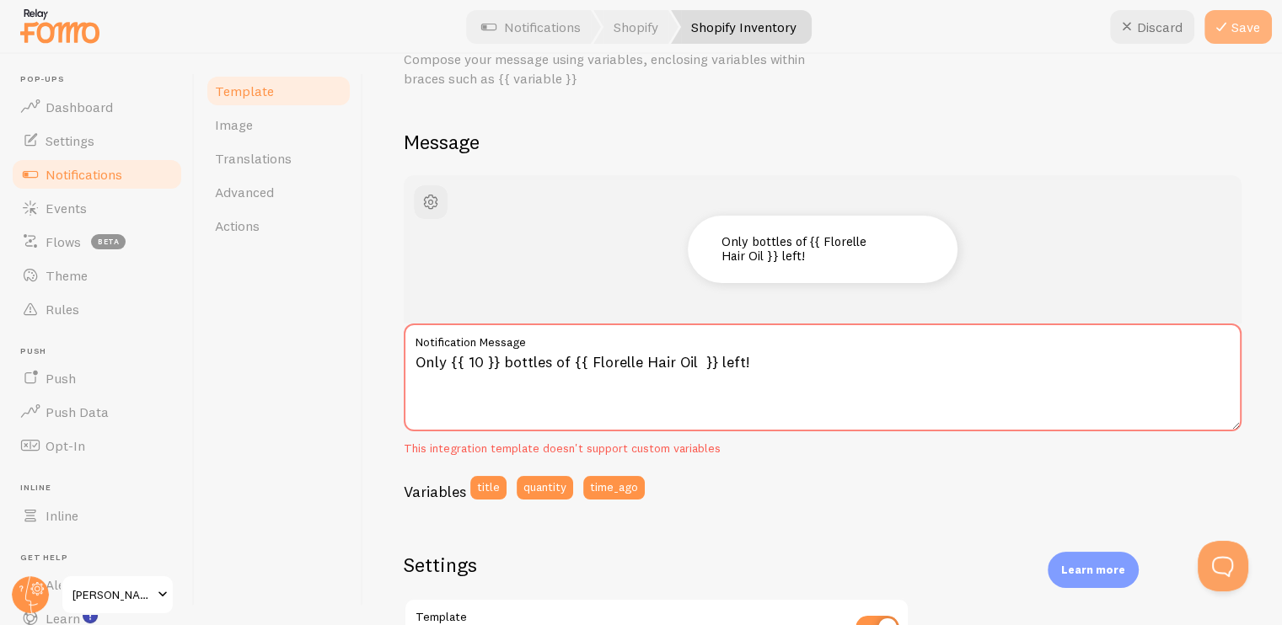
click at [1248, 32] on button "Save" at bounding box center [1237, 27] width 67 height 34
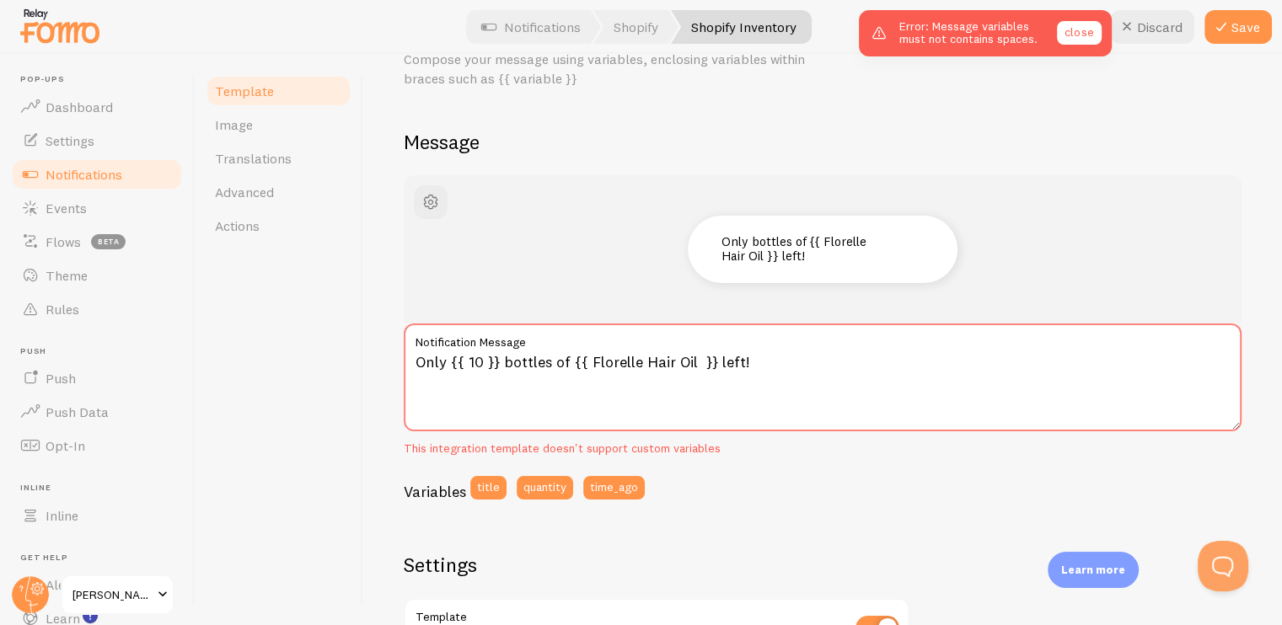
click at [1067, 36] on link "close" at bounding box center [1079, 33] width 44 height 24
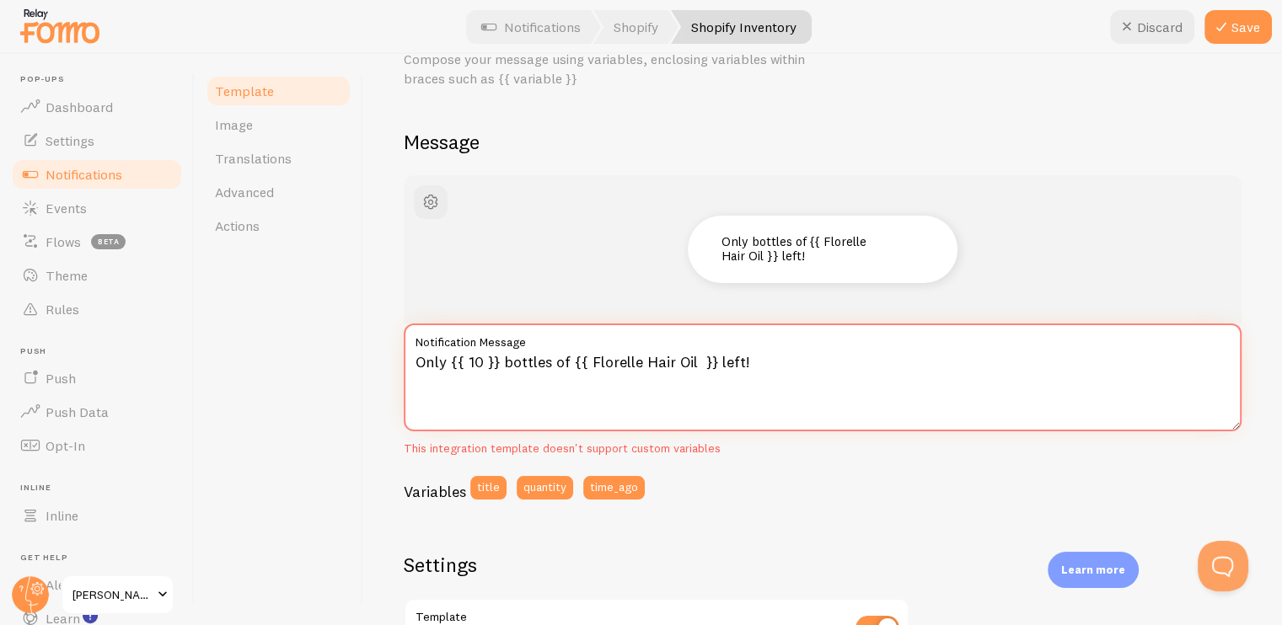
click at [674, 365] on textarea "Only {{ 10 }} bottles of {{ Florelle Hair Oil }} left!" at bounding box center [823, 378] width 838 height 108
click at [645, 363] on textarea "Only {{ 10 }} bottles of {{ Florelle HairOil }} left!" at bounding box center [823, 378] width 838 height 108
click at [552, 365] on textarea "Only {{ 10 }} bottles of {{ FlorelleHairOil }} left!" at bounding box center [823, 378] width 838 height 108
click at [1229, 25] on icon at bounding box center [1221, 27] width 20 height 20
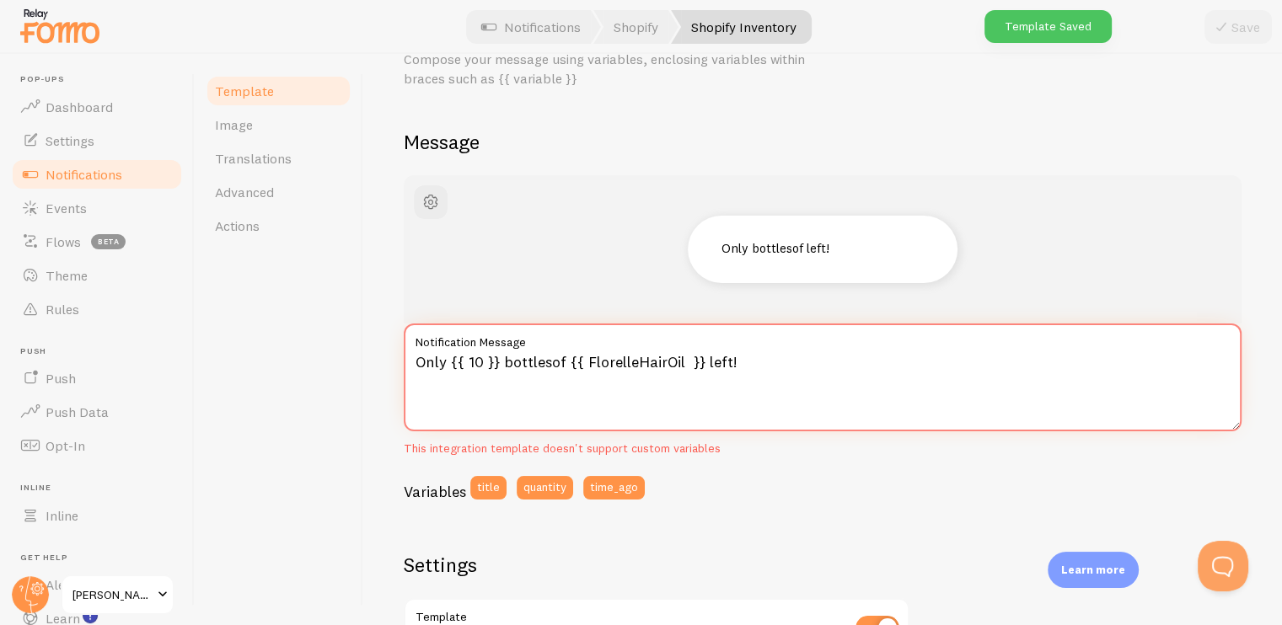
click at [696, 369] on textarea "Only {{ 10 }} bottlesof {{ FlorelleHairOil }} left!" at bounding box center [823, 378] width 838 height 108
click at [700, 367] on textarea "Only {{ 10 }} bottlesof {{ FlorelleHairOil }} left!" at bounding box center [823, 378] width 838 height 108
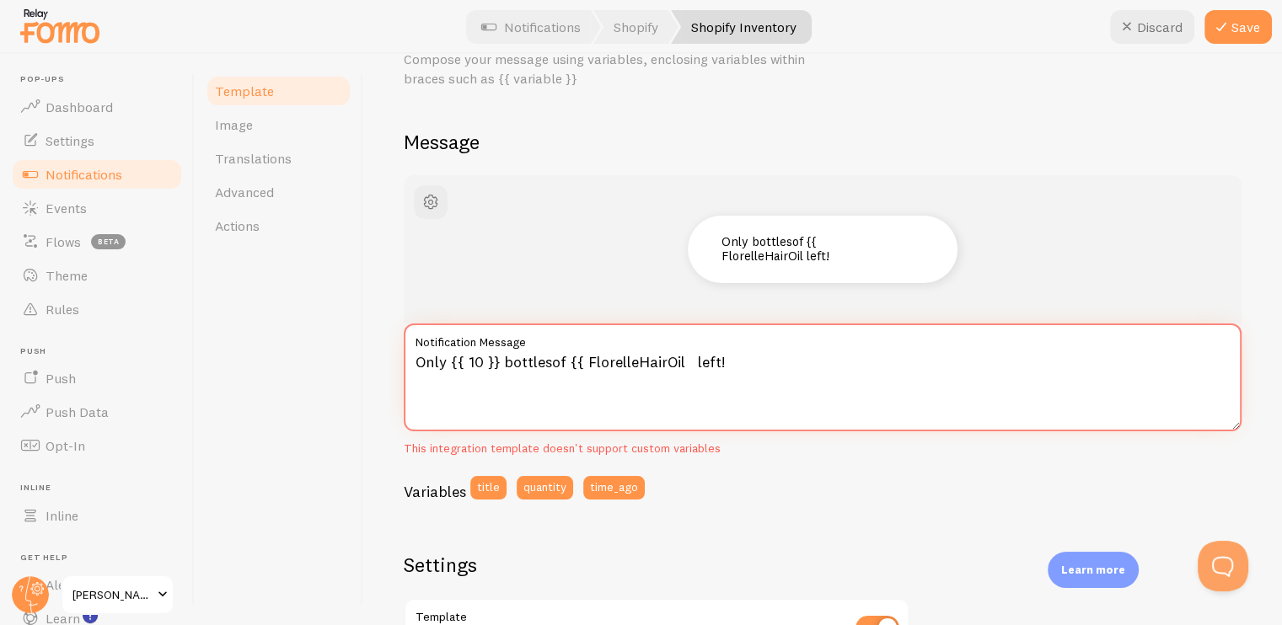
click at [578, 366] on textarea "Only {{ 10 }} bottlesof {{ FlorelleHairOil left!" at bounding box center [823, 378] width 838 height 108
click at [497, 367] on textarea "Only {{ 10 }} bottlesof FlorelleHairOil left!" at bounding box center [823, 378] width 838 height 108
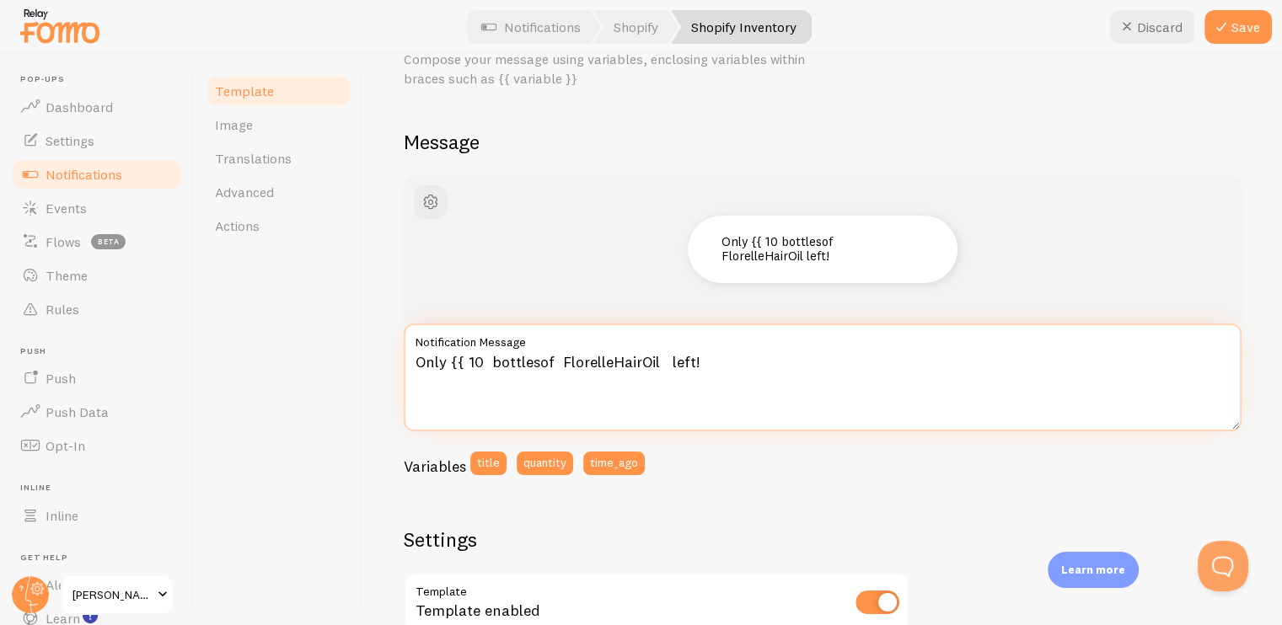
click at [459, 366] on textarea "Only {{ 10 bottlesof FlorelleHairOil left!" at bounding box center [823, 378] width 838 height 108
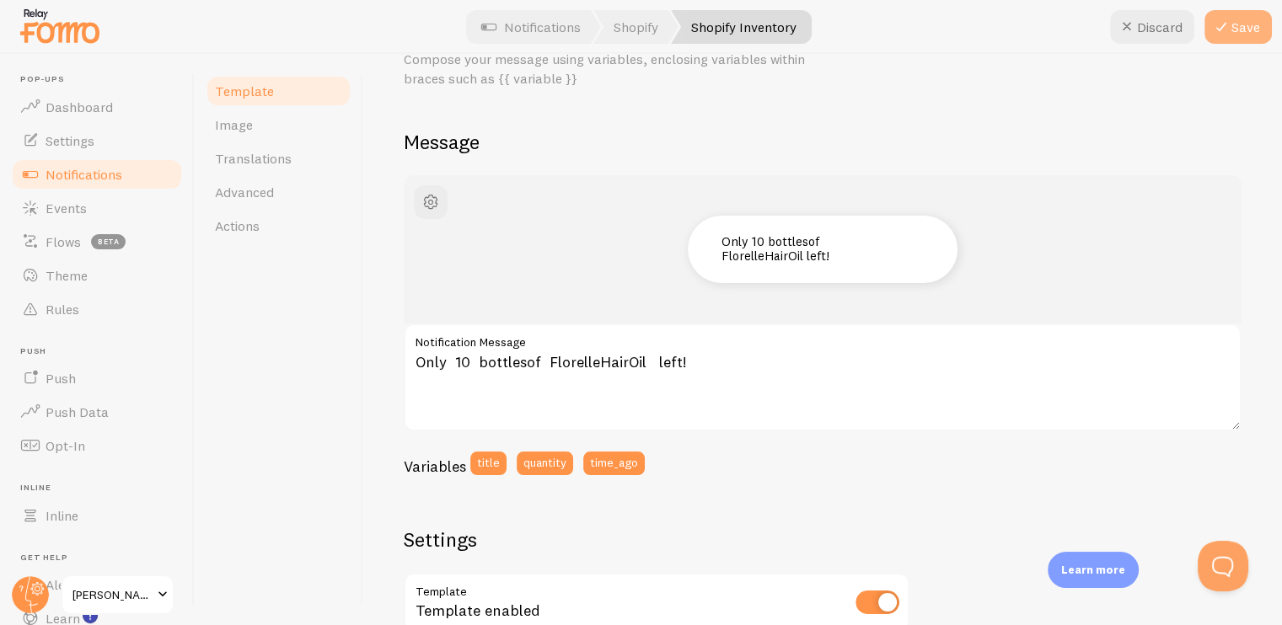
click at [1247, 21] on button "Save" at bounding box center [1237, 27] width 67 height 34
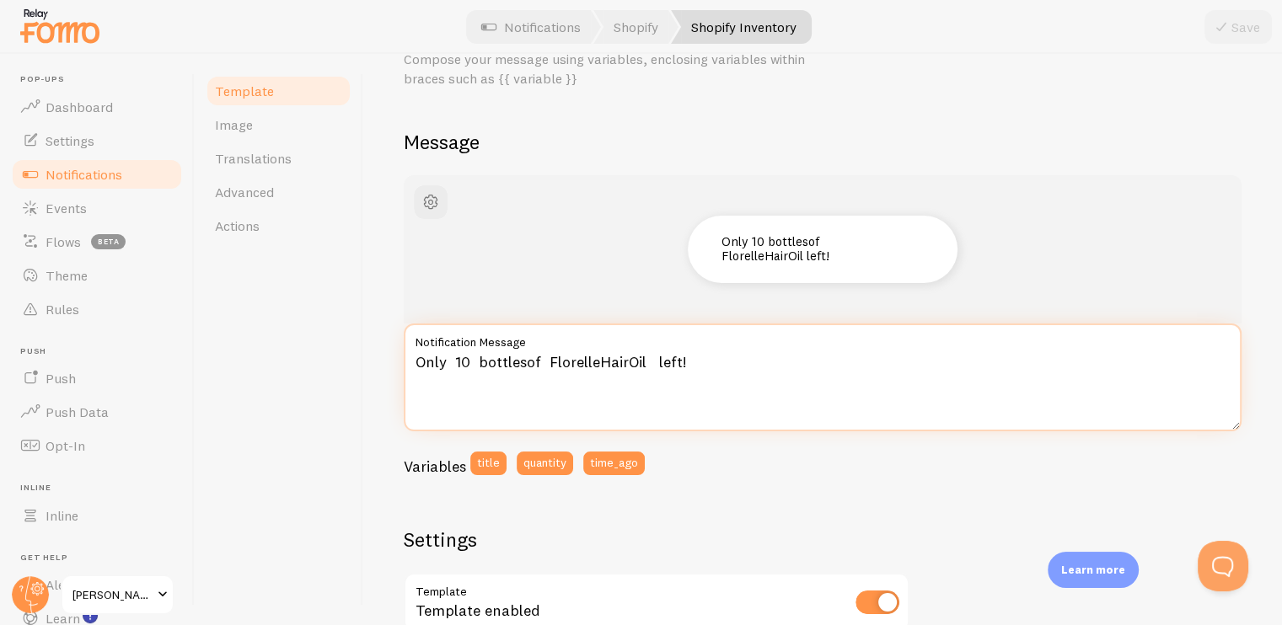
click at [523, 366] on textarea "Only 10 bottlesof FlorelleHairOil left!" at bounding box center [823, 378] width 838 height 108
click at [597, 366] on textarea "Only 10 bottles of FlorelleHairOil left!" at bounding box center [823, 378] width 838 height 108
click at [632, 367] on textarea "Only 10 bottles of Florelle HairOil left!" at bounding box center [823, 378] width 838 height 108
type textarea "Only 10 bottles of Florelle Hair Oil left!"
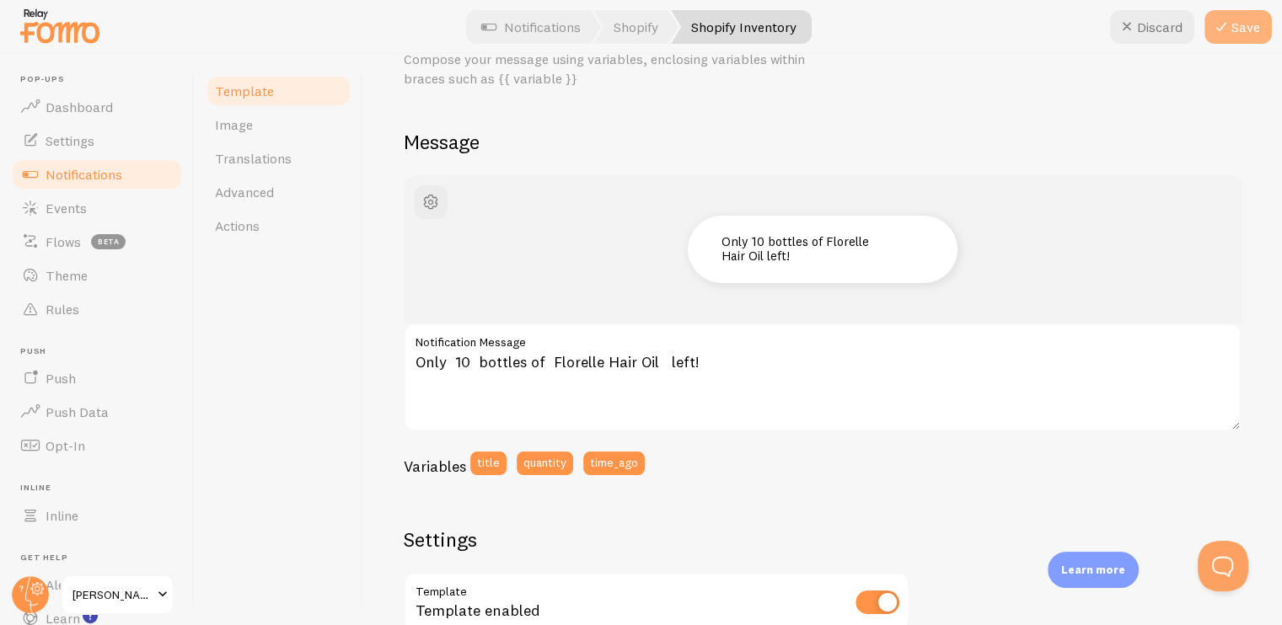
click at [1252, 28] on button "Save" at bounding box center [1237, 27] width 67 height 34
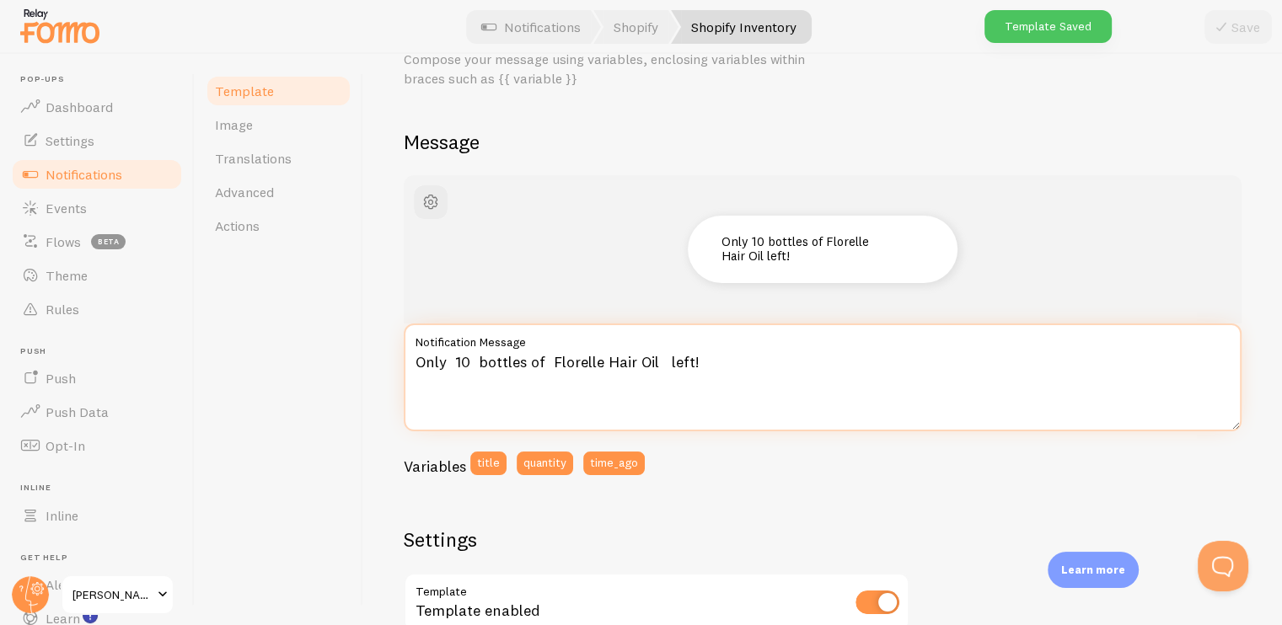
click at [671, 364] on textarea "Only 10 bottles of Florelle Hair Oil left!" at bounding box center [823, 378] width 838 height 108
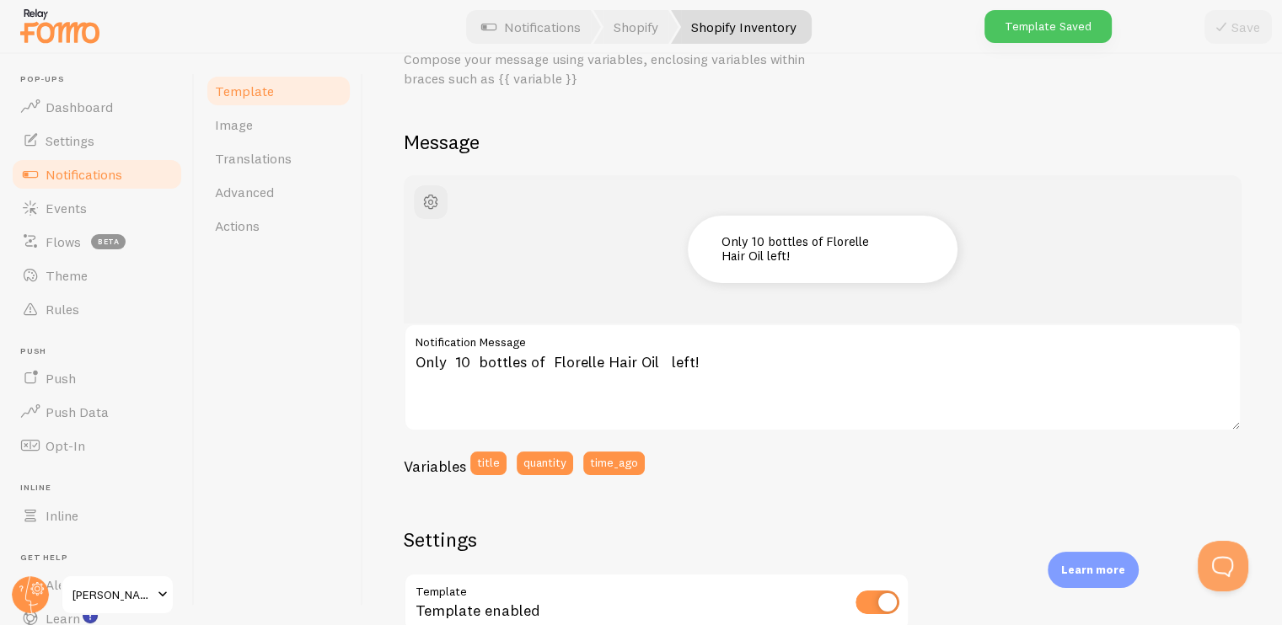
click at [953, 201] on div "Only 10 bottles of Florelle Hair Oil left!" at bounding box center [823, 249] width 838 height 148
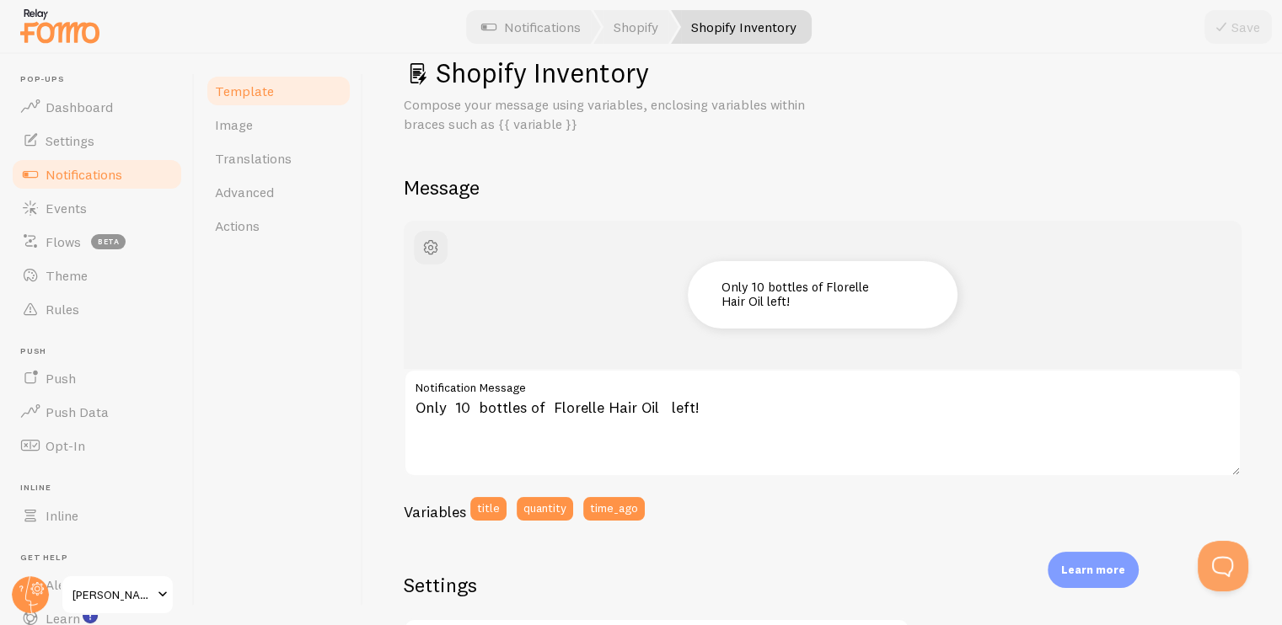
scroll to position [0, 0]
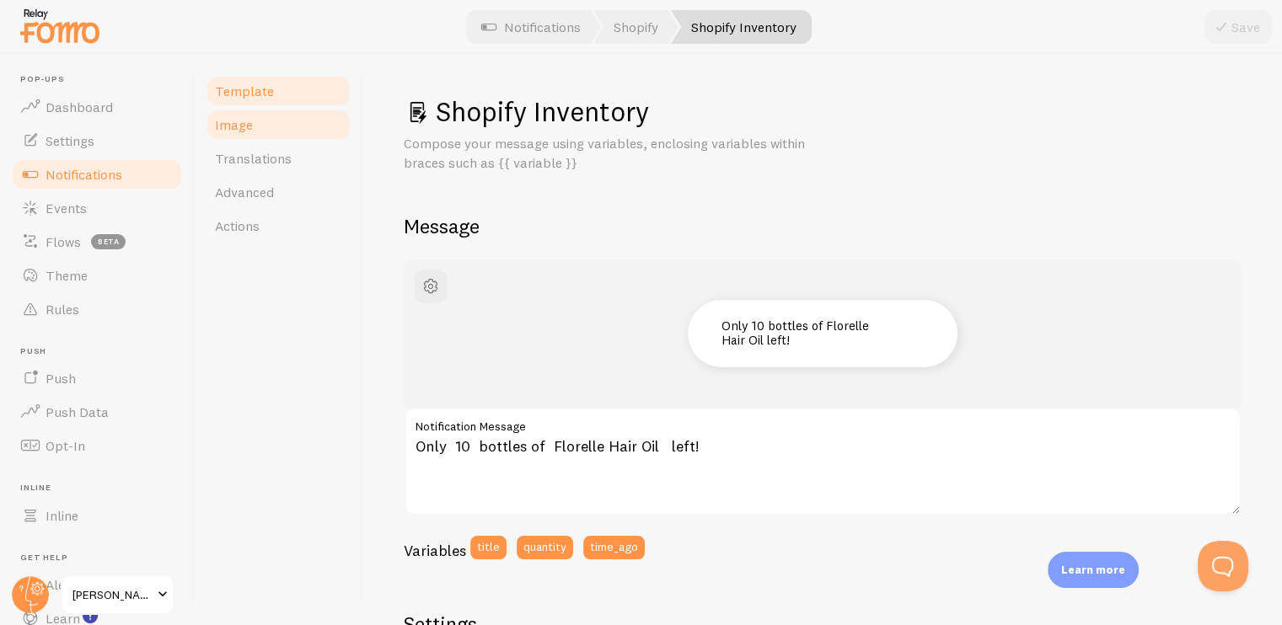
click at [281, 130] on link "Image" at bounding box center [278, 125] width 147 height 34
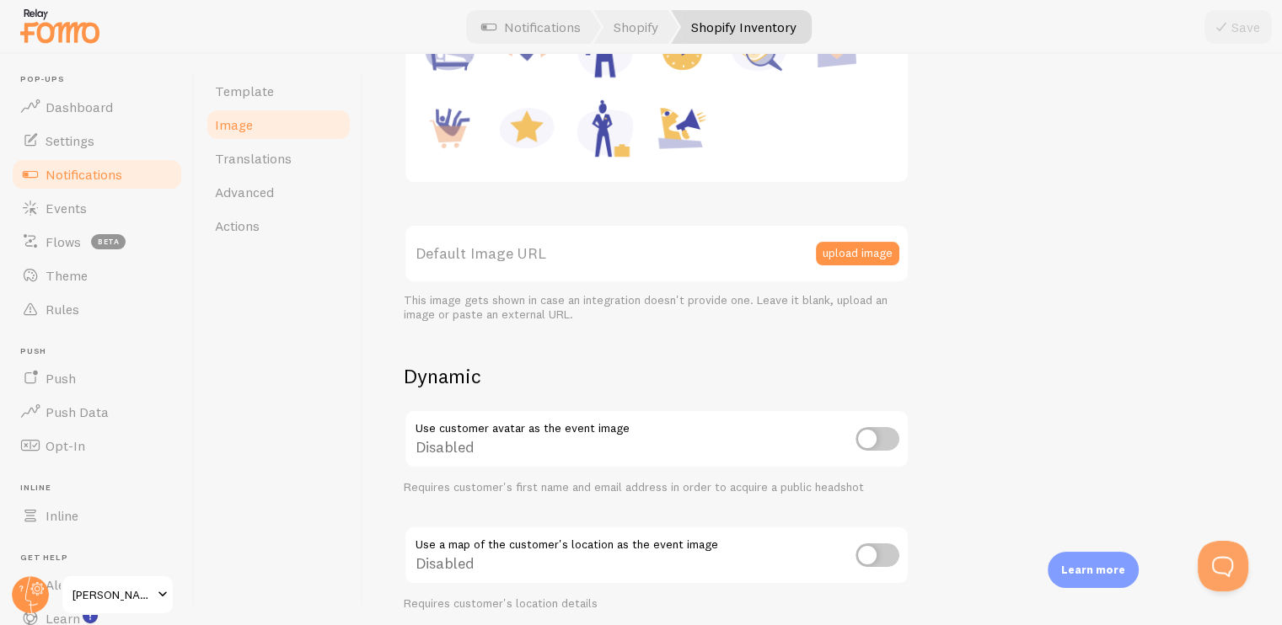
scroll to position [337, 0]
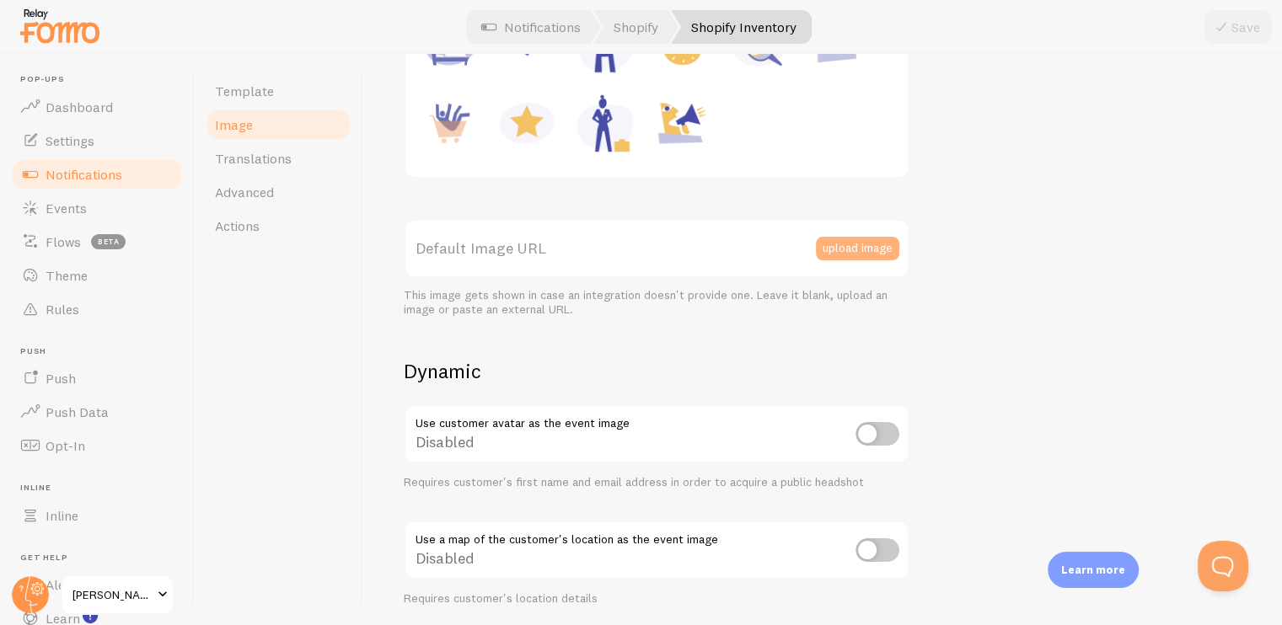
click at [848, 240] on button "upload image" at bounding box center [857, 249] width 83 height 24
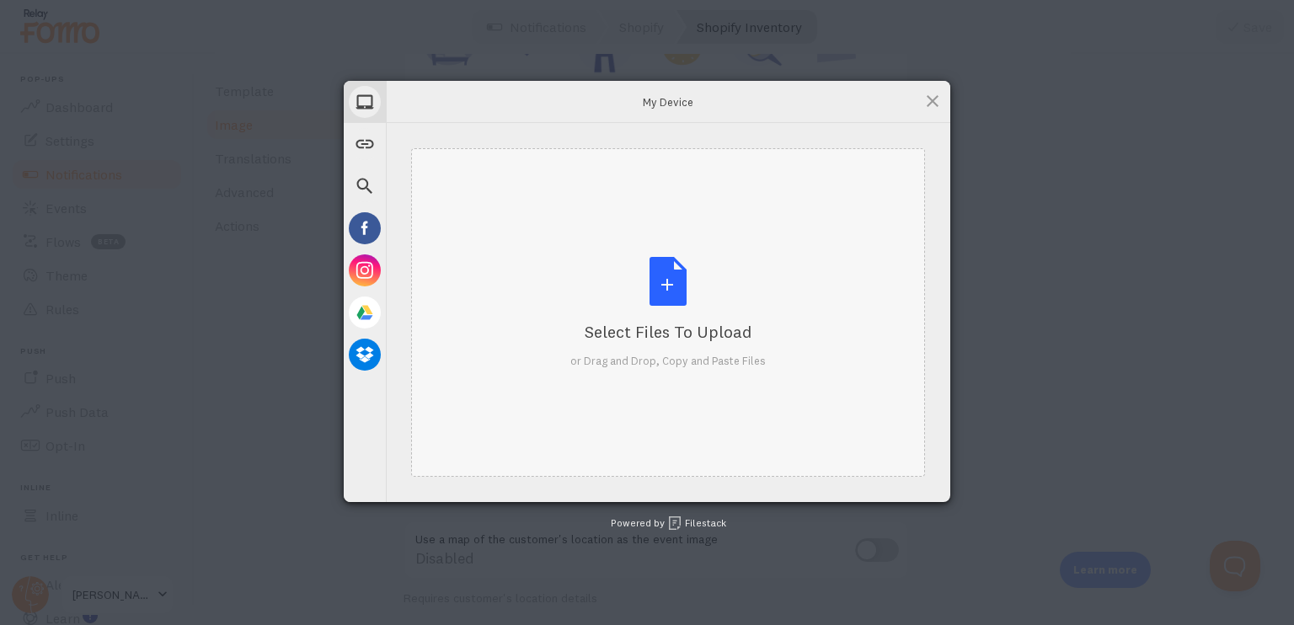
click at [655, 301] on div "Select Files to Upload or Drag and Drop, Copy and Paste Files" at bounding box center [667, 313] width 195 height 112
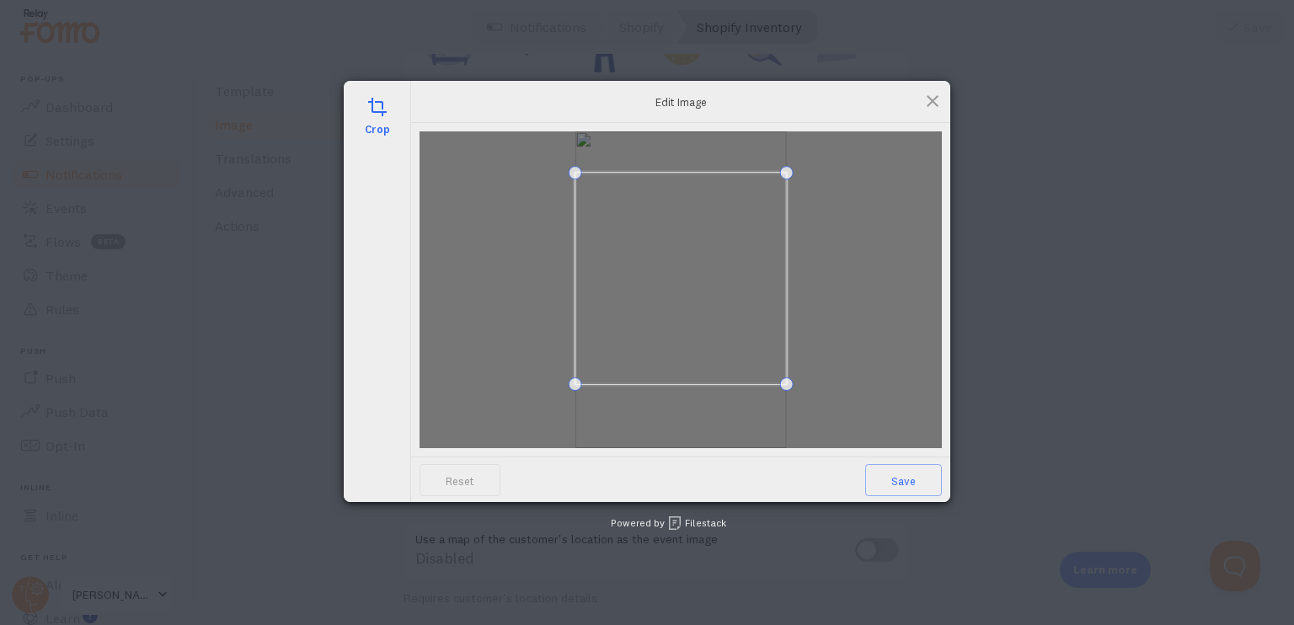
click at [711, 354] on span at bounding box center [680, 278] width 211 height 211
click at [798, 397] on div at bounding box center [681, 289] width 522 height 317
click at [750, 337] on span at bounding box center [680, 268] width 211 height 211
drag, startPoint x: 792, startPoint y: 343, endPoint x: 789, endPoint y: 326, distance: 17.0
click at [789, 326] on div at bounding box center [681, 289] width 522 height 317
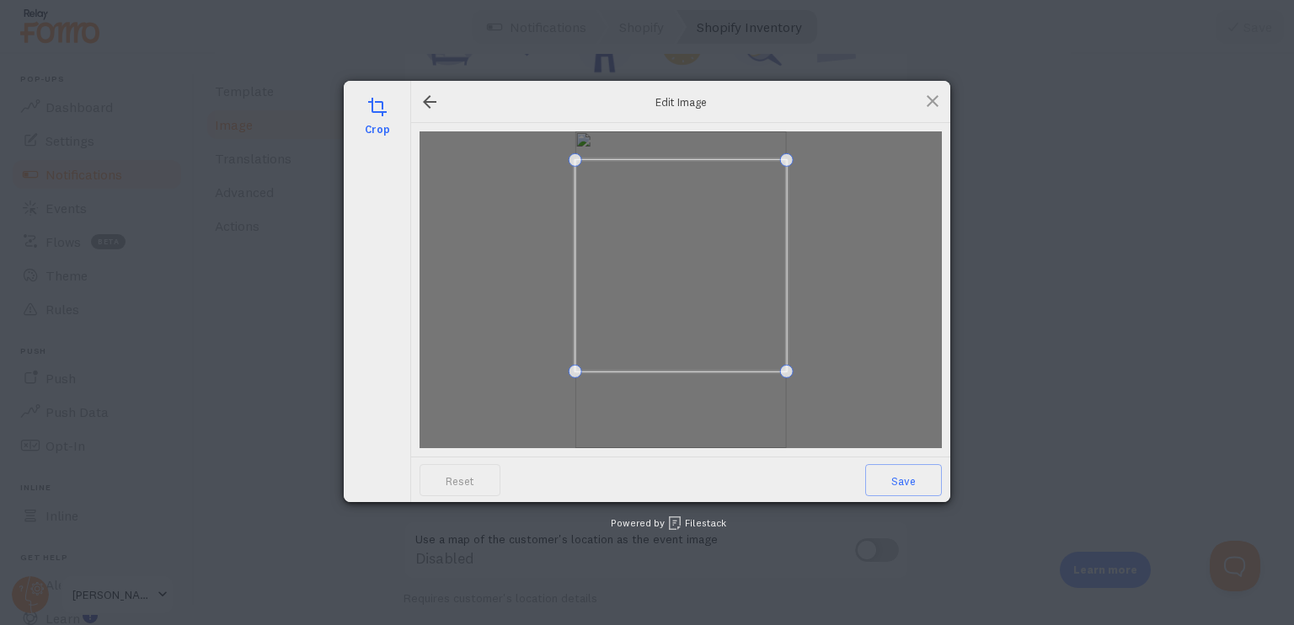
click at [779, 324] on span at bounding box center [680, 265] width 211 height 211
drag, startPoint x: 805, startPoint y: 336, endPoint x: 801, endPoint y: 368, distance: 32.3
click at [801, 368] on div at bounding box center [681, 289] width 522 height 317
click at [771, 346] on span at bounding box center [680, 263] width 211 height 211
click at [913, 481] on span "Save" at bounding box center [903, 480] width 77 height 32
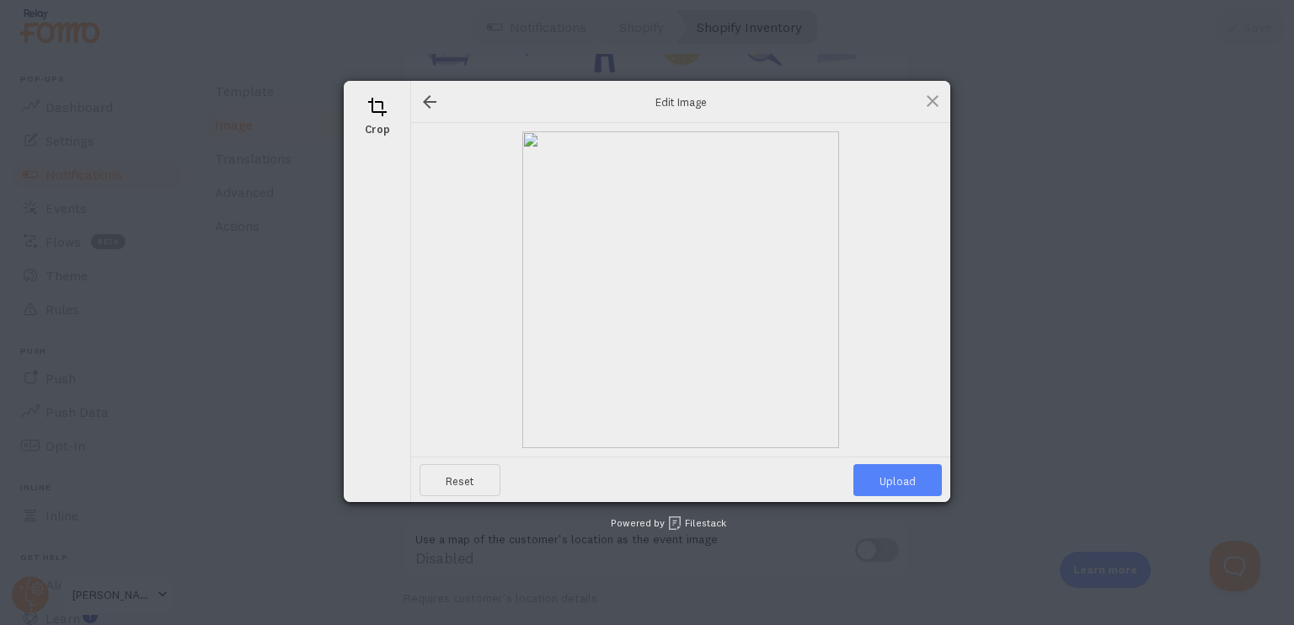
click at [913, 478] on span "Upload" at bounding box center [898, 480] width 88 height 32
type input "https://process.filestackapi.com/ApqhzE1ldTzuKSj33adqez/resize=width:170,height…"
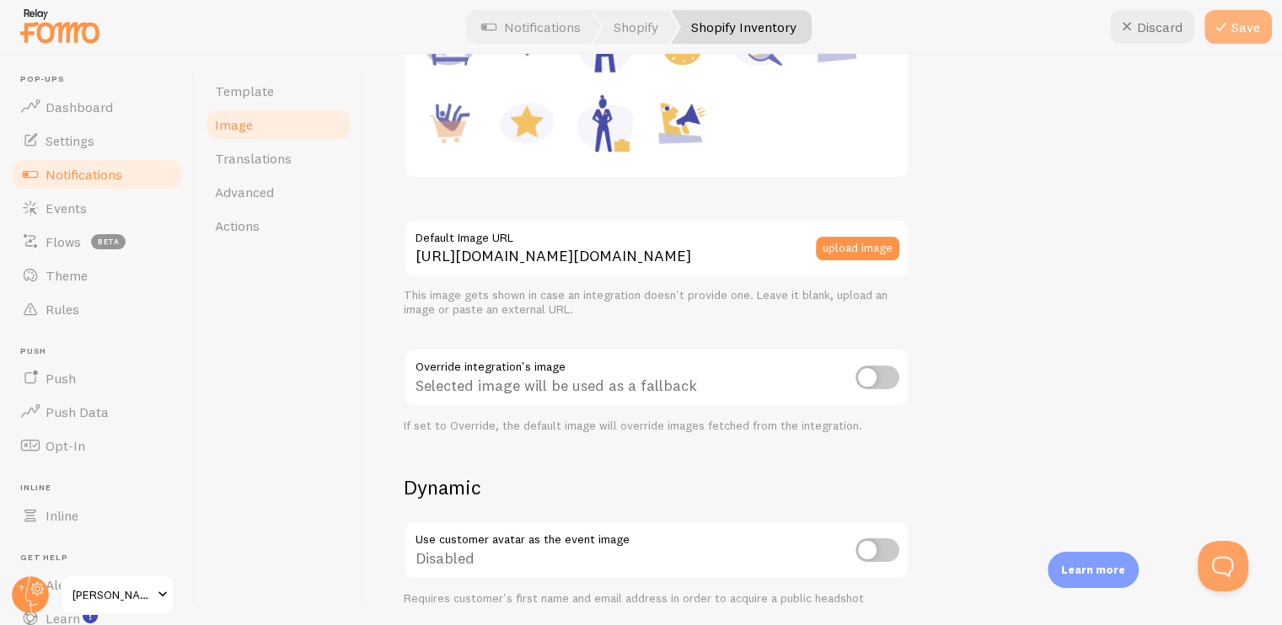
click at [1234, 40] on button "Save" at bounding box center [1237, 27] width 67 height 34
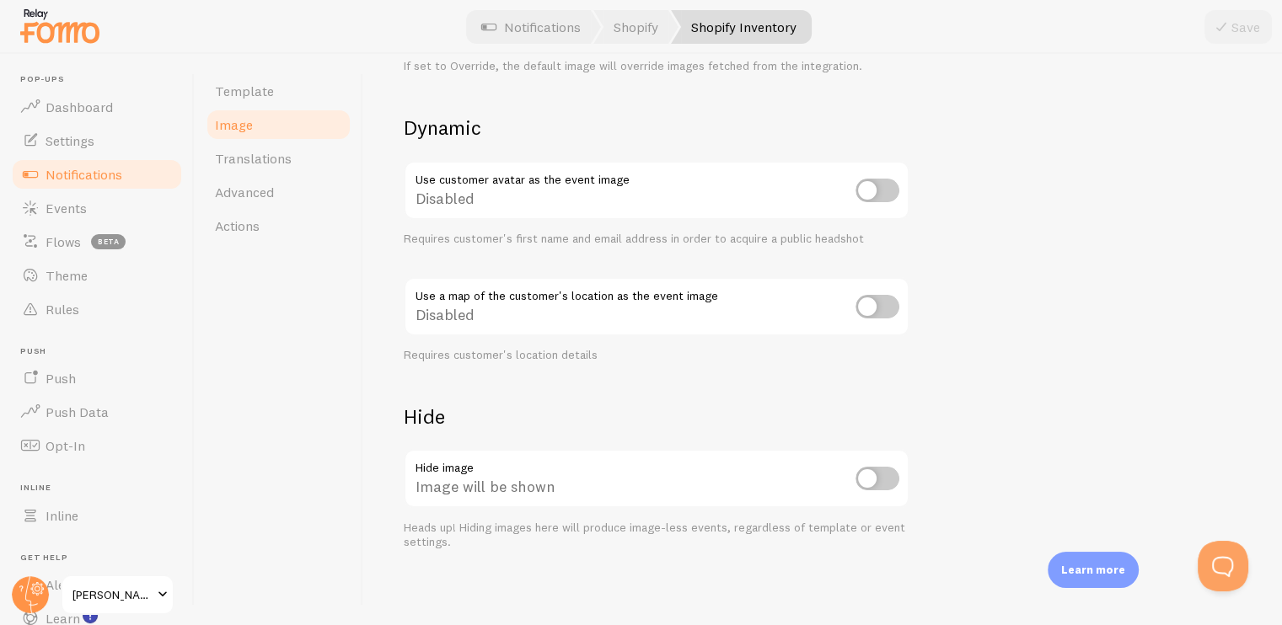
scroll to position [698, 0]
click at [874, 479] on input "checkbox" at bounding box center [877, 477] width 44 height 24
click at [1234, 40] on button "Save" at bounding box center [1237, 27] width 67 height 34
click at [873, 469] on input "checkbox" at bounding box center [877, 477] width 44 height 24
checkbox input "false"
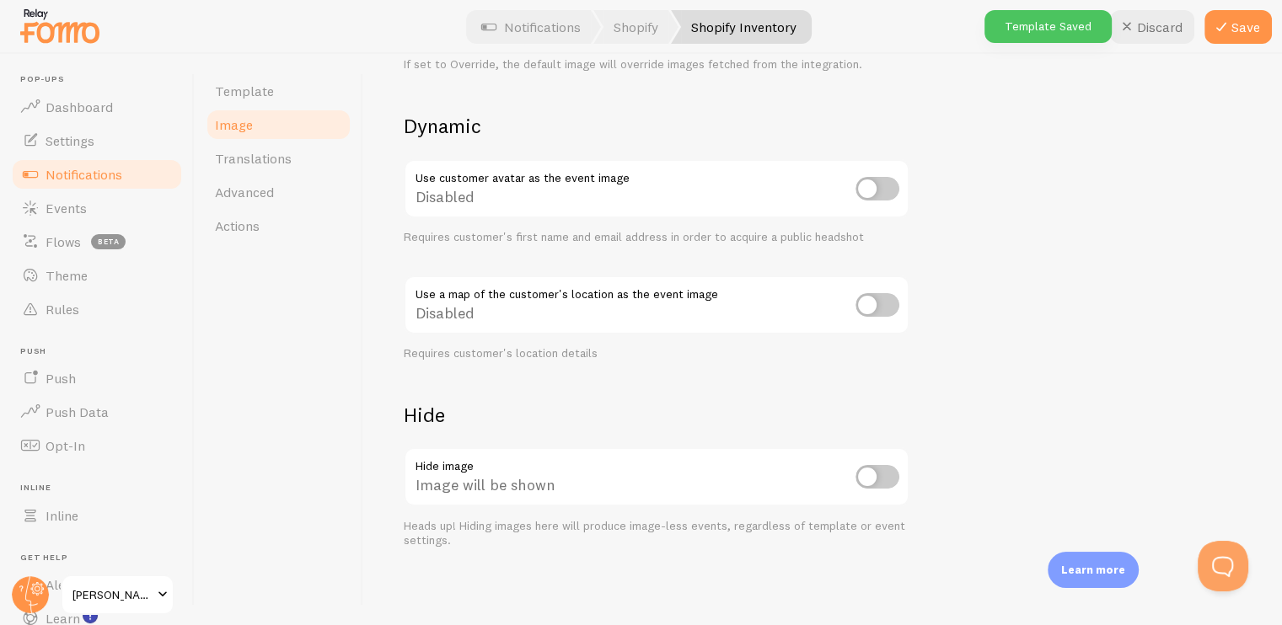
click at [786, 388] on div "This is true for every new event that is created. To change the apperance of ol…" at bounding box center [823, 32] width 838 height 1034
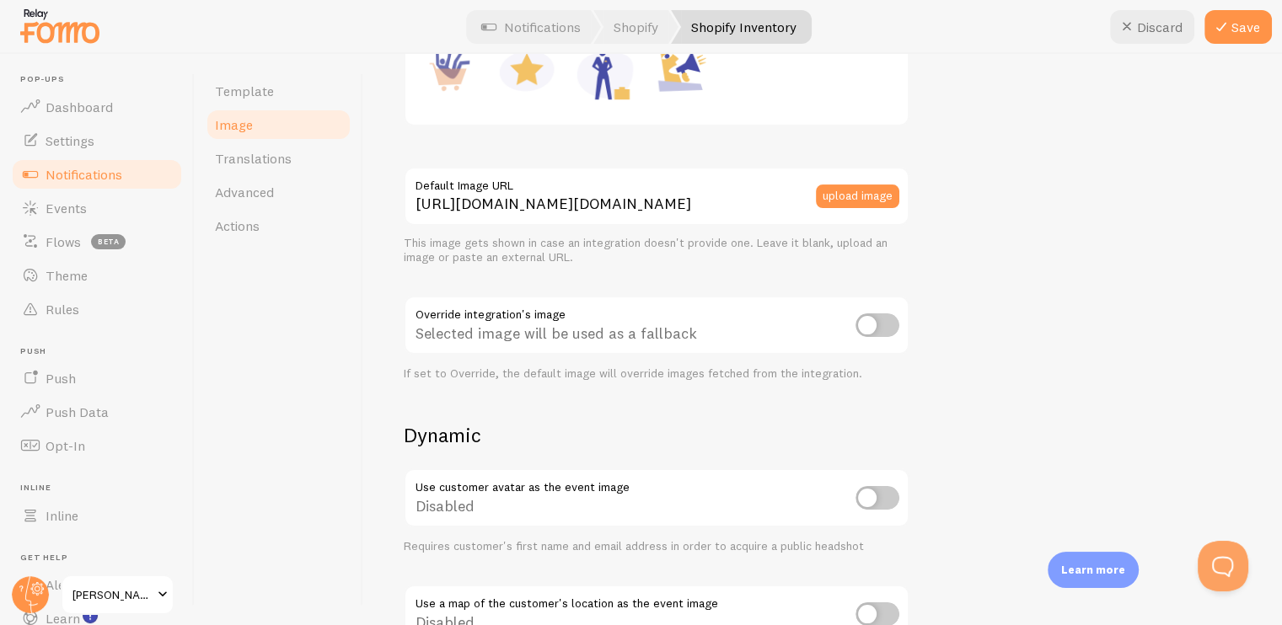
scroll to position [277, 0]
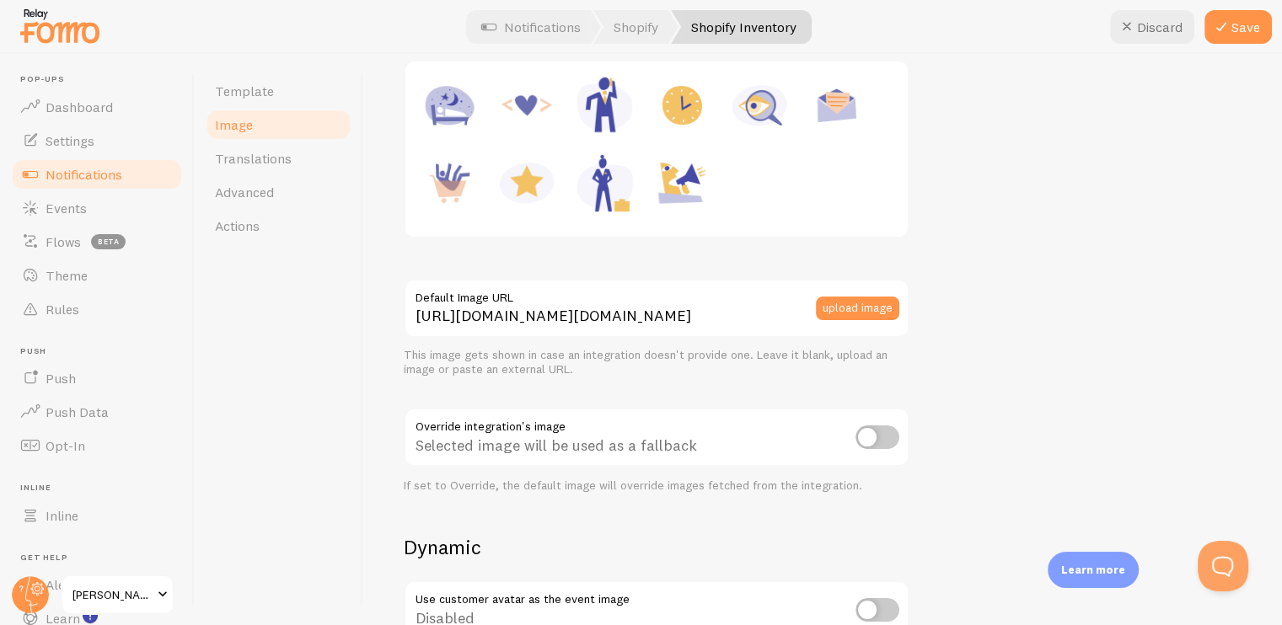
click at [573, 390] on div "https://process.filestackapi.com/ApqhzE1ldTzuKSj33adqez/resize=width:170,height…" at bounding box center [657, 386] width 506 height 215
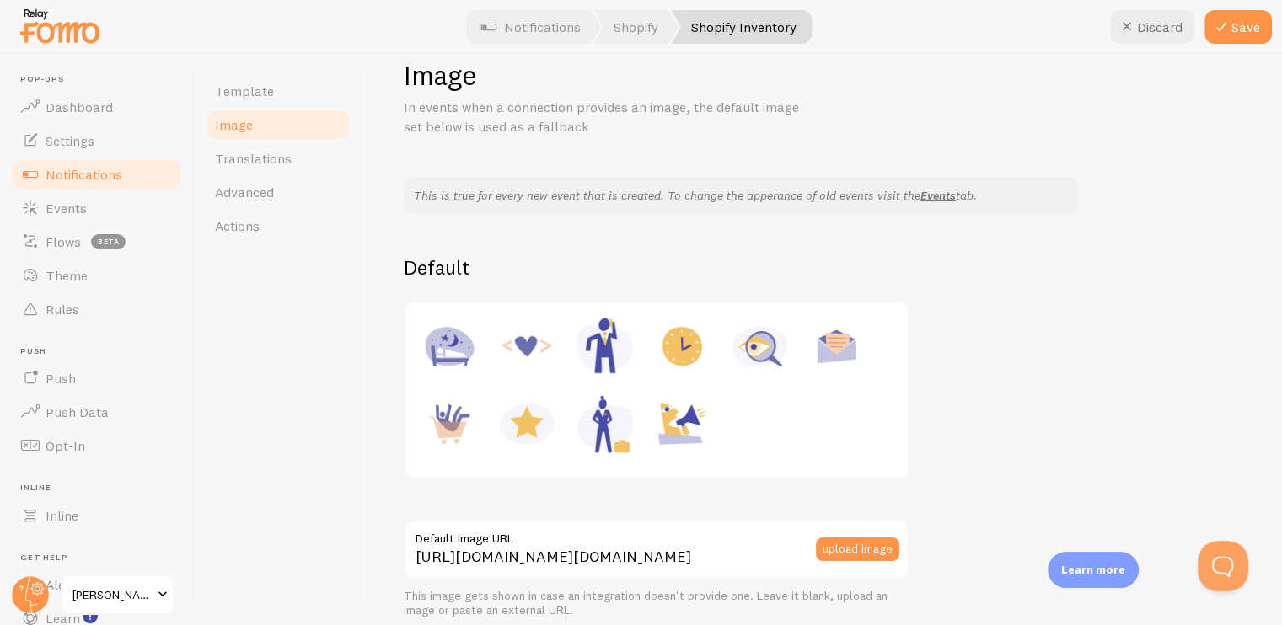
scroll to position [24, 0]
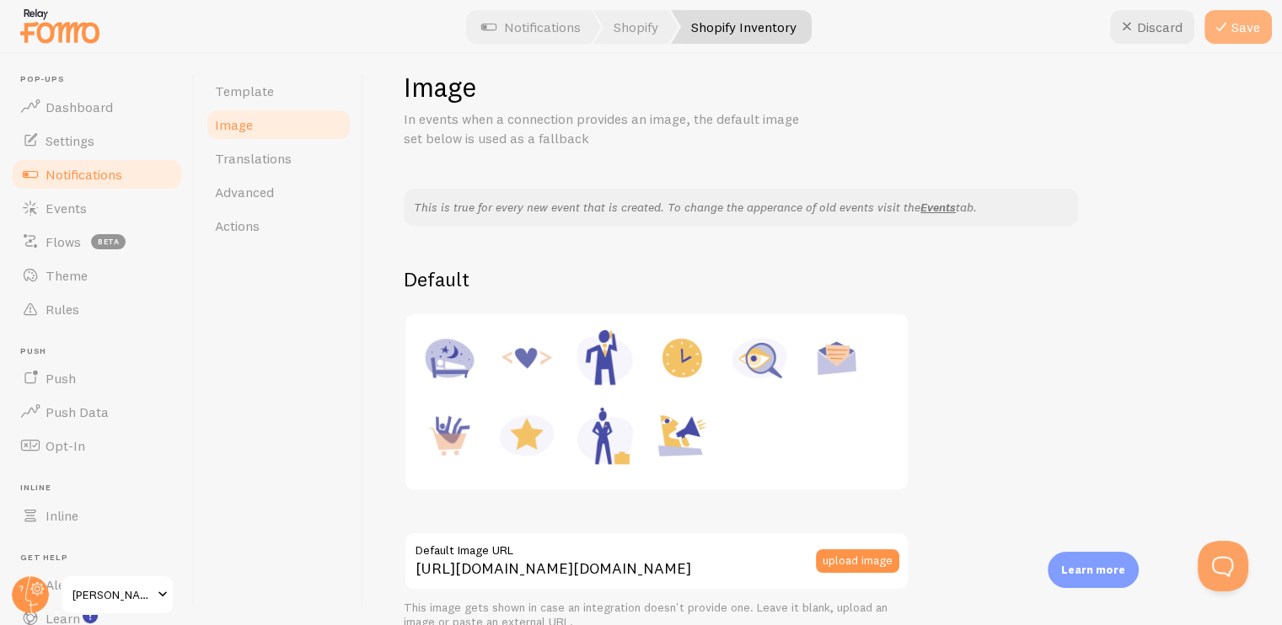
click at [1222, 24] on icon at bounding box center [1221, 27] width 20 height 20
click at [717, 24] on link "Shopify Inventory" at bounding box center [741, 27] width 141 height 34
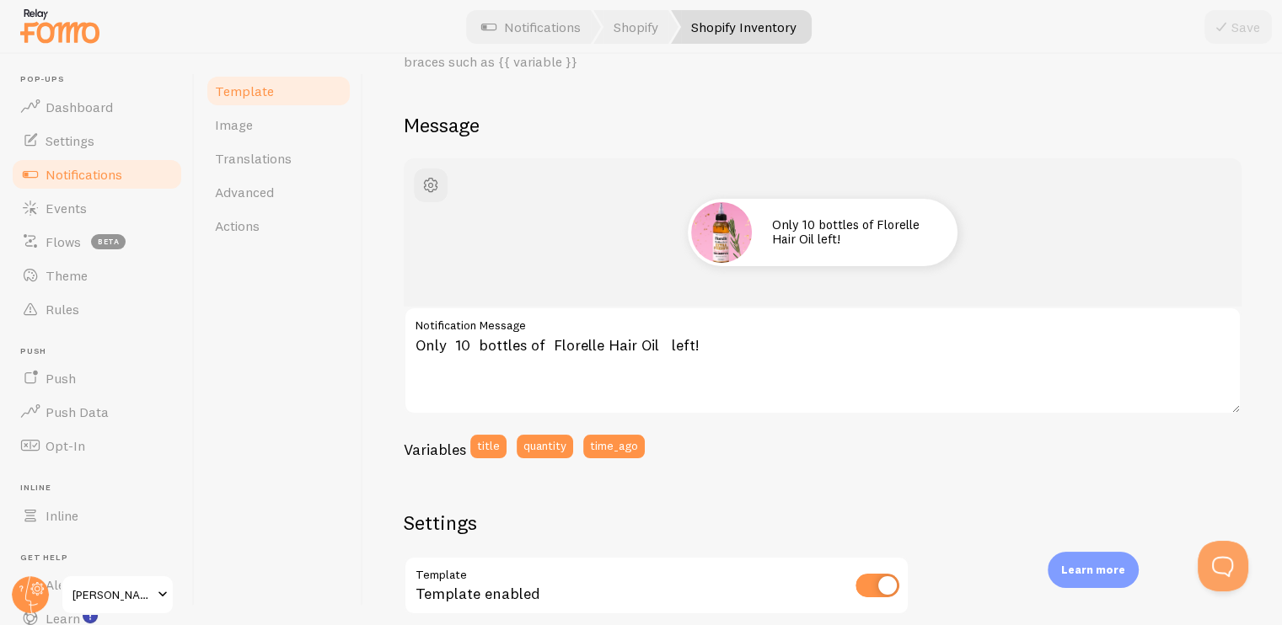
scroll to position [85, 0]
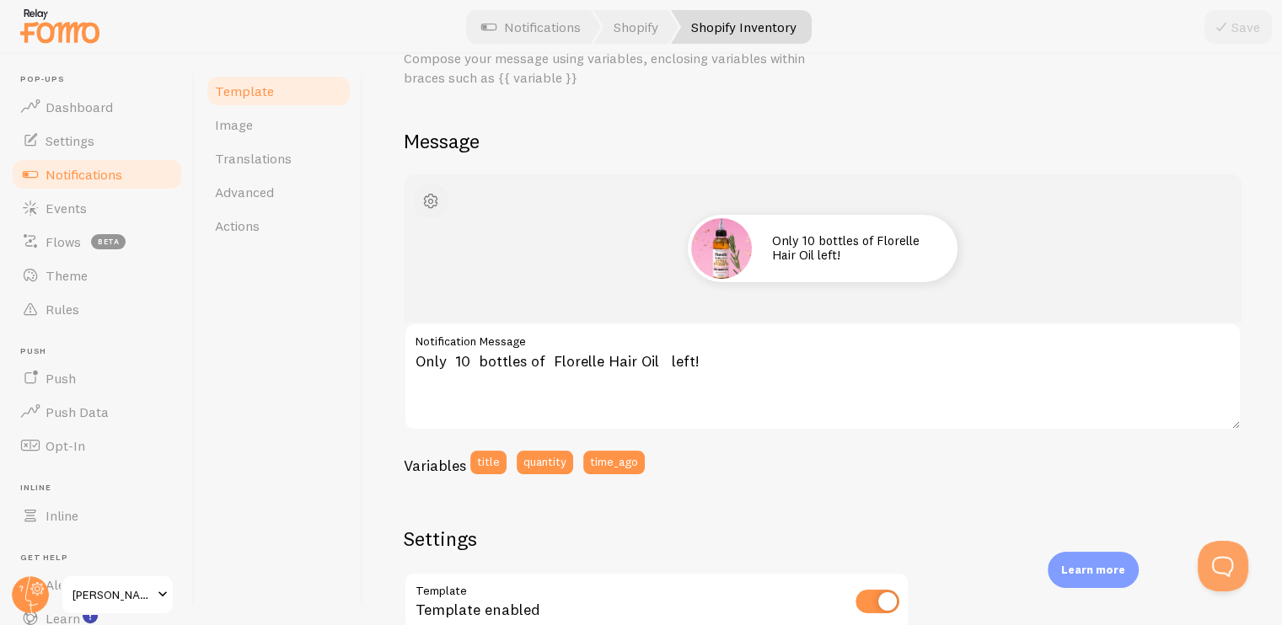
click at [438, 201] on span "button" at bounding box center [430, 201] width 20 height 20
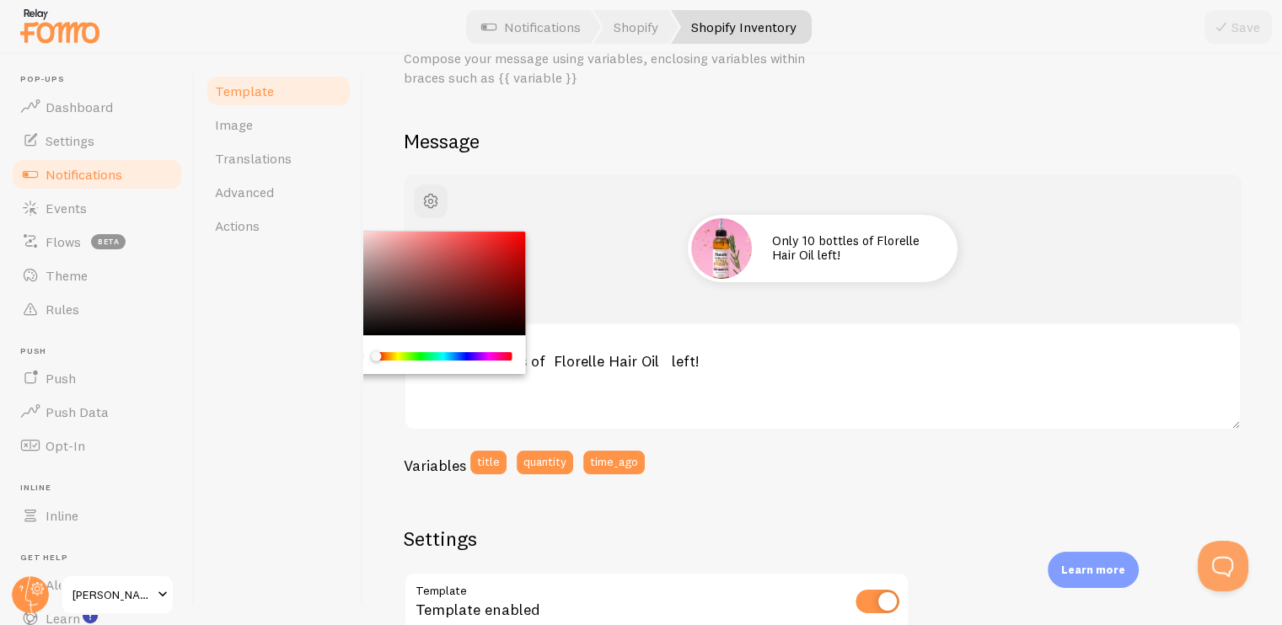
click at [894, 515] on div "Only 10 bottles of Florelle Hair Oil left! Only 10 bottles of Florelle Hair Oil…" at bounding box center [823, 618] width 838 height 888
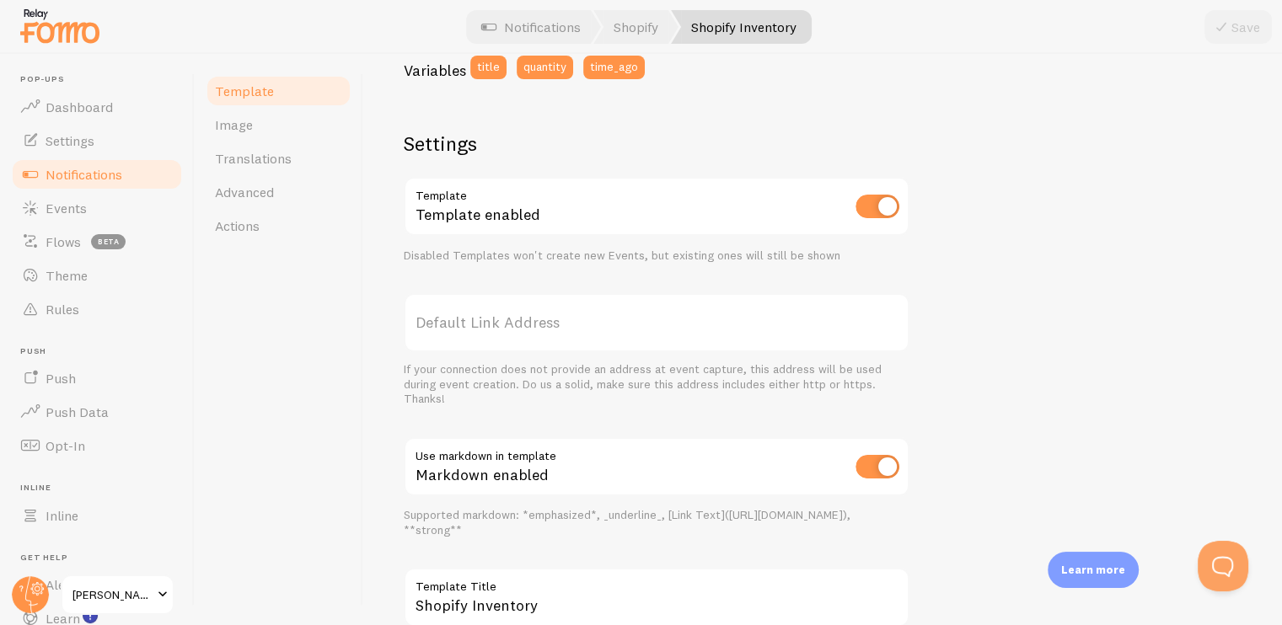
scroll to position [506, 0]
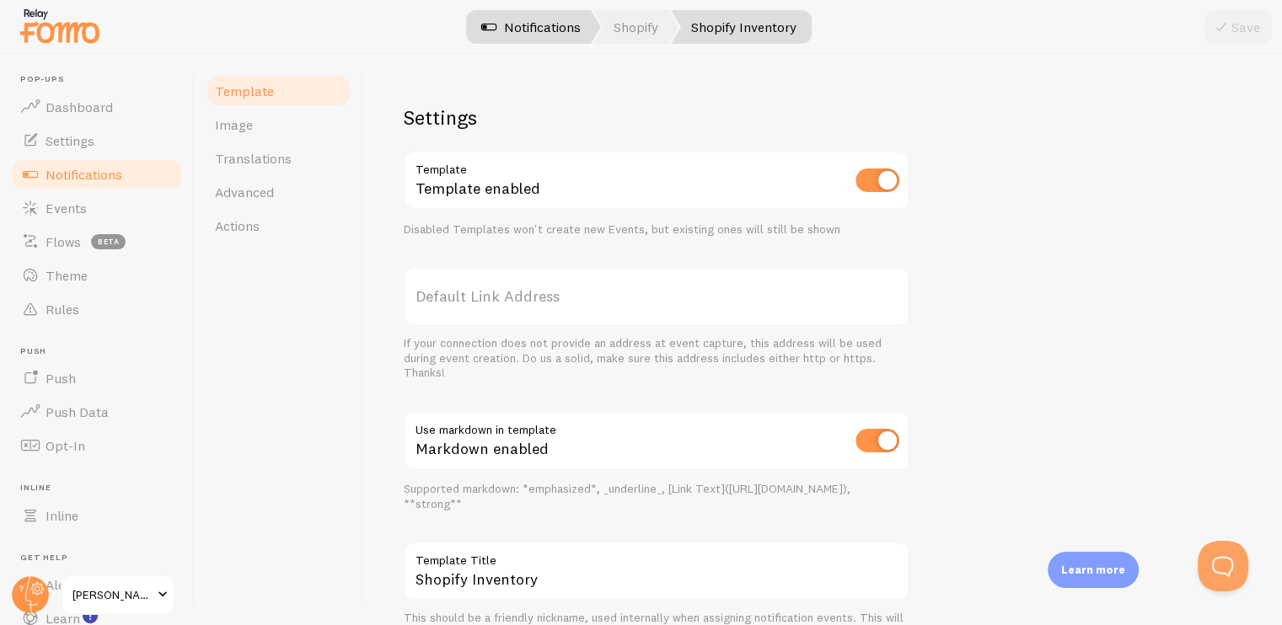
click at [532, 23] on link "Notifications" at bounding box center [531, 27] width 140 height 34
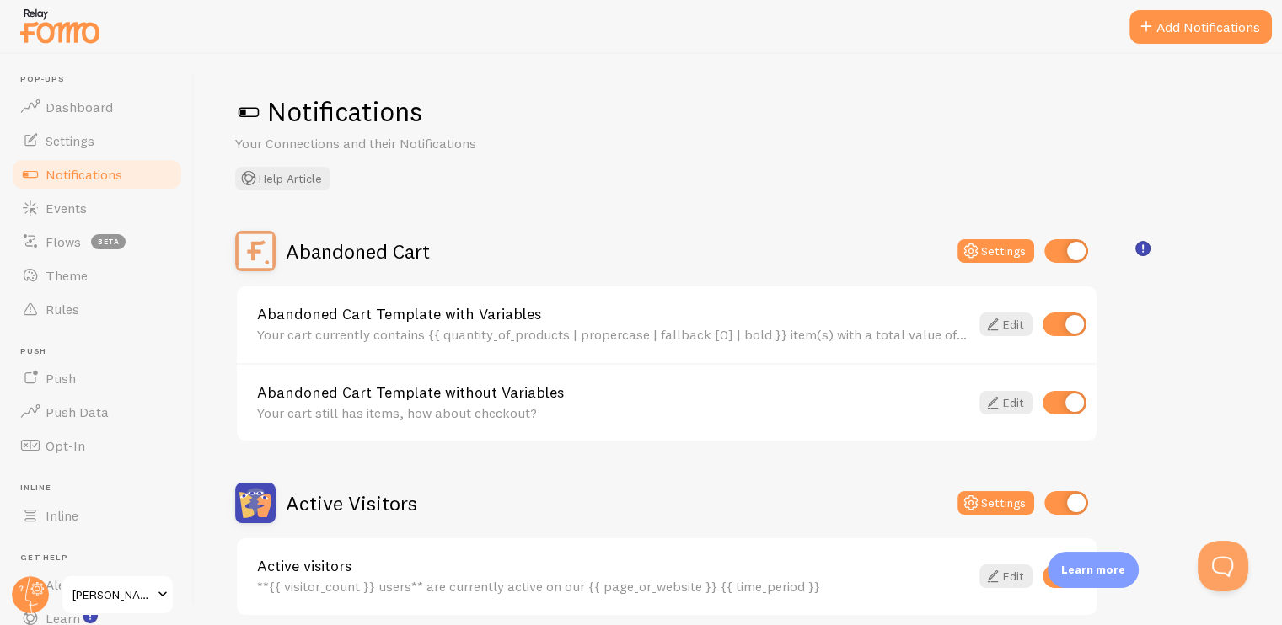
click at [1046, 400] on input "checkbox" at bounding box center [1064, 403] width 44 height 24
checkbox input "false"
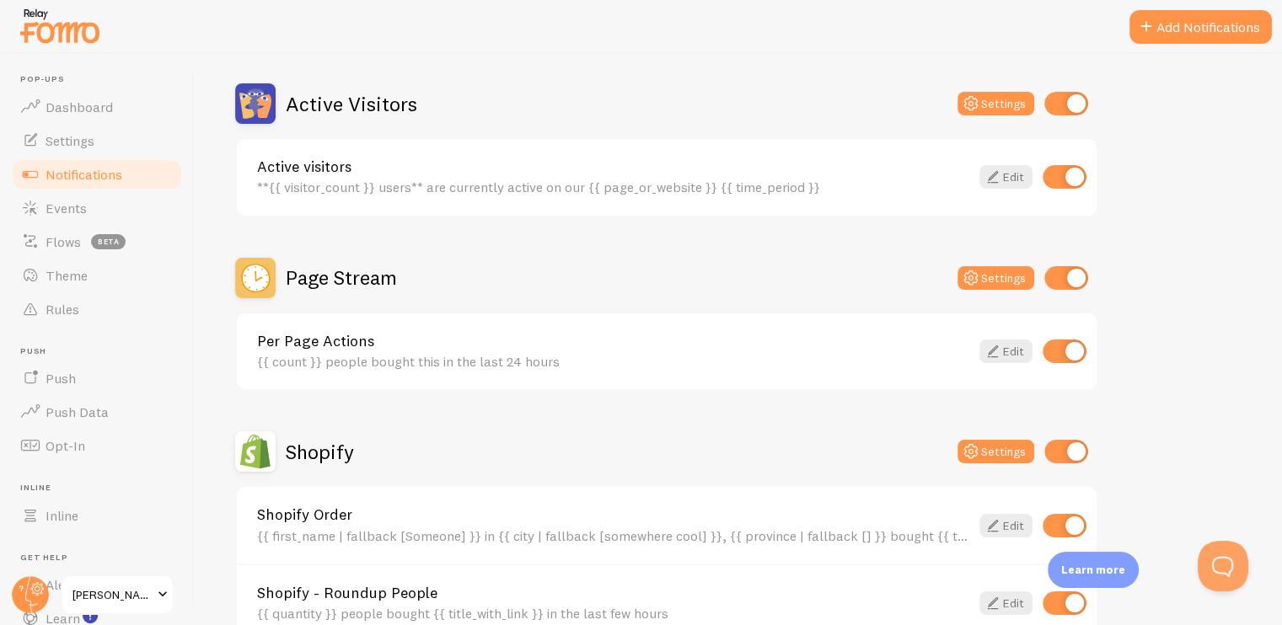
scroll to position [421, 0]
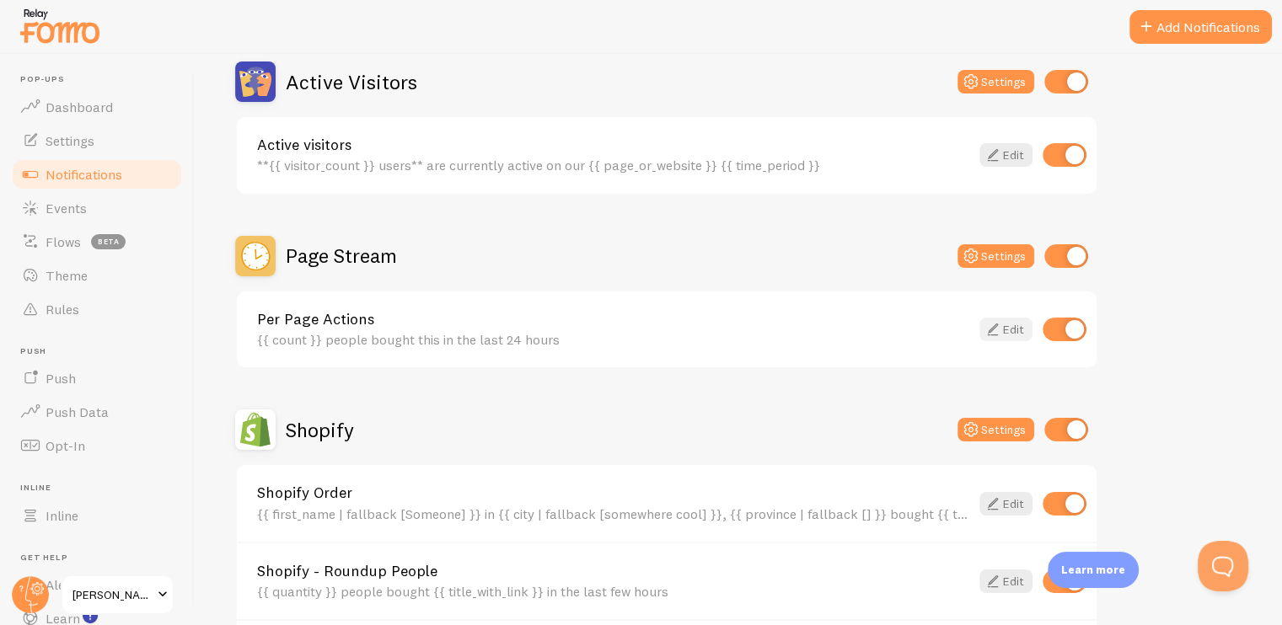
click at [981, 326] on link "Edit" at bounding box center [1005, 330] width 53 height 24
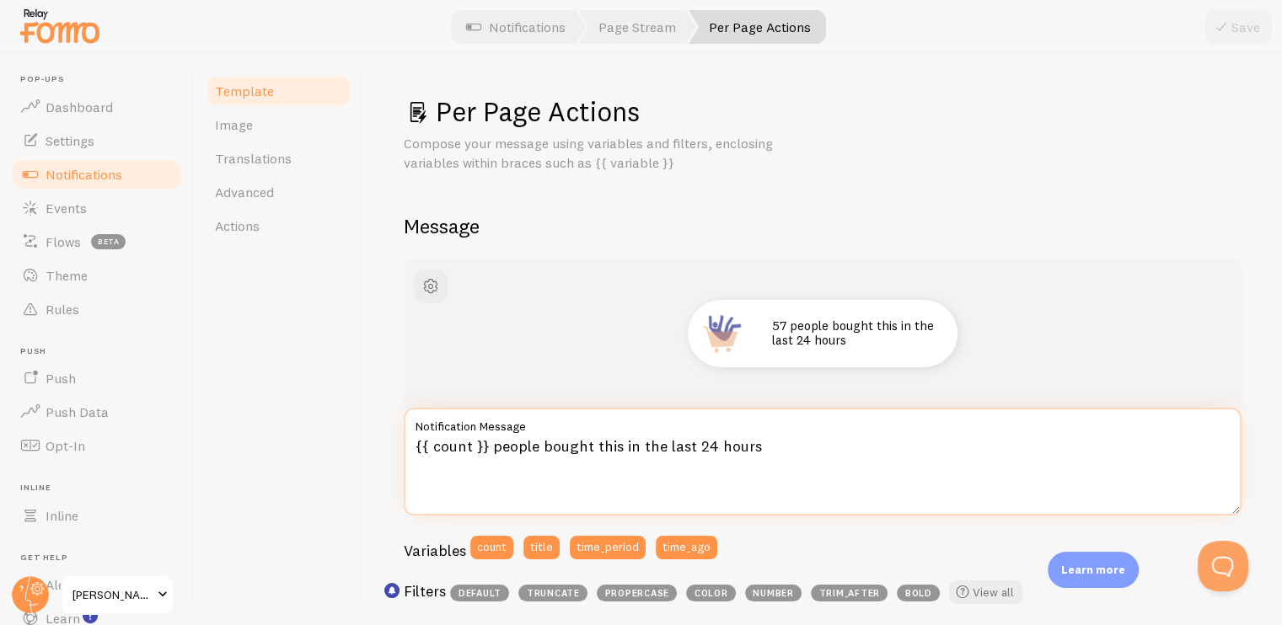
drag, startPoint x: 472, startPoint y: 451, endPoint x: 433, endPoint y: 453, distance: 38.8
click at [433, 453] on textarea "{{ count }} people bought this in the last 24 hours" at bounding box center [823, 462] width 838 height 108
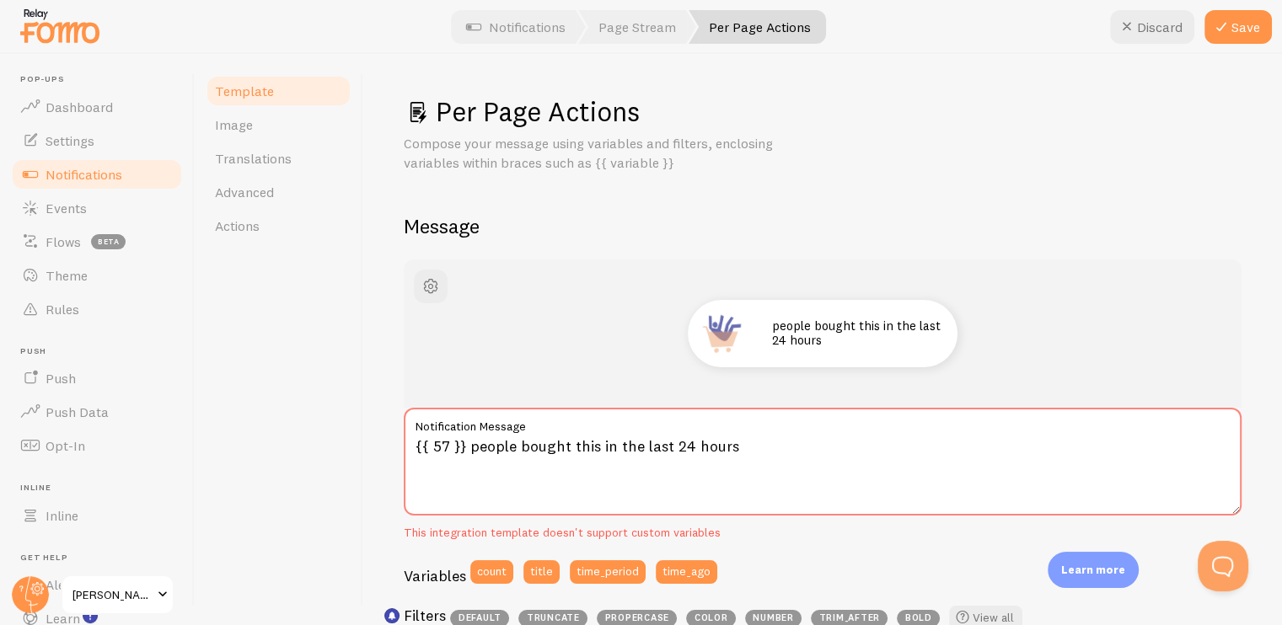
click at [351, 441] on div "Template Image Translations Advanced Actions" at bounding box center [279, 339] width 169 height 571
click at [446, 450] on textarea "{{ 57 }} people bought this in the last 24 hours" at bounding box center [823, 462] width 838 height 108
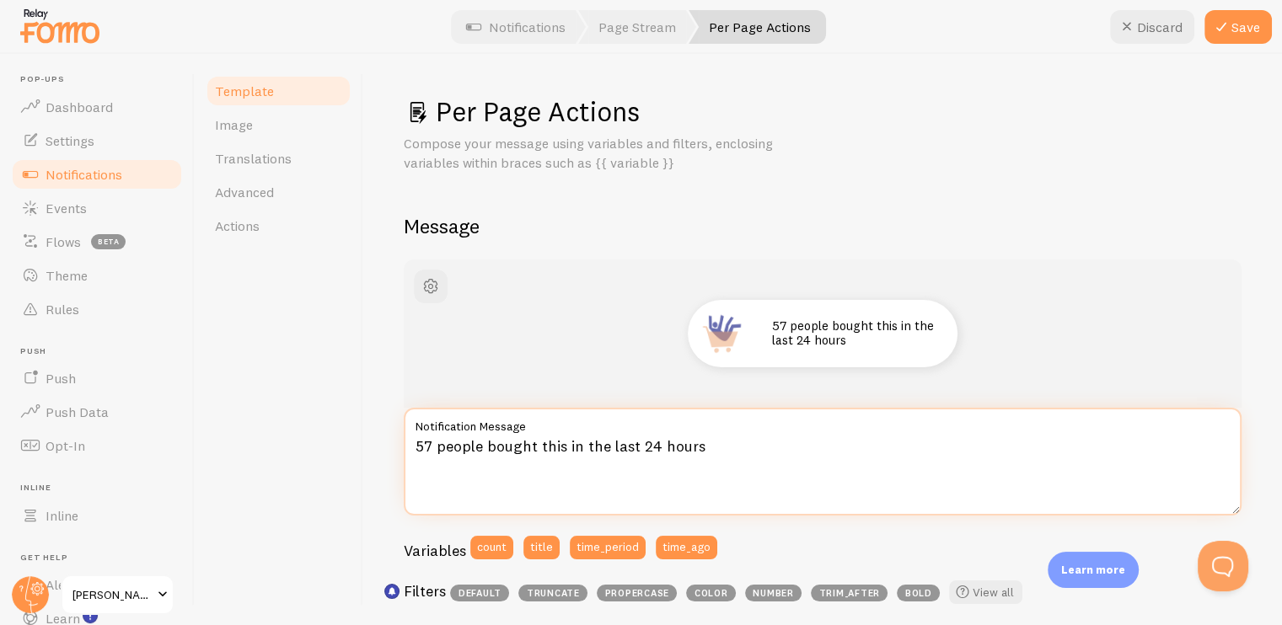
type textarea "57 people bought this in the last 24 hours"
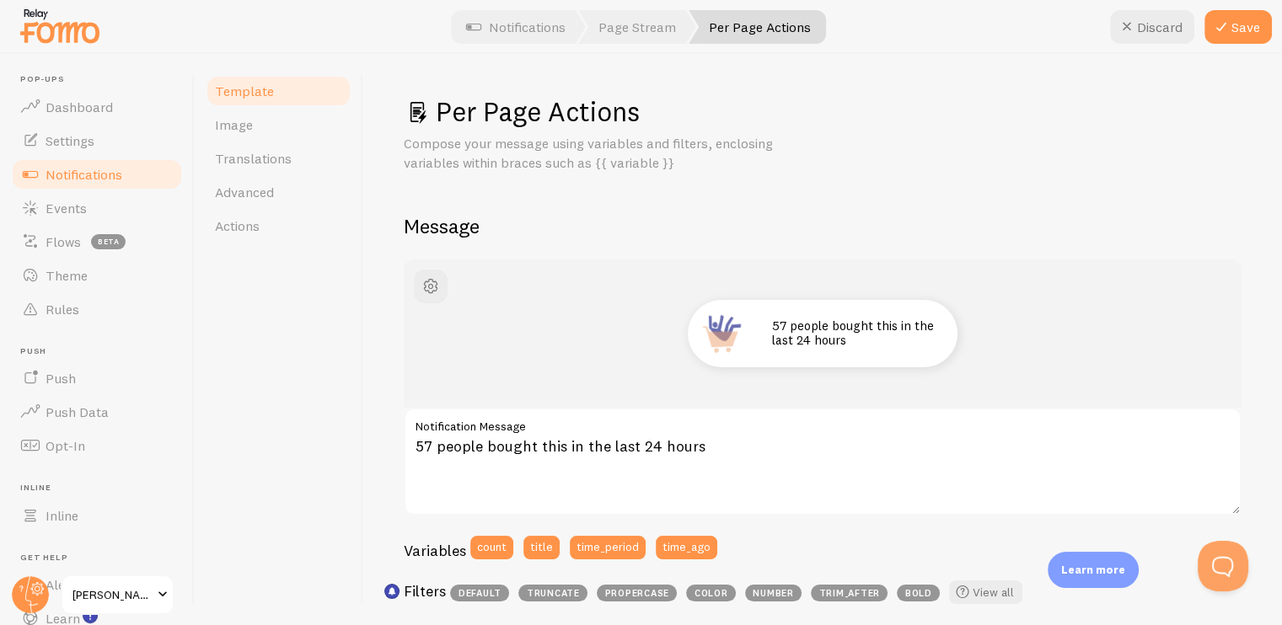
click at [336, 305] on div "Template Image Translations Advanced Actions" at bounding box center [279, 339] width 169 height 571
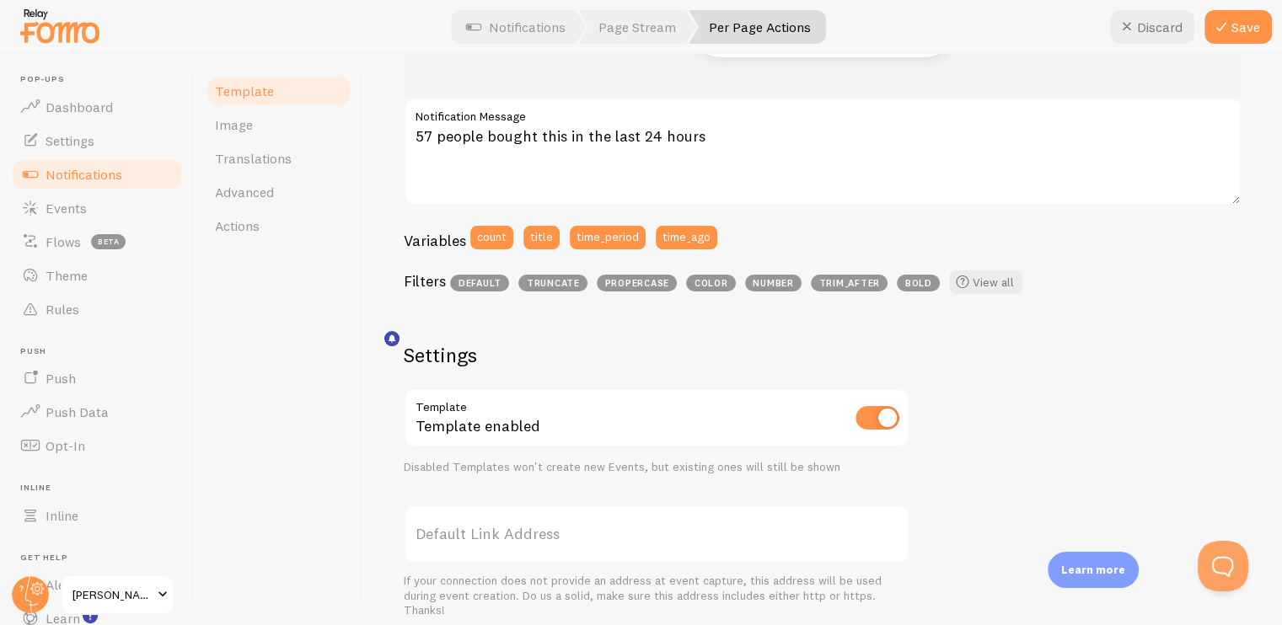
scroll to position [253, 0]
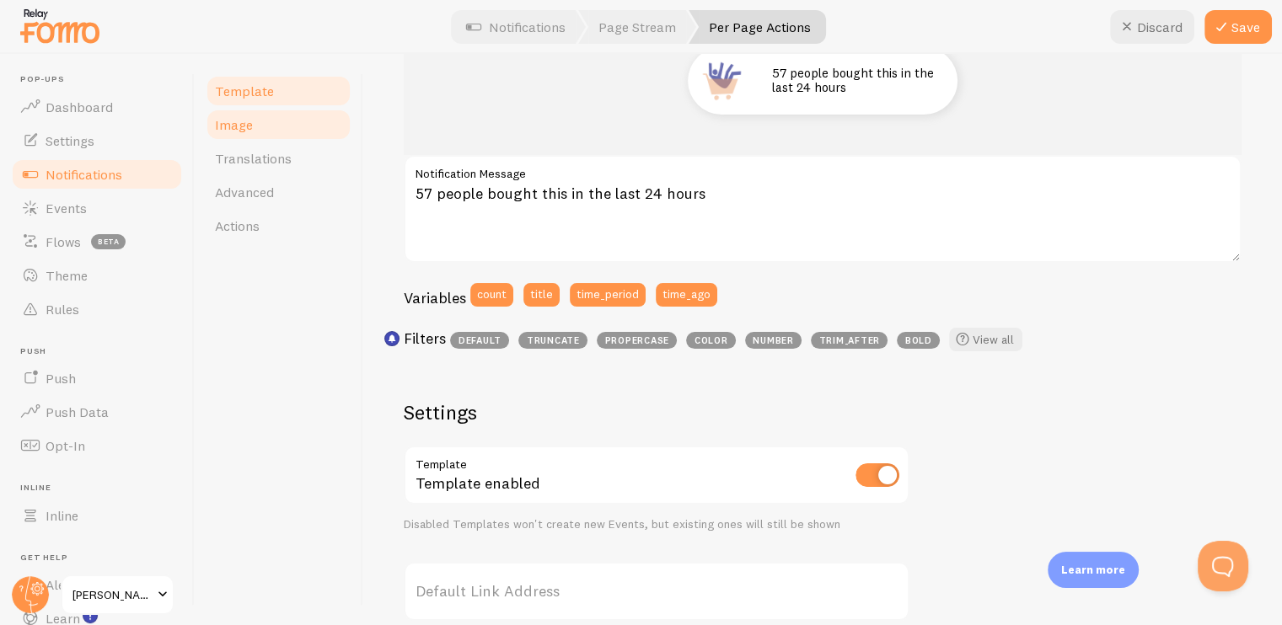
click at [263, 134] on link "Image" at bounding box center [278, 125] width 147 height 34
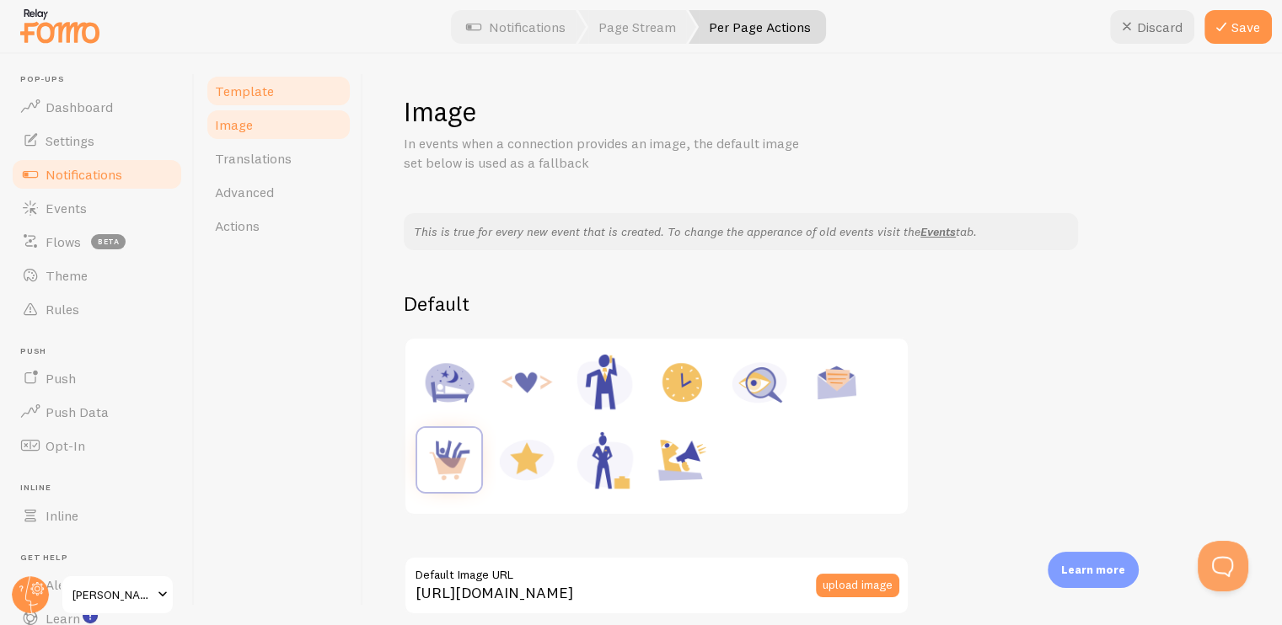
click at [255, 80] on link "Template" at bounding box center [278, 91] width 147 height 34
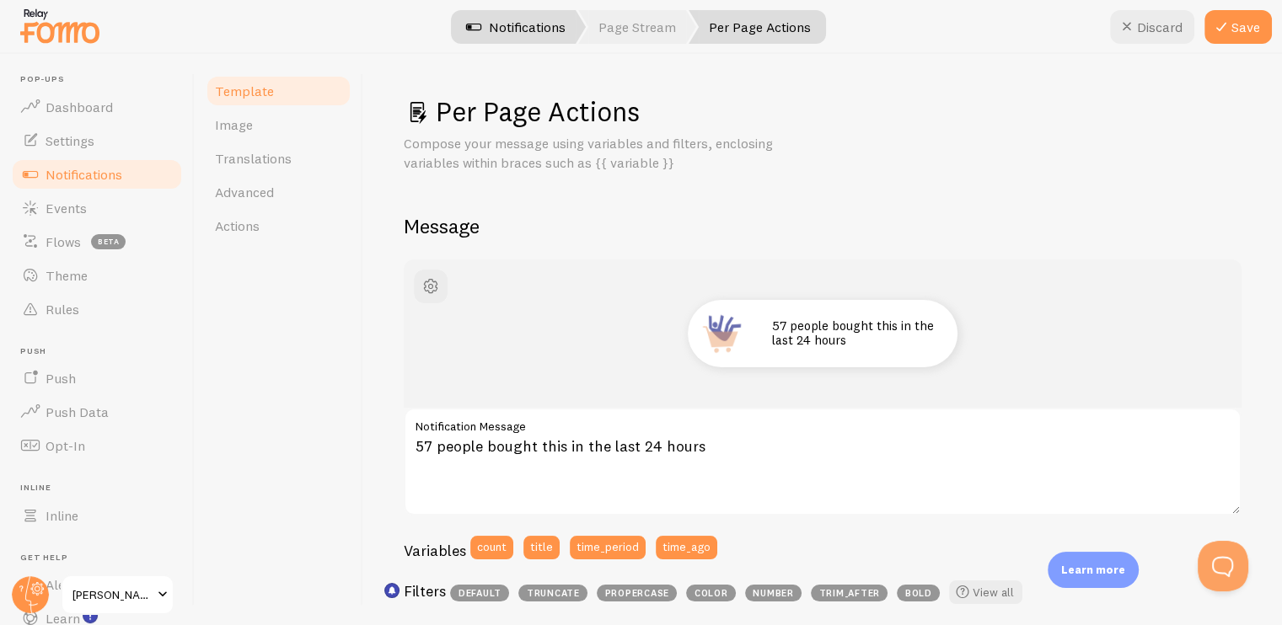
click at [492, 29] on link "Notifications" at bounding box center [516, 27] width 140 height 34
click at [1261, 29] on button "Save" at bounding box center [1237, 27] width 67 height 34
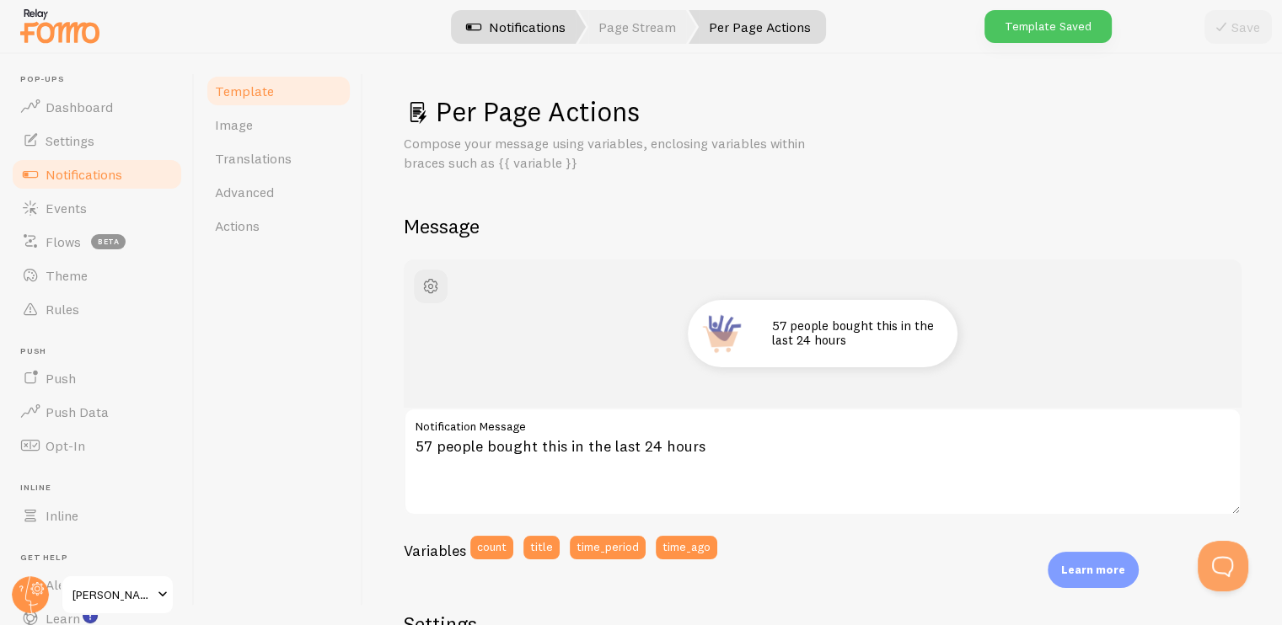
click at [514, 37] on link "Notifications" at bounding box center [516, 27] width 140 height 34
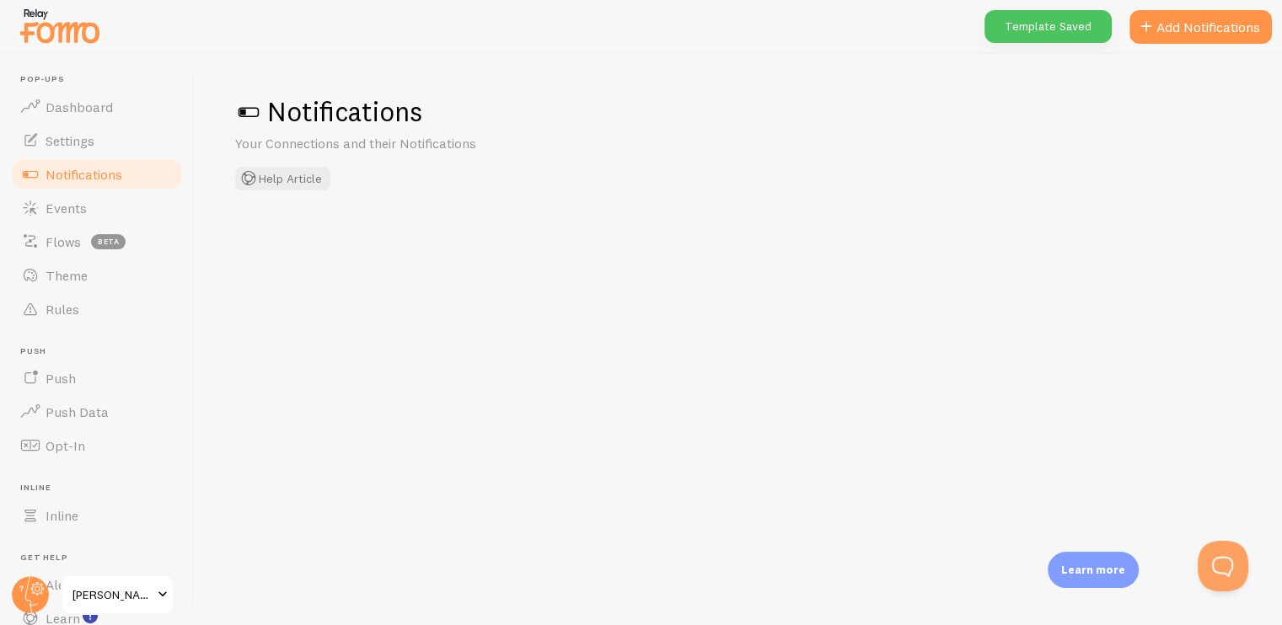
checkbox input "false"
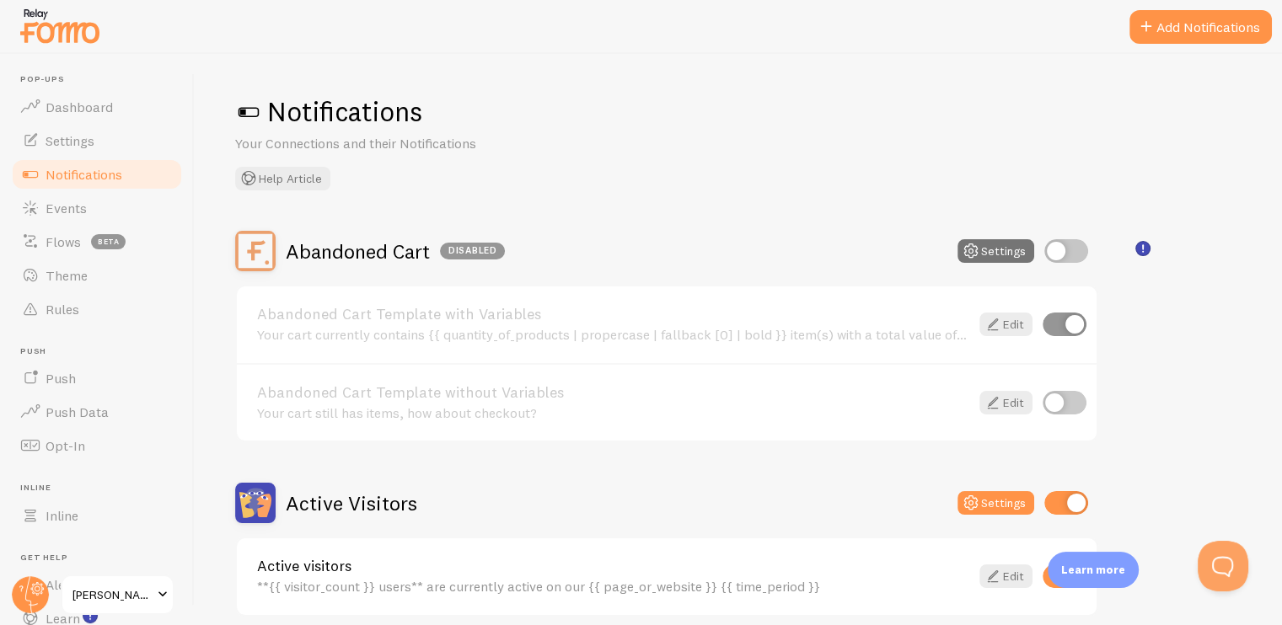
click at [1057, 325] on input "checkbox" at bounding box center [1064, 325] width 44 height 24
checkbox input "false"
click at [1062, 251] on input "checkbox" at bounding box center [1066, 251] width 44 height 24
checkbox input "true"
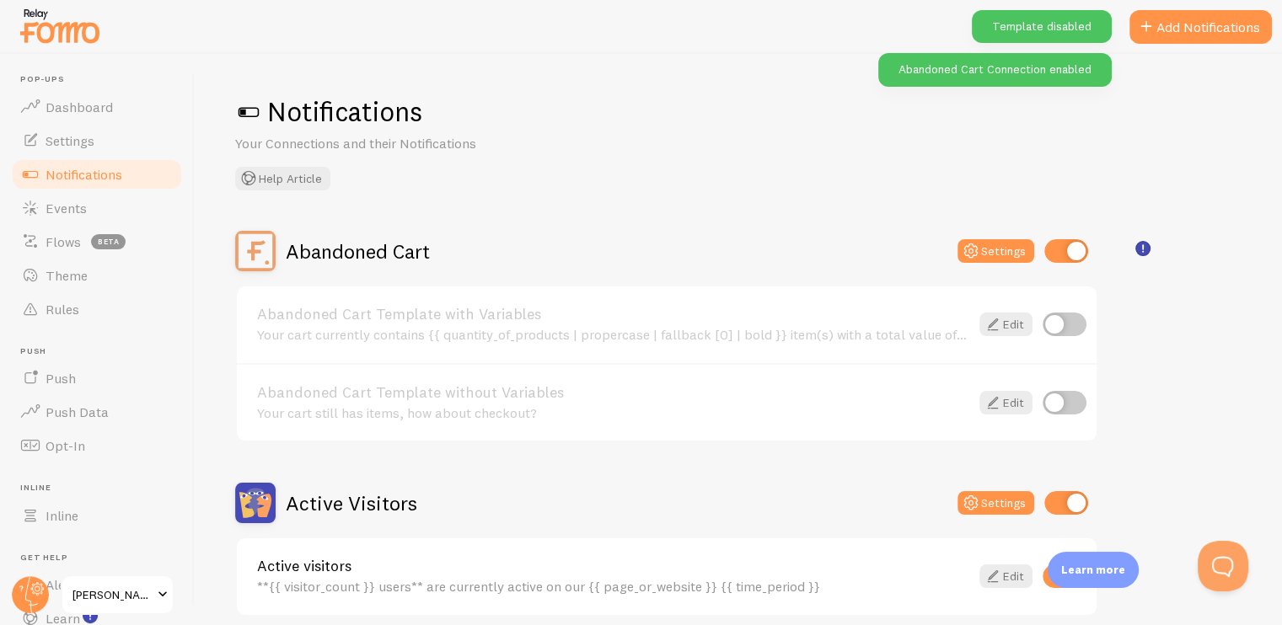
click at [1061, 316] on input "checkbox" at bounding box center [1064, 325] width 44 height 24
checkbox input "true"
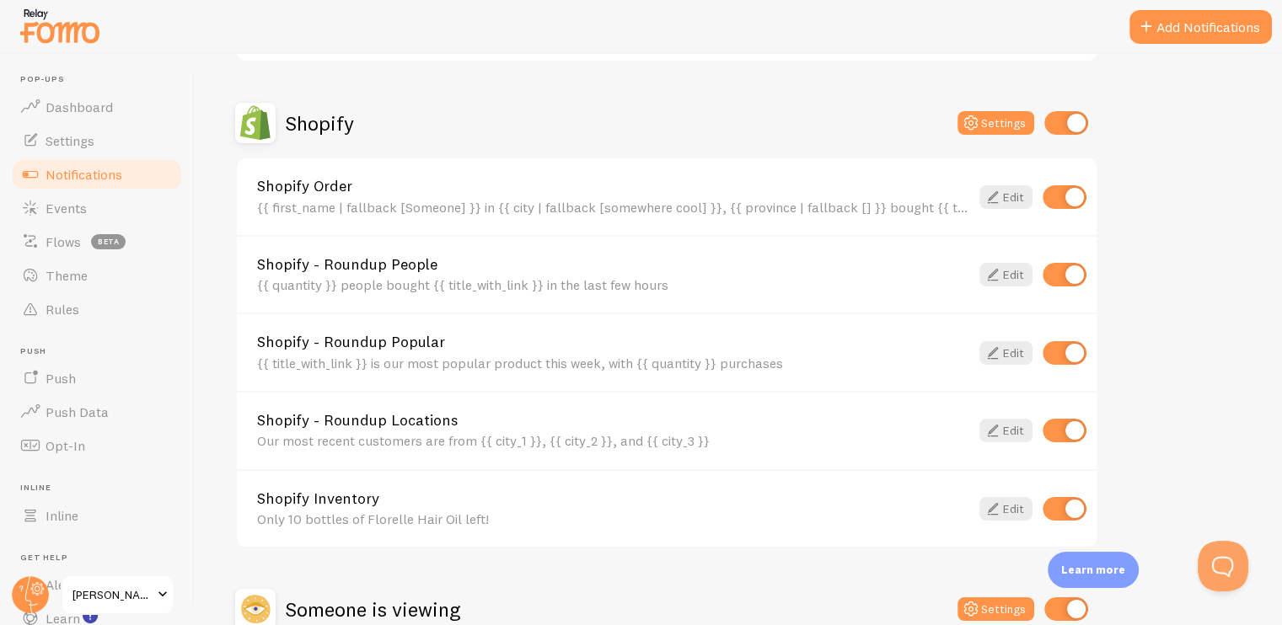
scroll to position [758, 0]
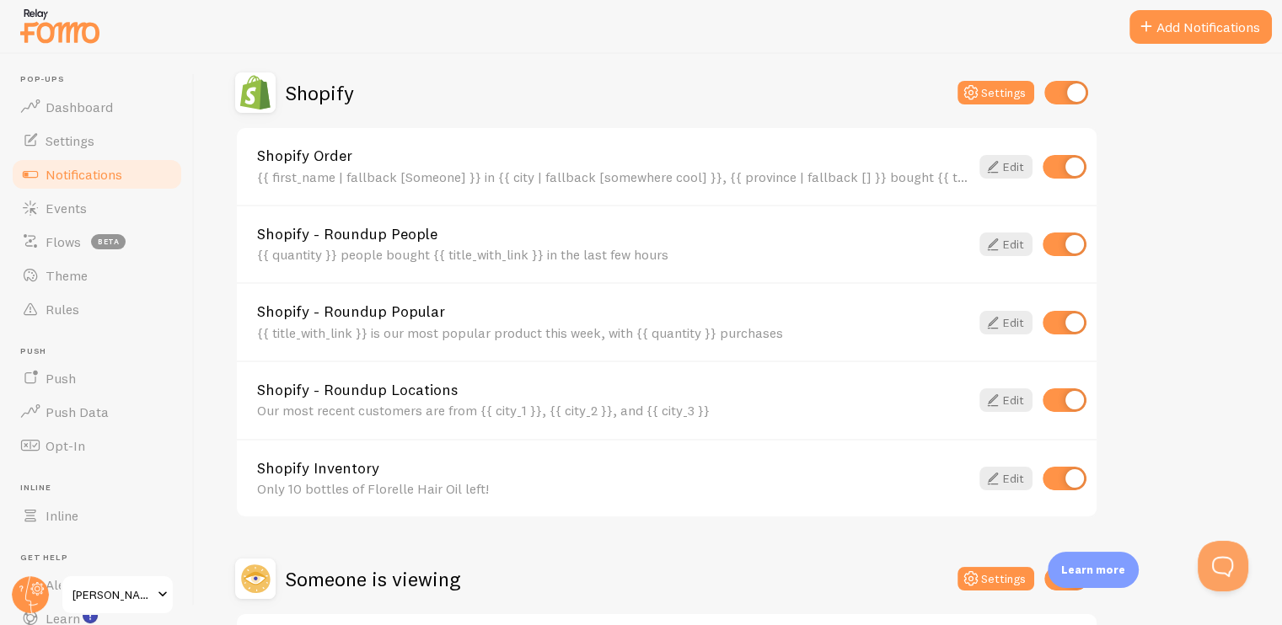
click at [1054, 317] on input "checkbox" at bounding box center [1064, 323] width 44 height 24
checkbox input "false"
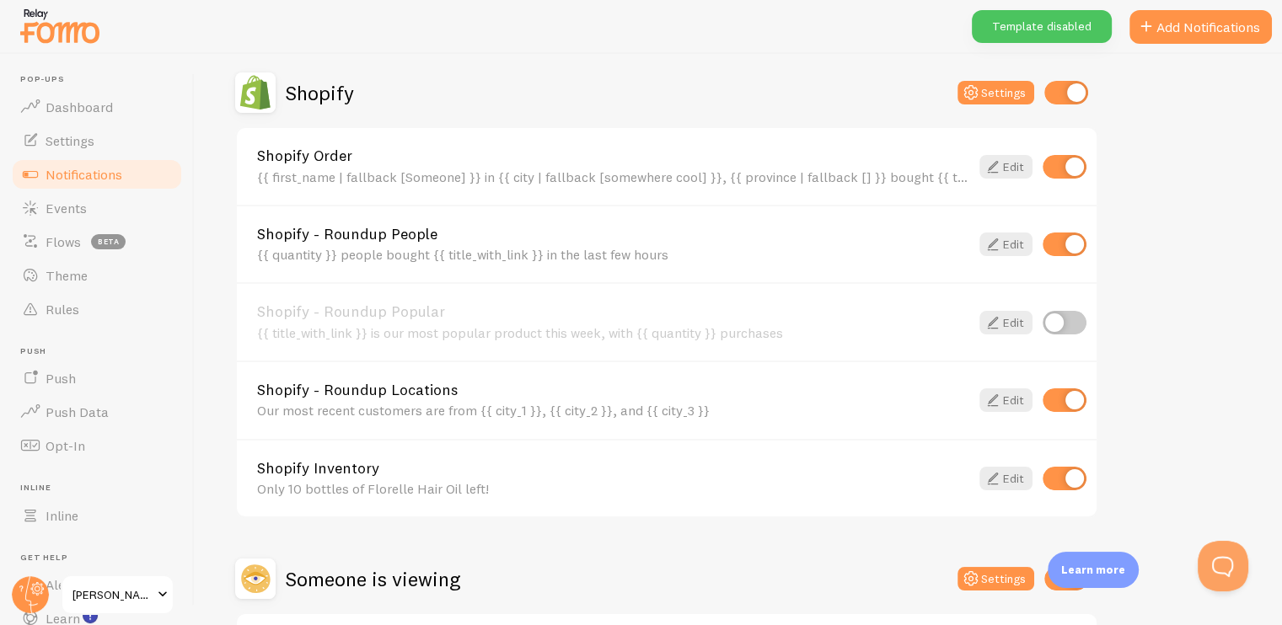
click at [1063, 393] on input "checkbox" at bounding box center [1064, 400] width 44 height 24
checkbox input "false"
click at [487, 481] on div "Only 10 bottles of Florelle Hair Oil left!" at bounding box center [613, 488] width 712 height 15
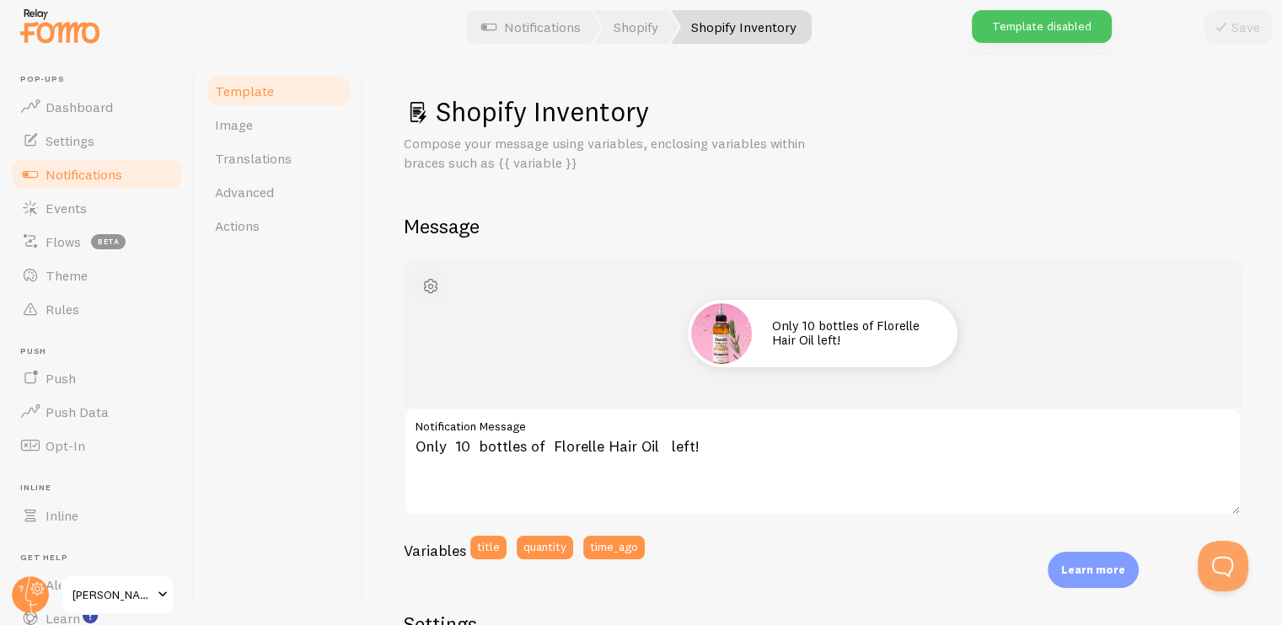
click at [430, 292] on span "button" at bounding box center [430, 286] width 20 height 20
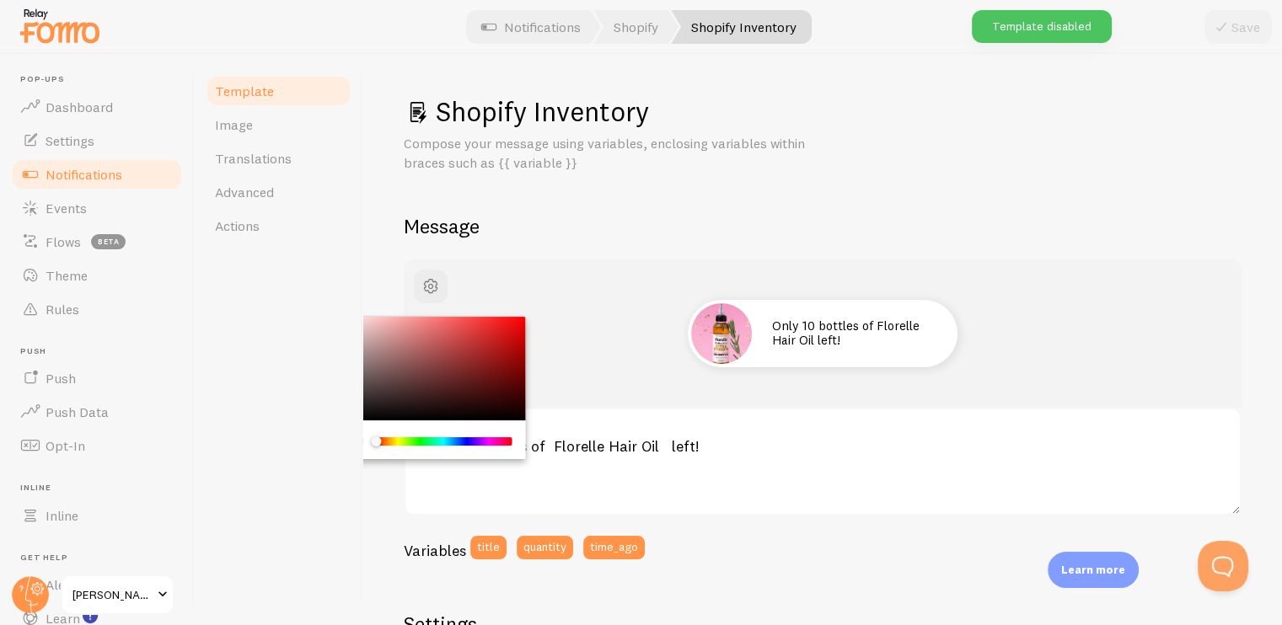
click at [521, 260] on div "Only 10 bottles of Florelle Hair Oil left!" at bounding box center [823, 334] width 838 height 148
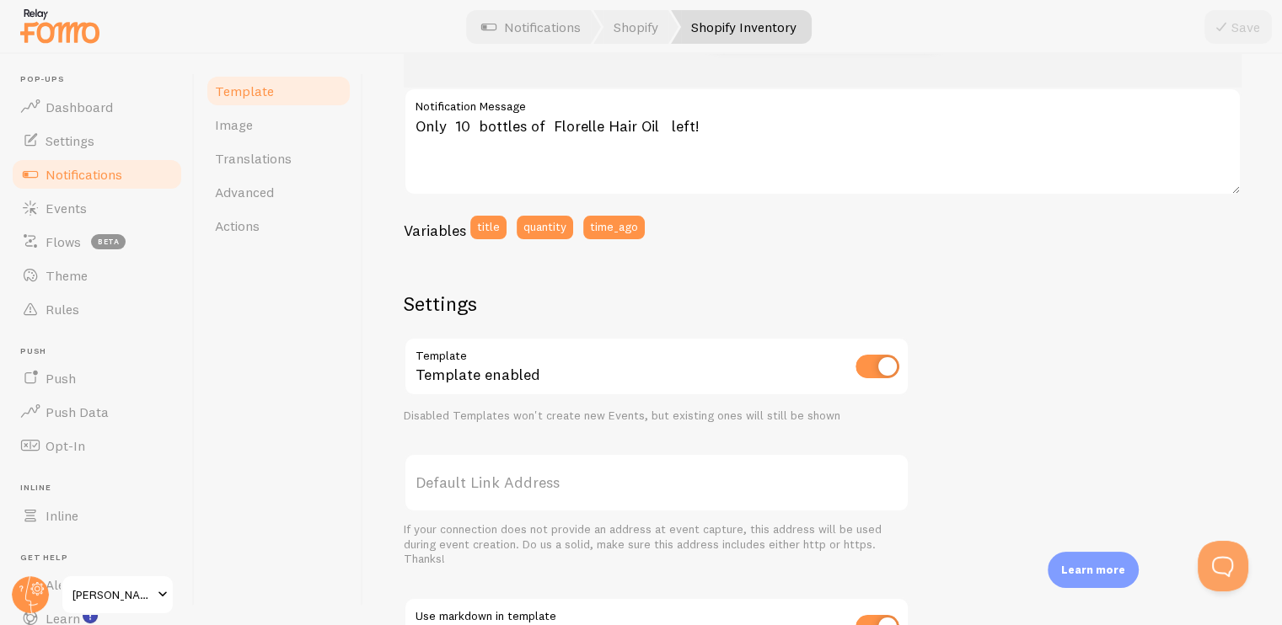
scroll to position [421, 0]
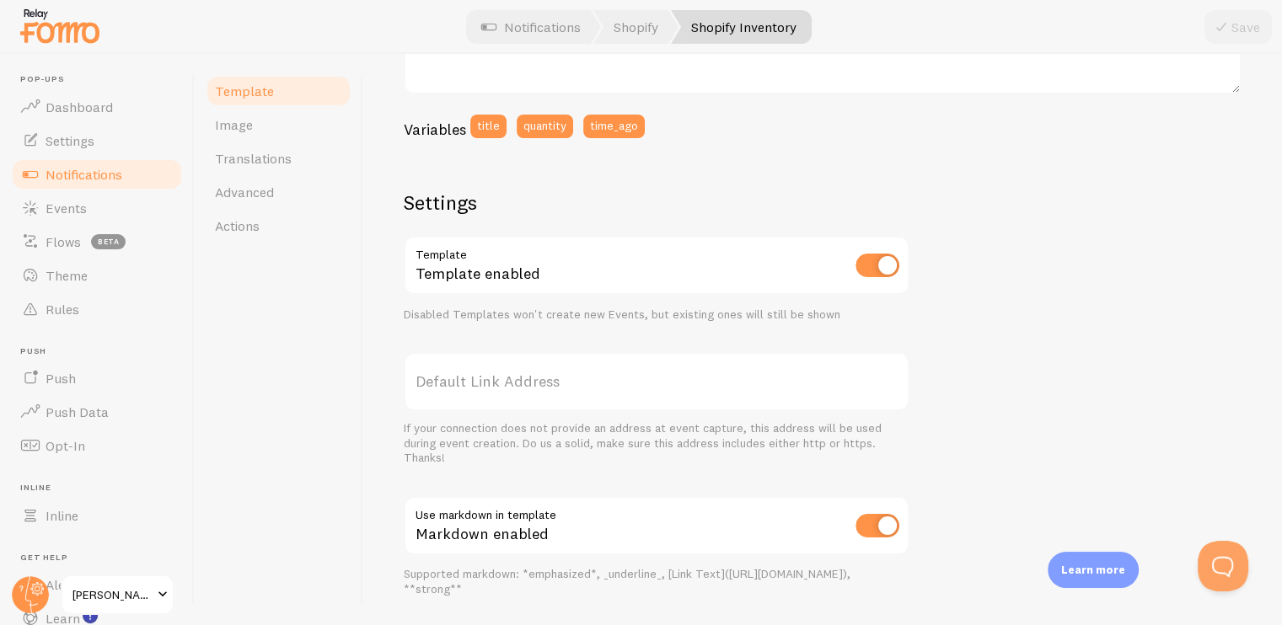
click at [554, 379] on label "Default Link Address" at bounding box center [657, 381] width 506 height 59
click at [554, 379] on input "Default Link Address" at bounding box center [657, 381] width 506 height 59
click at [377, 378] on div "Shopify Inventory Compose your message using variables, enclosing variables wit…" at bounding box center [822, 339] width 918 height 571
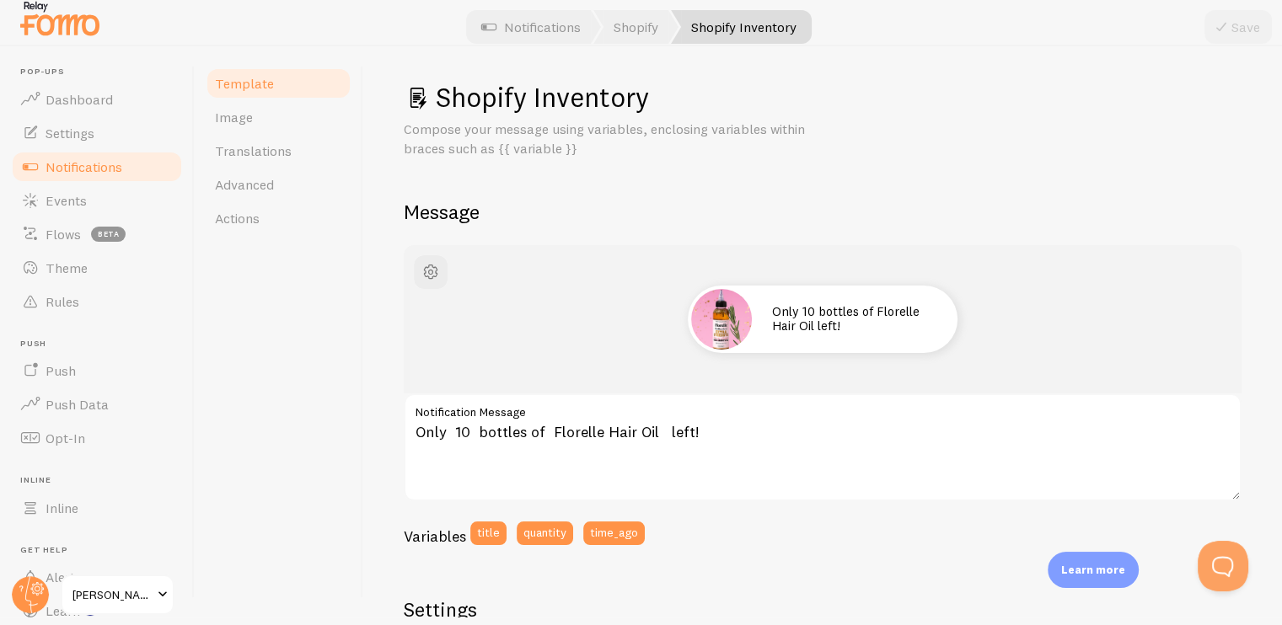
scroll to position [0, 0]
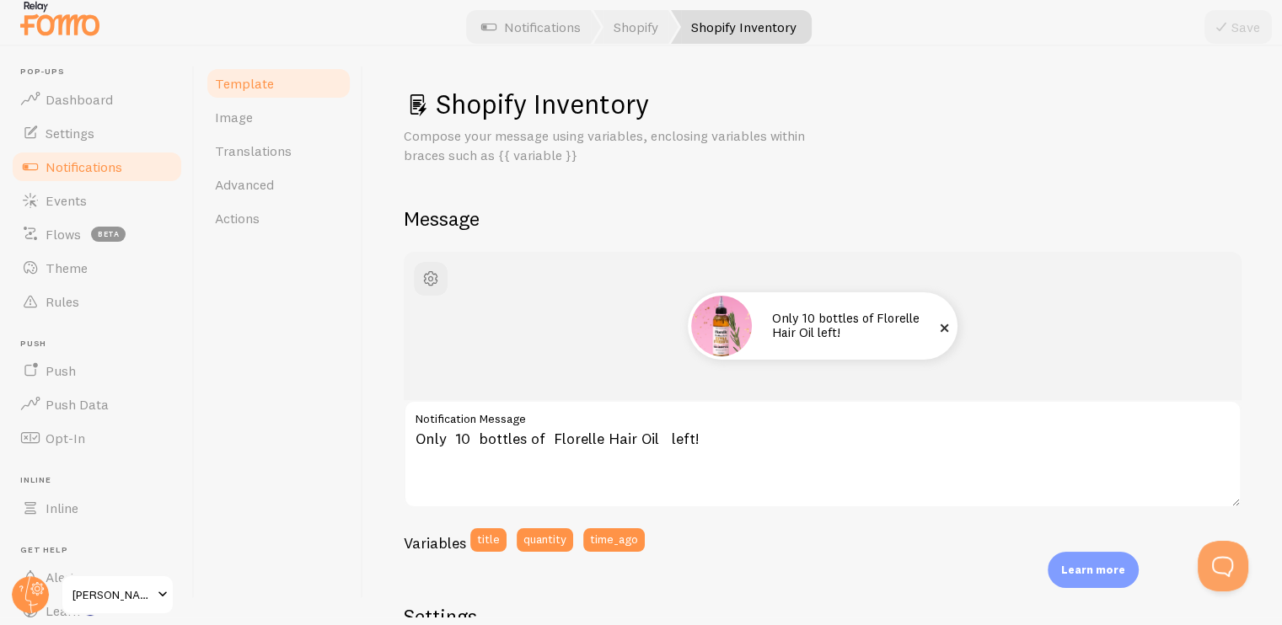
click at [712, 315] on img at bounding box center [721, 326] width 61 height 61
click at [934, 327] on span at bounding box center [944, 327] width 29 height 29
click at [939, 328] on span at bounding box center [944, 327] width 29 height 29
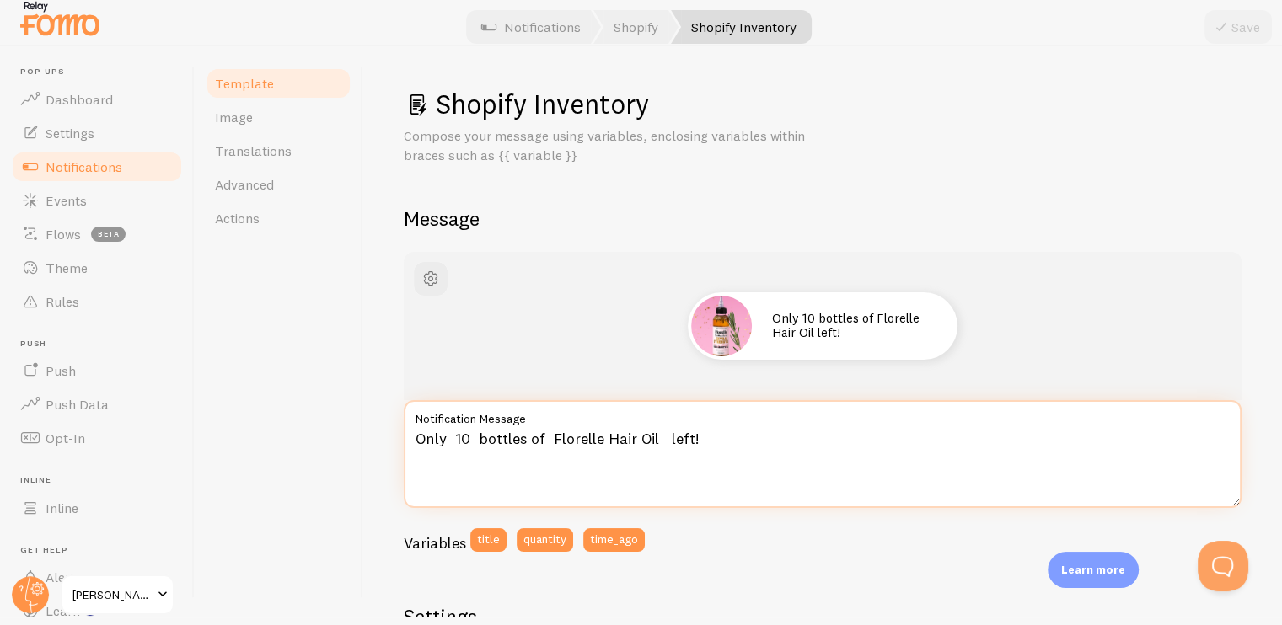
click at [677, 437] on textarea "Only 10 bottles of Florelle Hair Oil left!" at bounding box center [823, 454] width 838 height 108
type textarea "Only 10 bottles of Florelle Hair Oil left!"
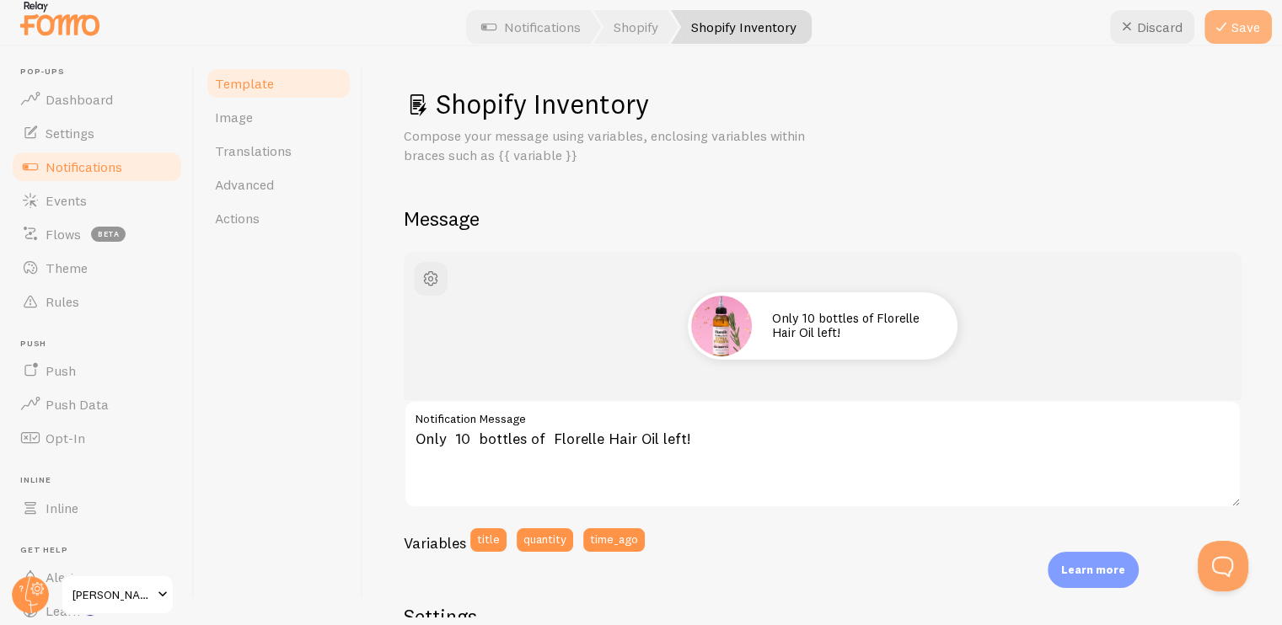
click at [1223, 29] on icon at bounding box center [1221, 27] width 20 height 20
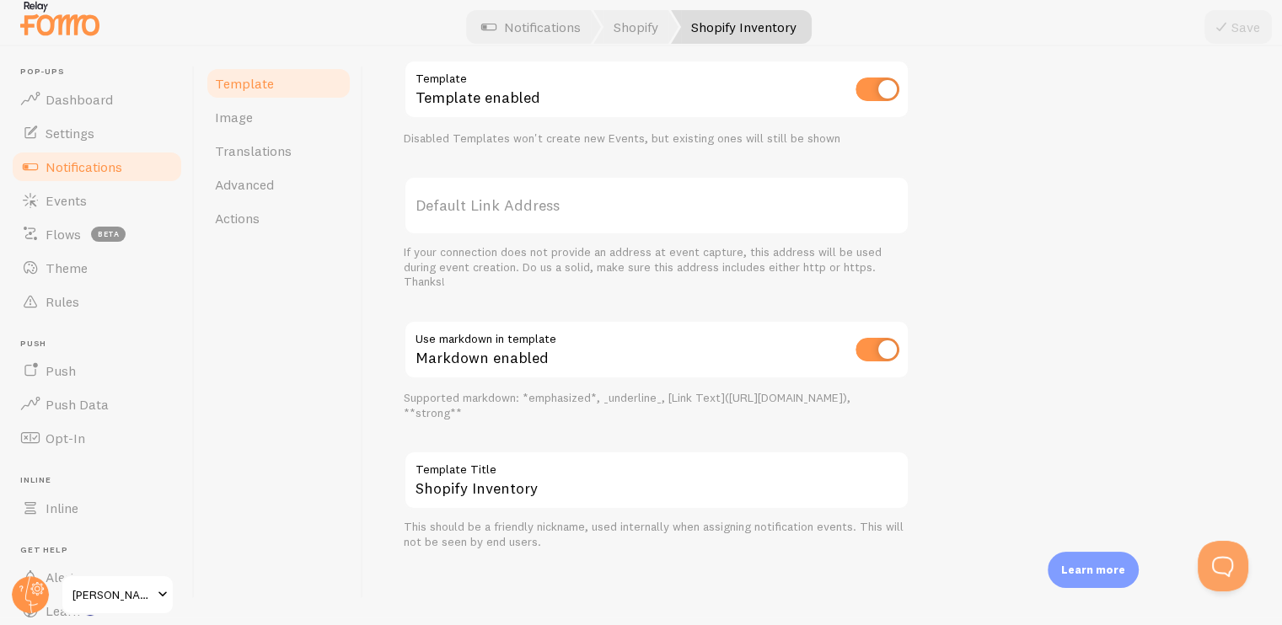
scroll to position [591, 0]
click at [248, 122] on span "Image" at bounding box center [234, 117] width 38 height 17
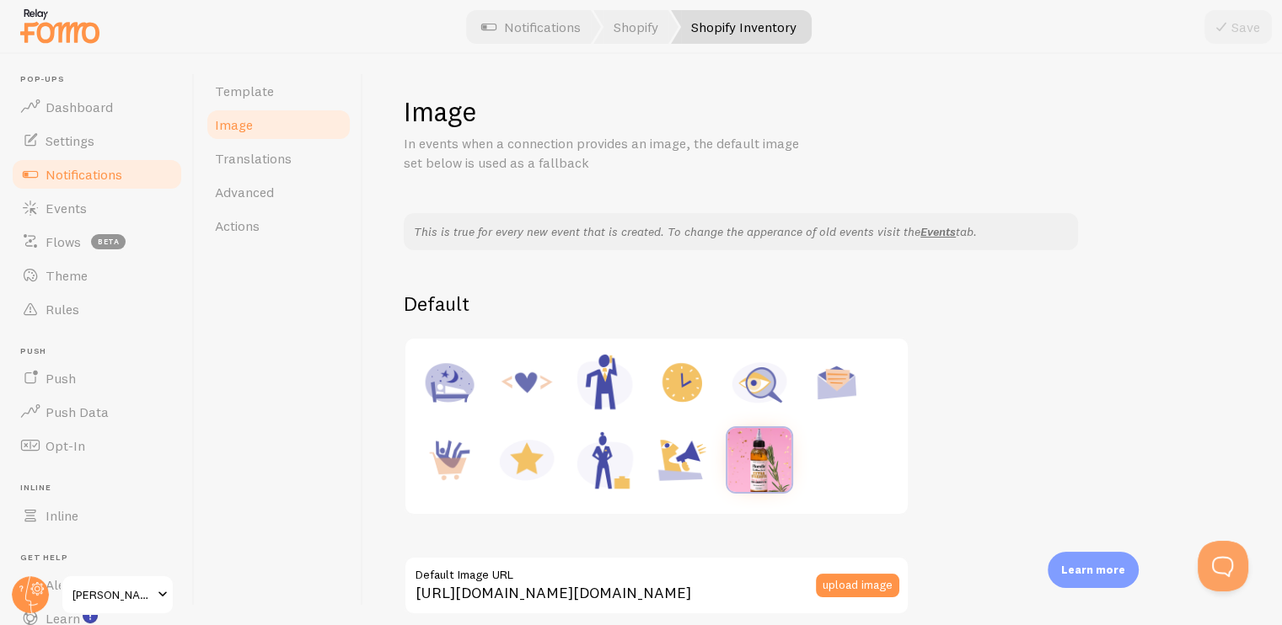
click at [768, 469] on img at bounding box center [759, 460] width 64 height 64
click at [678, 464] on img at bounding box center [682, 460] width 64 height 64
click at [1212, 35] on icon at bounding box center [1221, 27] width 20 height 20
click at [755, 468] on img at bounding box center [759, 460] width 64 height 64
type input "https://process.filestackapi.com/ApqhzE1ldTzuKSj33adqez/resize=width:170,height…"
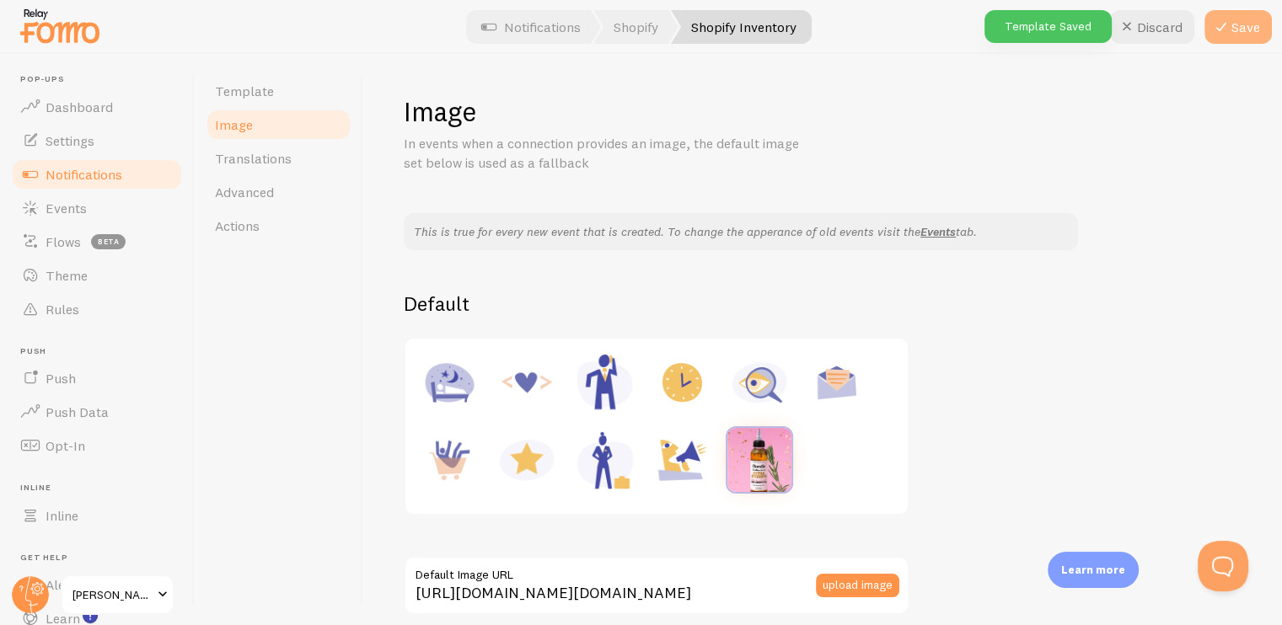
click at [1233, 29] on button "Save" at bounding box center [1237, 27] width 67 height 34
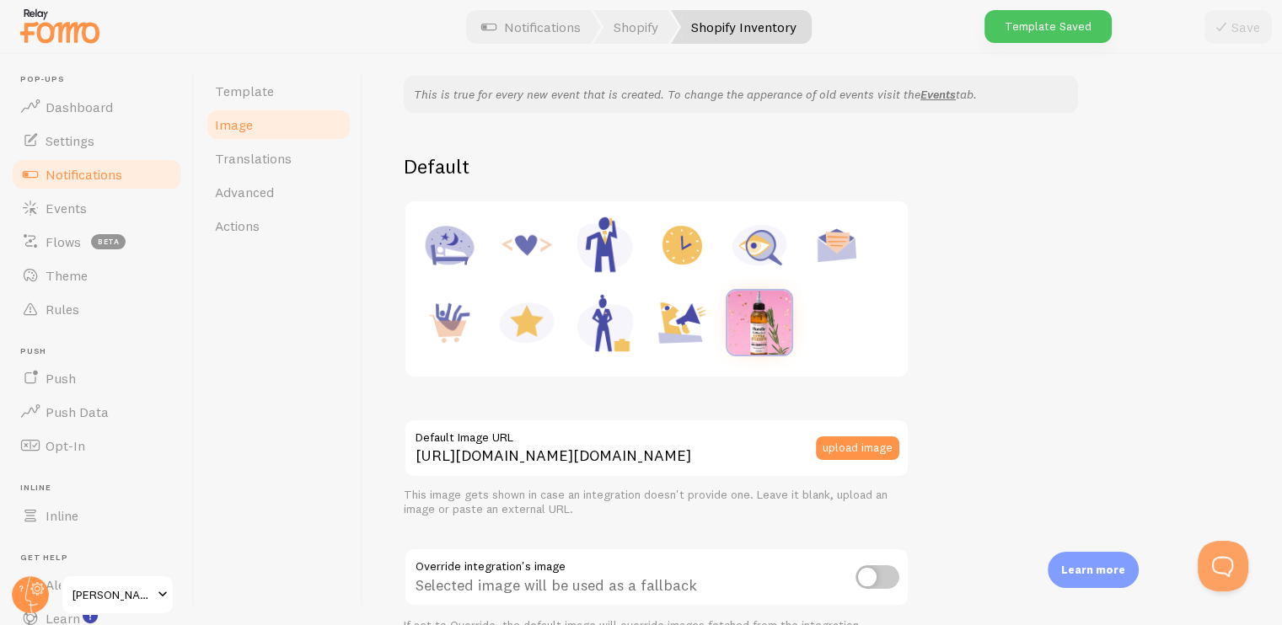
scroll to position [337, 0]
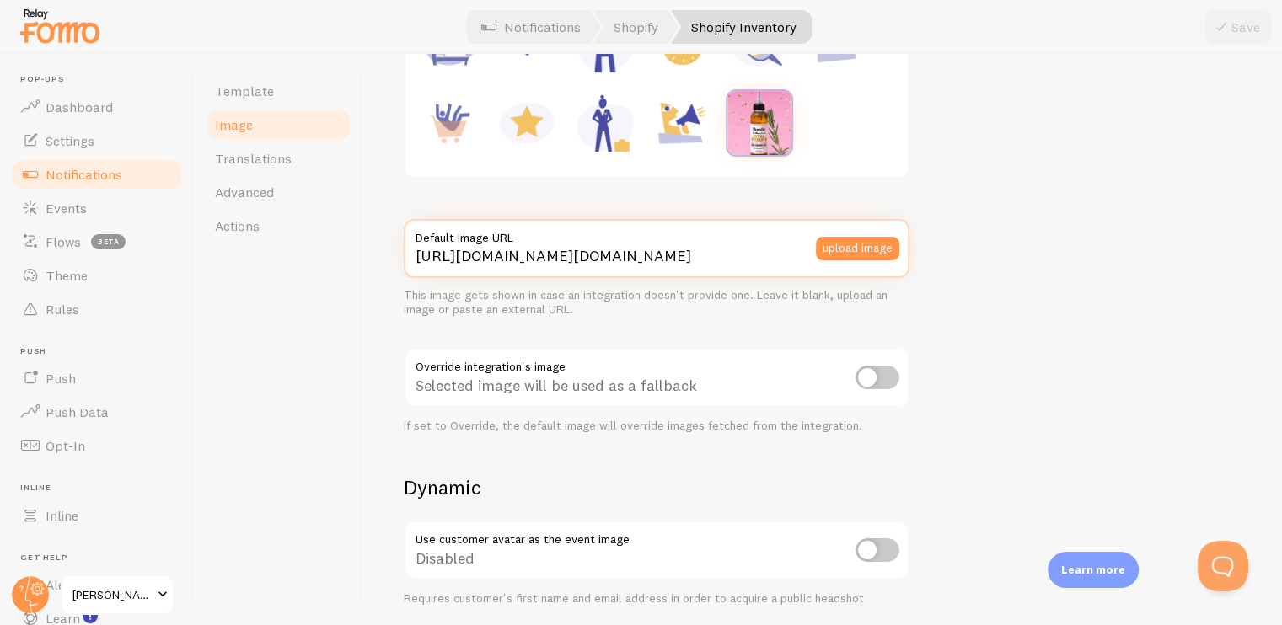
click at [655, 265] on input "https://process.filestackapi.com/ApqhzE1ldTzuKSj33adqez/resize=width:170,height…" at bounding box center [657, 248] width 506 height 59
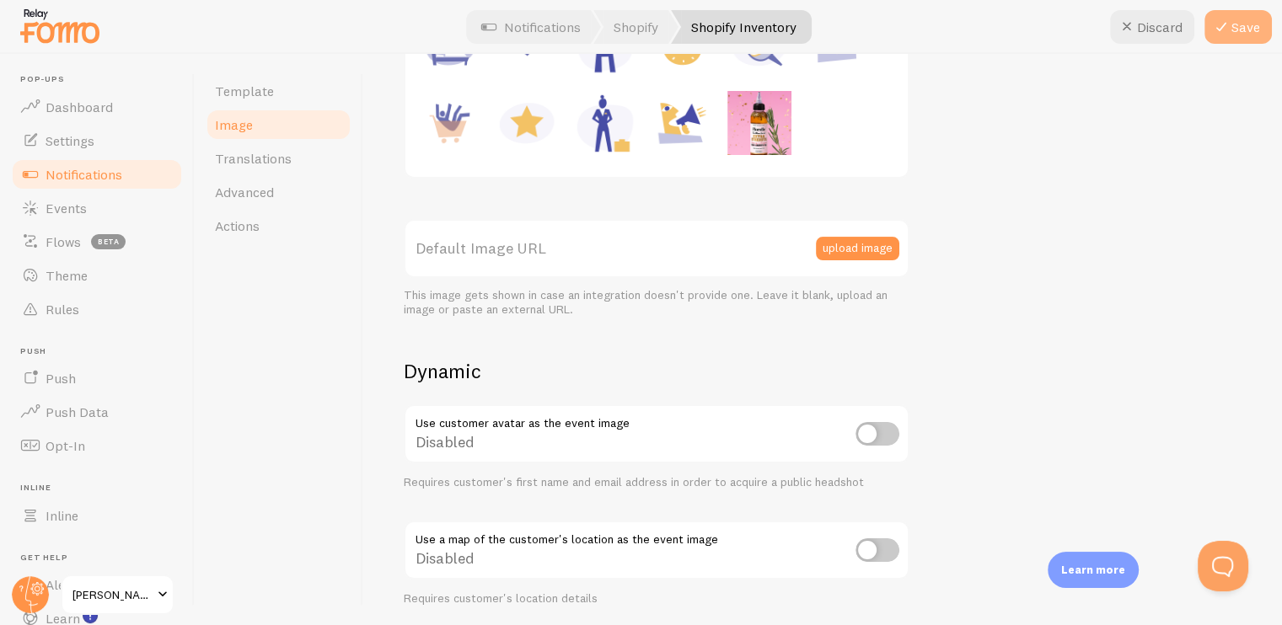
click at [1266, 37] on button "Save" at bounding box center [1237, 27] width 67 height 34
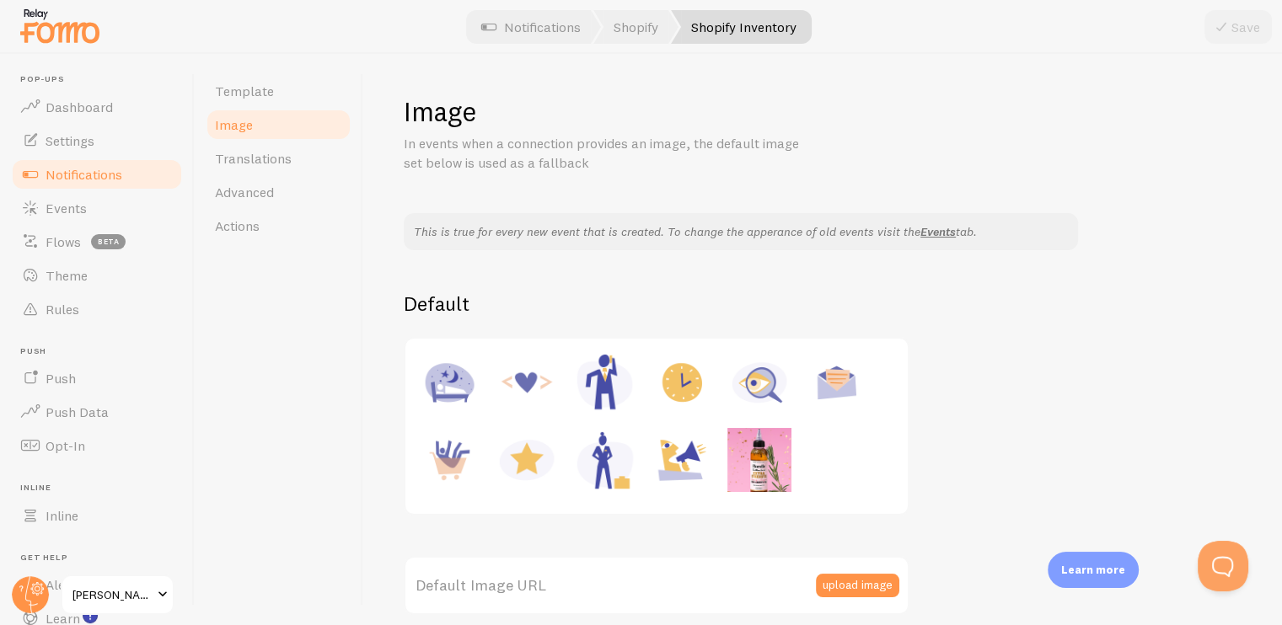
click at [768, 458] on img at bounding box center [759, 460] width 64 height 64
type input "https://process.filestackapi.com/ApqhzE1ldTzuKSj33adqez/resize=width:170,height…"
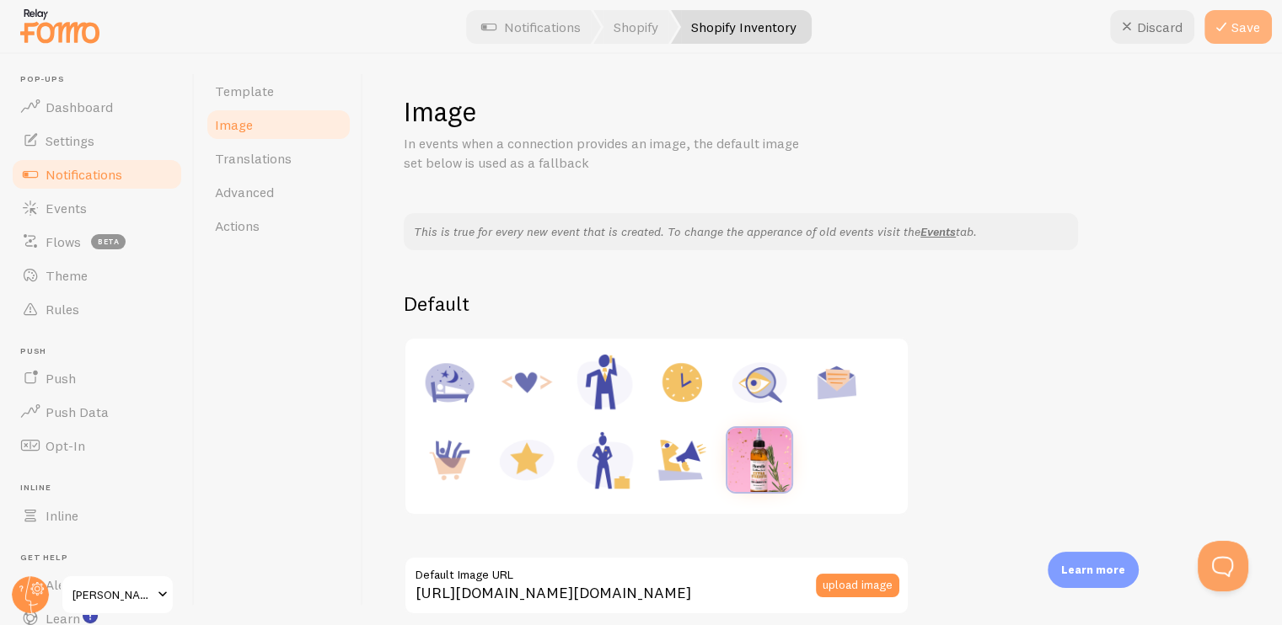
click at [1210, 13] on button "Save" at bounding box center [1237, 27] width 67 height 34
click at [293, 93] on link "Template" at bounding box center [278, 91] width 147 height 34
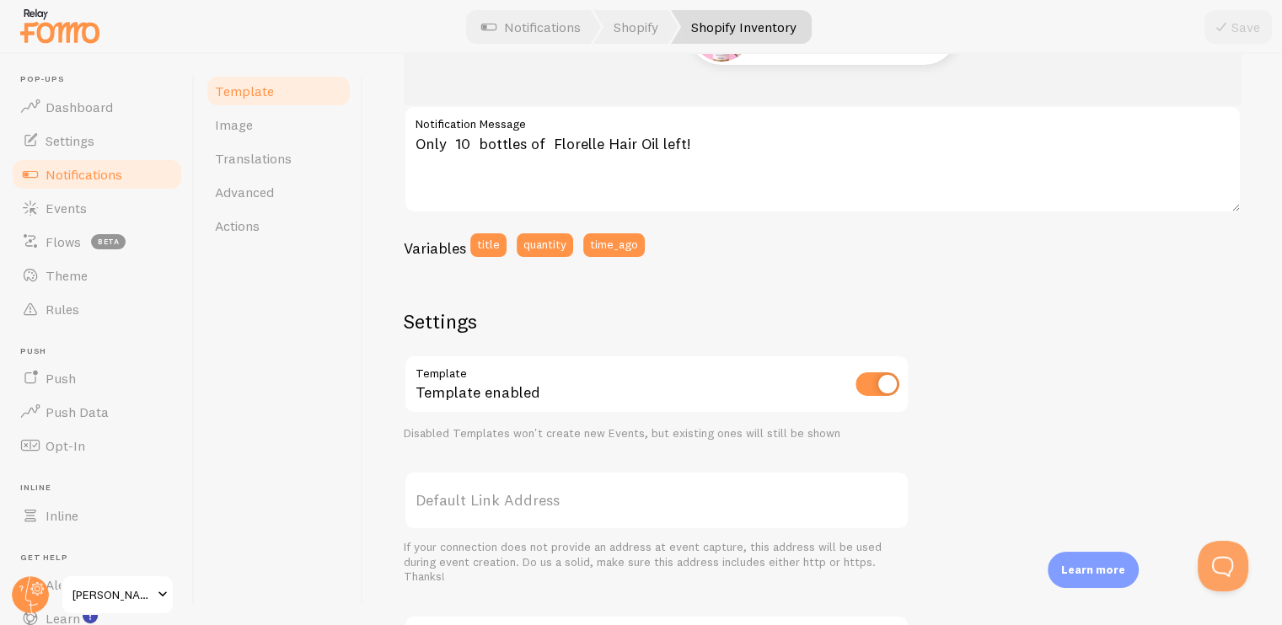
scroll to position [506, 0]
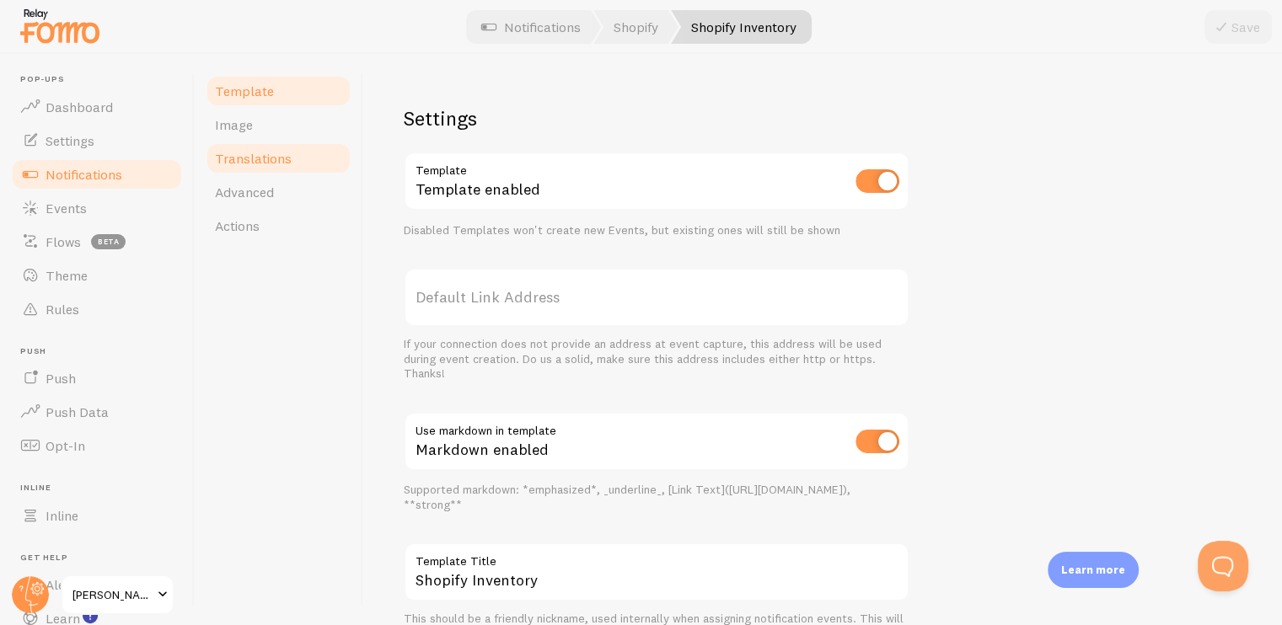
click at [292, 160] on link "Translations" at bounding box center [278, 159] width 147 height 34
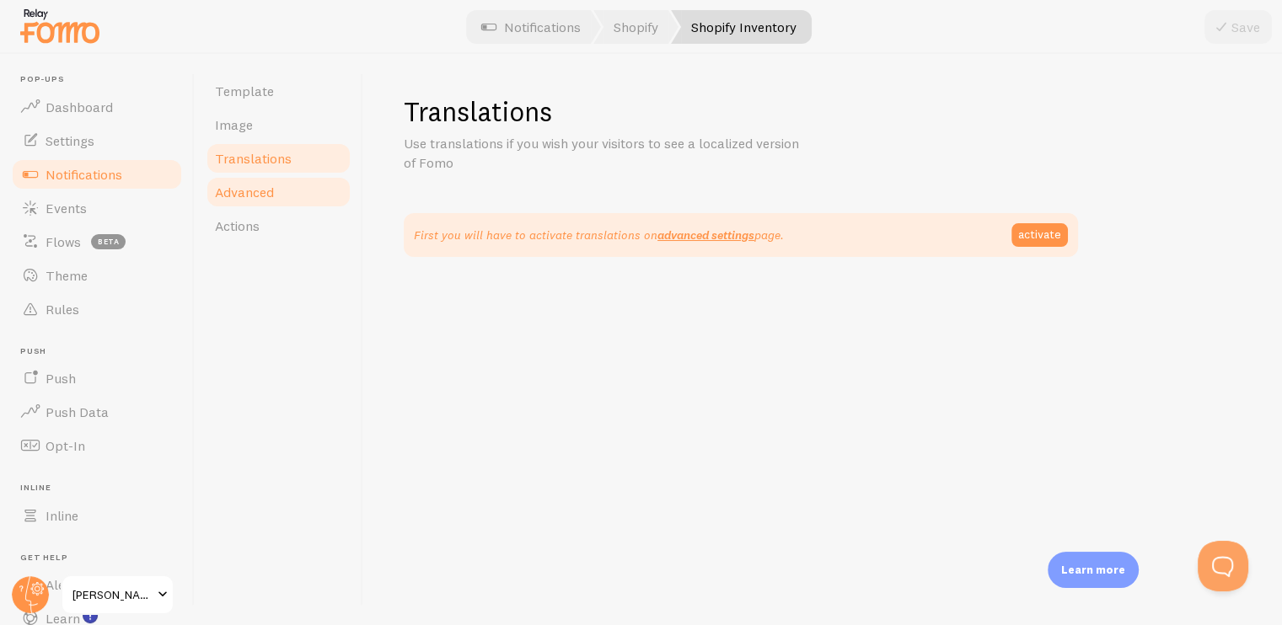
click at [299, 185] on link "Advanced" at bounding box center [278, 192] width 147 height 34
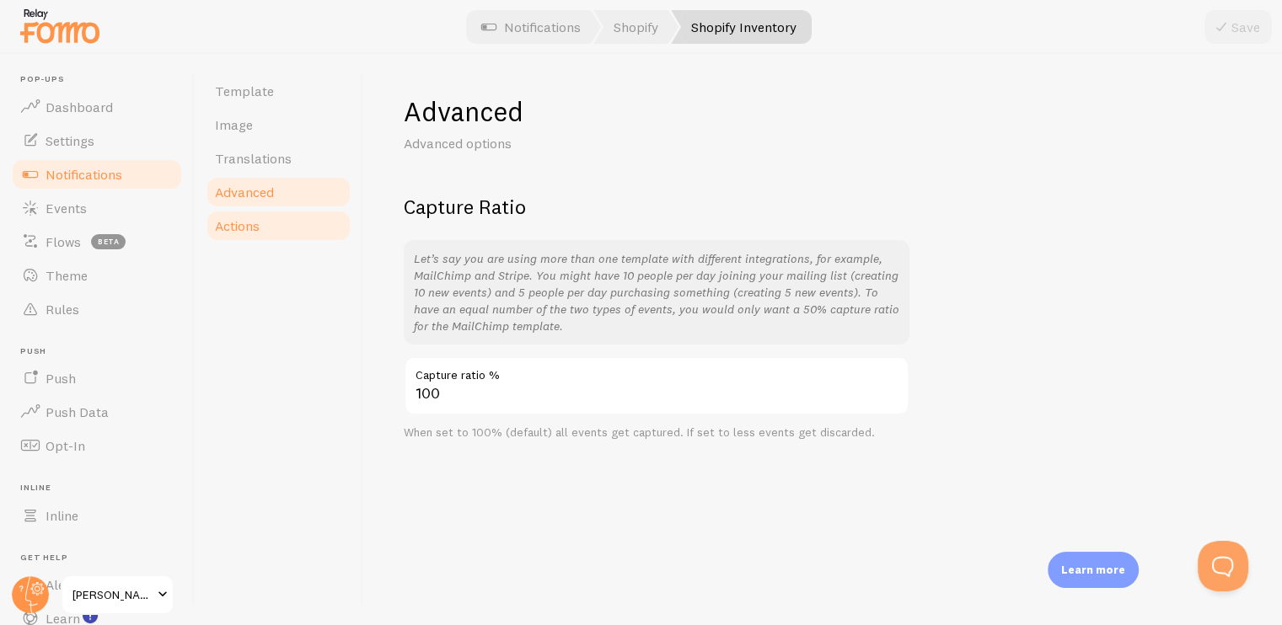
click at [297, 228] on link "Actions" at bounding box center [278, 226] width 147 height 34
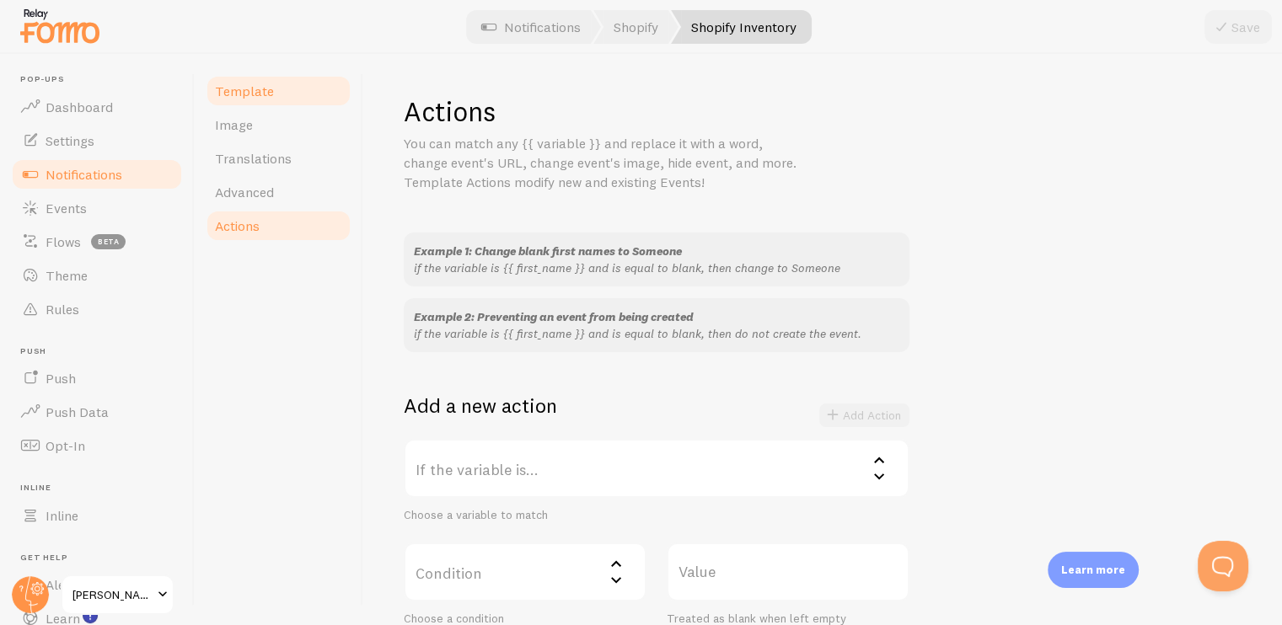
click at [259, 94] on span "Template" at bounding box center [244, 91] width 59 height 17
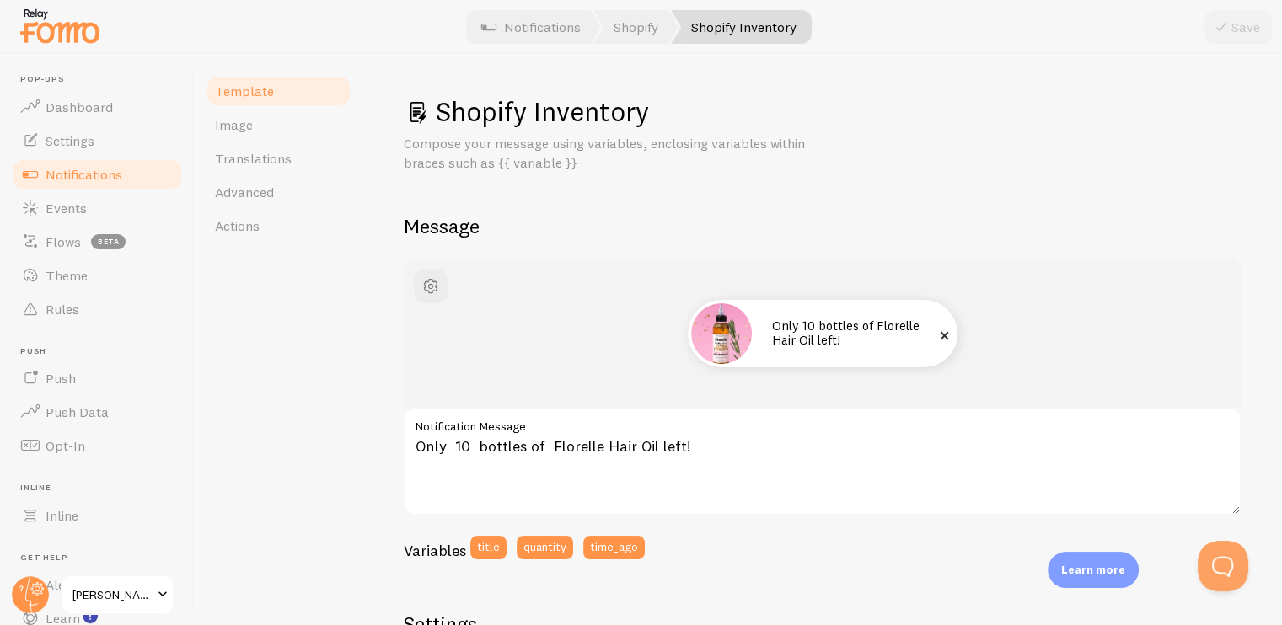
click at [934, 336] on span at bounding box center [944, 335] width 29 height 29
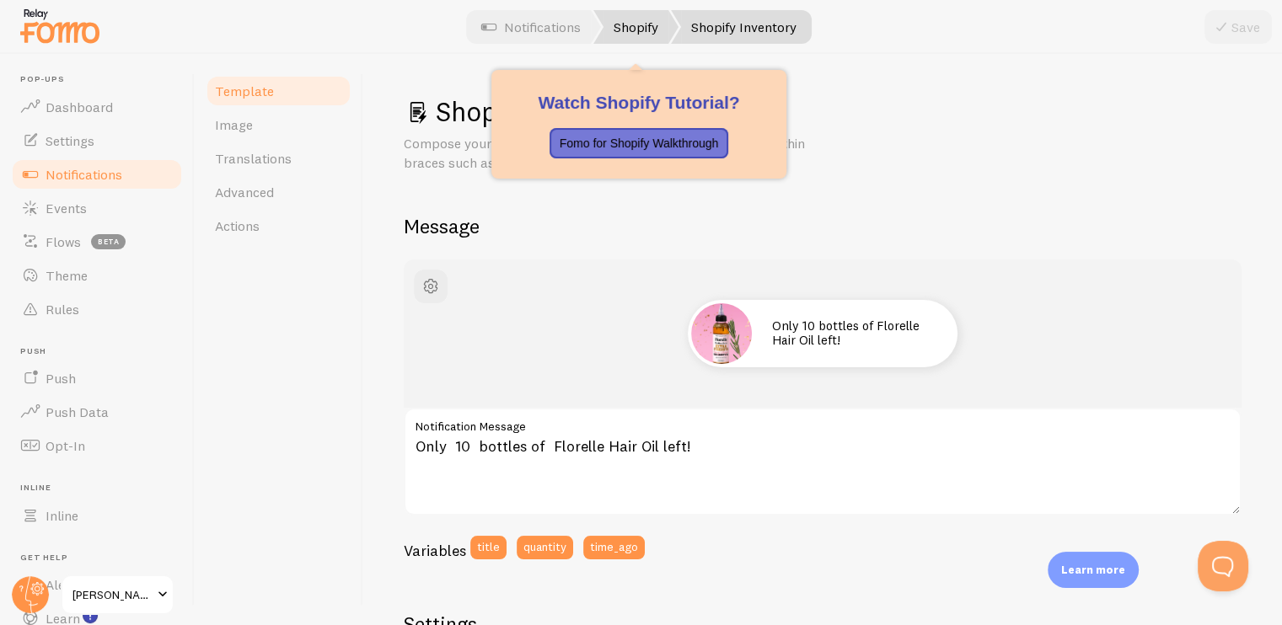
click at [647, 37] on link "Shopify" at bounding box center [635, 27] width 85 height 34
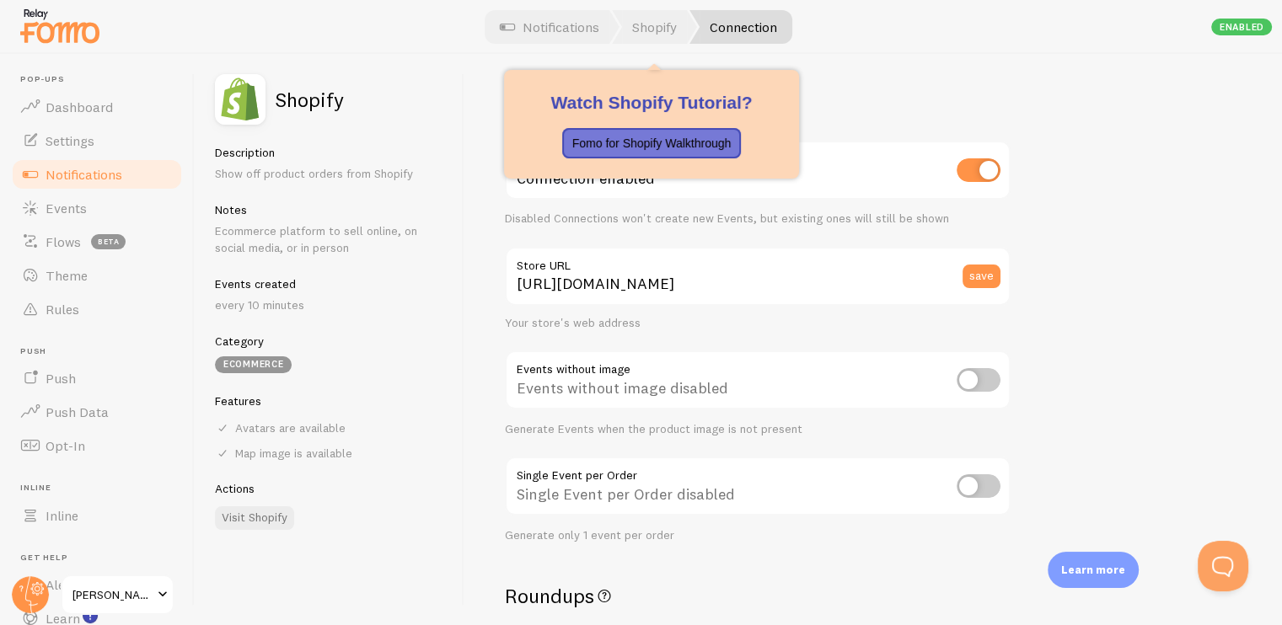
click at [935, 100] on h2 "Settings" at bounding box center [758, 107] width 506 height 26
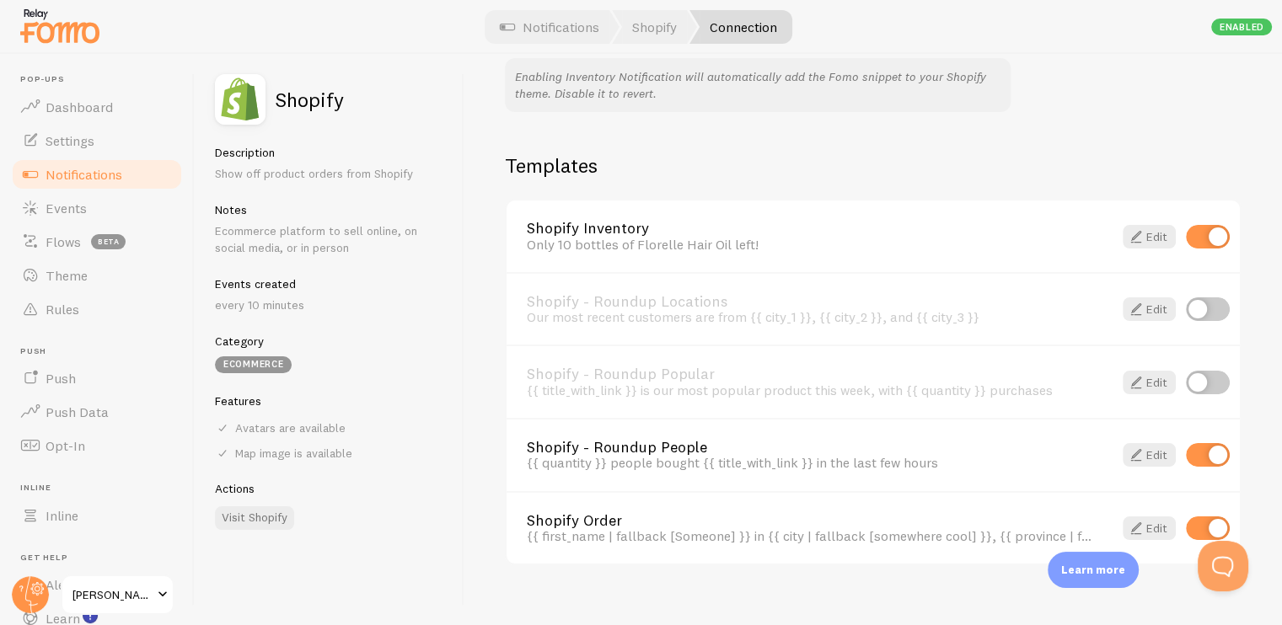
scroll to position [1141, 0]
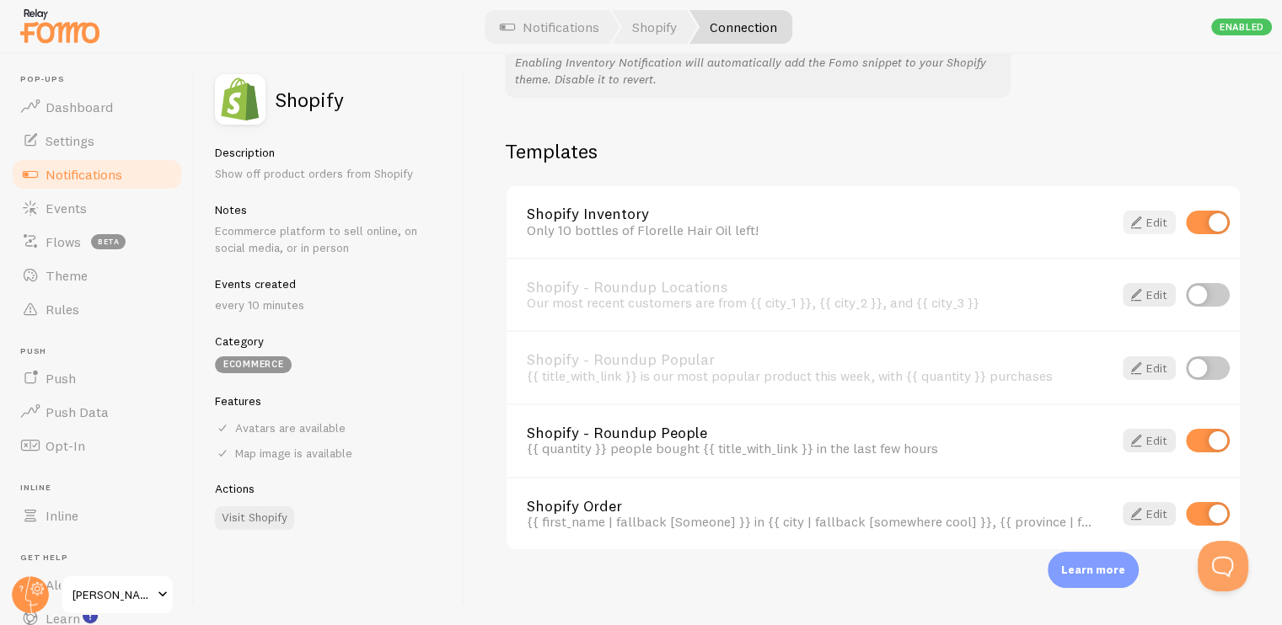
click at [1126, 220] on span at bounding box center [1136, 222] width 20 height 20
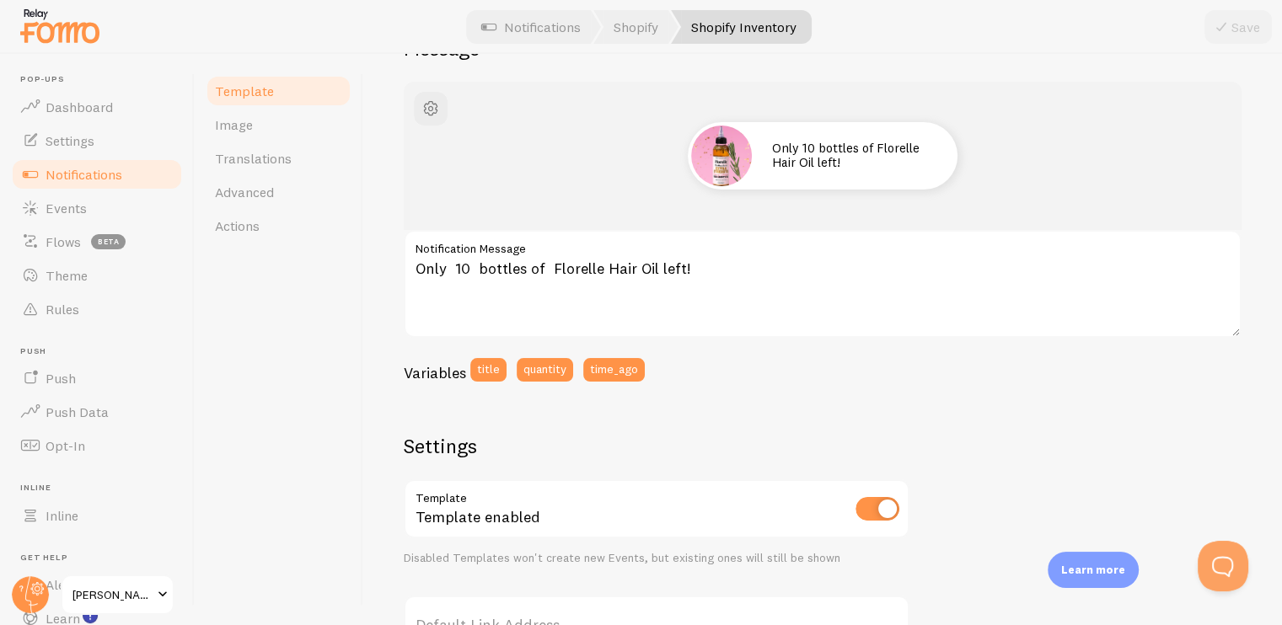
scroll to position [84, 0]
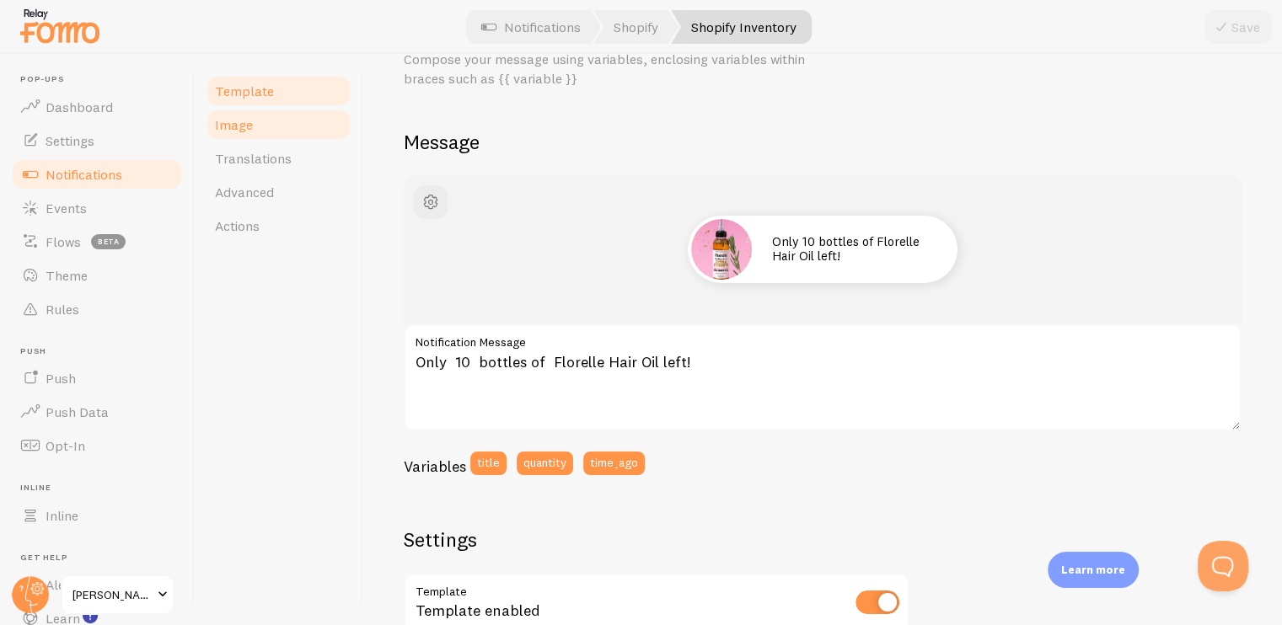
click at [252, 120] on link "Image" at bounding box center [278, 125] width 147 height 34
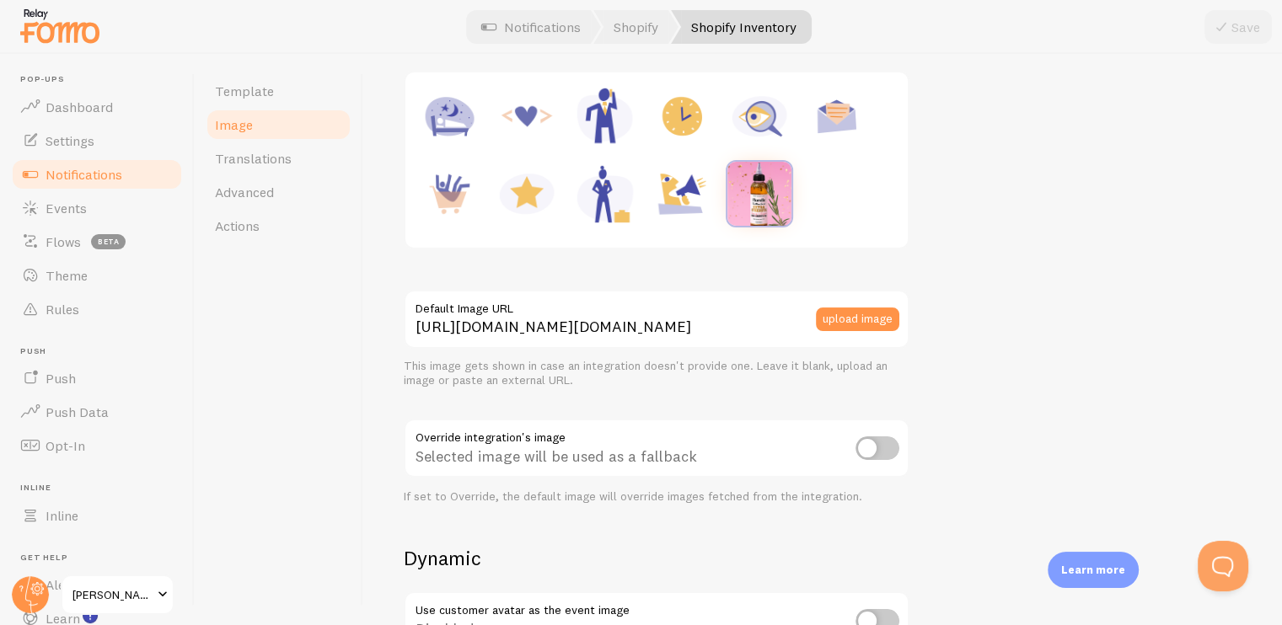
scroll to position [169, 0]
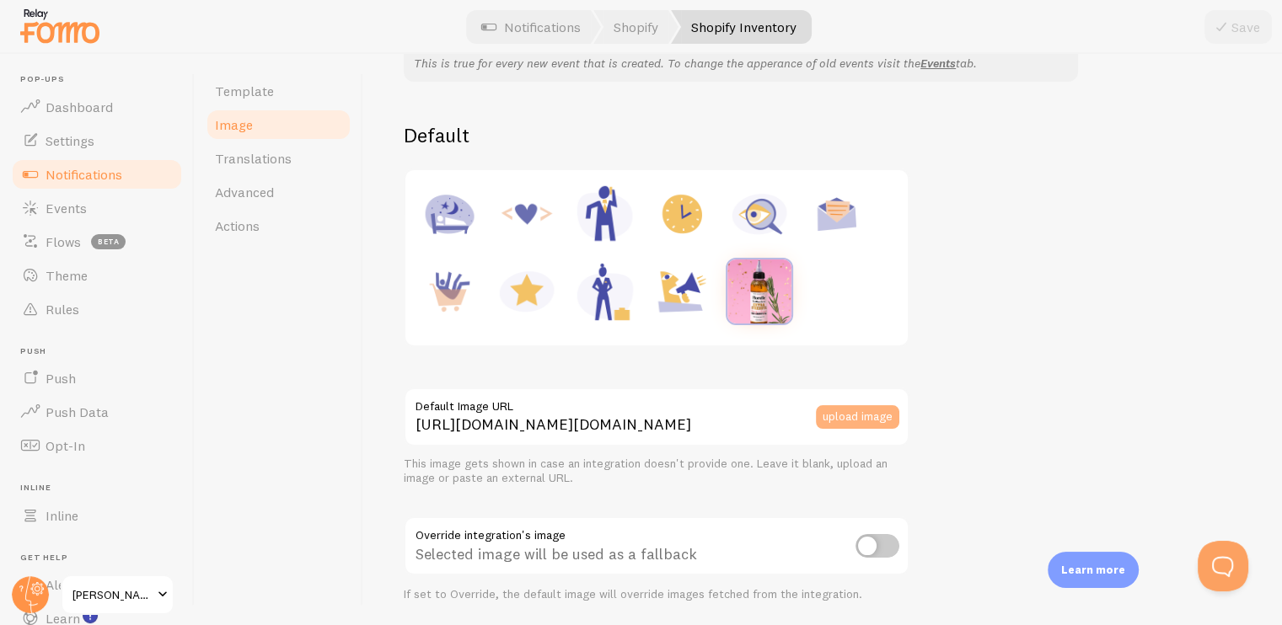
click at [839, 409] on button "upload image" at bounding box center [857, 417] width 83 height 24
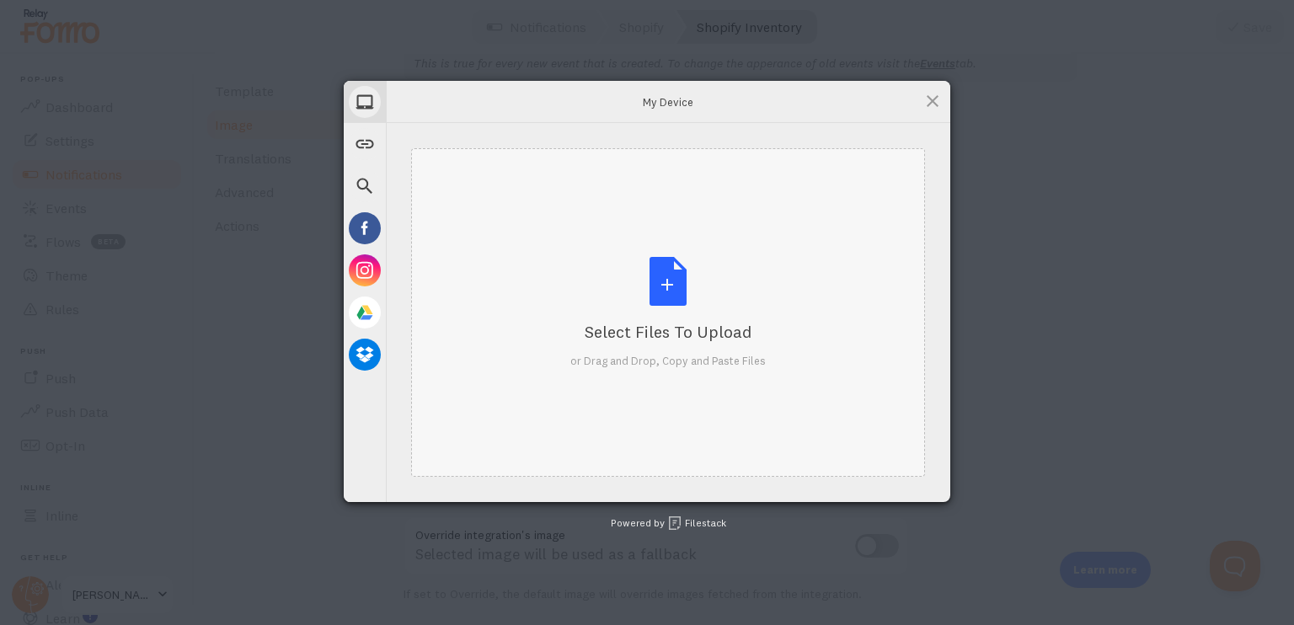
click at [646, 333] on div "Select Files to Upload" at bounding box center [667, 332] width 195 height 24
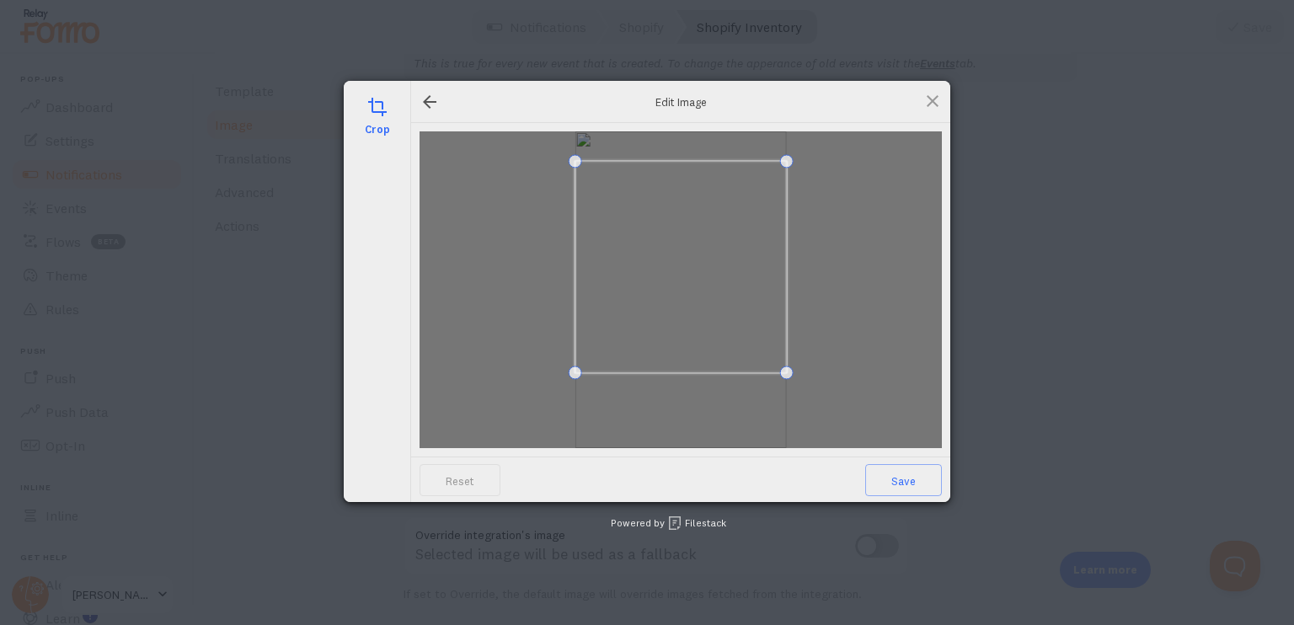
click at [725, 296] on span at bounding box center [680, 266] width 211 height 211
click at [897, 485] on span "Save" at bounding box center [903, 480] width 77 height 32
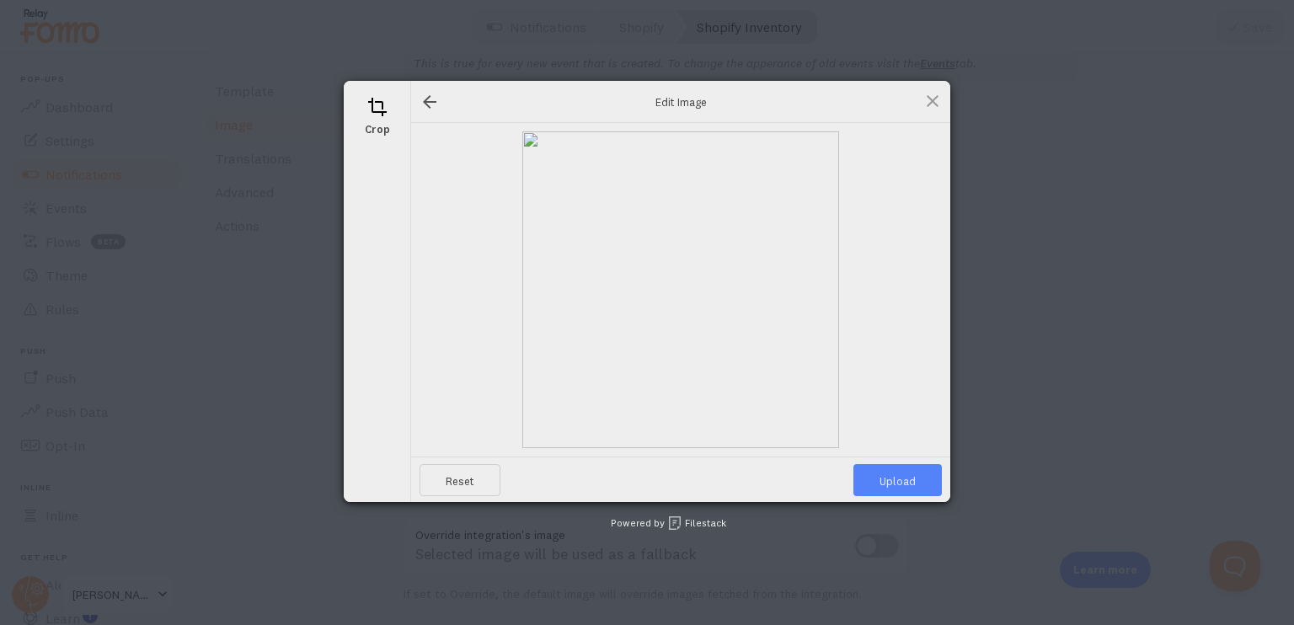
click at [897, 485] on span "Upload" at bounding box center [898, 480] width 88 height 32
click at [897, 510] on span "Upload" at bounding box center [898, 526] width 88 height 32
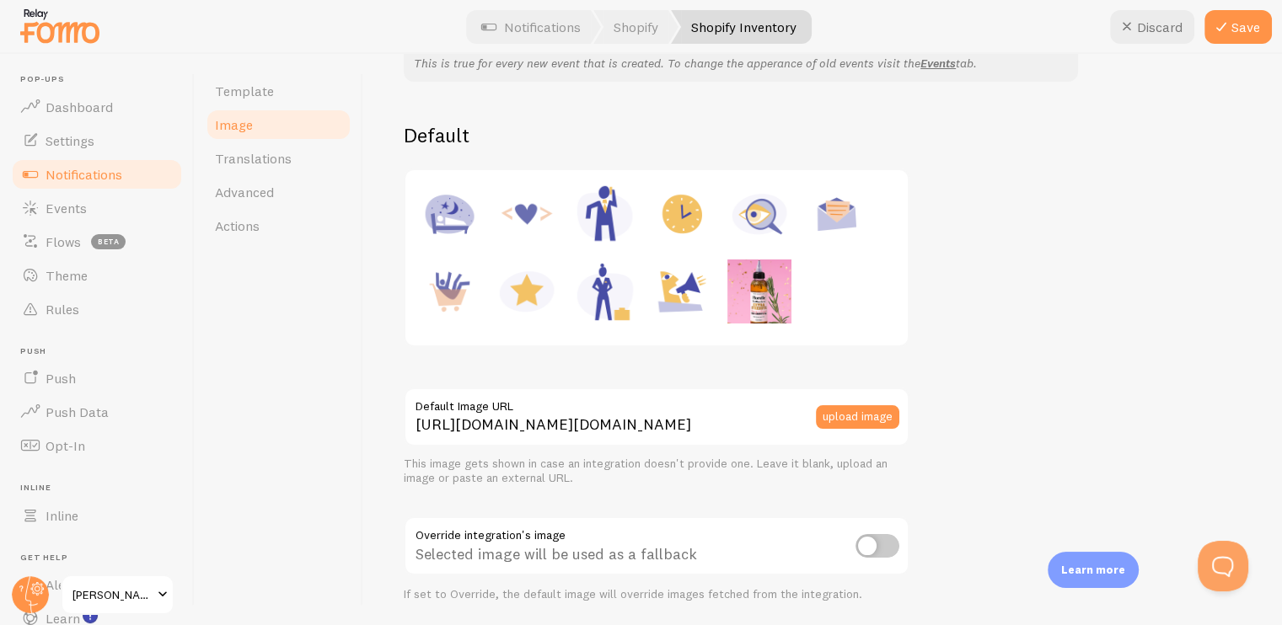
click at [782, 294] on img at bounding box center [759, 292] width 64 height 64
click at [983, 283] on div "This is true for every new event that is created. To change the apperance of ol…" at bounding box center [823, 562] width 838 height 1034
click at [678, 299] on img at bounding box center [682, 292] width 64 height 64
click at [768, 291] on img at bounding box center [759, 292] width 64 height 64
type input "https://process.filestackapi.com/ApqhzE1ldTzuKSj33adqez/resize=width:170,height…"
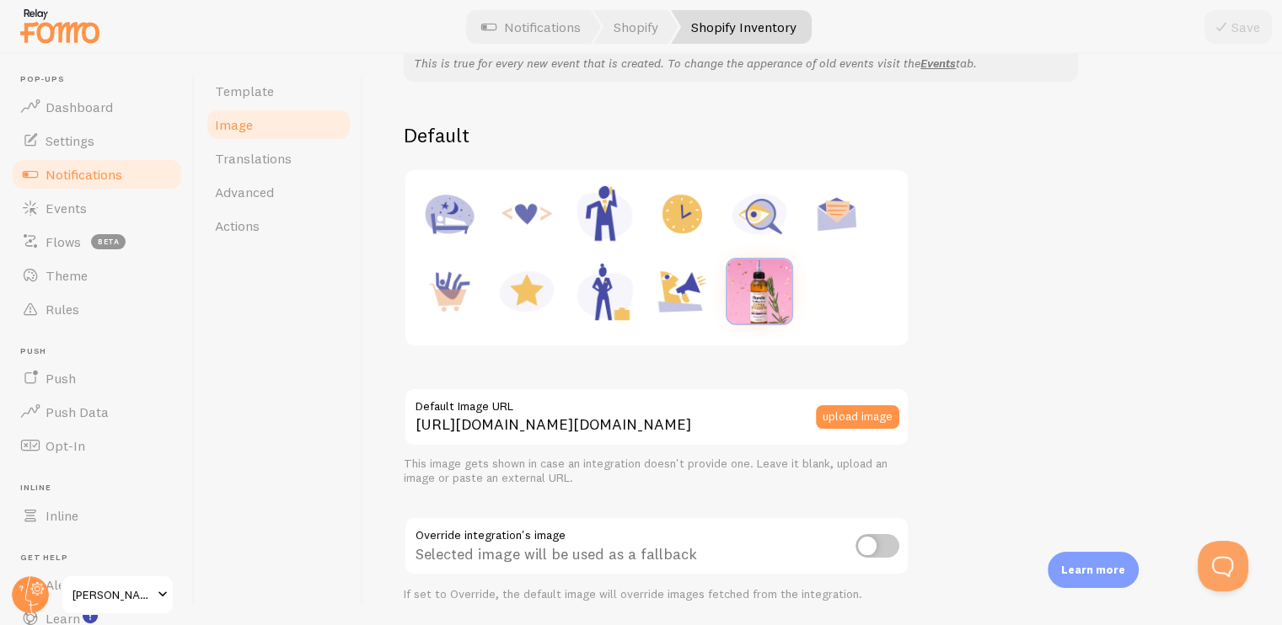
click at [997, 265] on div "This is true for every new event that is created. To change the apperance of ol…" at bounding box center [823, 562] width 838 height 1034
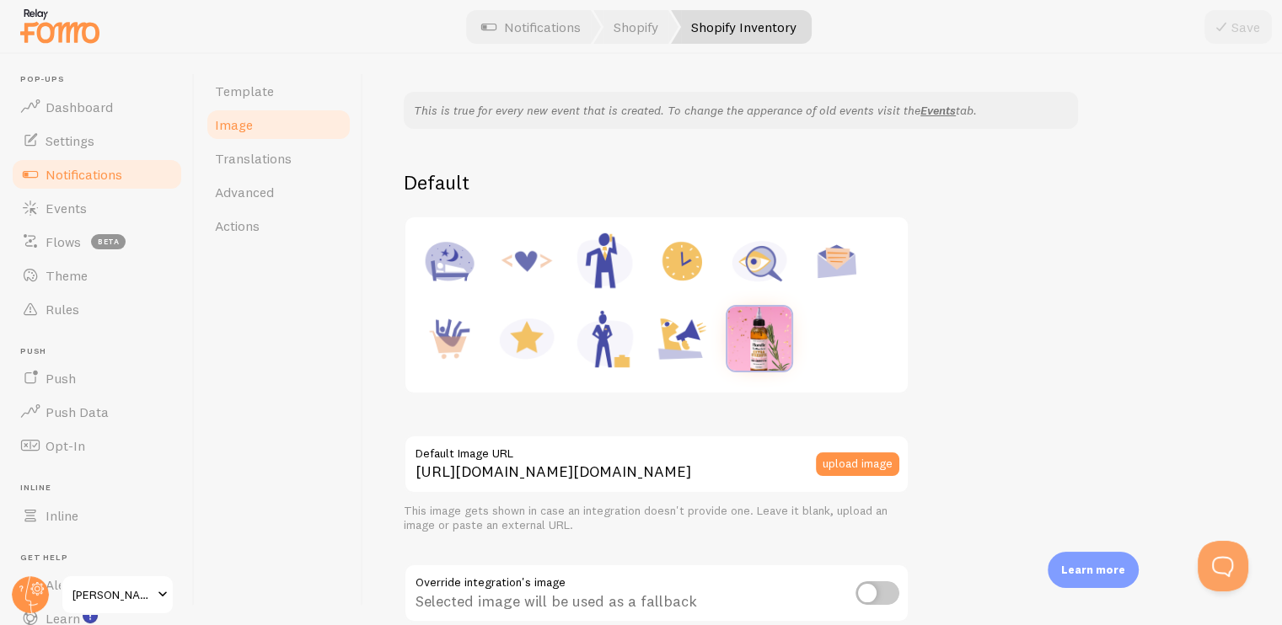
scroll to position [0, 0]
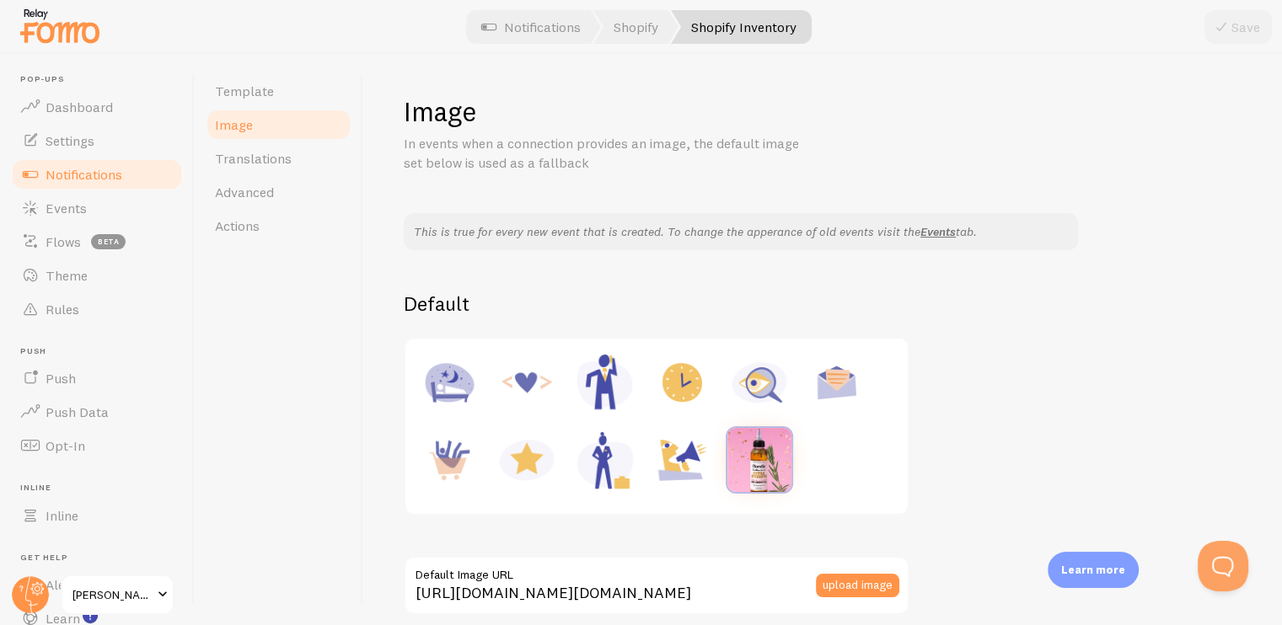
click at [770, 228] on p "This is true for every new event that is created. To change the apperance of ol…" at bounding box center [741, 231] width 654 height 17
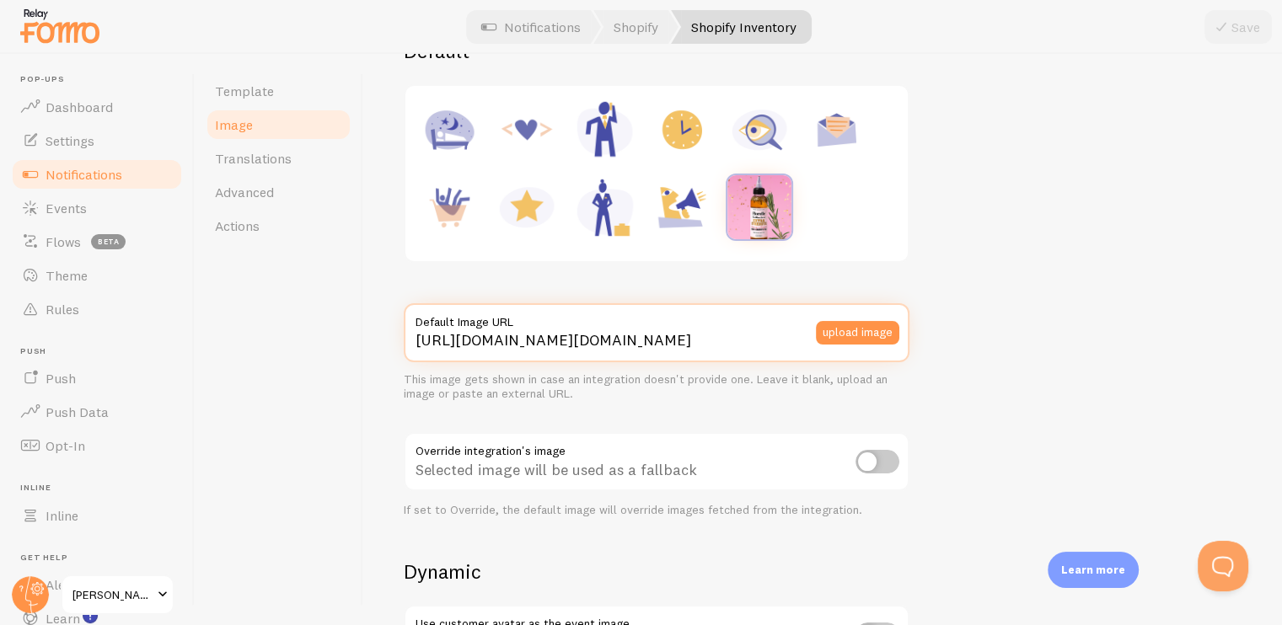
click at [705, 340] on input "https://process.filestackapi.com/ApqhzE1ldTzuKSj33adqez/resize=width:170,height…" at bounding box center [657, 332] width 506 height 59
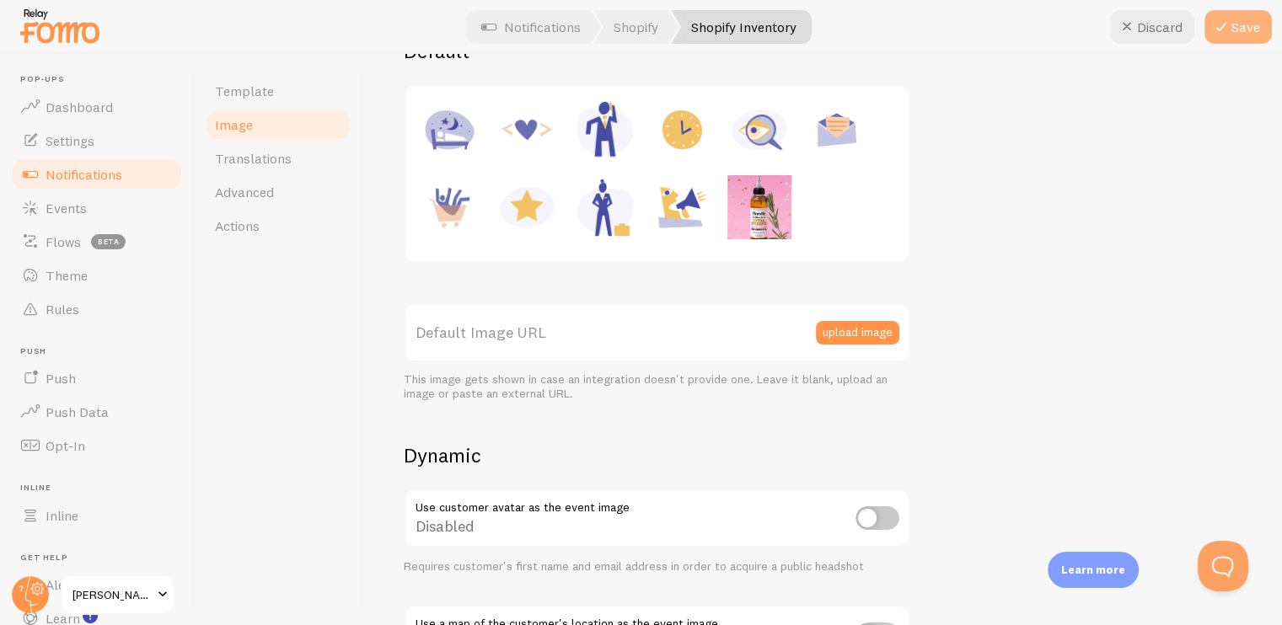
click at [1266, 24] on button "Save" at bounding box center [1237, 27] width 67 height 34
click at [534, 35] on link "Notifications" at bounding box center [531, 27] width 140 height 34
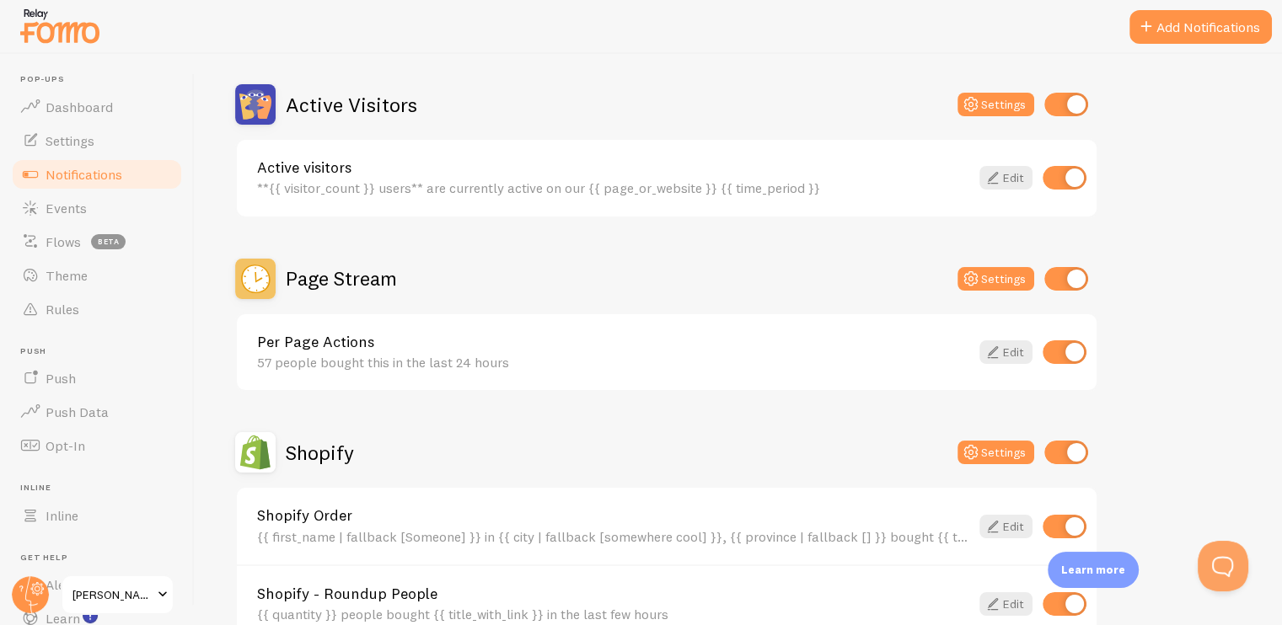
scroll to position [395, 0]
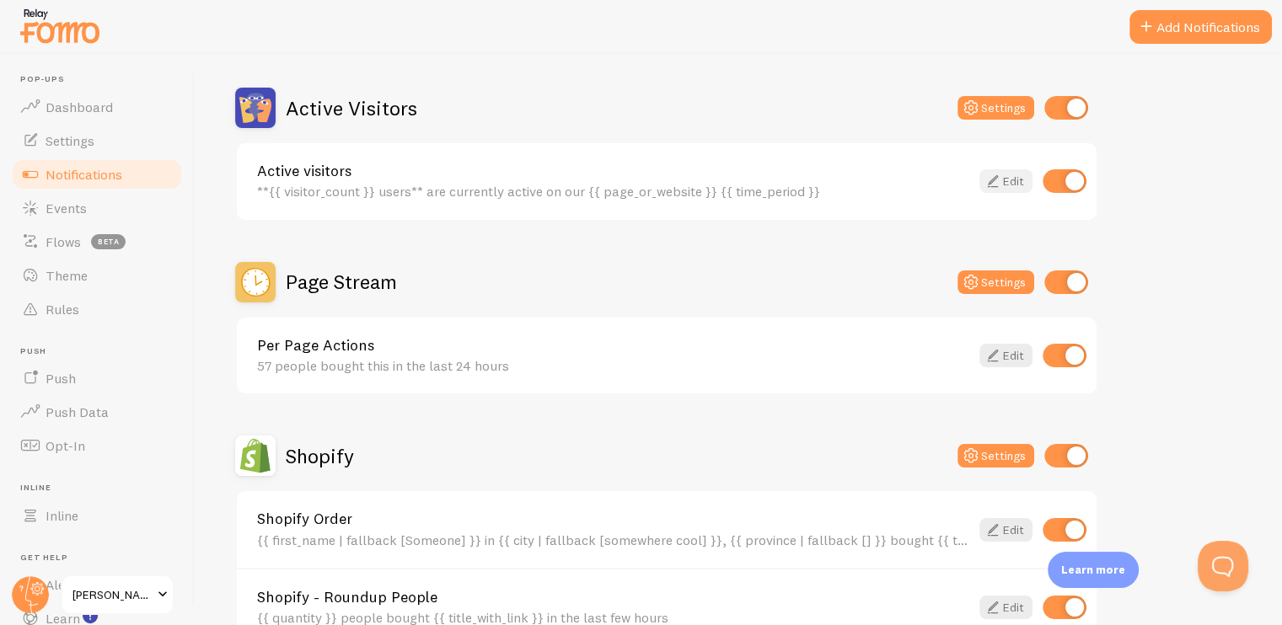
click at [994, 174] on icon at bounding box center [992, 181] width 20 height 20
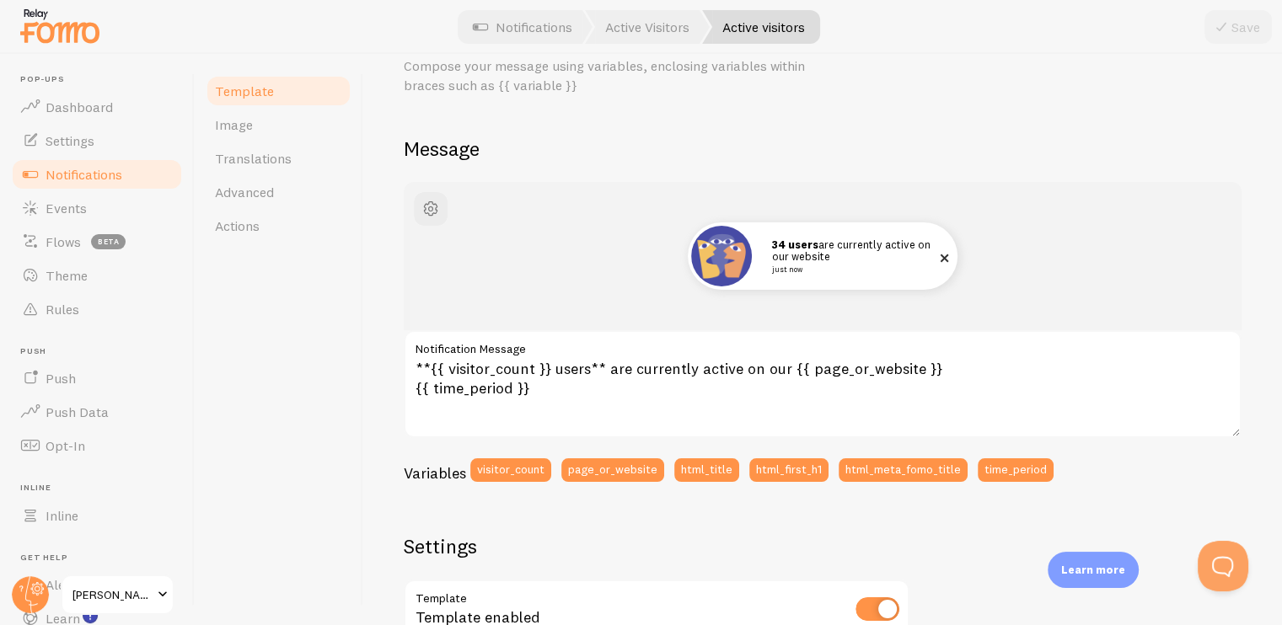
scroll to position [169, 0]
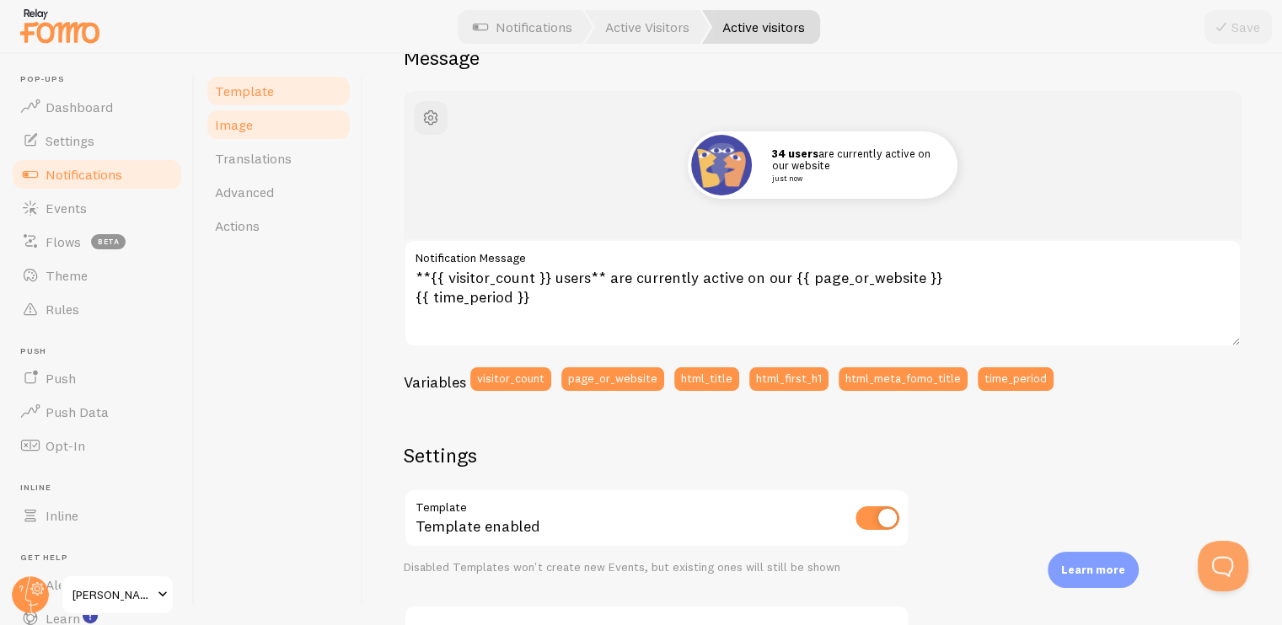
click at [266, 131] on link "Image" at bounding box center [278, 125] width 147 height 34
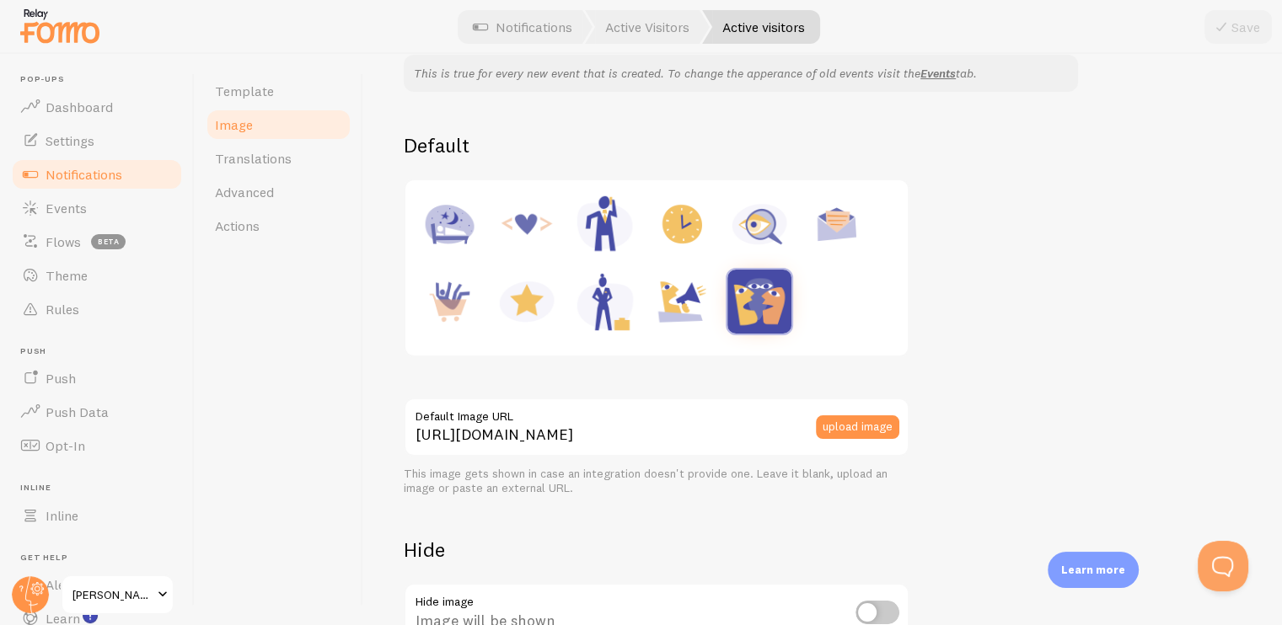
scroll to position [169, 0]
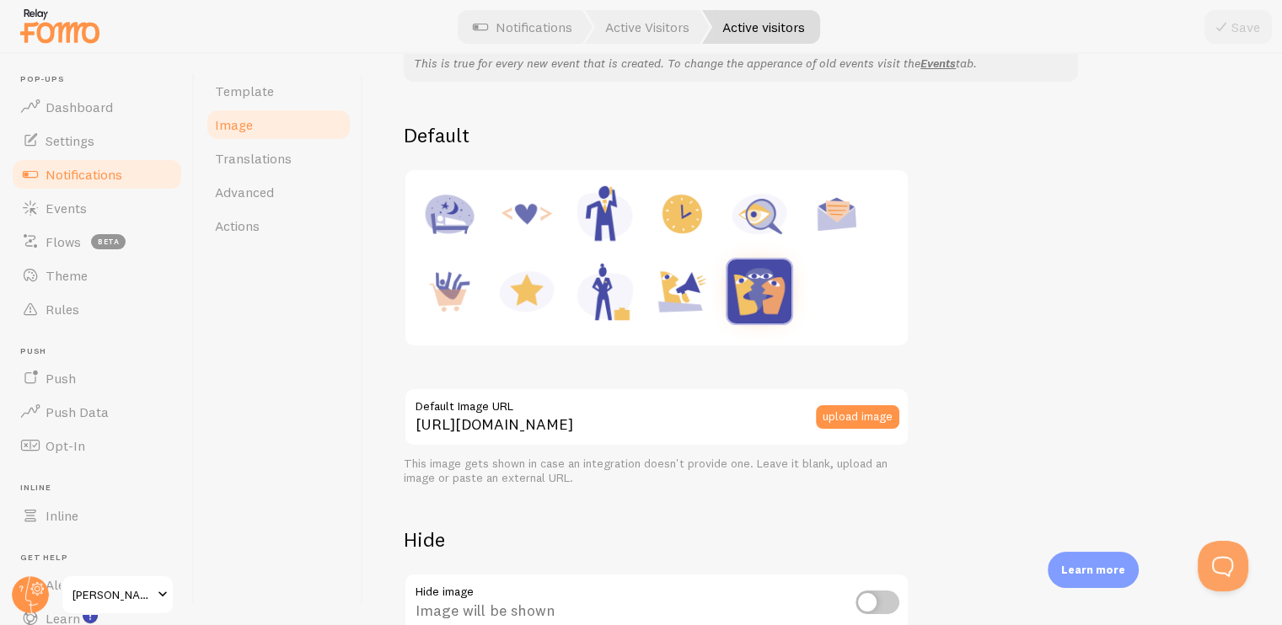
click at [747, 220] on img at bounding box center [759, 214] width 64 height 64
type input "https://fomo.com/images/widget/template_defaults/inquiry.jpg"
click at [1231, 26] on button "Save" at bounding box center [1237, 27] width 67 height 34
